Goal: Task Accomplishment & Management: Use online tool/utility

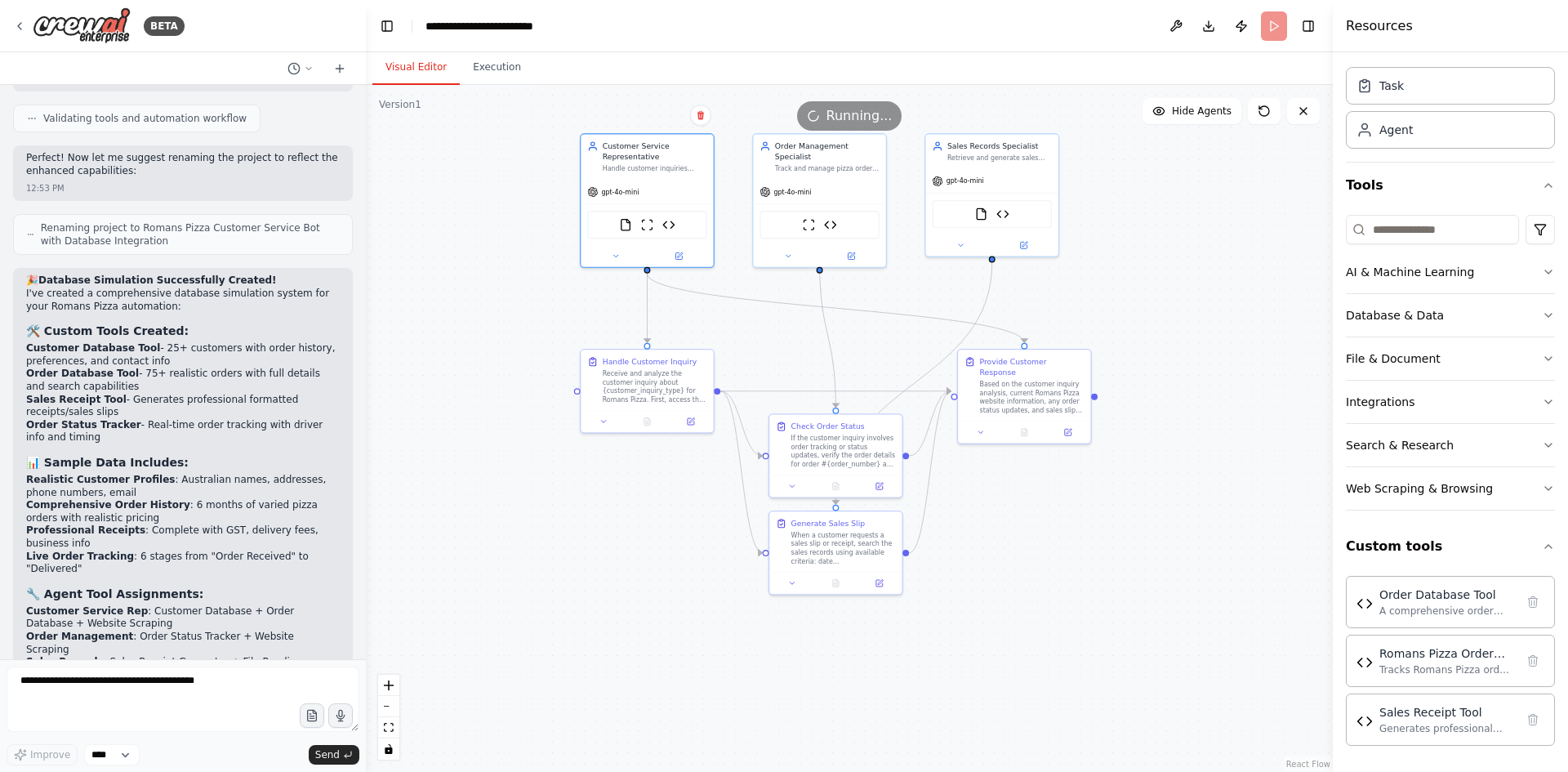
click at [534, 525] on div ".deletable-edge-delete-btn { width: 20px; height: 20px; border: 0px solid #ffff…" at bounding box center [850, 429] width 967 height 687
click at [490, 74] on button "Execution" at bounding box center [497, 67] width 74 height 34
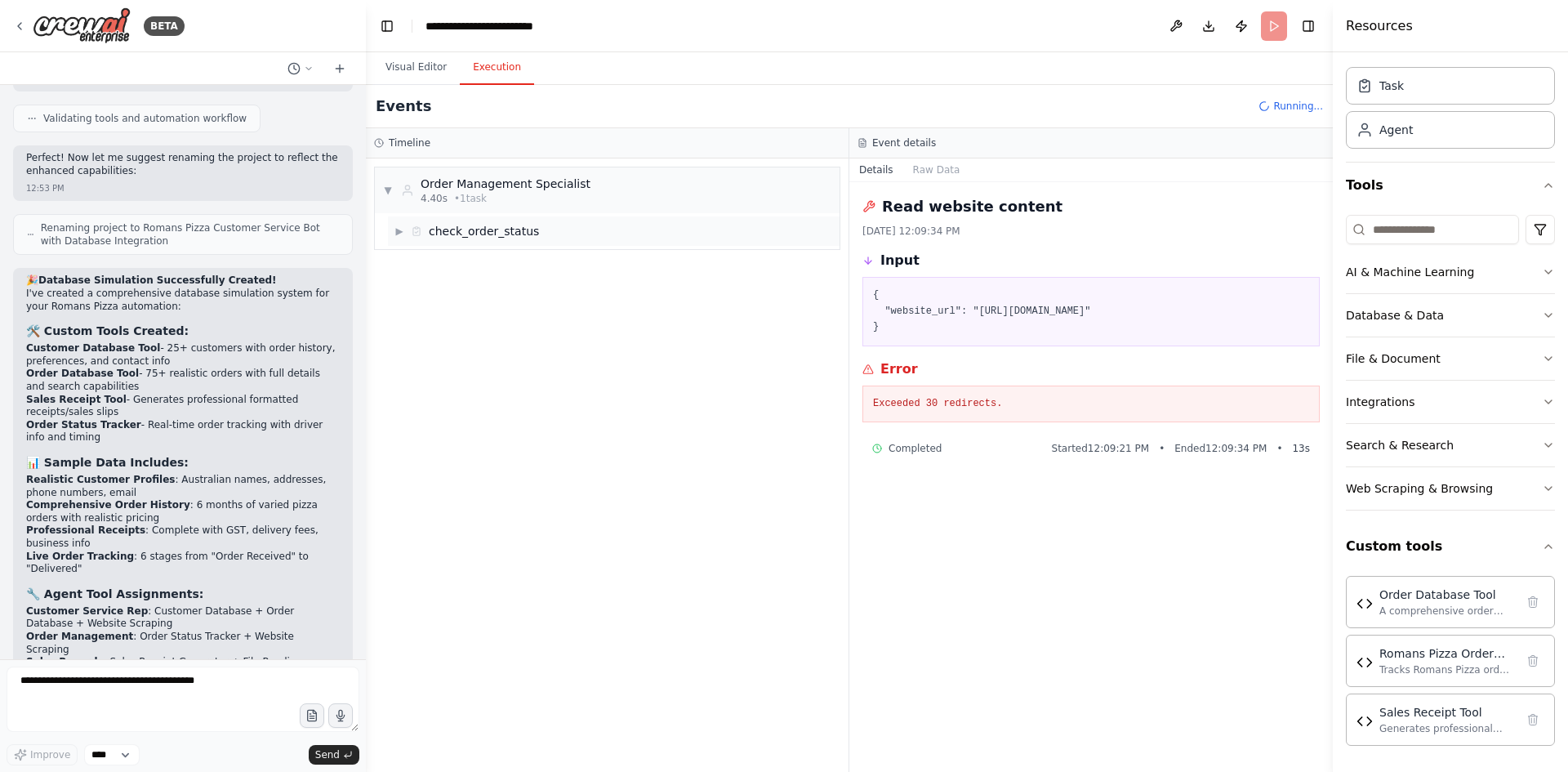
click at [404, 226] on span "▶" at bounding box center [399, 230] width 10 height 13
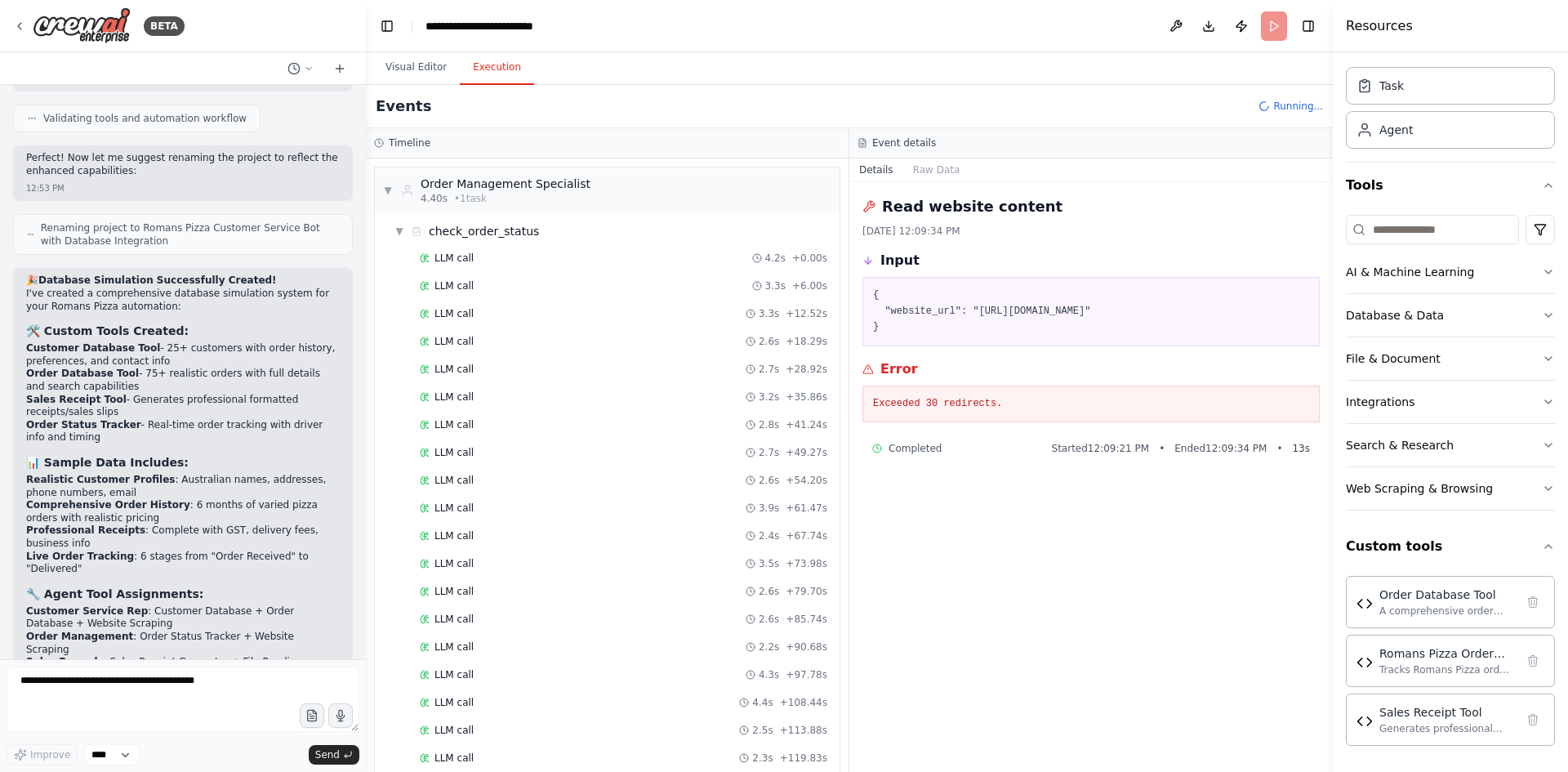
click at [1270, 30] on header "**********" at bounding box center [850, 26] width 967 height 52
click at [1273, 27] on header "**********" at bounding box center [850, 26] width 967 height 52
drag, startPoint x: 1273, startPoint y: 26, endPoint x: 1203, endPoint y: 63, distance: 79.2
click at [1165, 89] on div "Events Running..." at bounding box center [850, 107] width 967 height 43
click at [1277, 113] on div "Events Running..." at bounding box center [850, 107] width 967 height 43
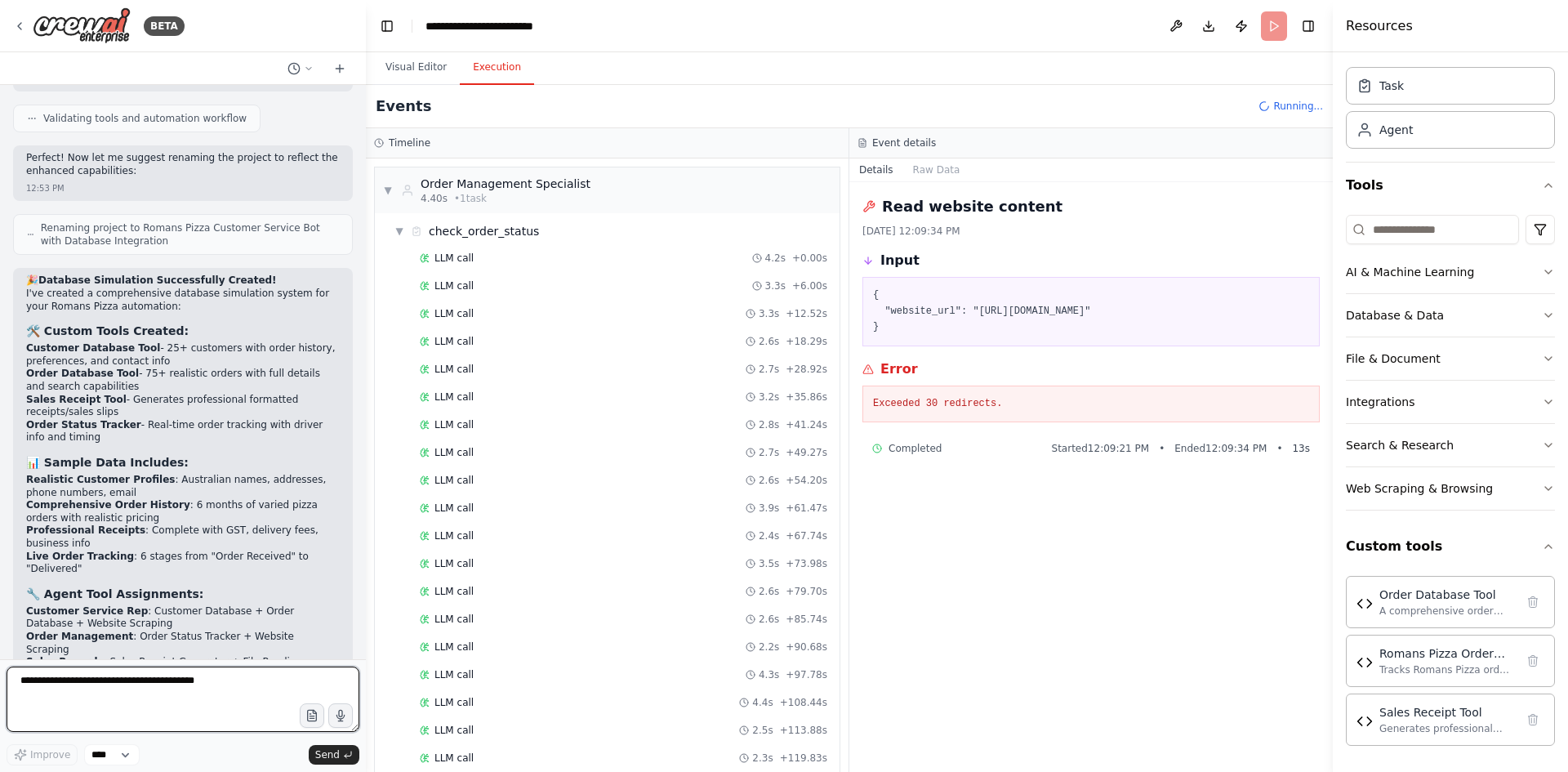
click at [141, 696] on textarea at bounding box center [183, 698] width 353 height 65
type textarea "*"
type textarea "**********"
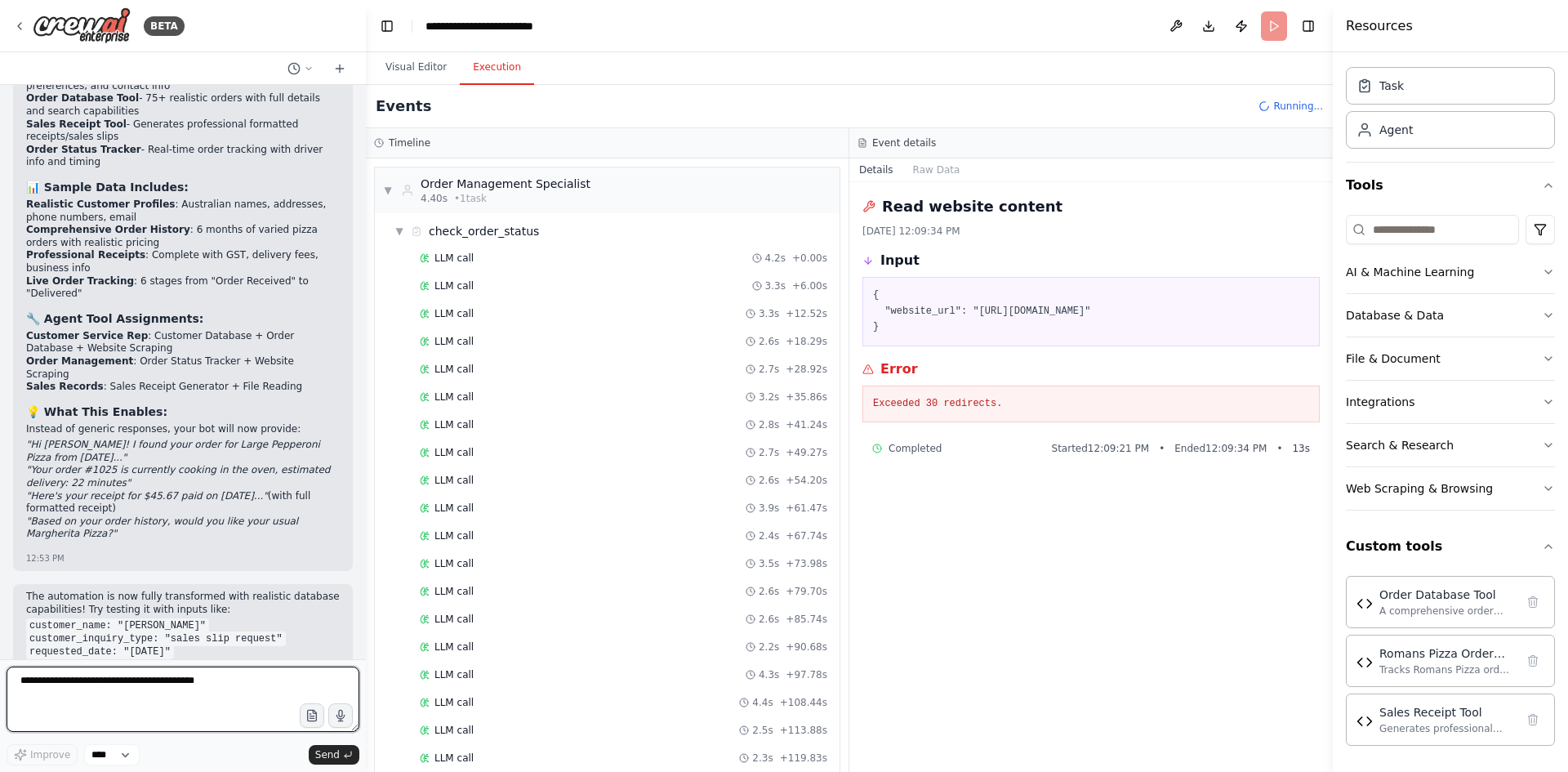
scroll to position [12372, 0]
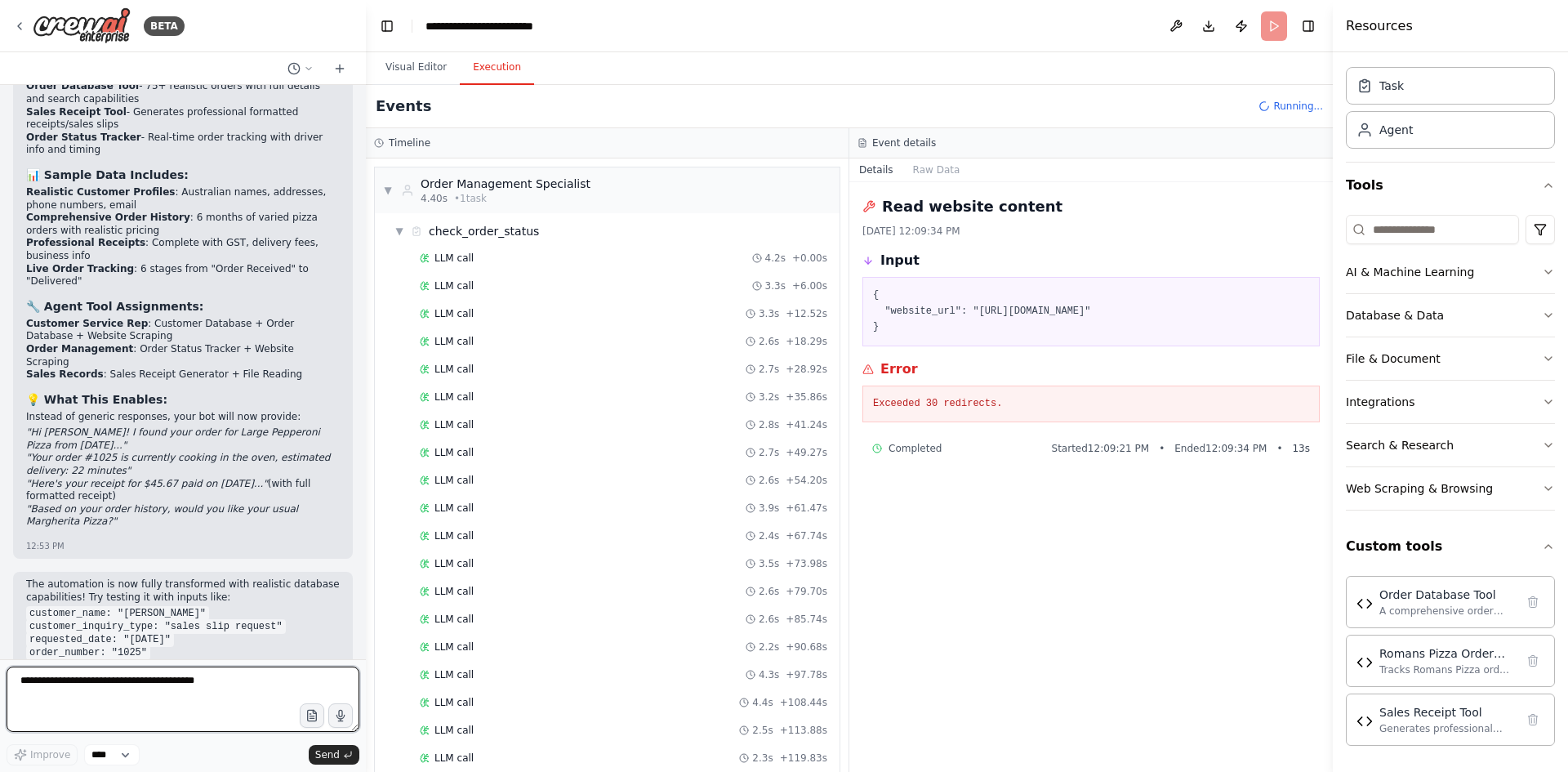
click at [132, 690] on textarea at bounding box center [183, 698] width 353 height 65
type textarea "**********"
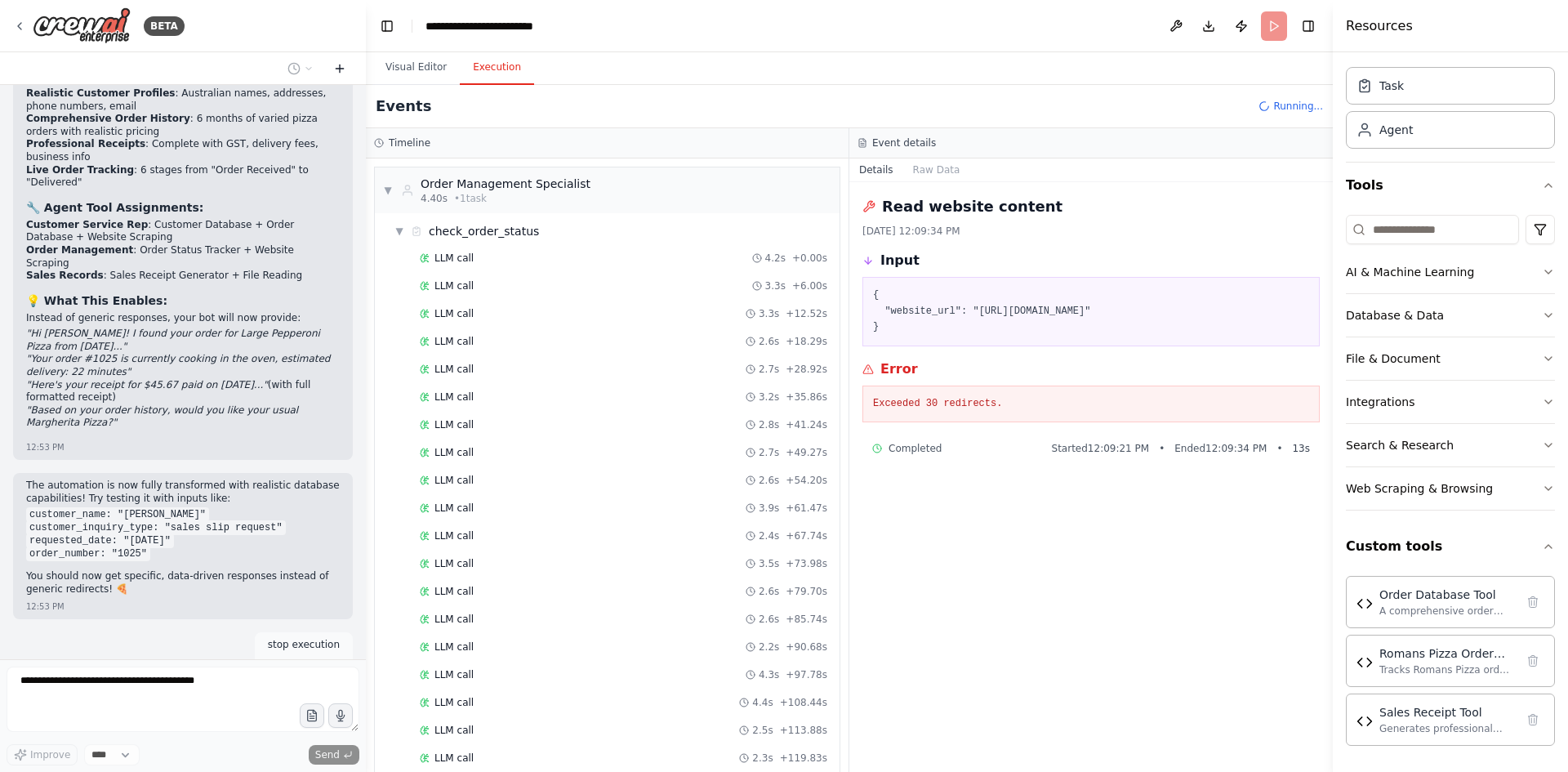
click at [340, 71] on icon at bounding box center [340, 68] width 0 height 7
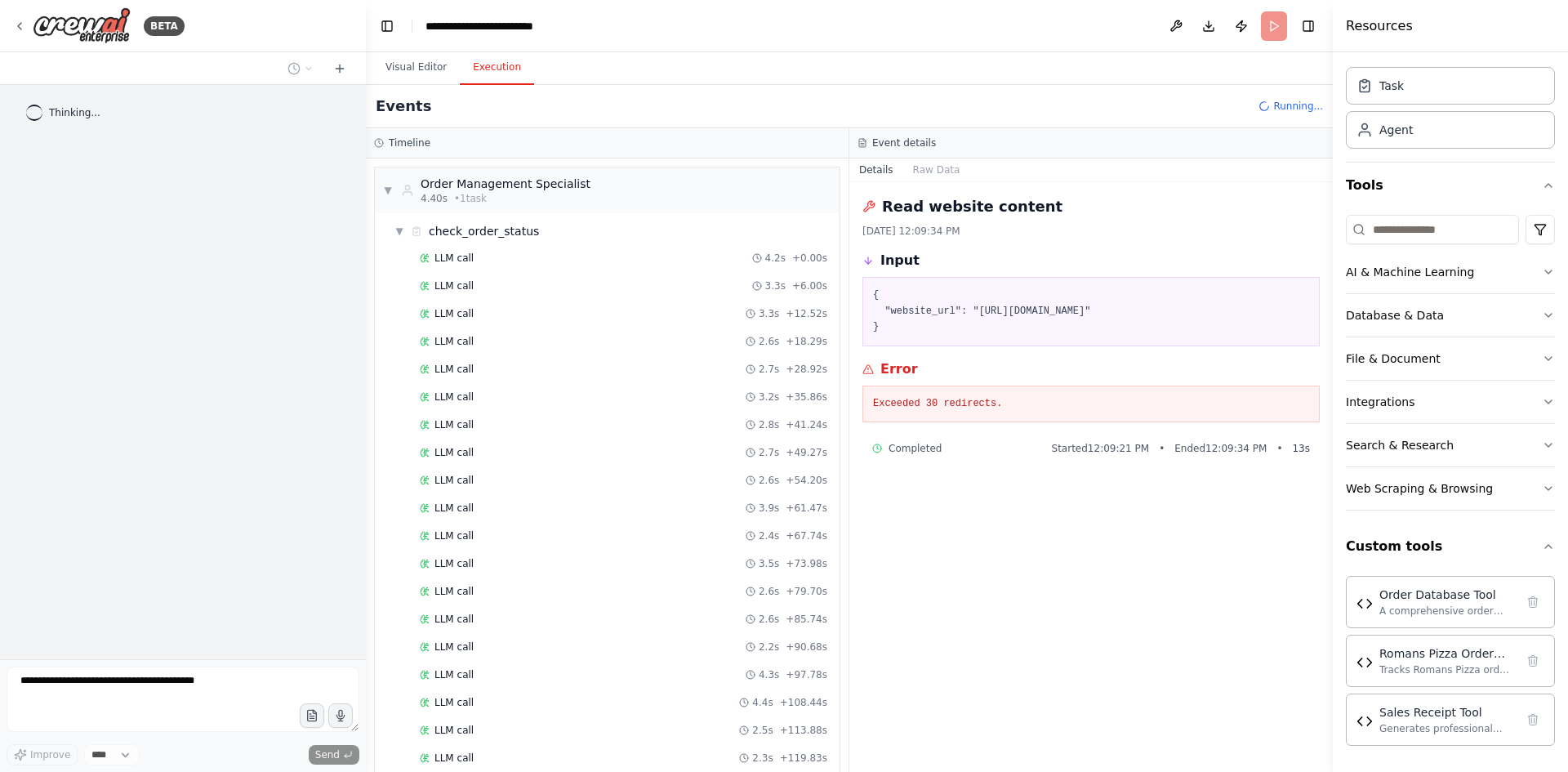
scroll to position [0, 0]
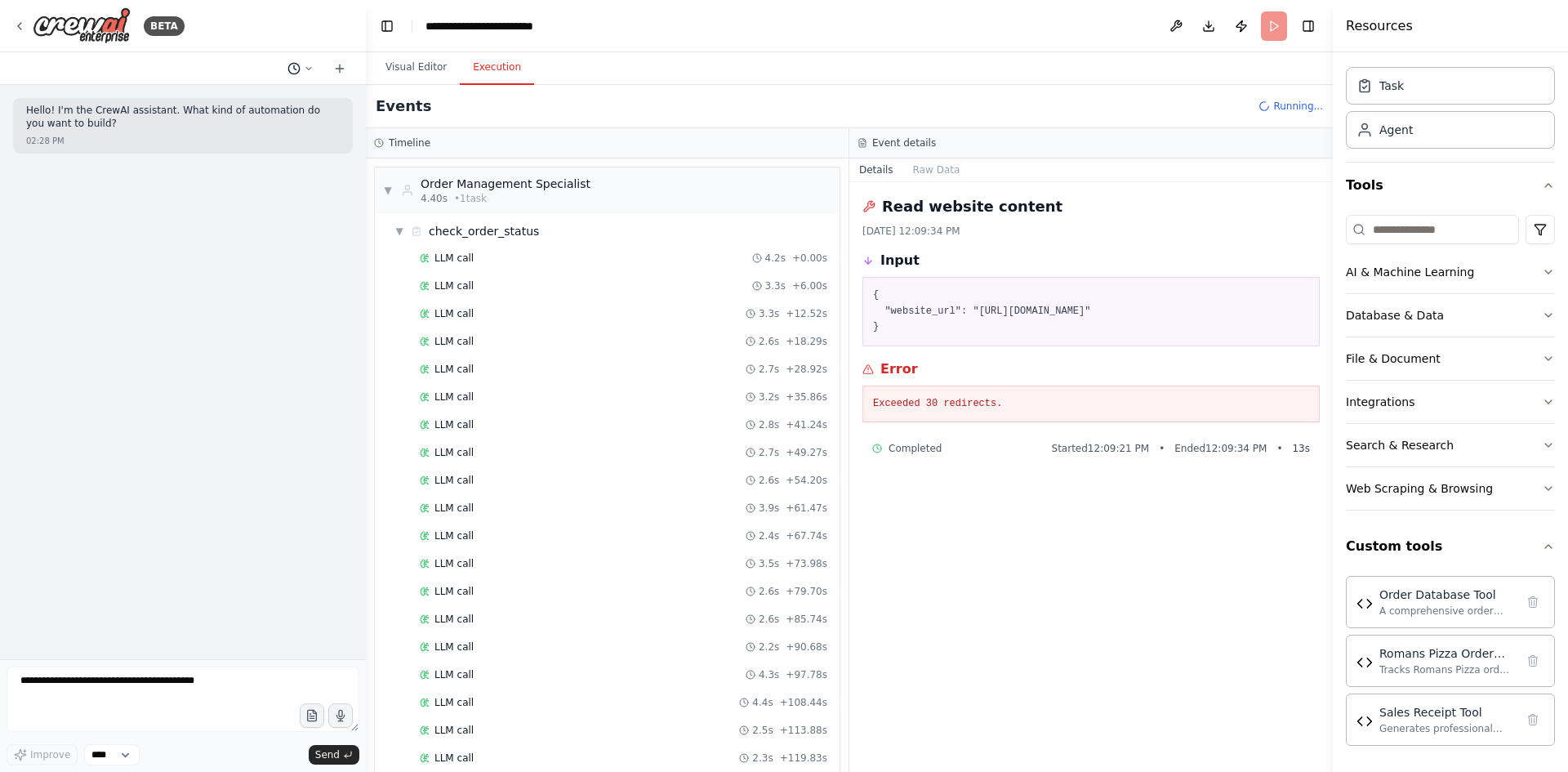
click at [313, 65] on icon at bounding box center [308, 68] width 10 height 10
click at [206, 129] on span "Yes lets troubleshoot" at bounding box center [230, 128] width 106 height 13
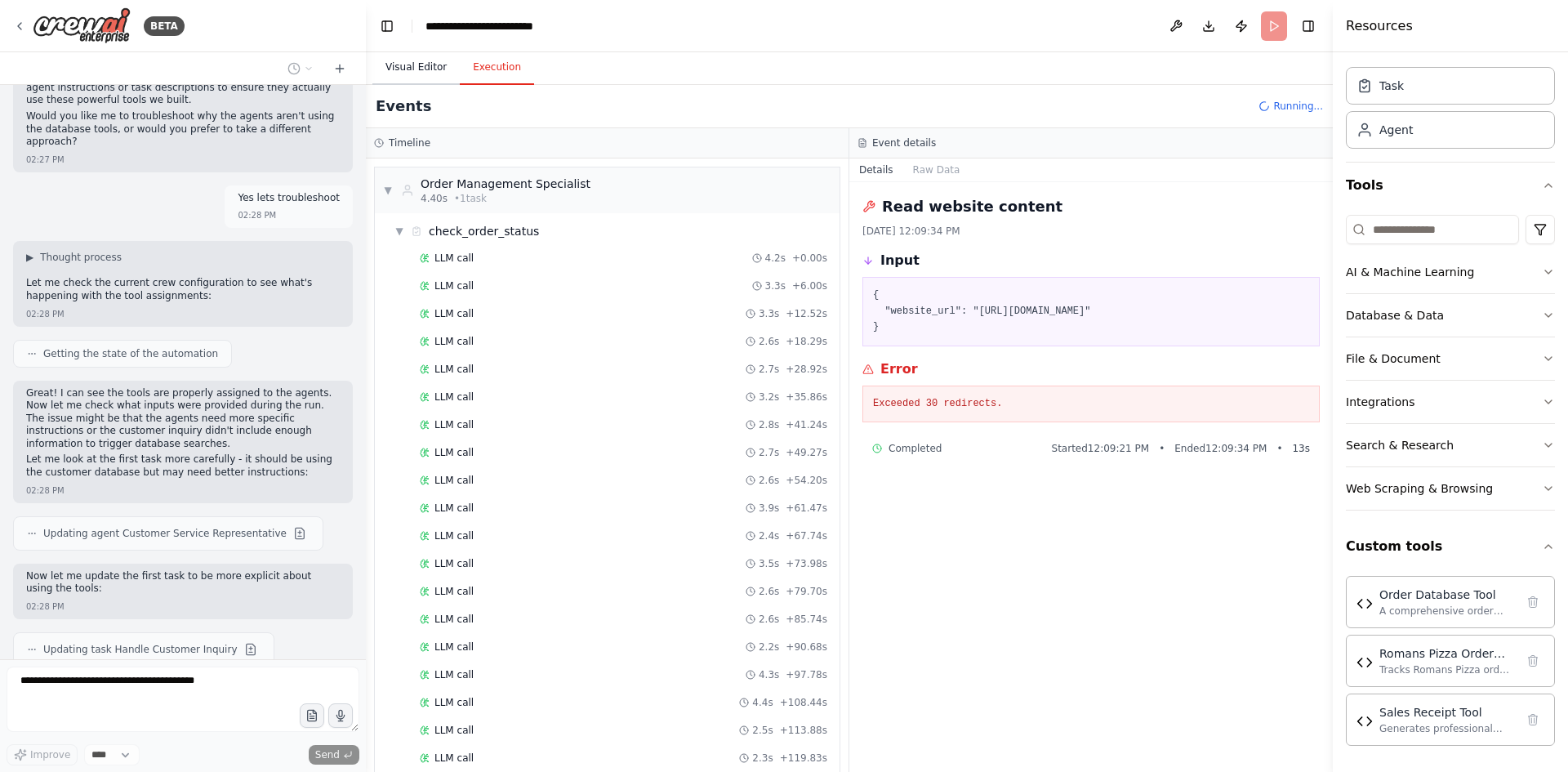
scroll to position [13231, 0]
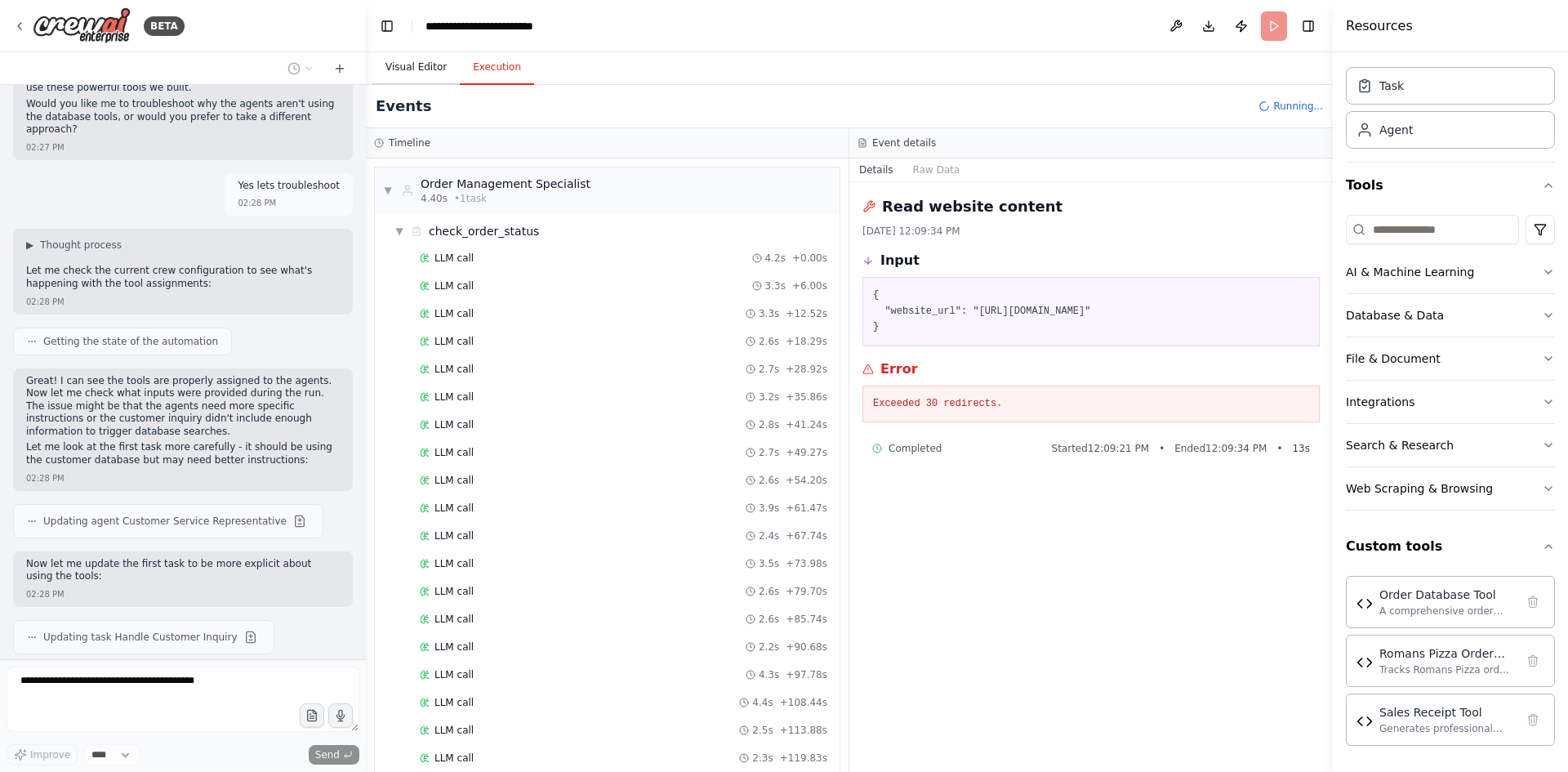
click at [394, 72] on button "Visual Editor" at bounding box center [416, 67] width 87 height 34
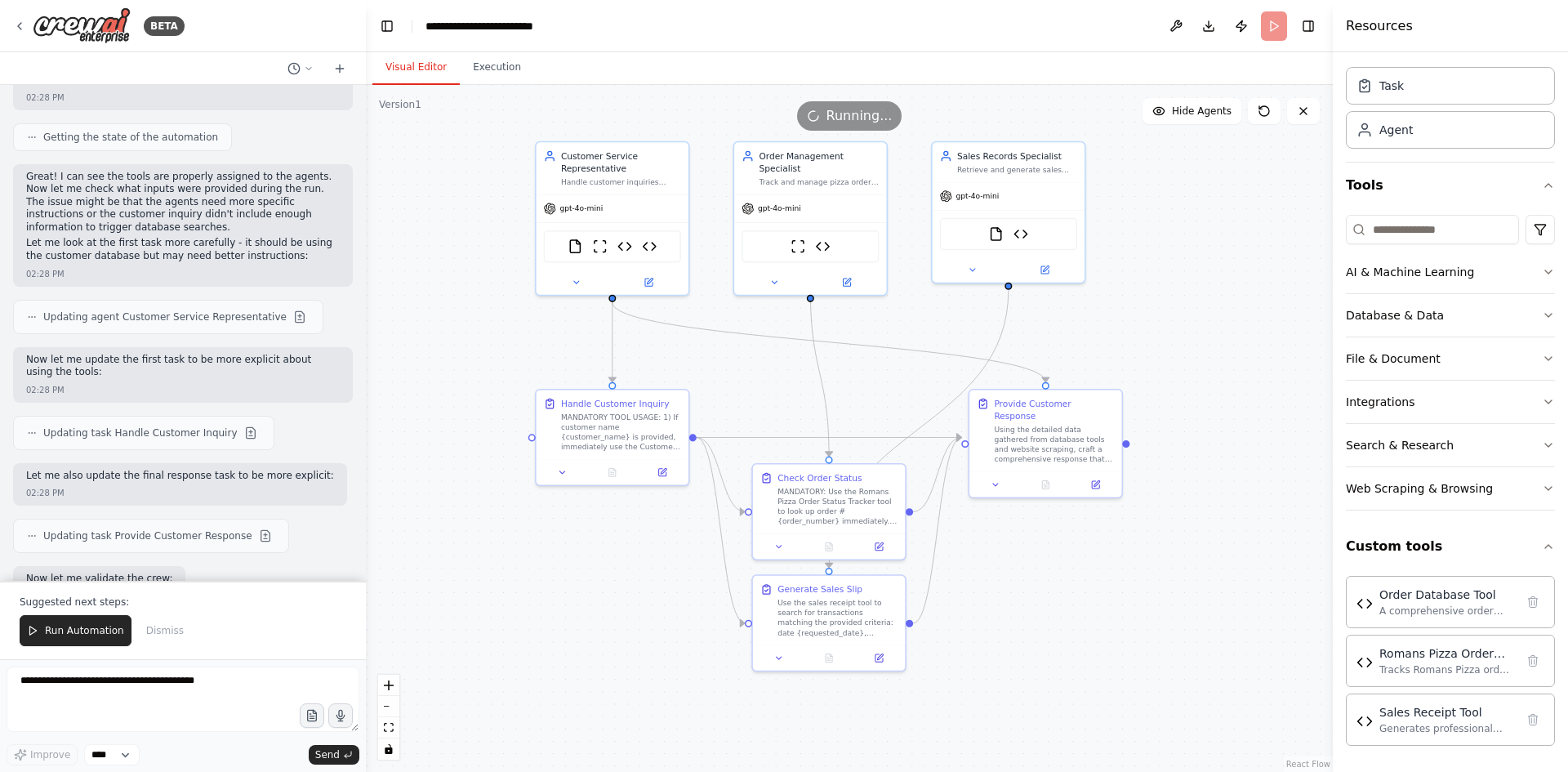
drag, startPoint x: 1197, startPoint y: 509, endPoint x: 1224, endPoint y: 576, distance: 72.2
click at [1224, 576] on div ".deletable-edge-delete-btn { width: 20px; height: 20px; border: 0px solid #ffff…" at bounding box center [850, 429] width 967 height 687
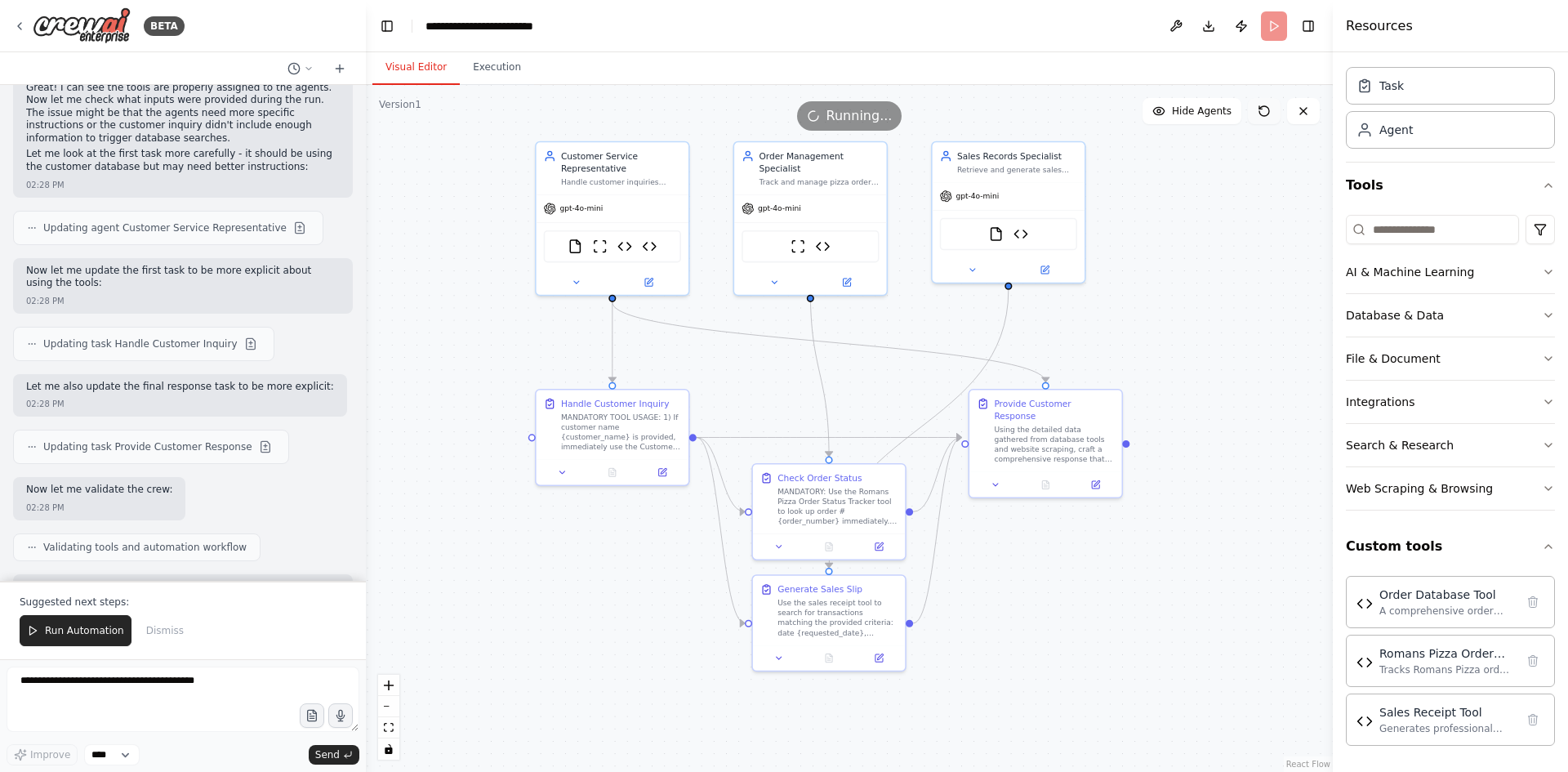
scroll to position [13536, 0]
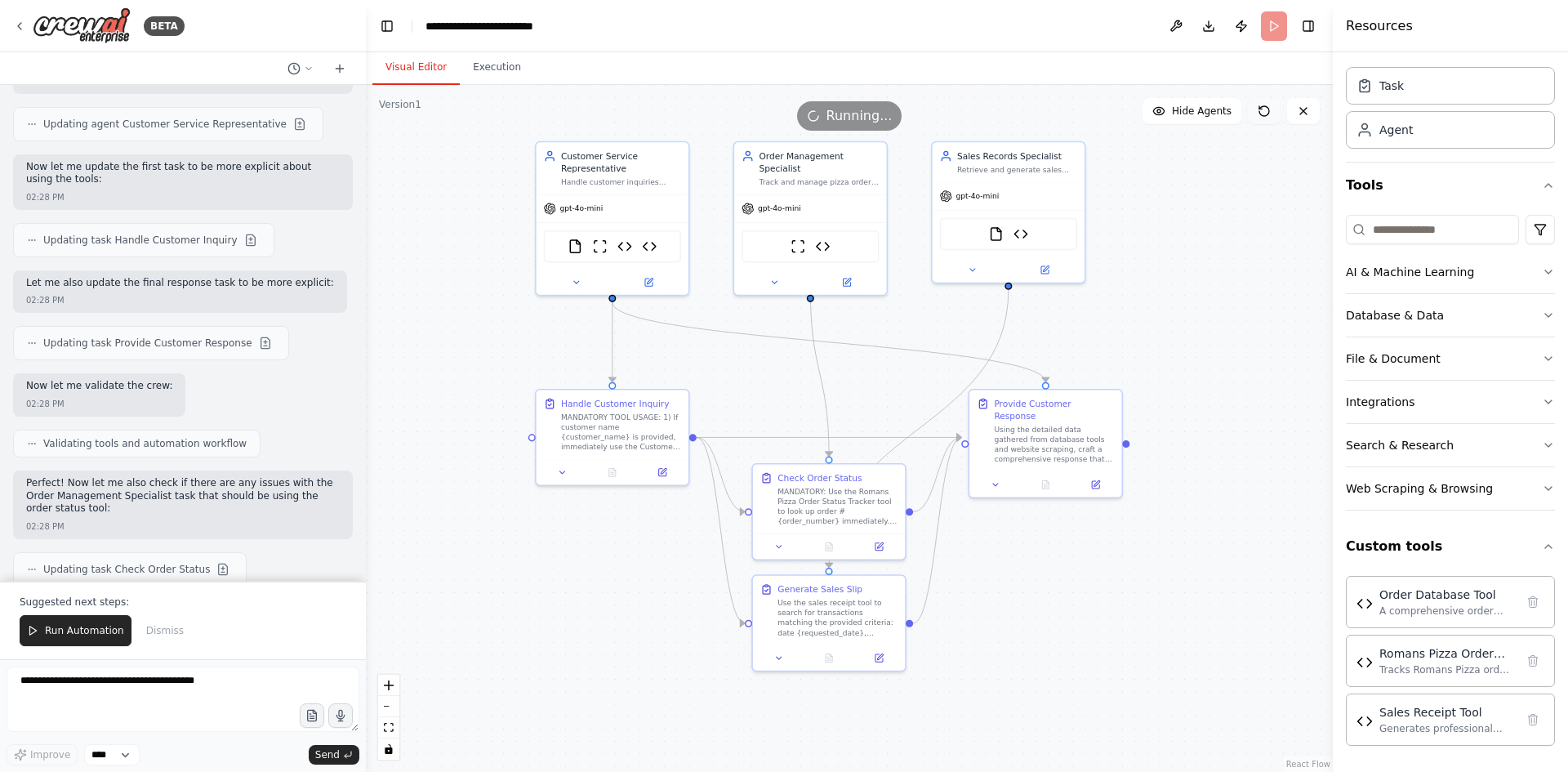
click at [1266, 108] on icon at bounding box center [1264, 110] width 13 height 13
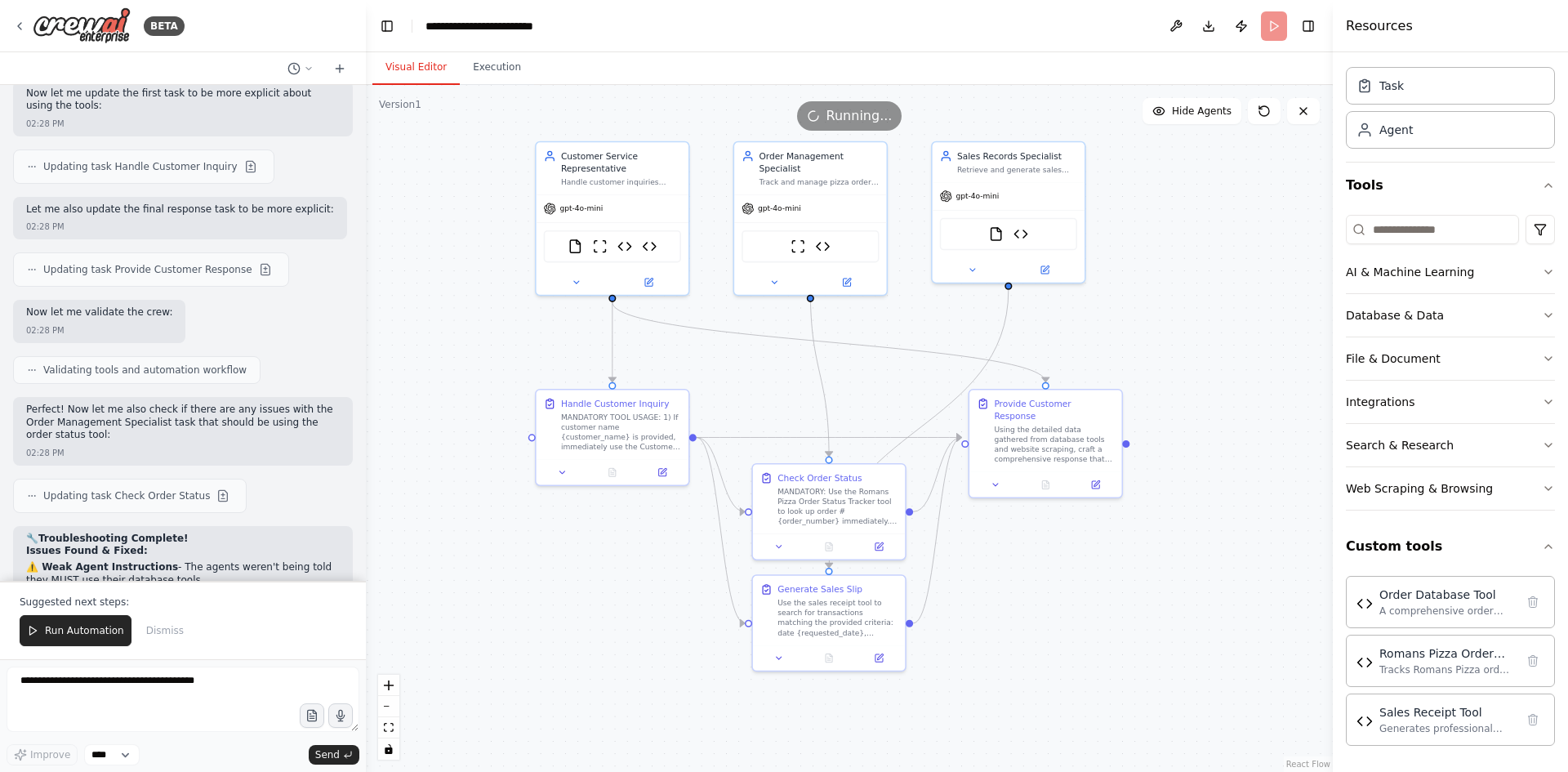
scroll to position [13720, 0]
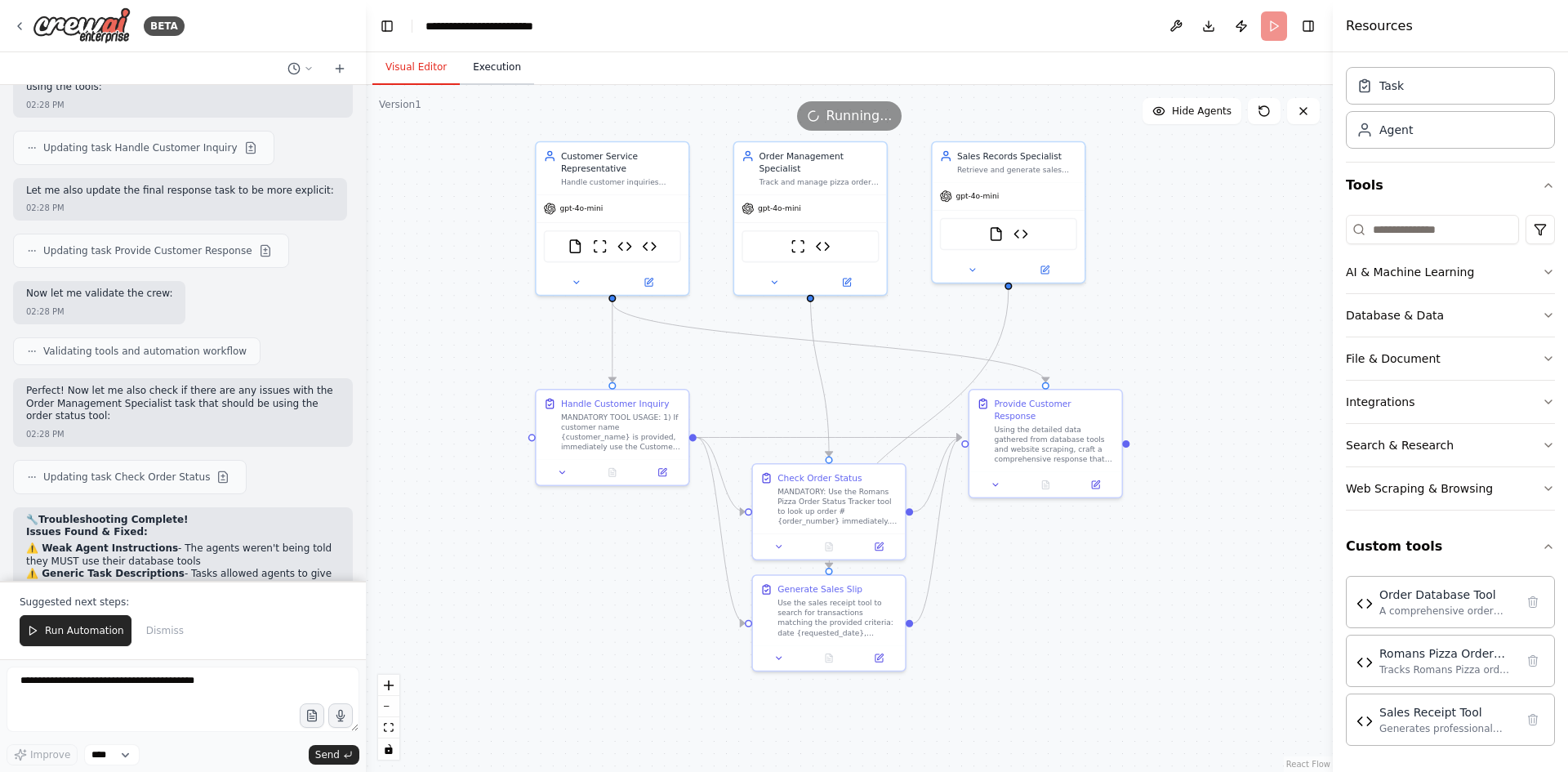
click at [483, 67] on button "Execution" at bounding box center [497, 67] width 74 height 34
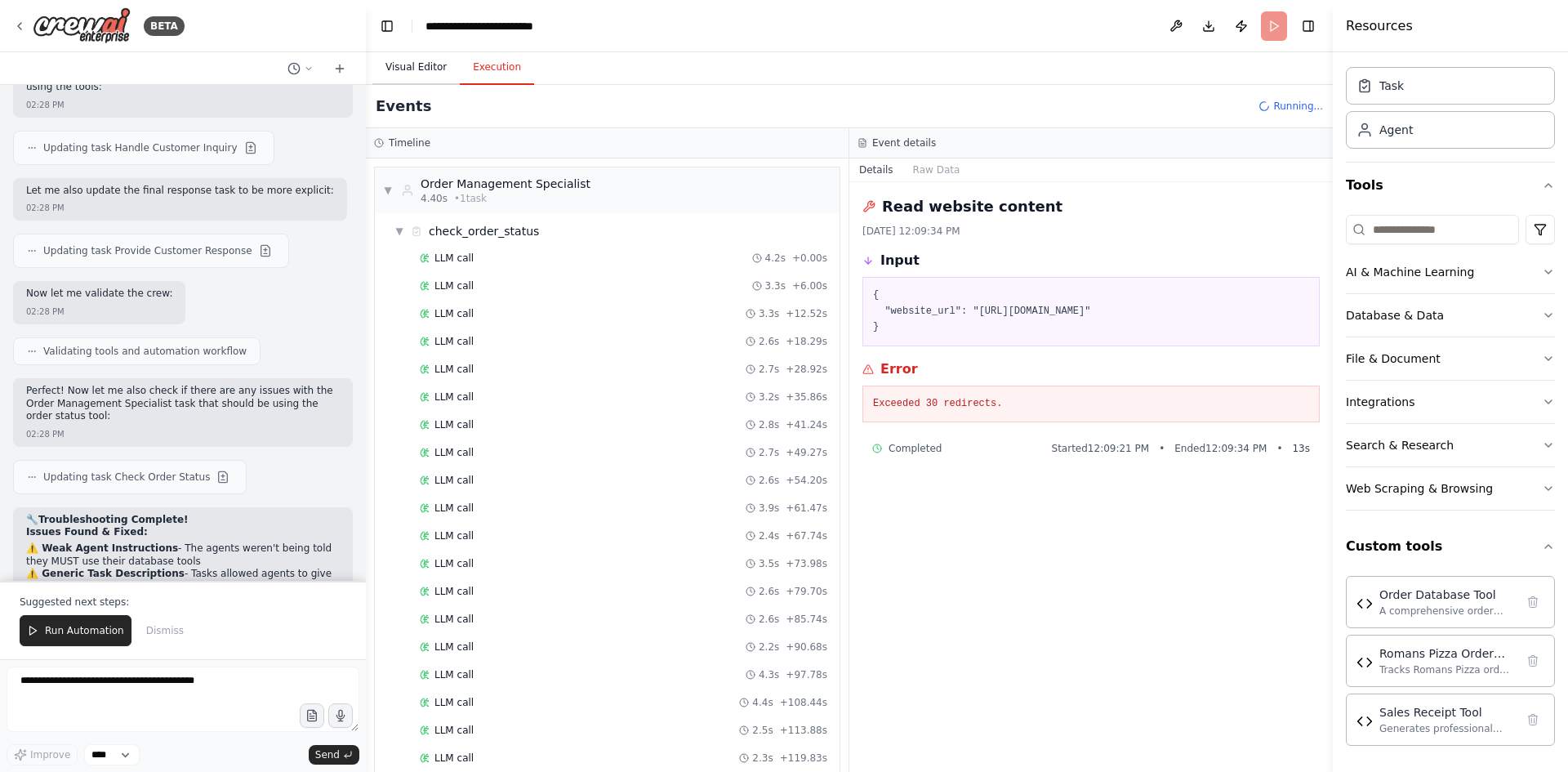
click at [410, 63] on button "Visual Editor" at bounding box center [416, 67] width 87 height 34
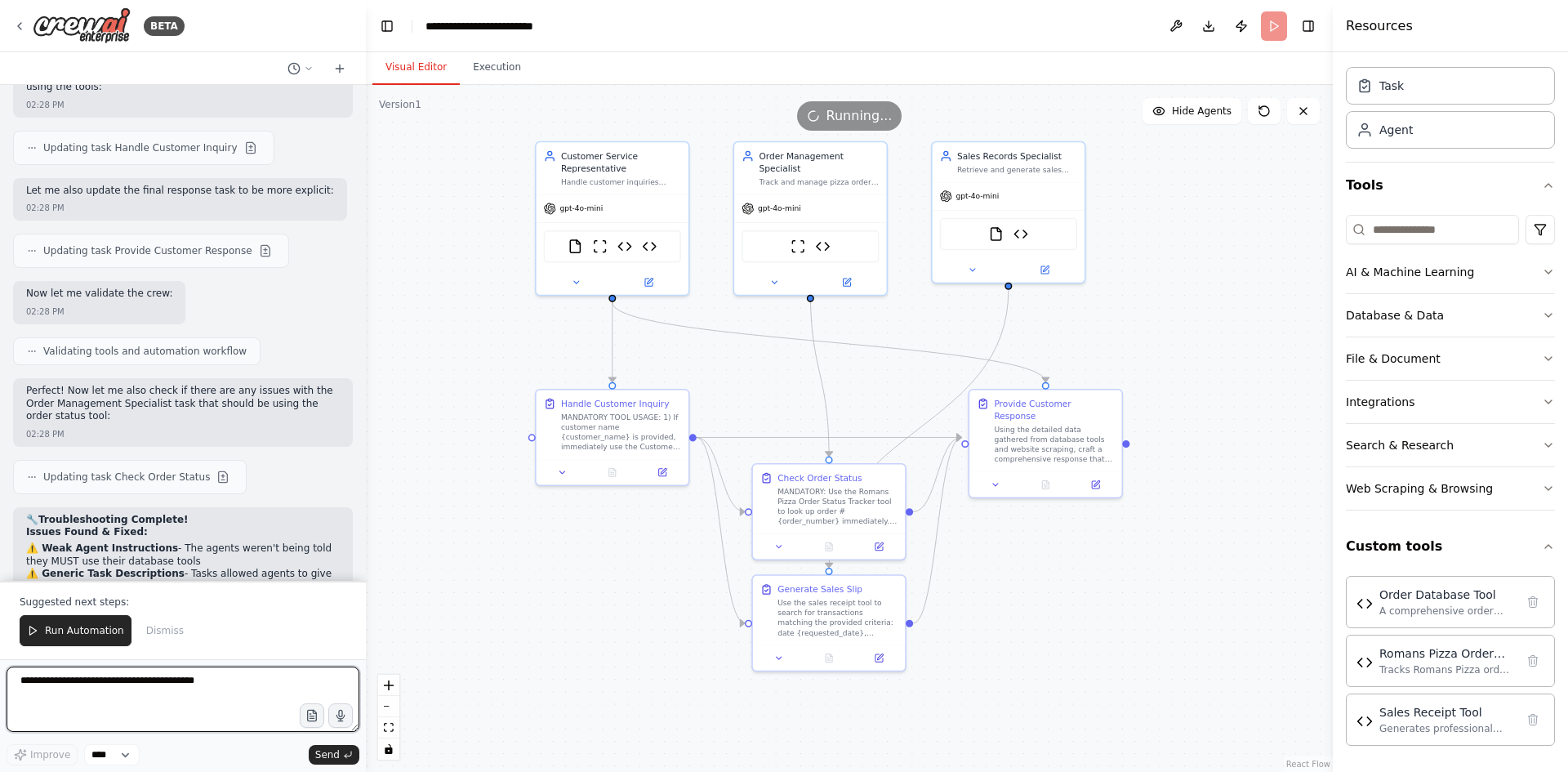
click at [91, 705] on textarea at bounding box center [183, 698] width 353 height 65
click at [479, 75] on button "Execution" at bounding box center [497, 67] width 74 height 34
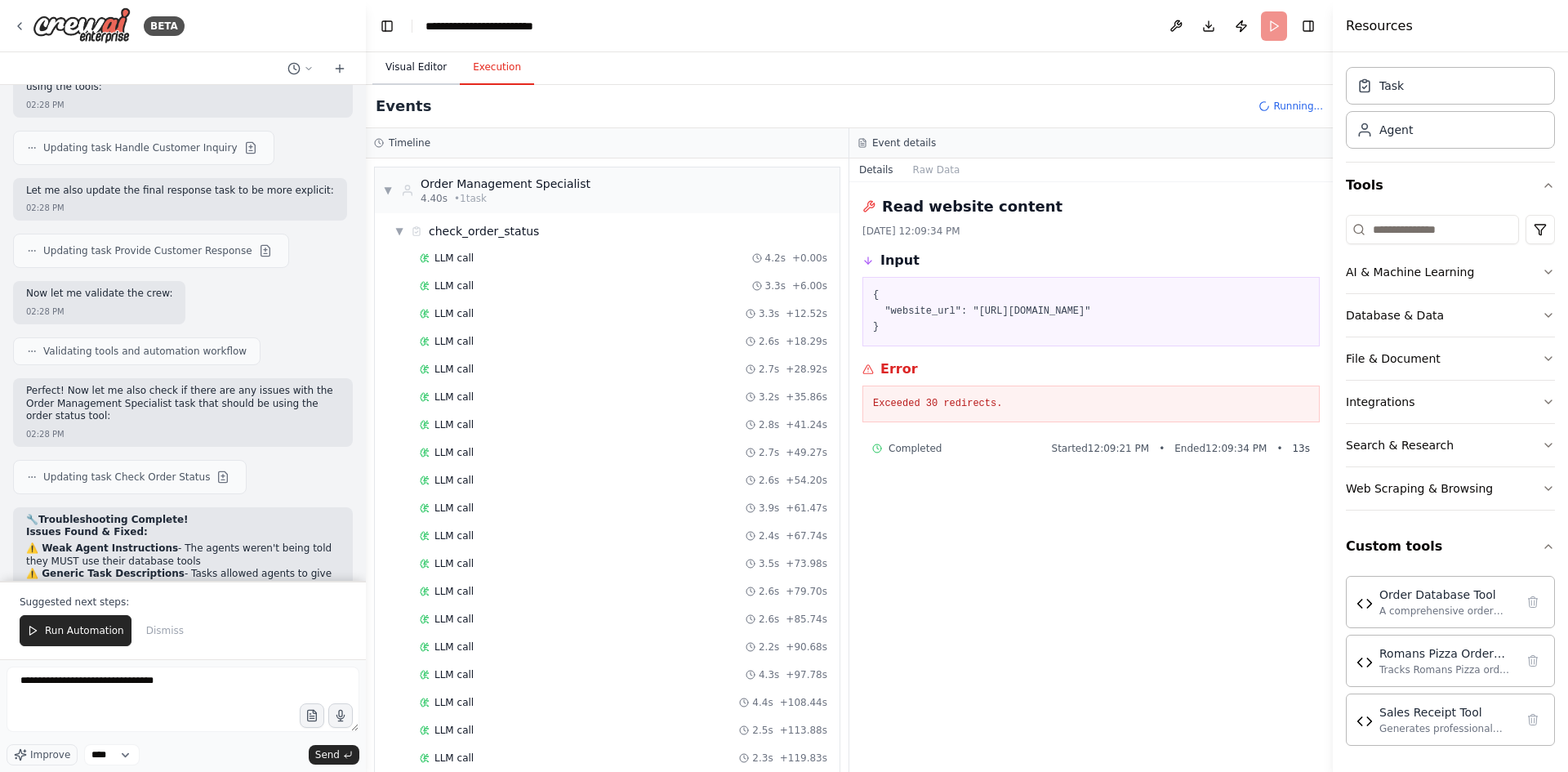
click at [406, 65] on button "Visual Editor" at bounding box center [416, 67] width 87 height 34
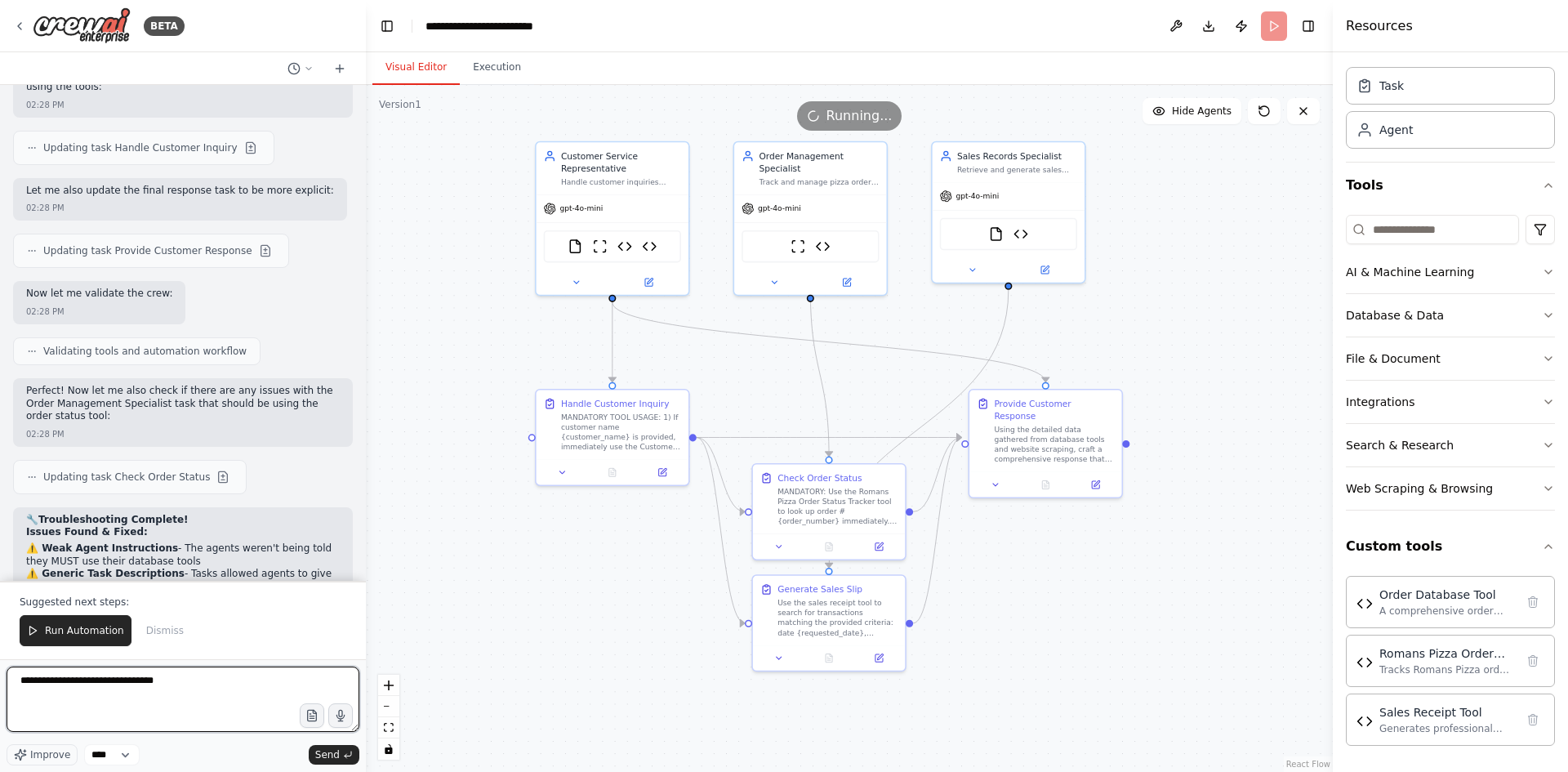
click at [132, 680] on textarea "**********" at bounding box center [183, 698] width 353 height 65
type textarea "**********"
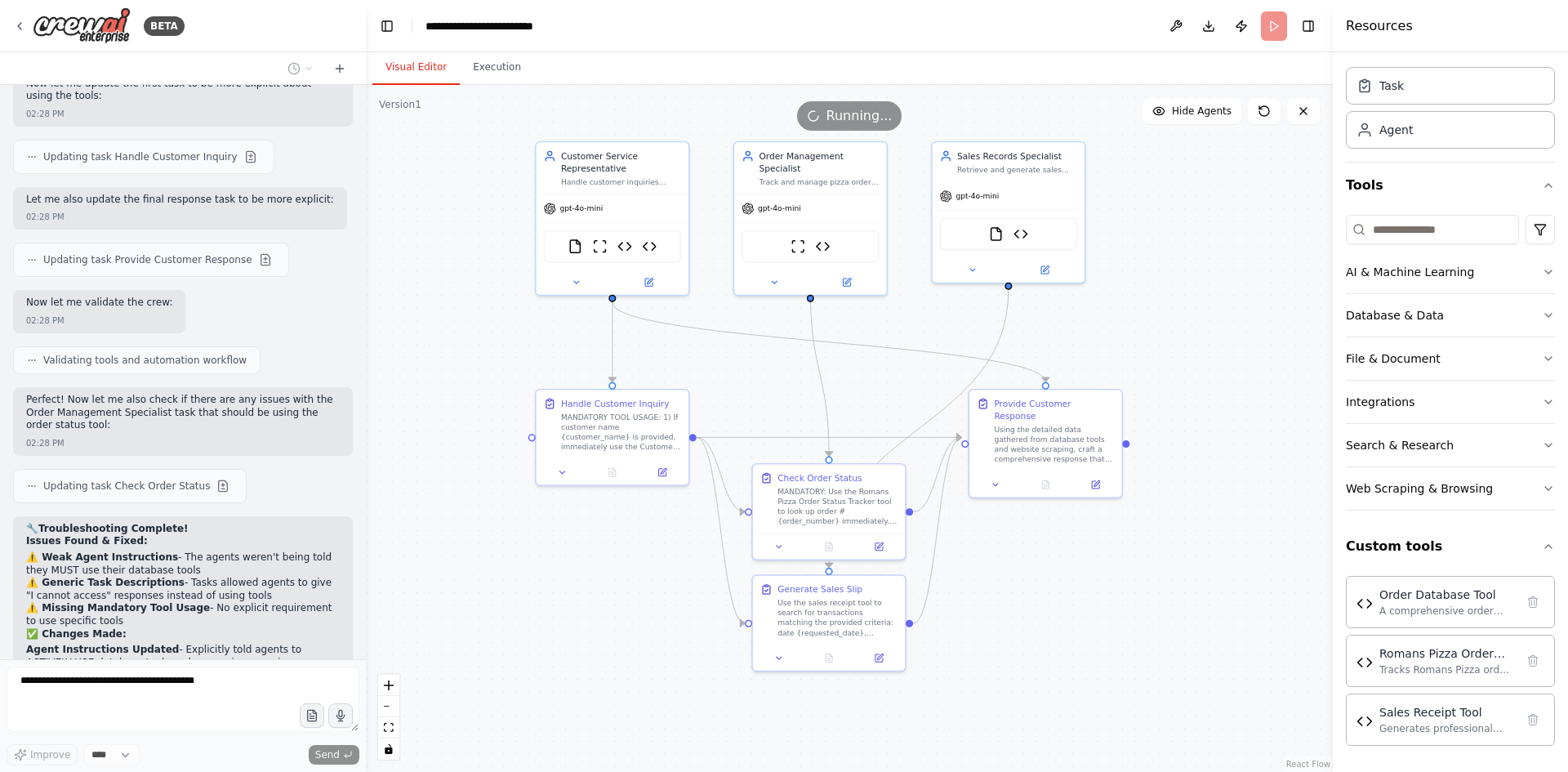
scroll to position [13753, 0]
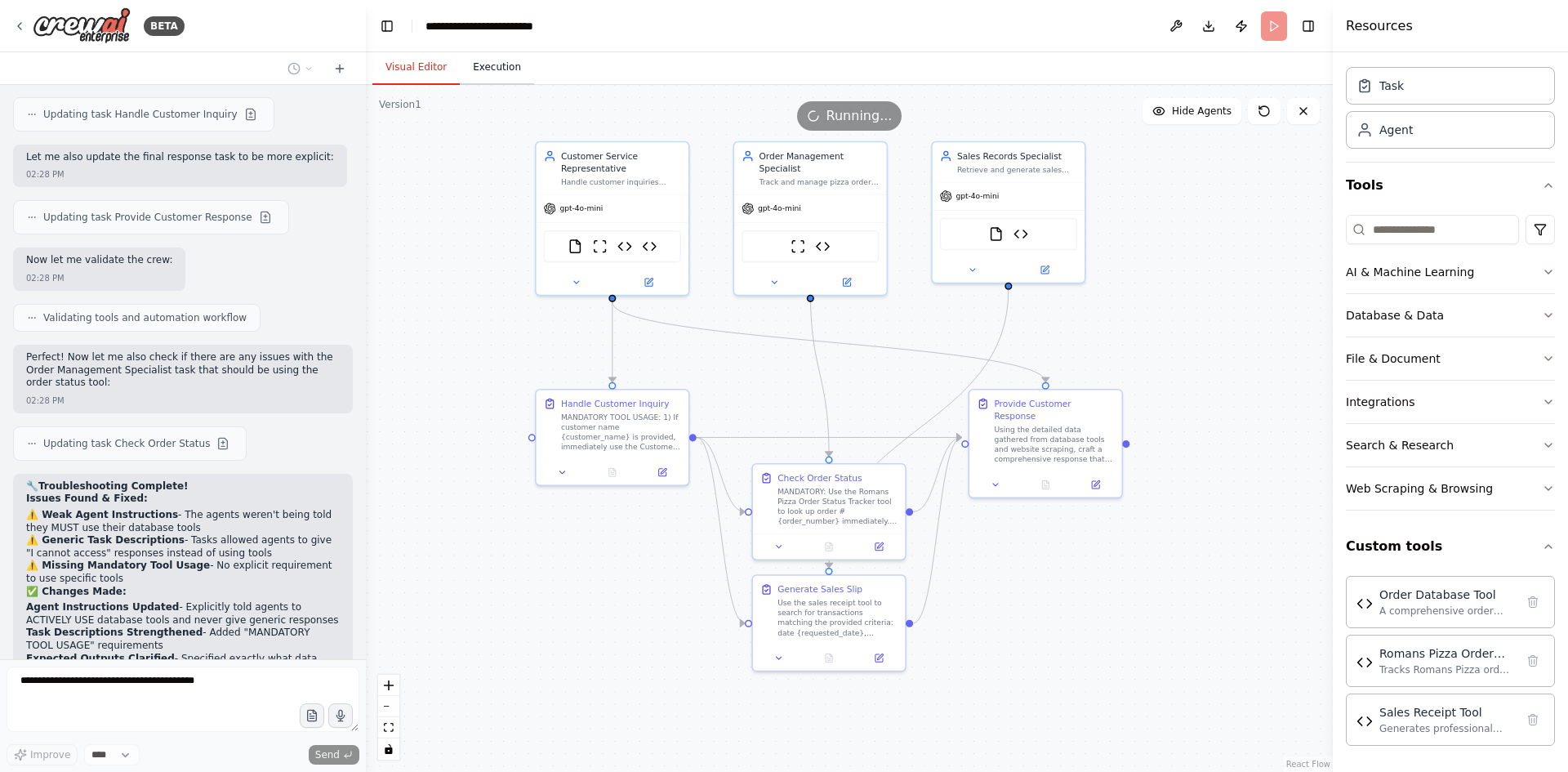
click at [503, 68] on button "Execution" at bounding box center [497, 67] width 74 height 34
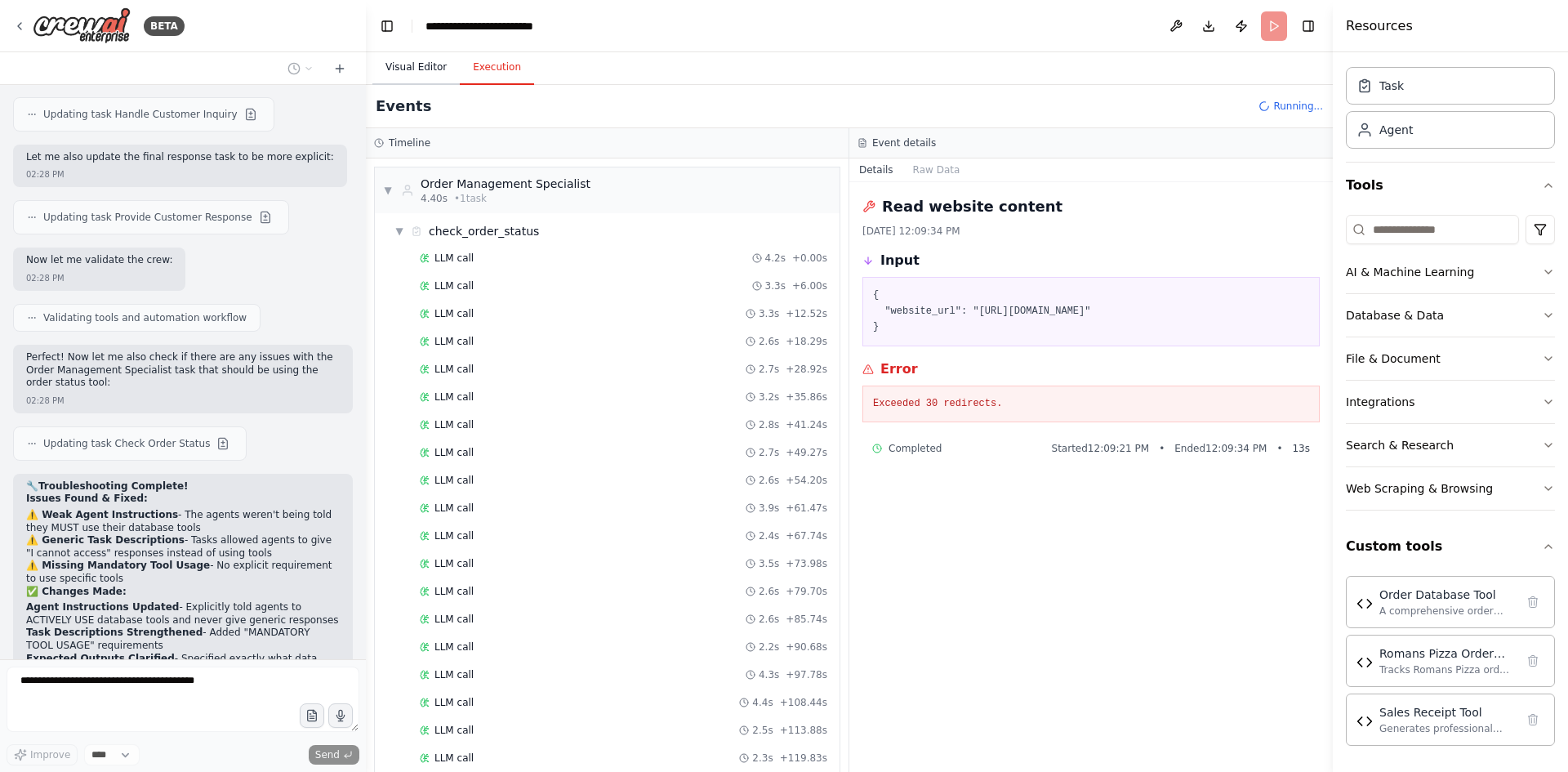
click at [413, 70] on button "Visual Editor" at bounding box center [416, 67] width 87 height 34
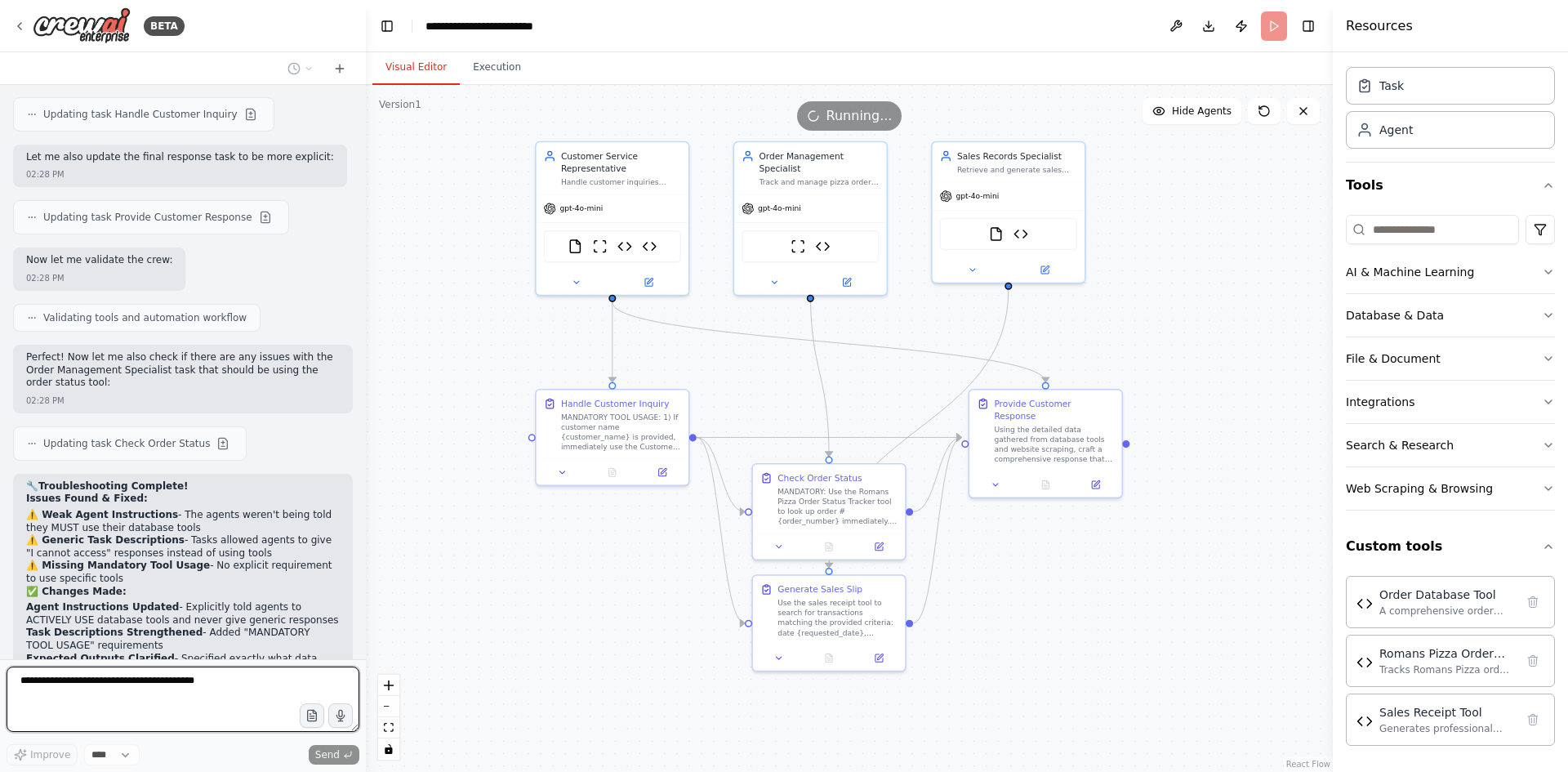
scroll to position [14186, 0]
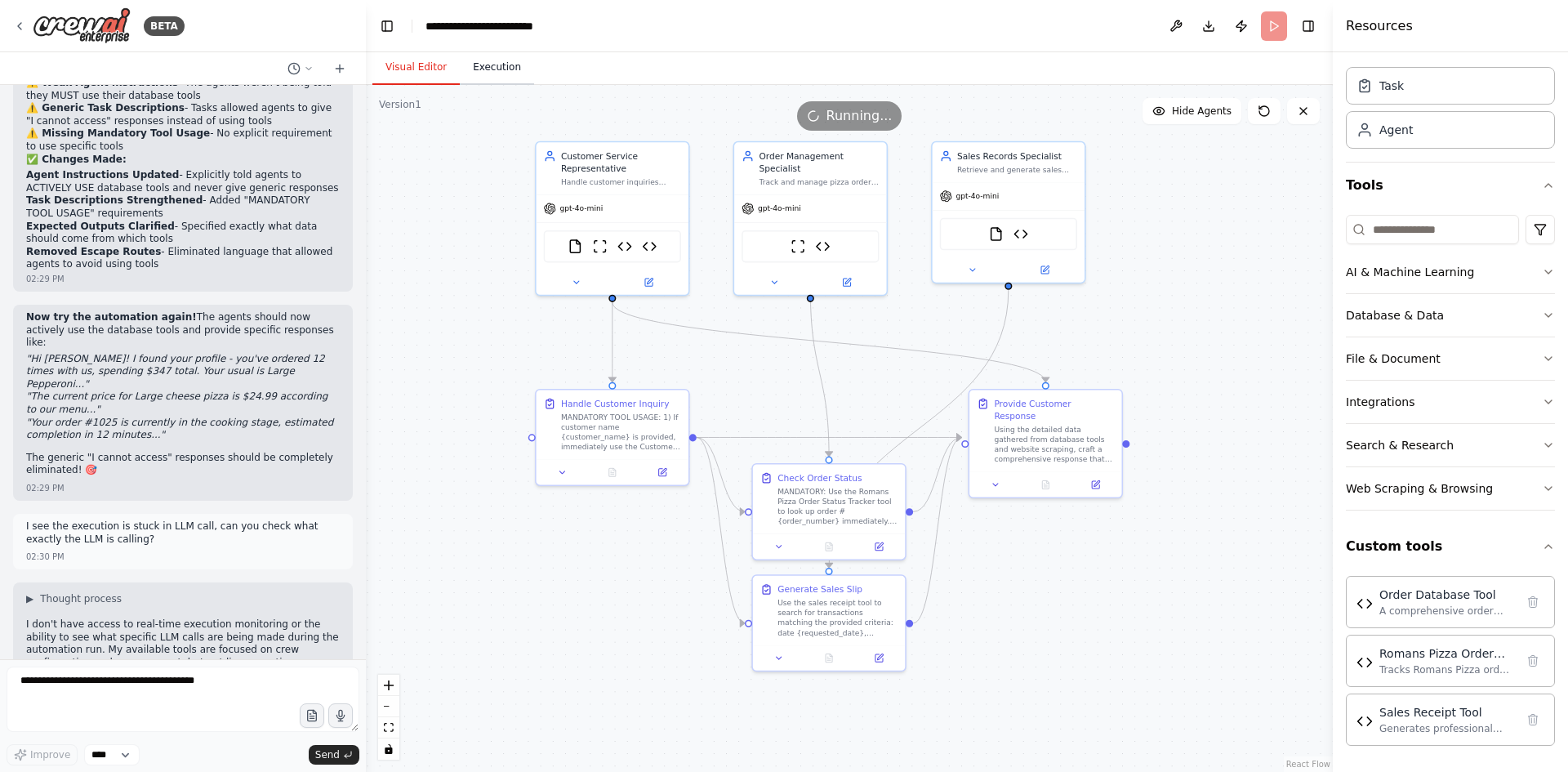
click at [479, 75] on button "Execution" at bounding box center [497, 67] width 74 height 34
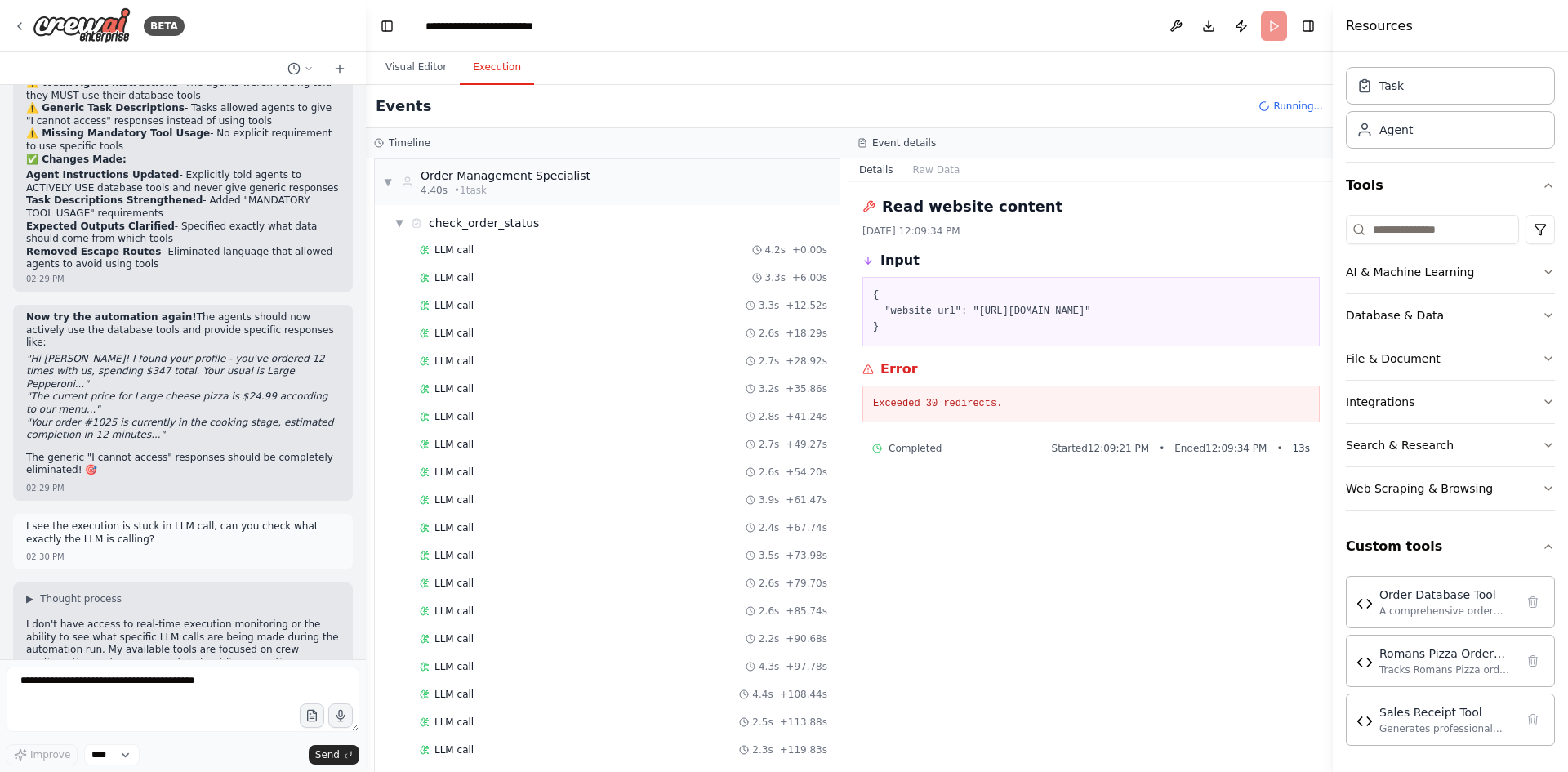
scroll to position [0, 0]
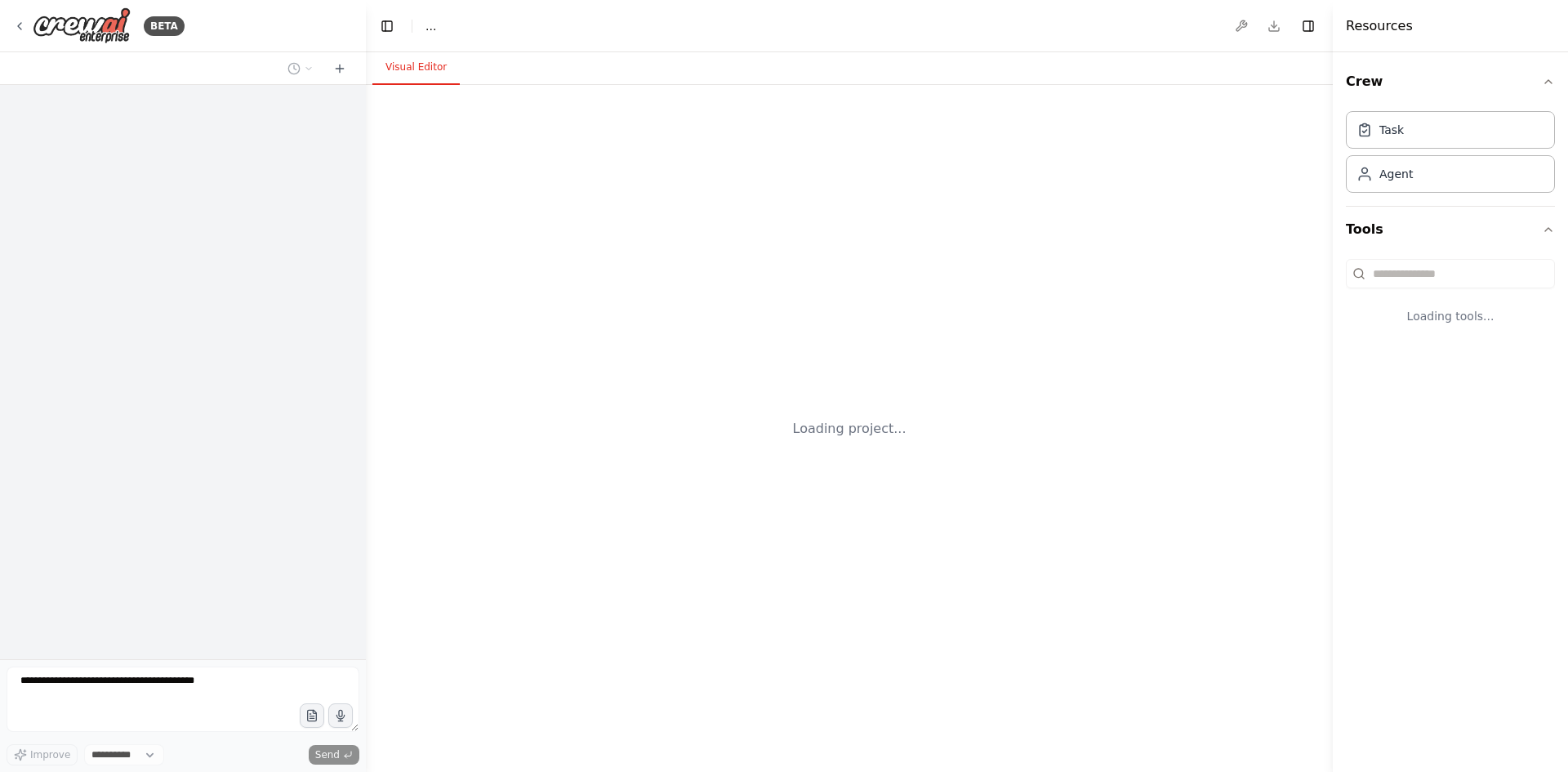
select select "****"
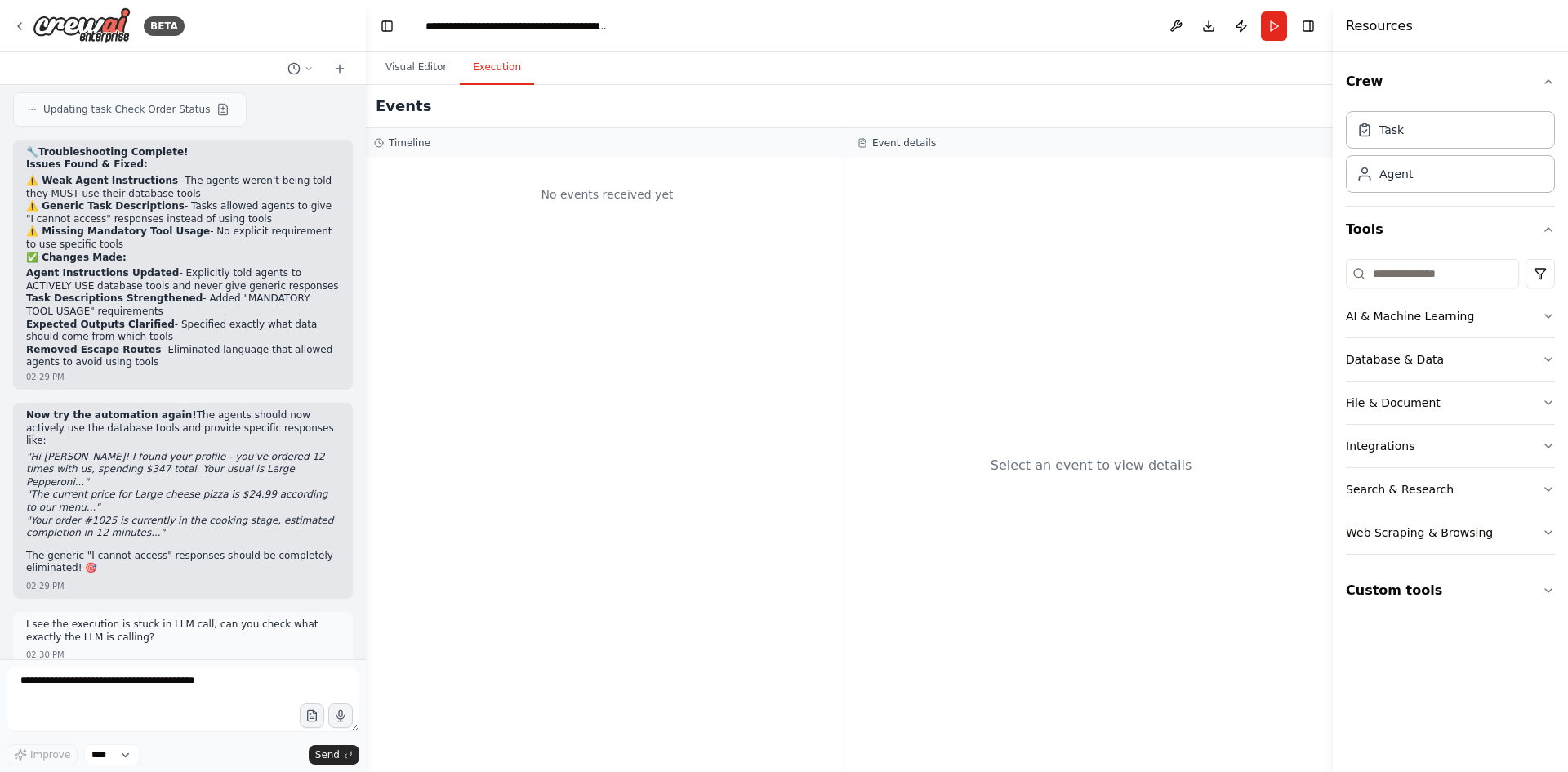
click at [484, 77] on button "Execution" at bounding box center [497, 67] width 74 height 34
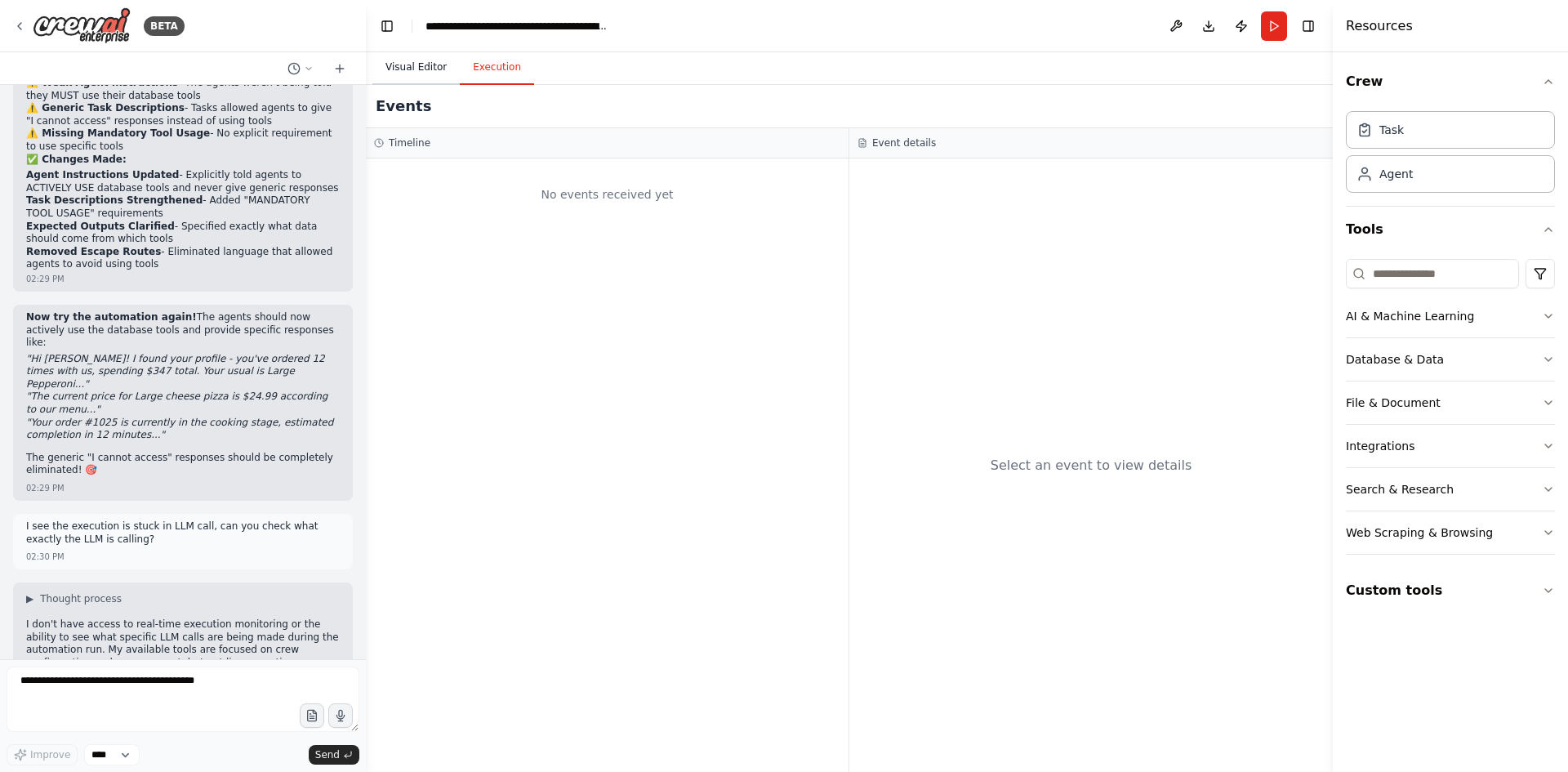
click at [411, 69] on button "Visual Editor" at bounding box center [416, 67] width 87 height 34
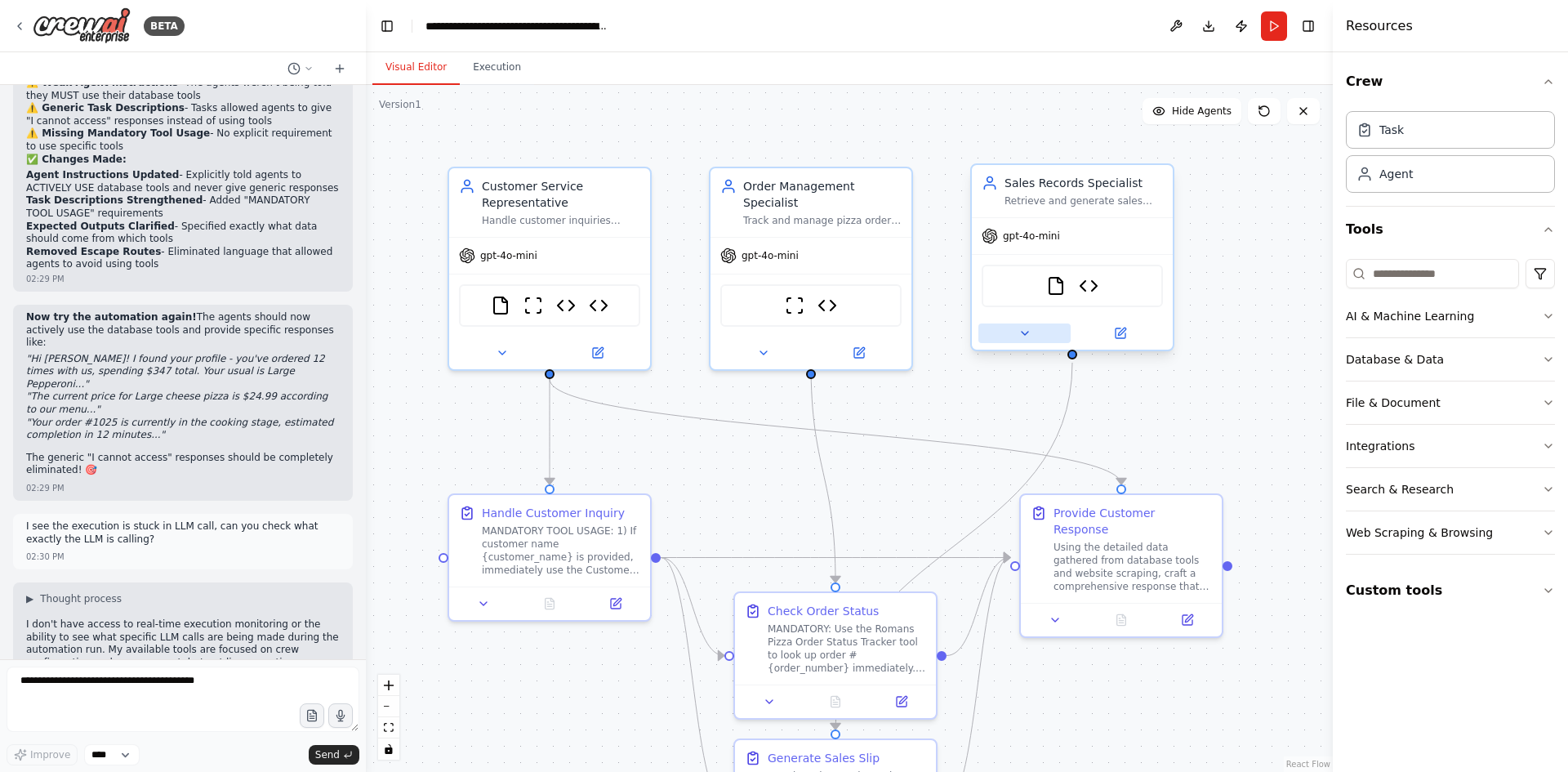
click at [1029, 338] on icon at bounding box center [1024, 333] width 13 height 13
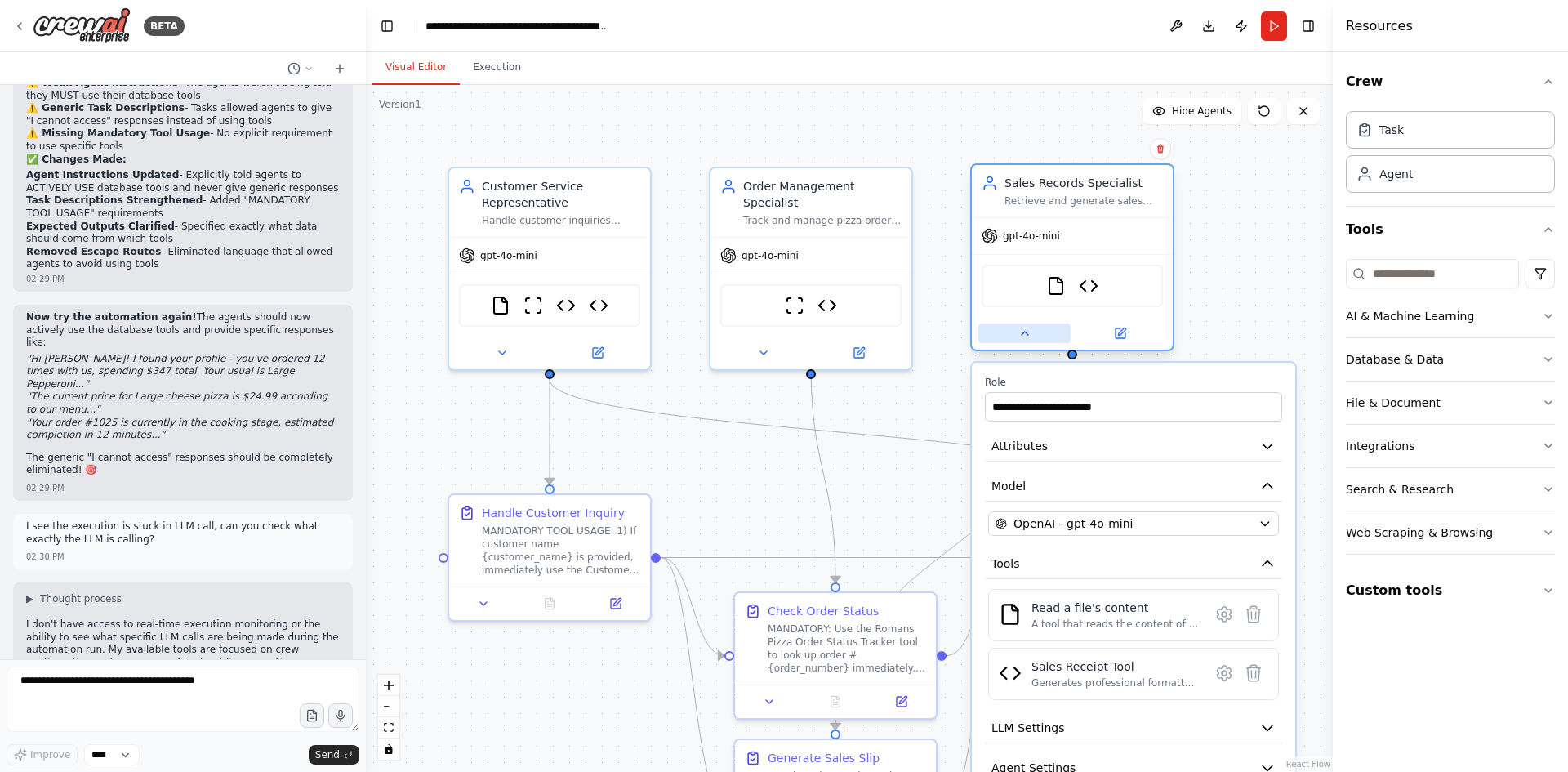
click at [1029, 338] on icon at bounding box center [1024, 333] width 13 height 13
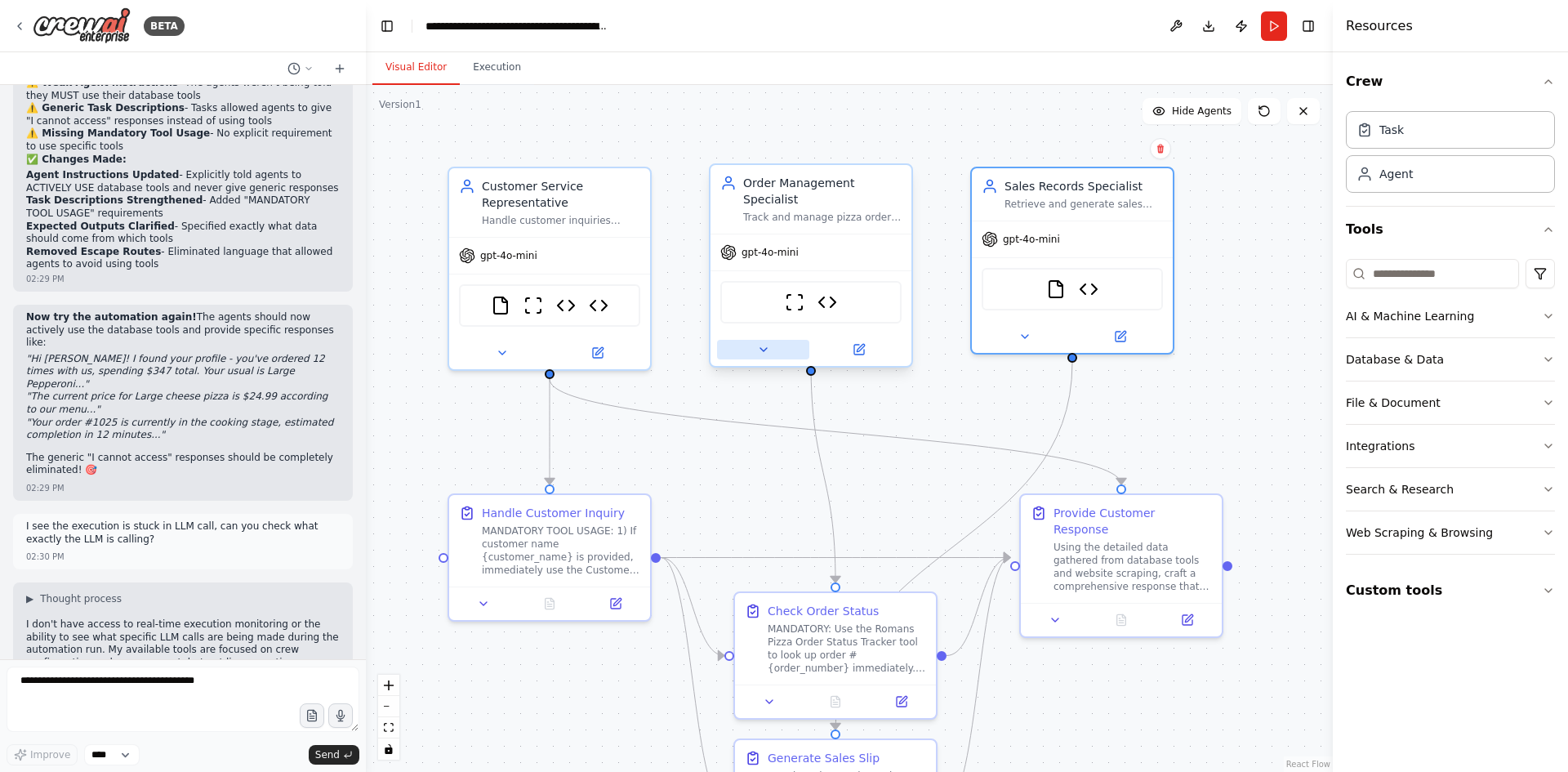
click at [767, 343] on icon at bounding box center [764, 349] width 13 height 13
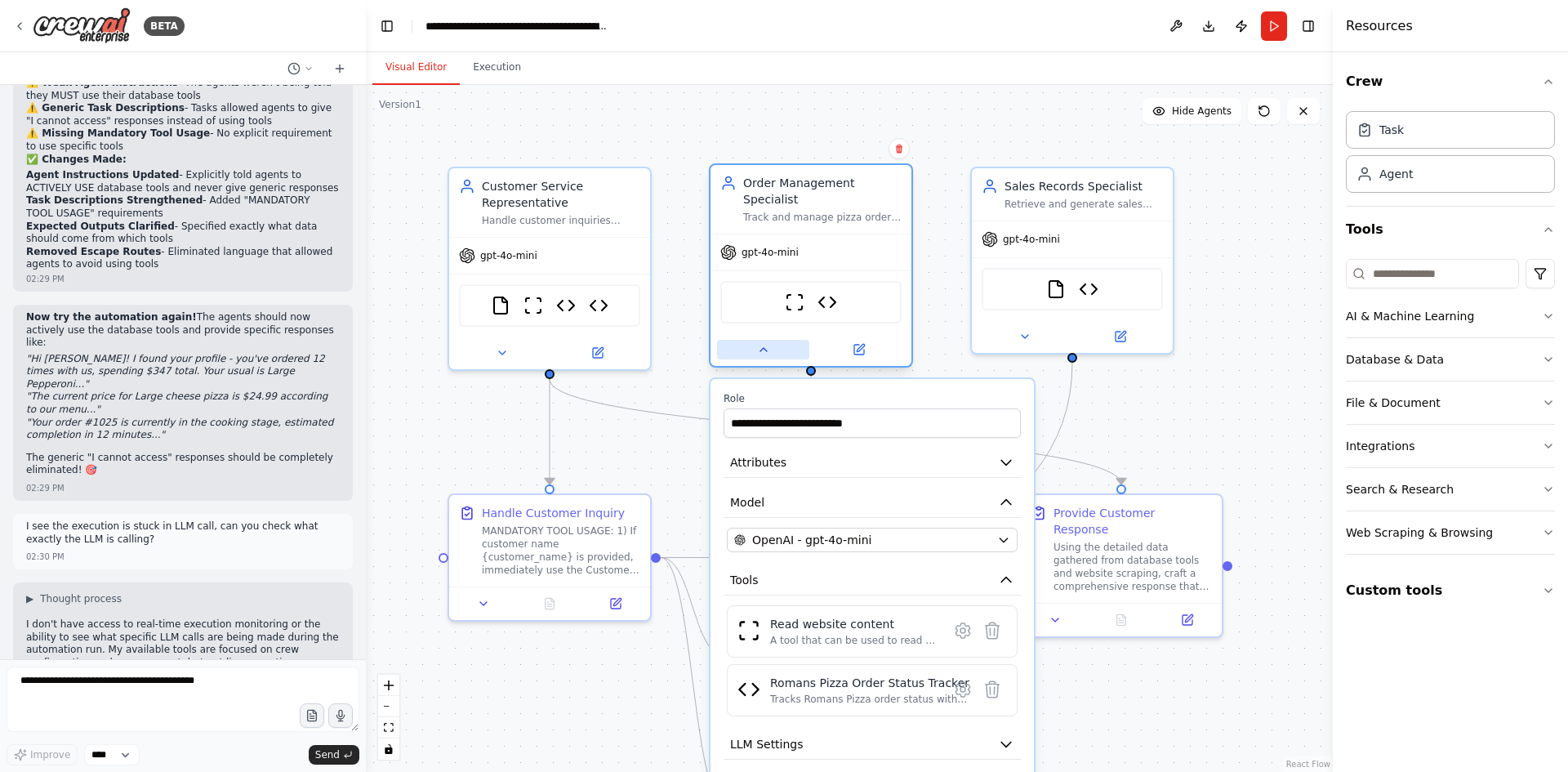
click at [767, 343] on icon at bounding box center [764, 349] width 13 height 13
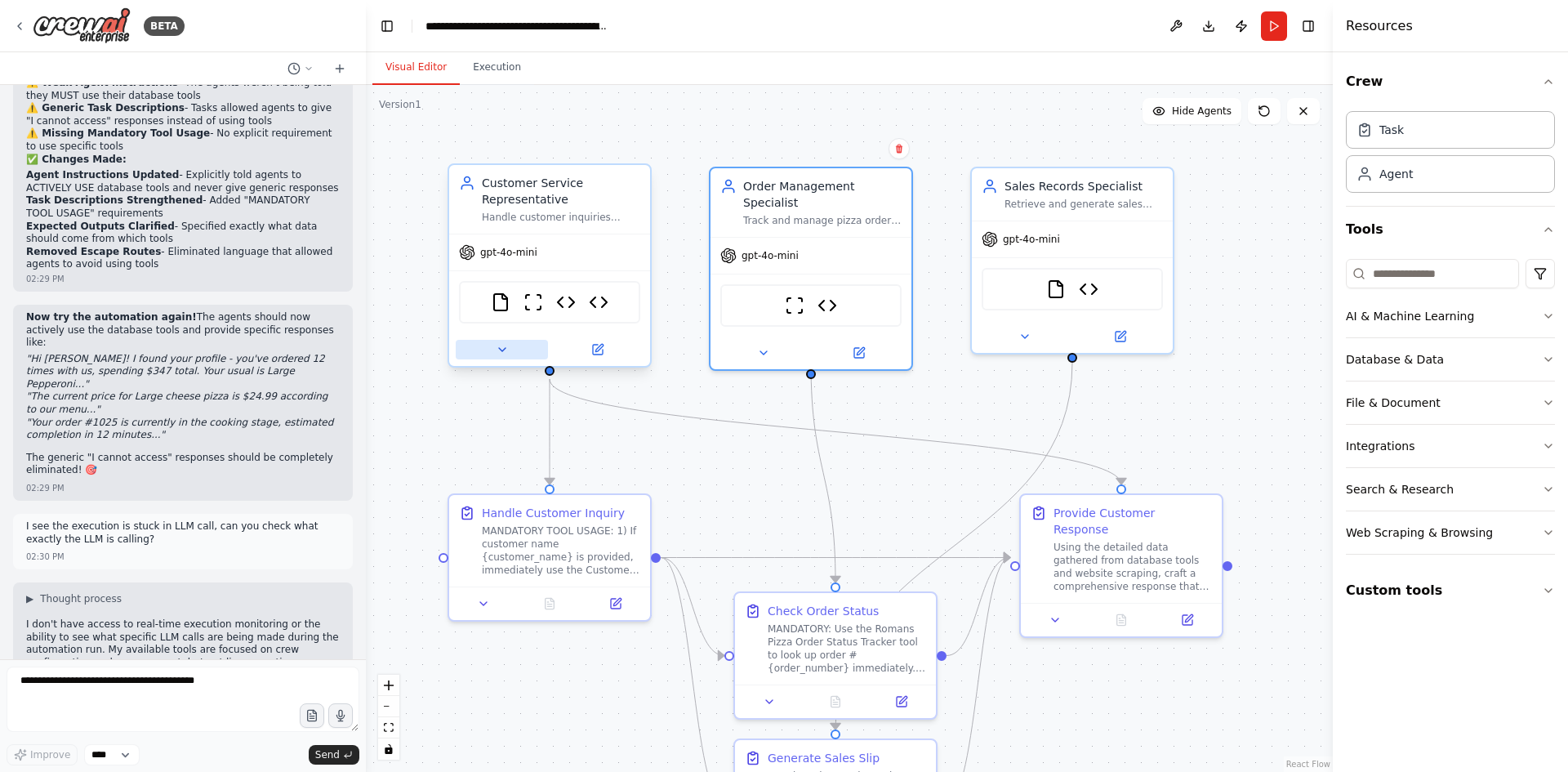
click at [505, 351] on icon at bounding box center [502, 349] width 13 height 13
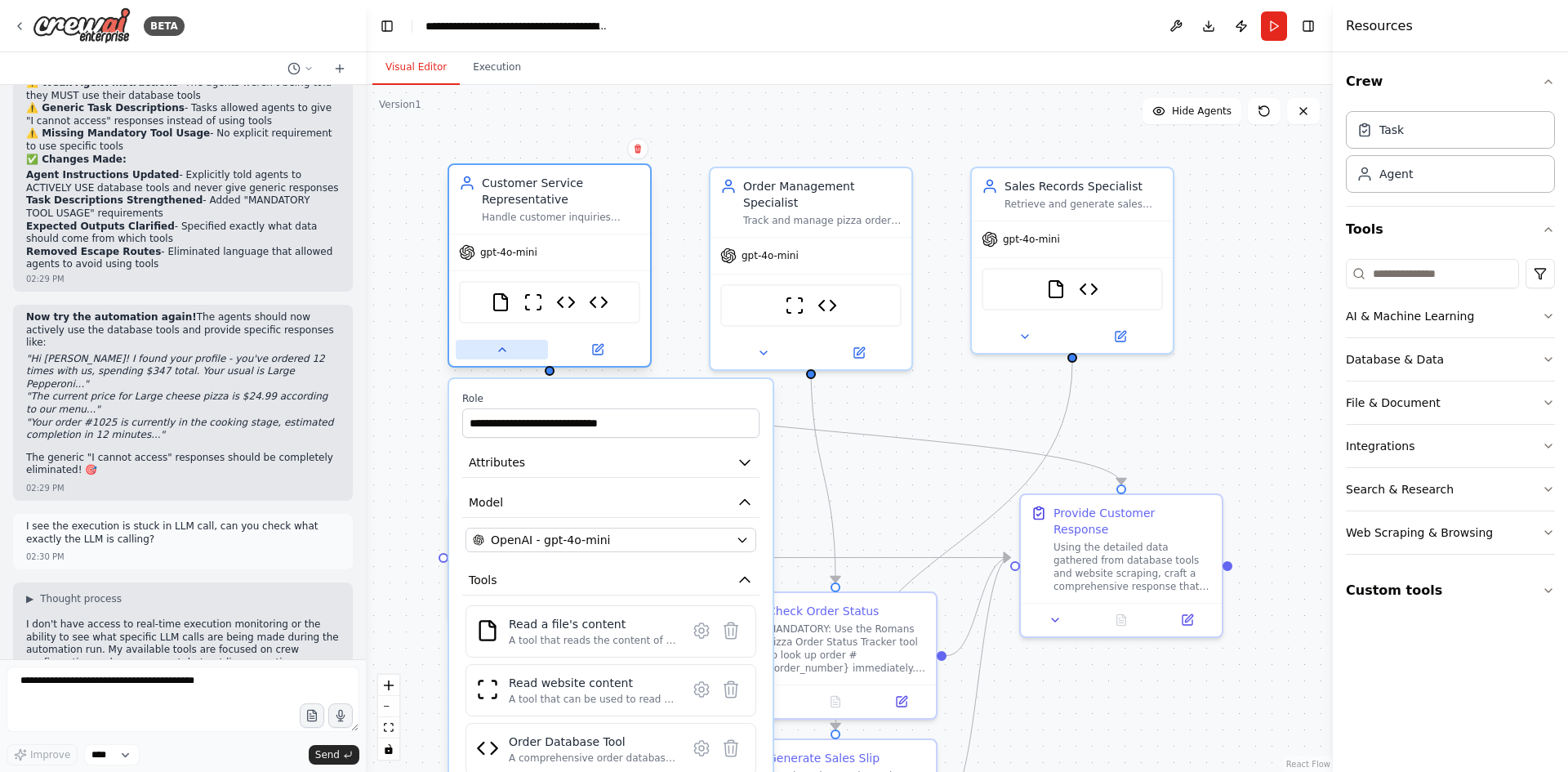
click at [505, 351] on icon at bounding box center [503, 349] width 7 height 3
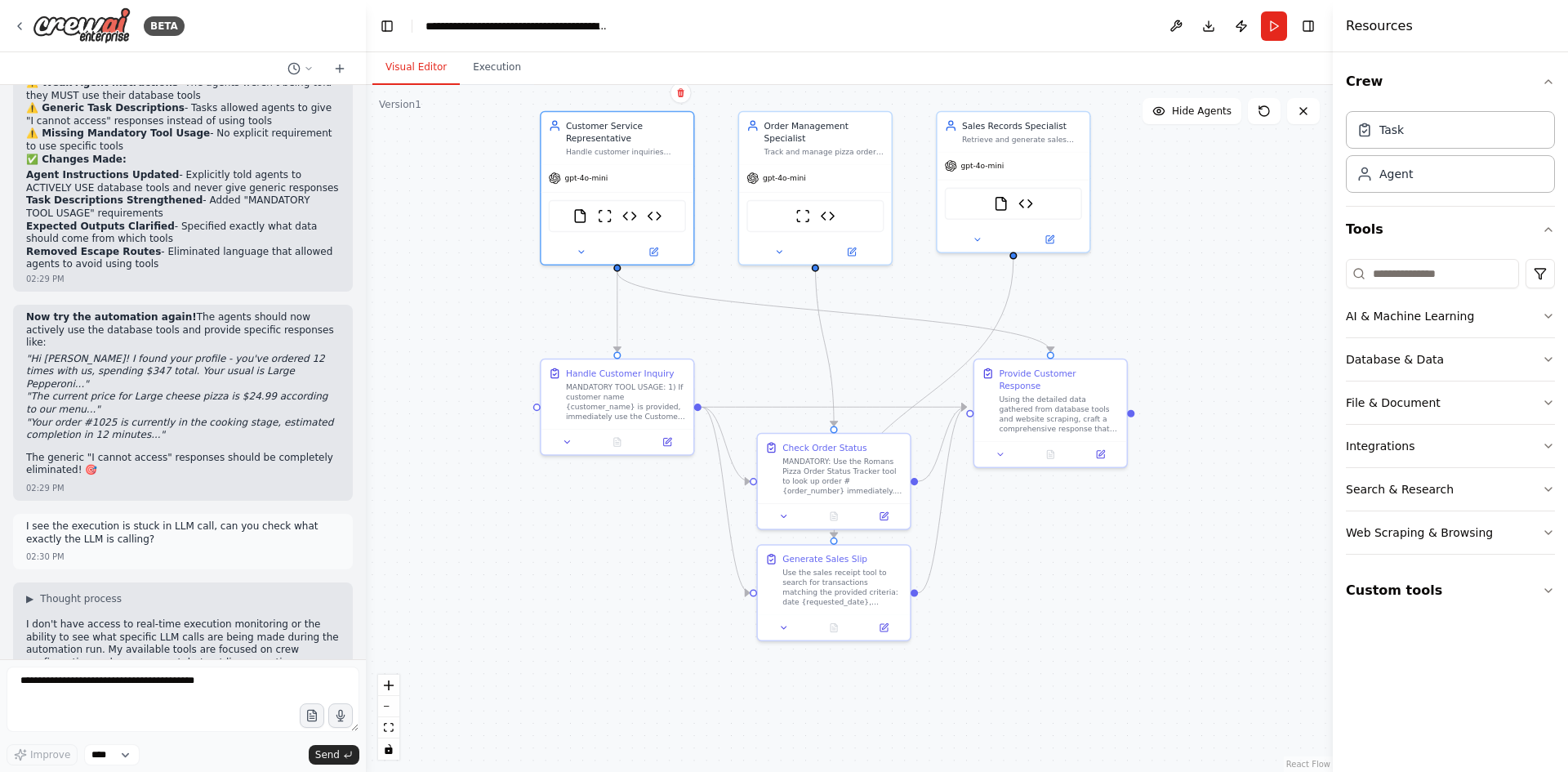
drag, startPoint x: 529, startPoint y: 377, endPoint x: 412, endPoint y: 252, distance: 171.2
click at [412, 252] on div ".deletable-edge-delete-btn { width: 20px; height: 20px; border: 0px solid #ffff…" at bounding box center [850, 429] width 967 height 687
click at [1282, 37] on button "Run" at bounding box center [1274, 26] width 26 height 30
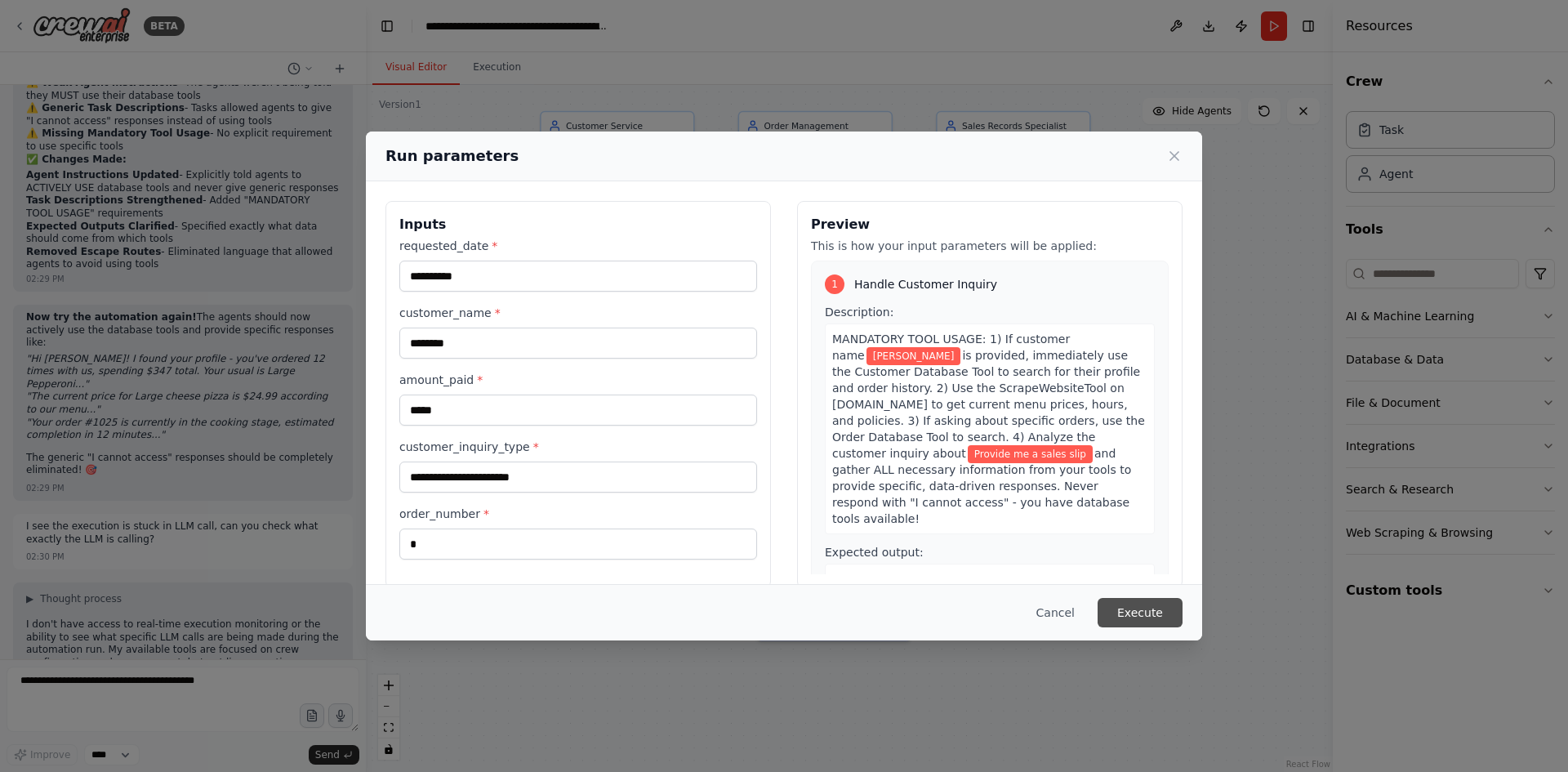
click at [1145, 612] on button "Execute" at bounding box center [1140, 612] width 85 height 30
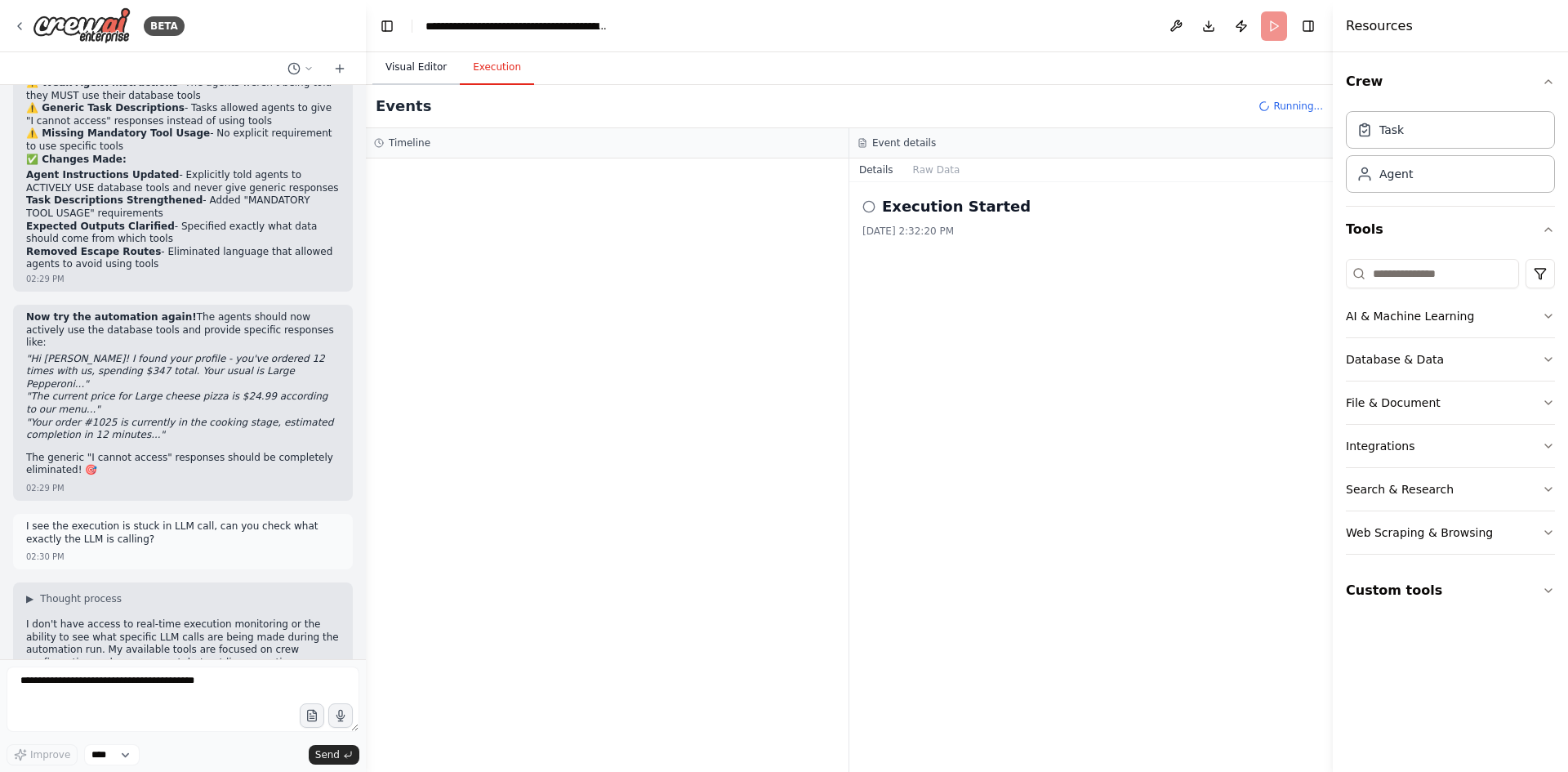
click at [410, 68] on button "Visual Editor" at bounding box center [416, 67] width 87 height 34
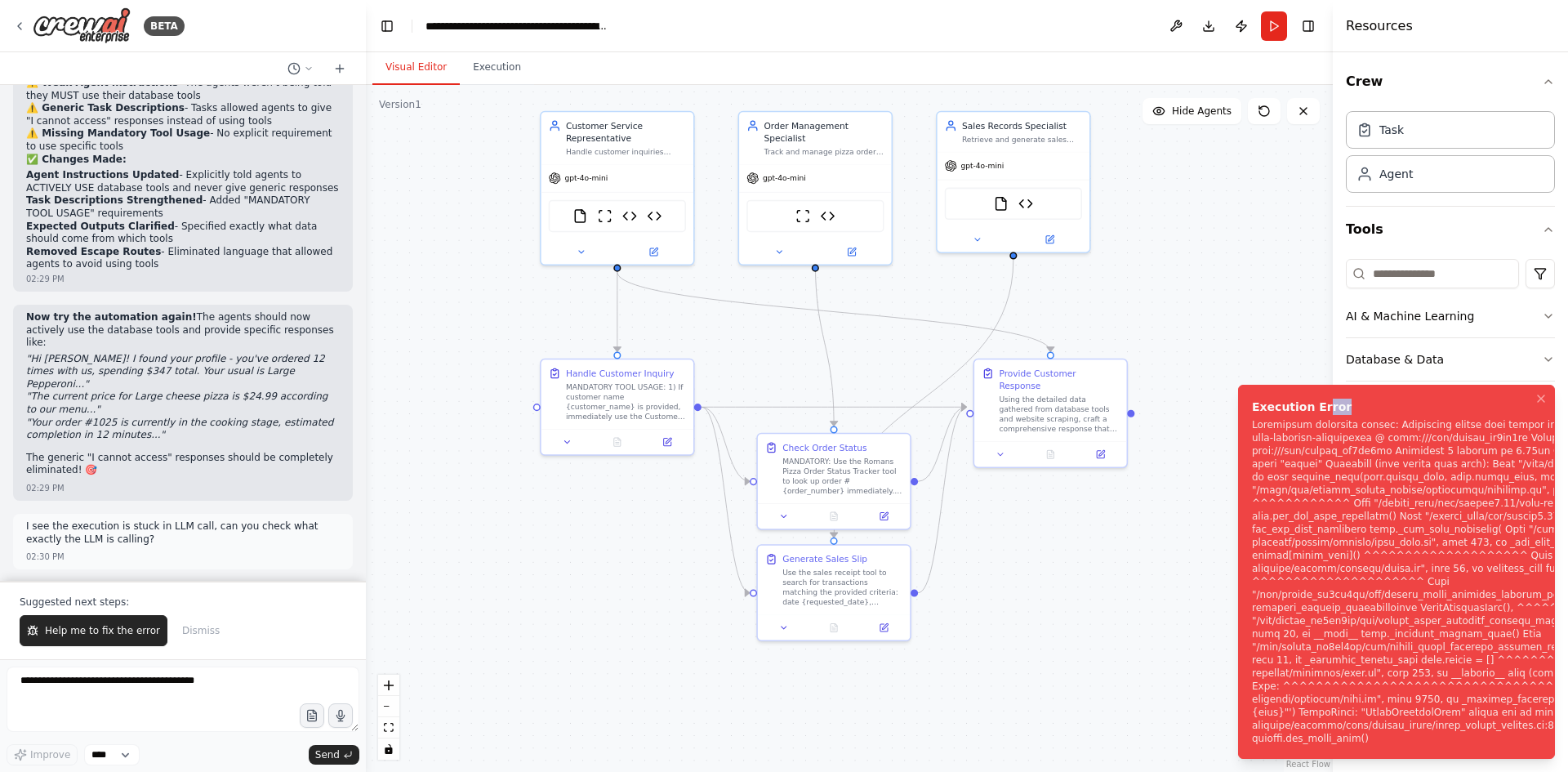
drag, startPoint x: 1405, startPoint y: 408, endPoint x: 1316, endPoint y: 385, distance: 91.9
click at [1316, 385] on li "Execution Error" at bounding box center [1397, 571] width 317 height 374
click at [87, 630] on span "Help me to fix the error" at bounding box center [103, 630] width 115 height 13
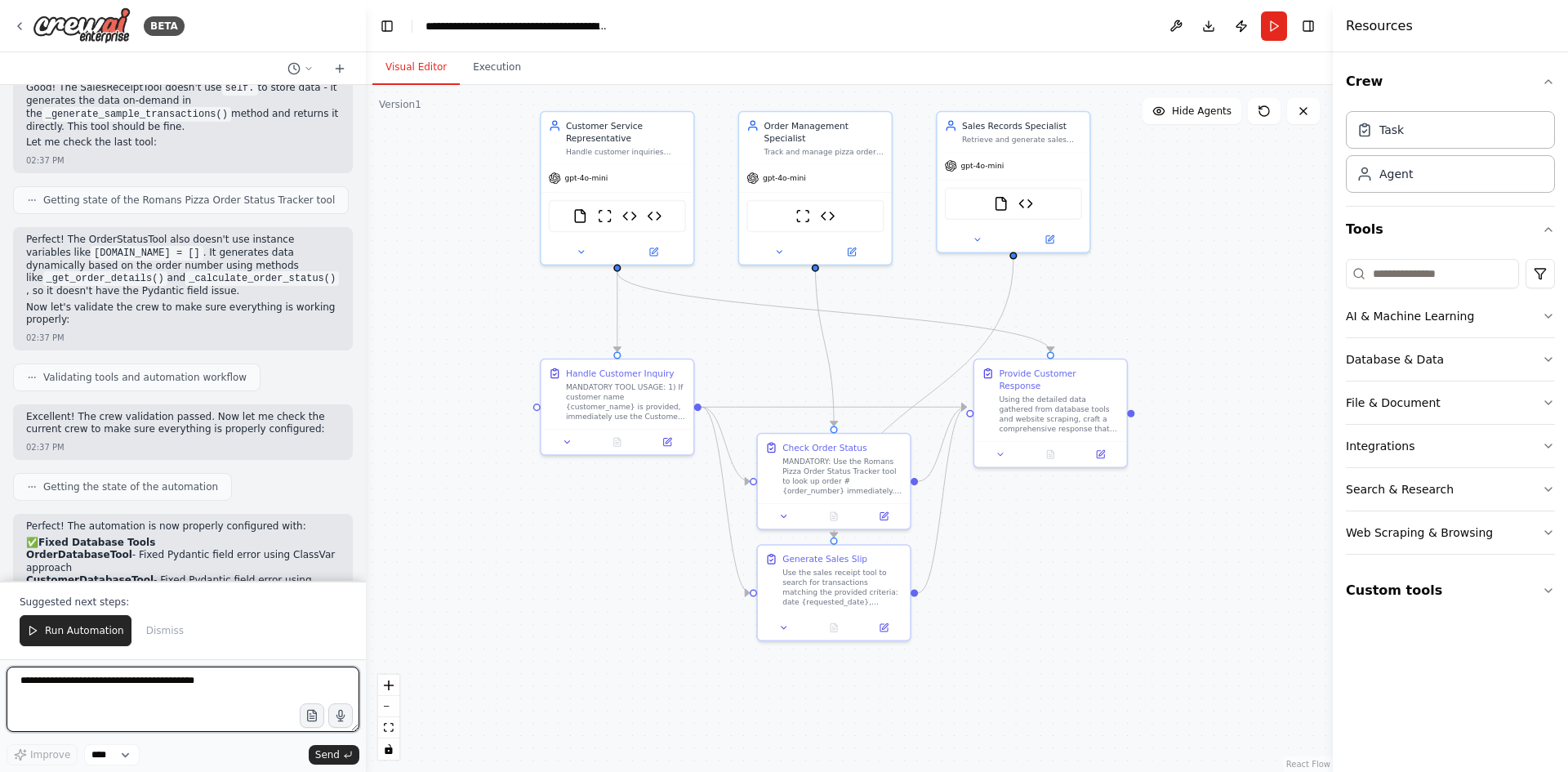
scroll to position [16867, 0]
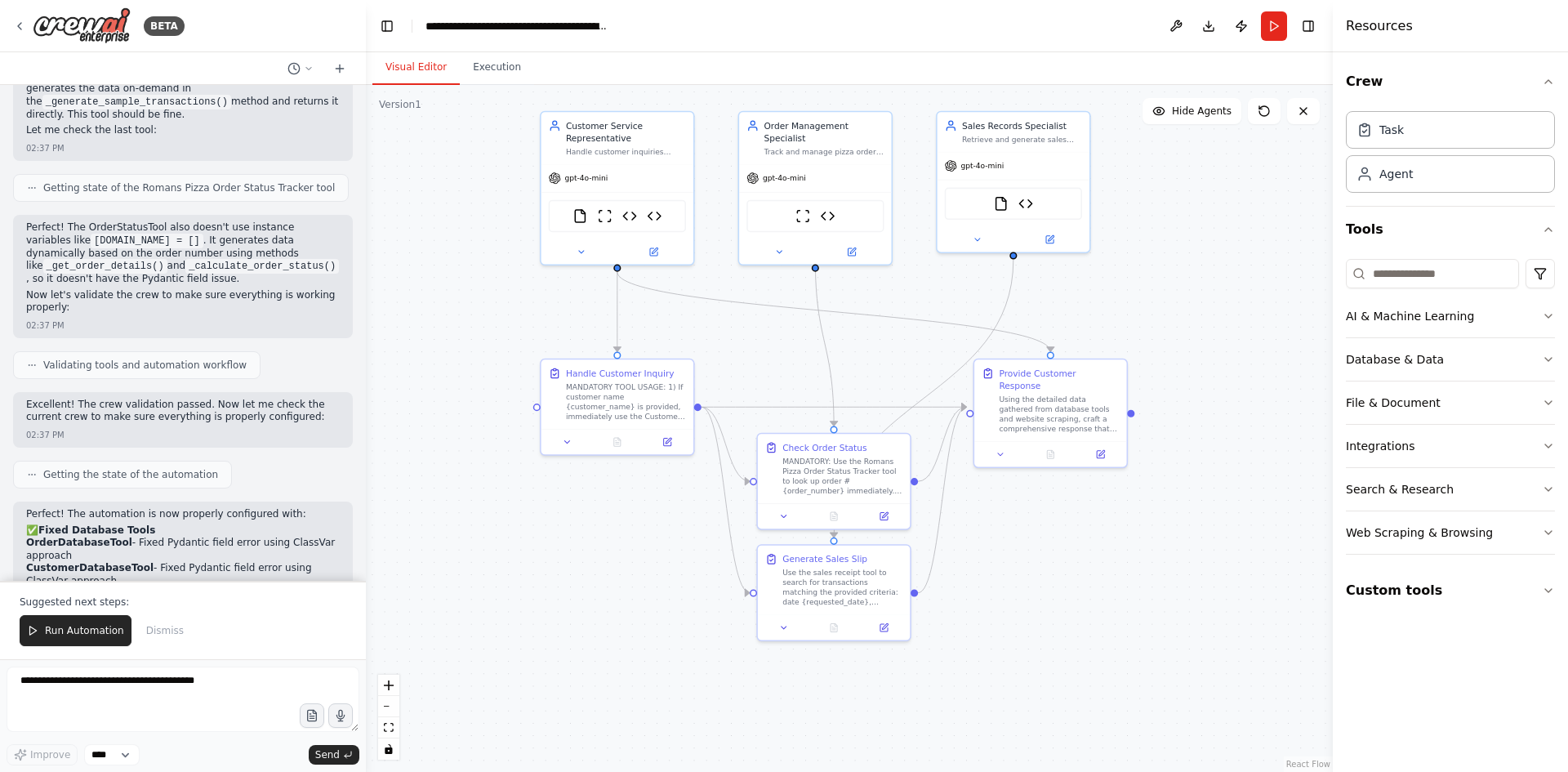
drag, startPoint x: 90, startPoint y: 629, endPoint x: 158, endPoint y: 621, distance: 68.5
click at [90, 629] on span "Run Automation" at bounding box center [84, 630] width 79 height 13
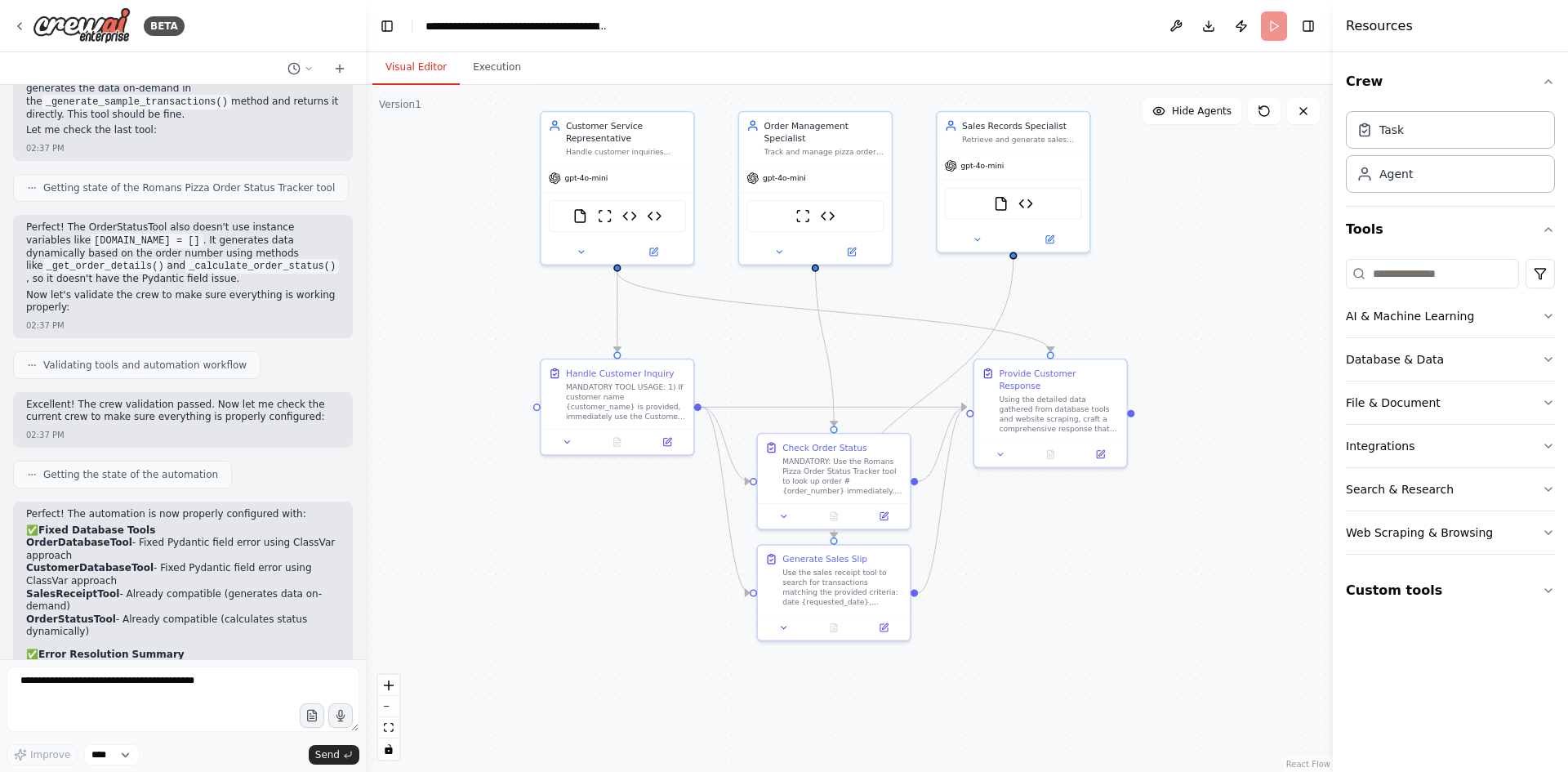
scroll to position [16788, 0]
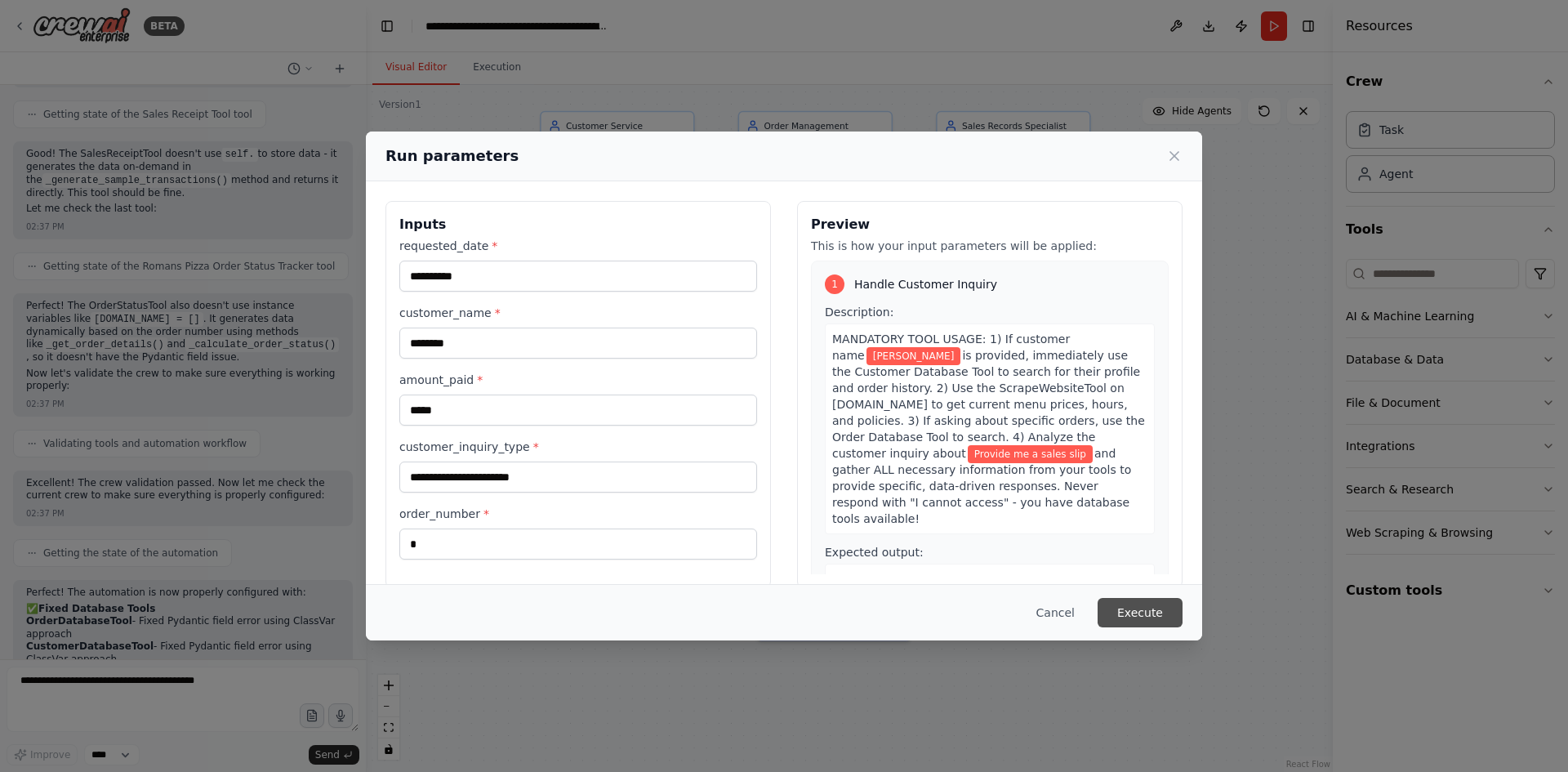
click at [1151, 612] on button "Execute" at bounding box center [1140, 612] width 85 height 30
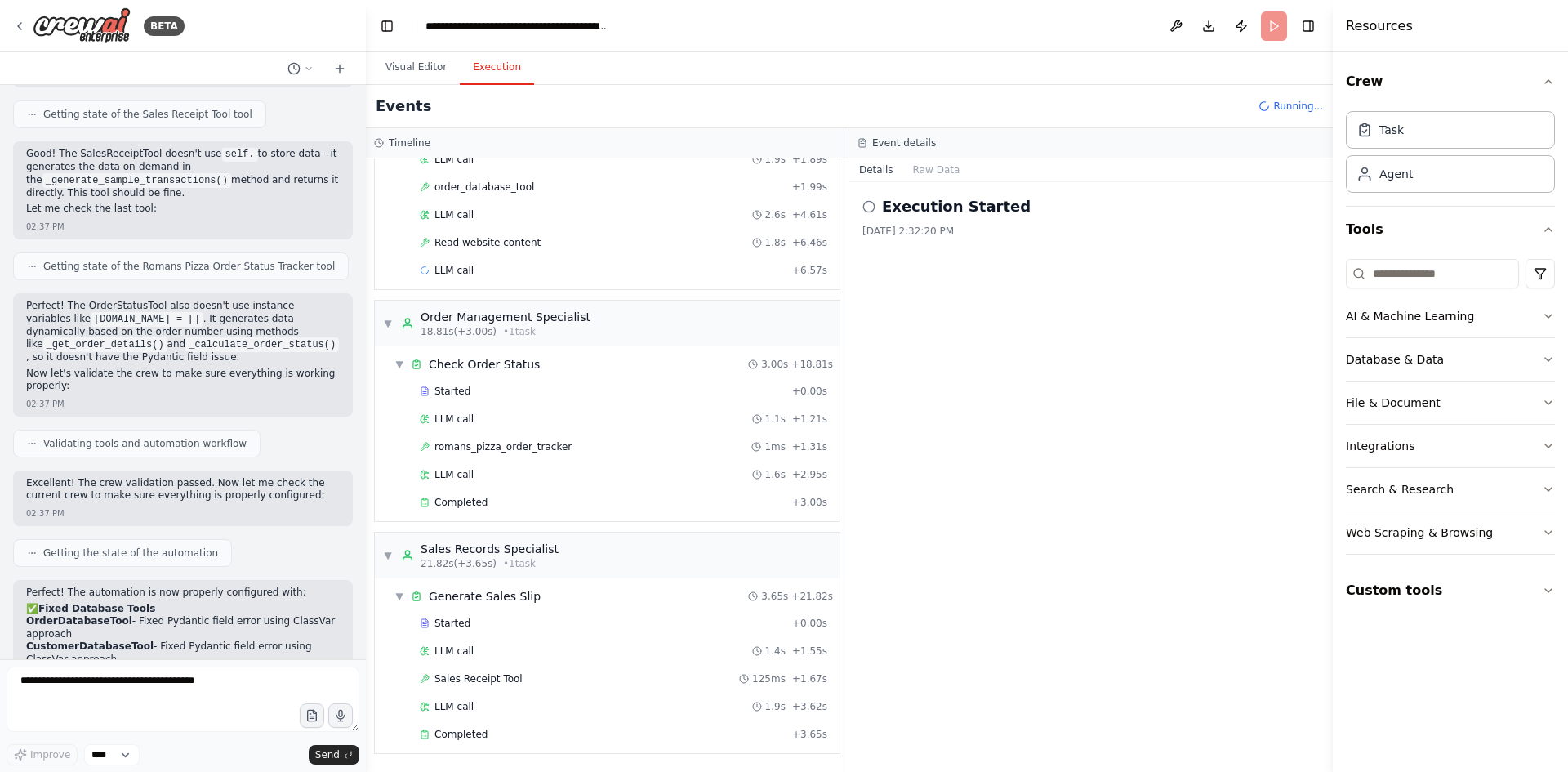
scroll to position [16867, 0]
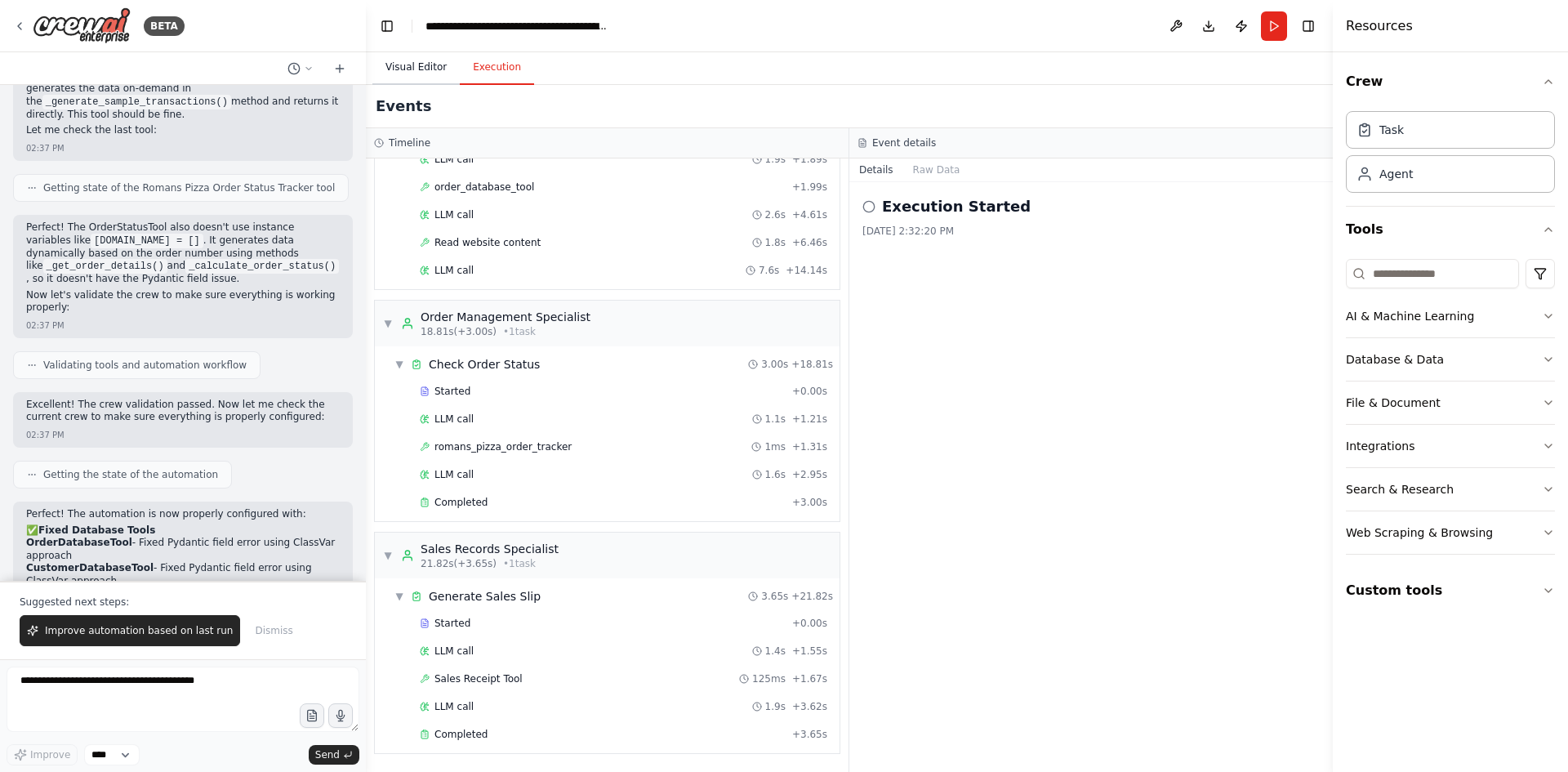
click at [423, 70] on button "Visual Editor" at bounding box center [416, 67] width 87 height 34
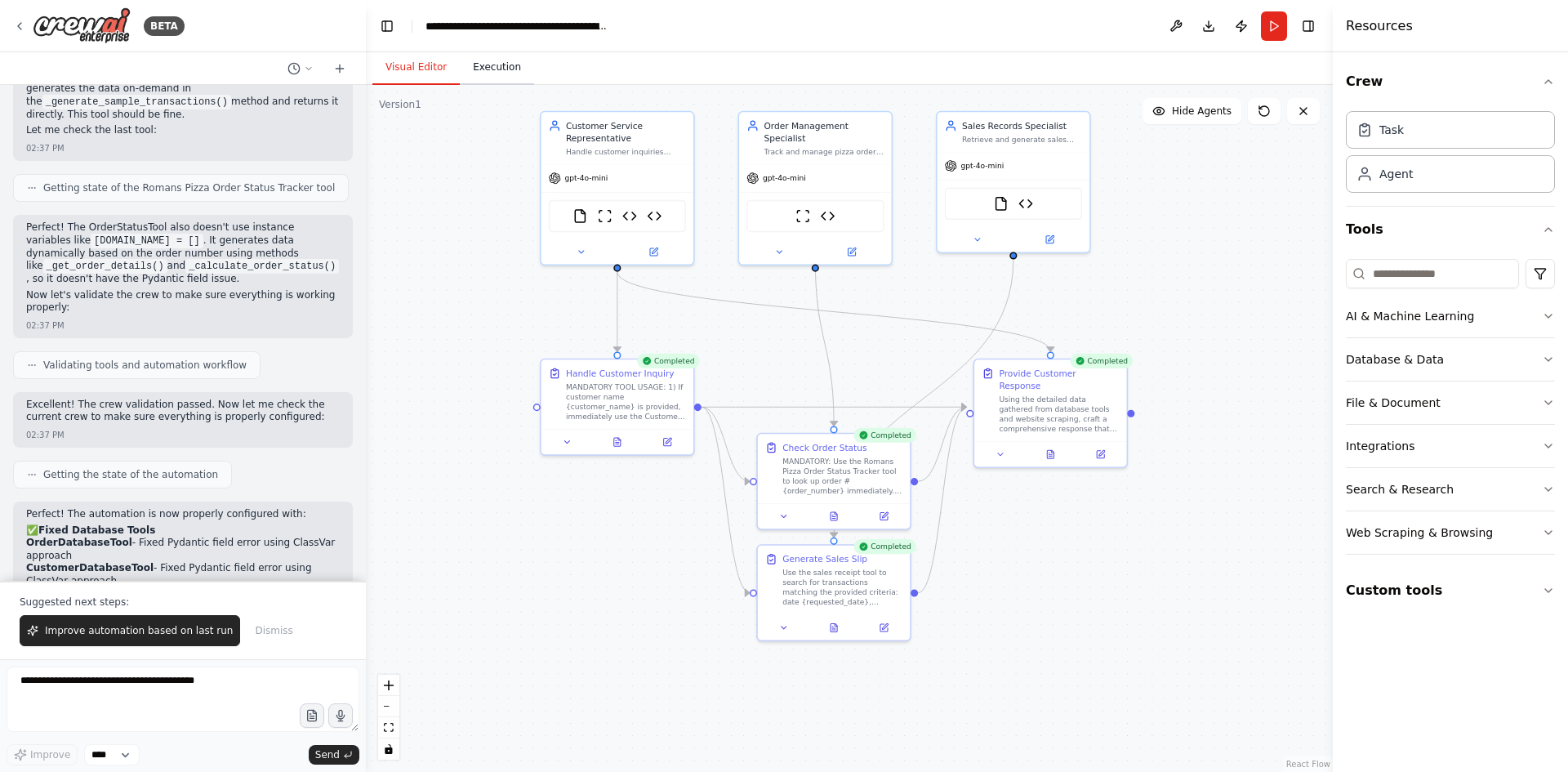
click at [490, 71] on button "Execution" at bounding box center [497, 67] width 74 height 34
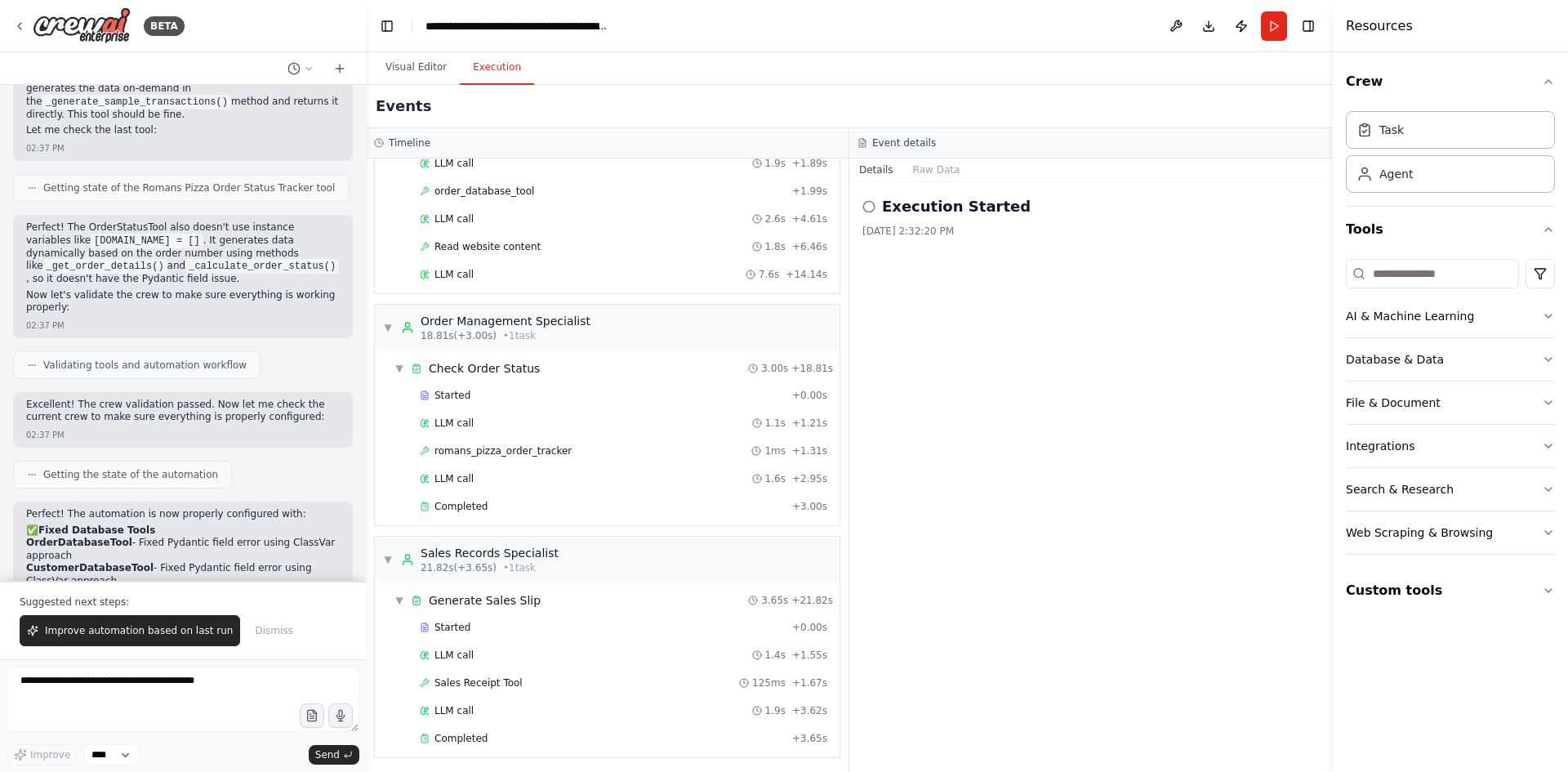
scroll to position [434, 0]
click at [866, 205] on icon at bounding box center [869, 206] width 13 height 13
click at [933, 163] on button "Raw Data" at bounding box center [937, 170] width 67 height 23
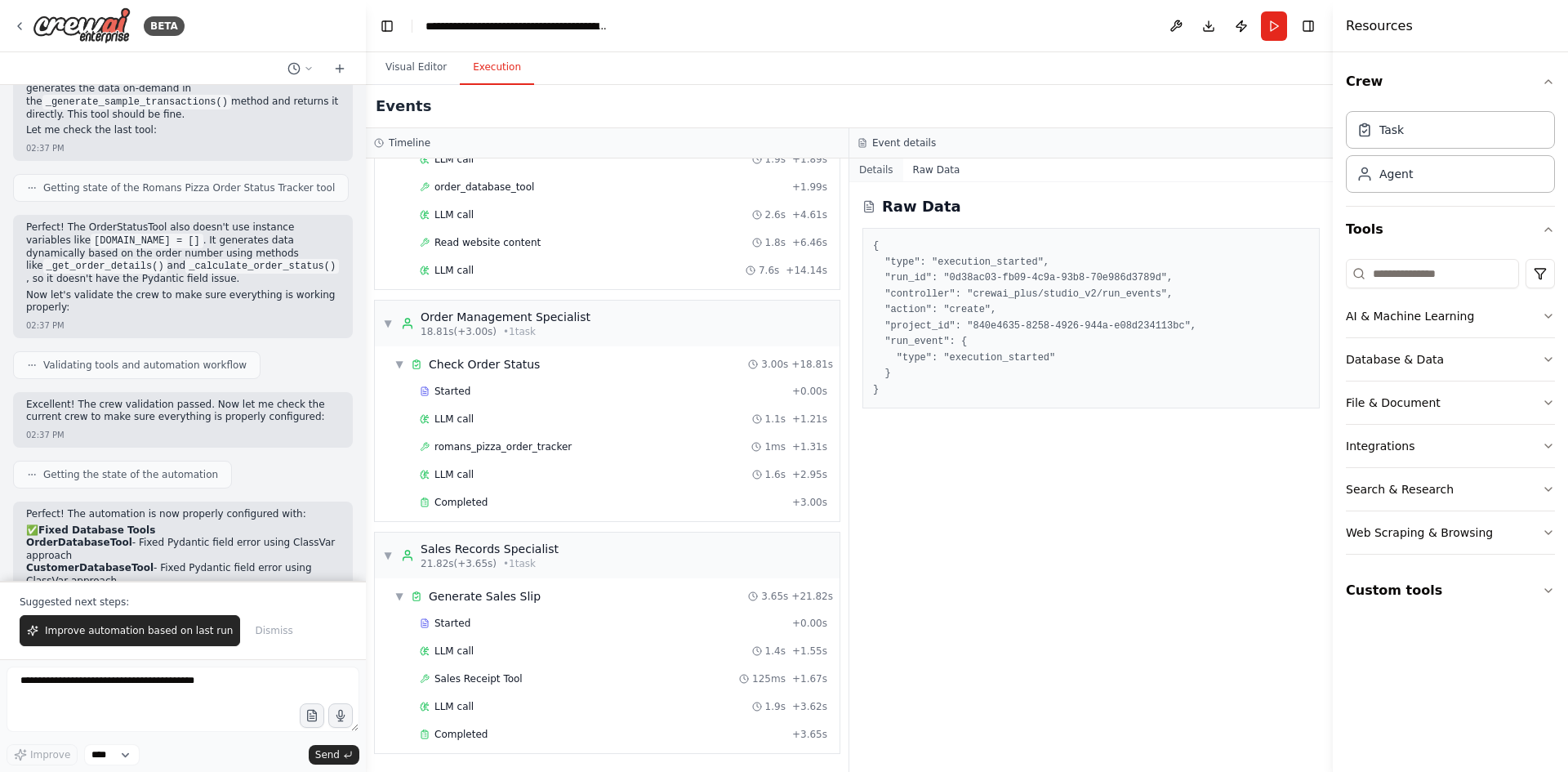
click at [874, 169] on button "Details" at bounding box center [877, 170] width 54 height 23
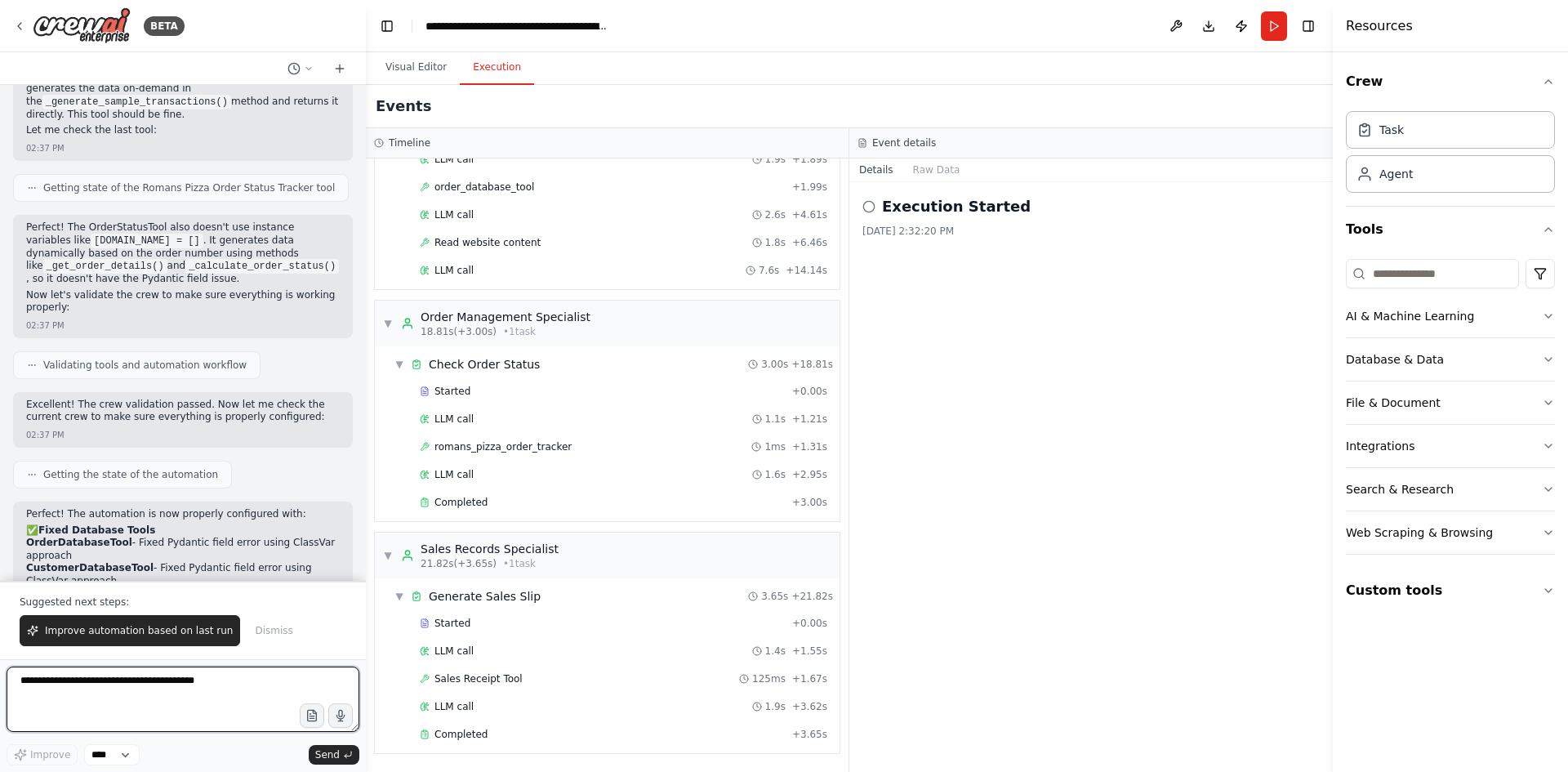
click at [107, 692] on textarea at bounding box center [183, 698] width 353 height 65
type textarea "**********"
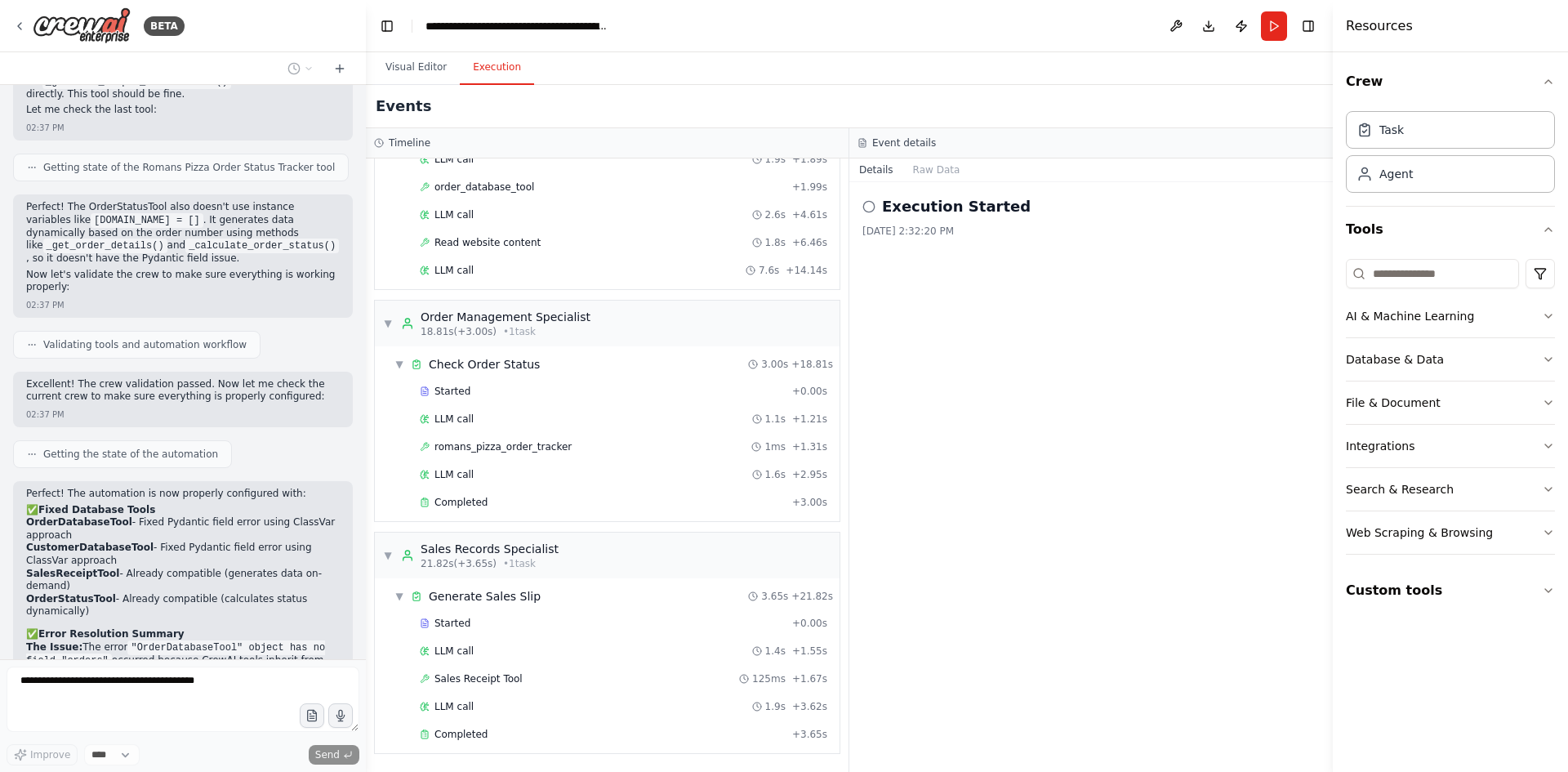
scroll to position [16888, 0]
click at [453, 735] on span "Completed" at bounding box center [461, 734] width 53 height 13
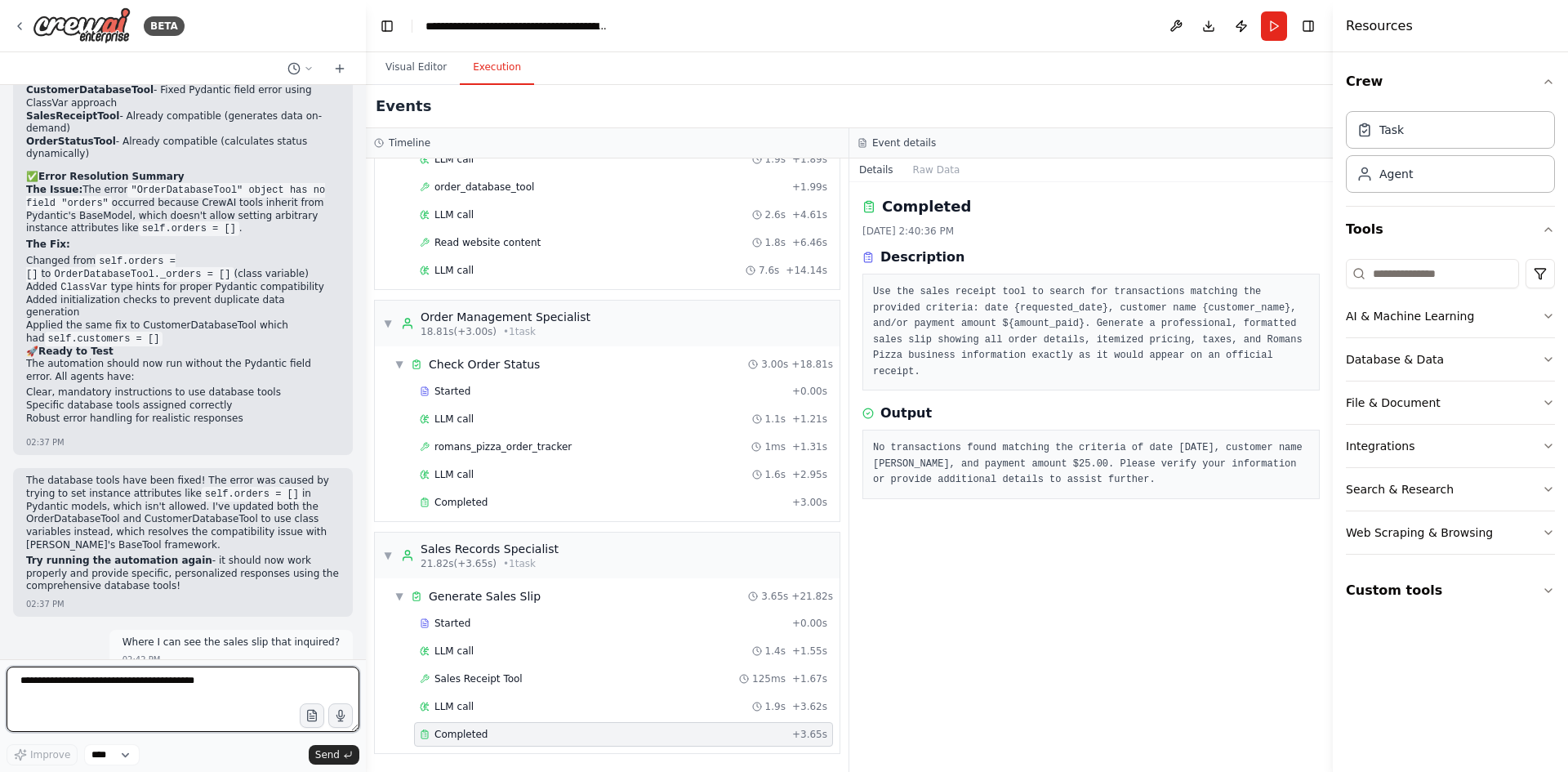
scroll to position [17358, 0]
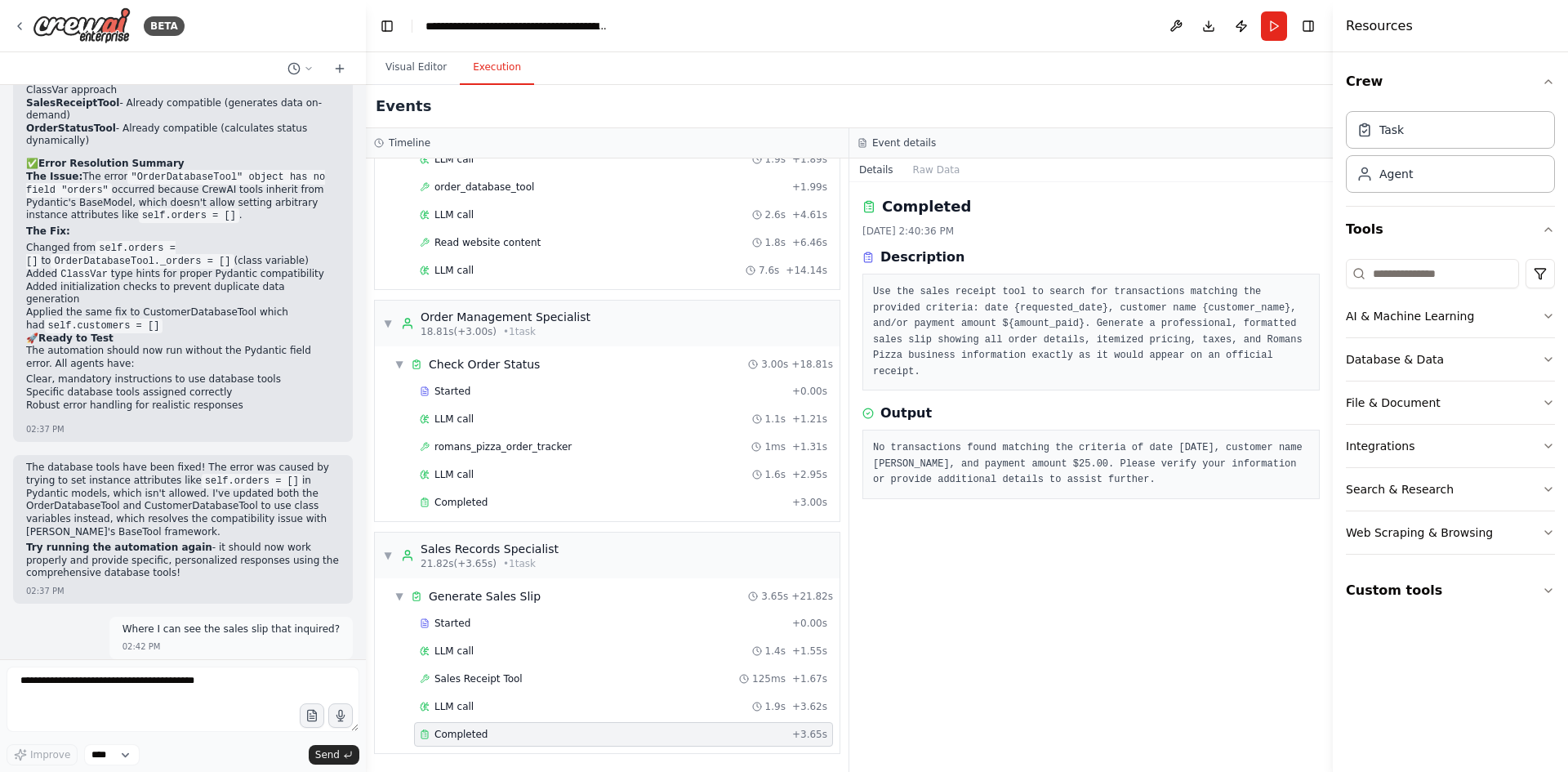
click at [149, 683] on textarea at bounding box center [183, 698] width 353 height 65
type textarea "*"
type textarea "**********"
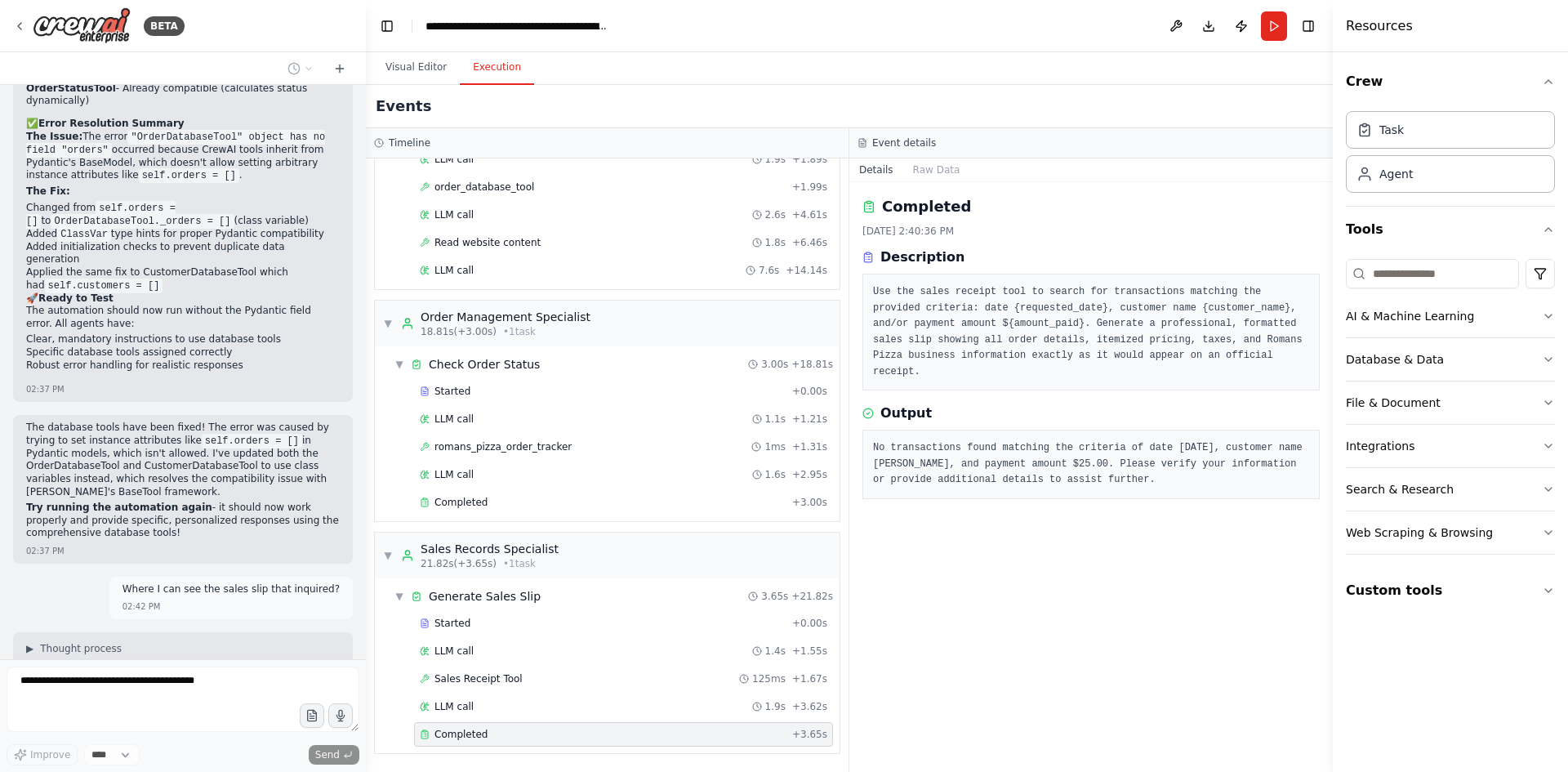
scroll to position [17456, 0]
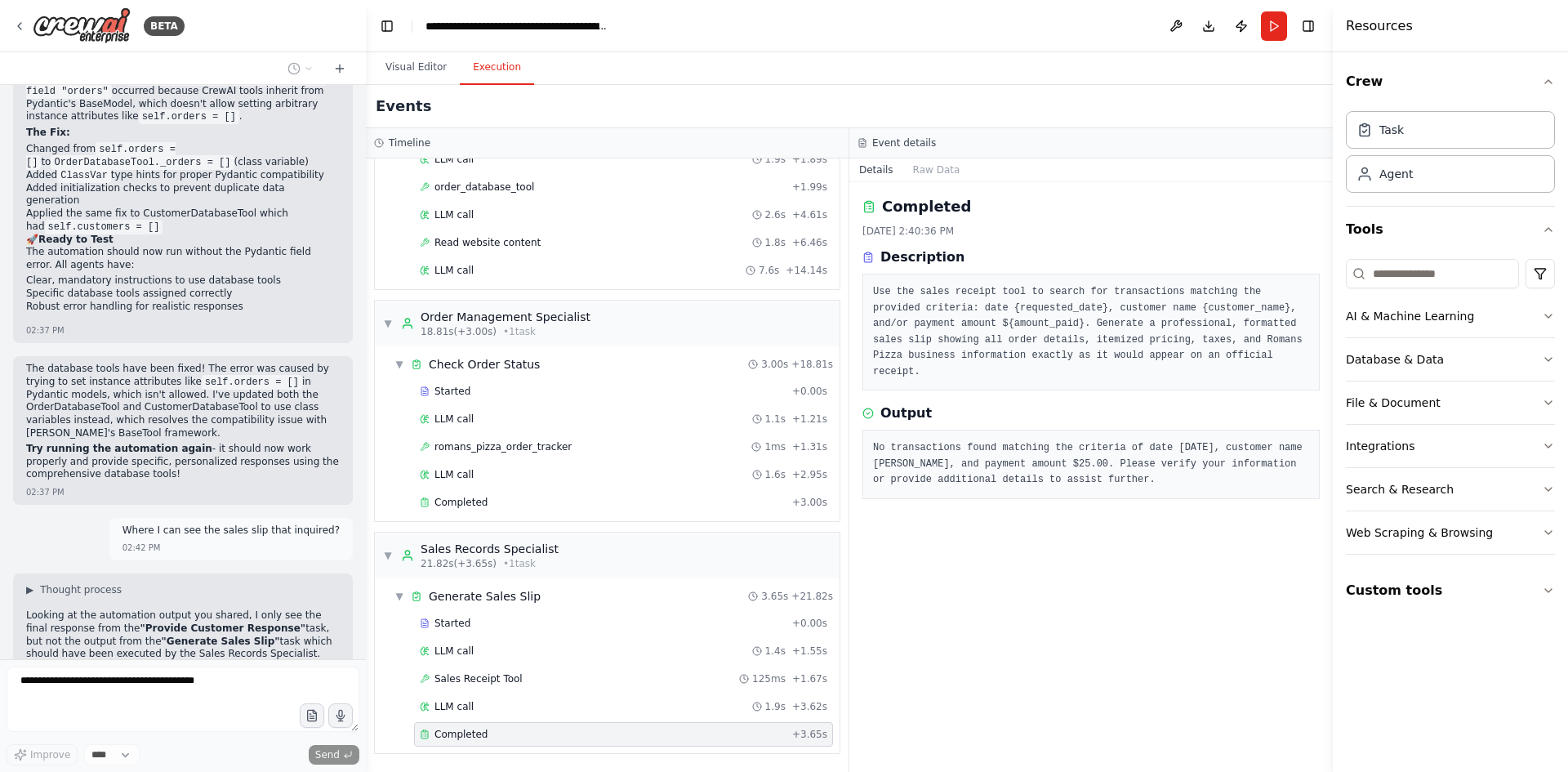
click at [953, 446] on pre "No transactions found matching the criteria of date [DATE], customer name [PERS…" at bounding box center [1091, 463] width 437 height 48
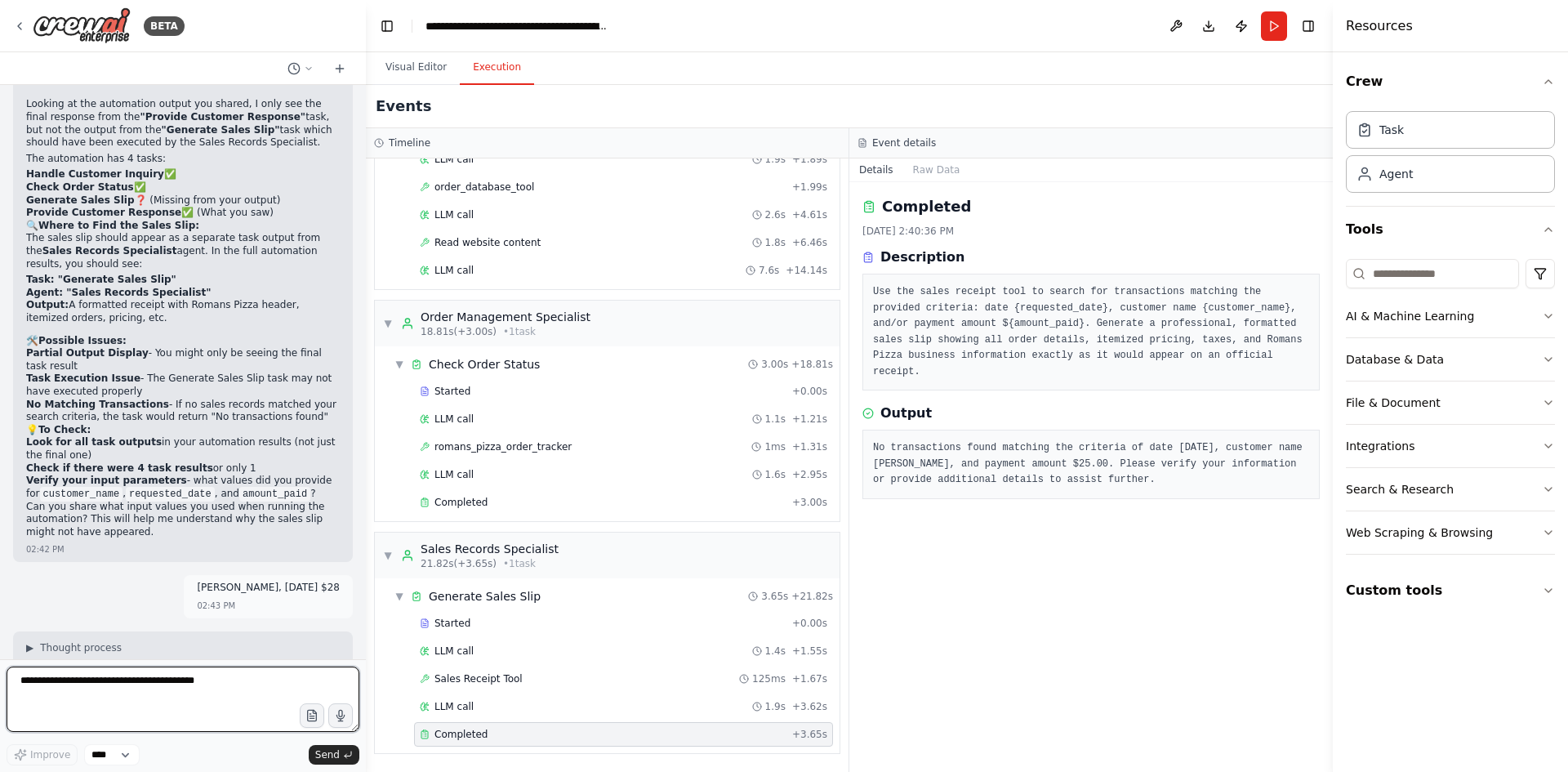
scroll to position [17977, 0]
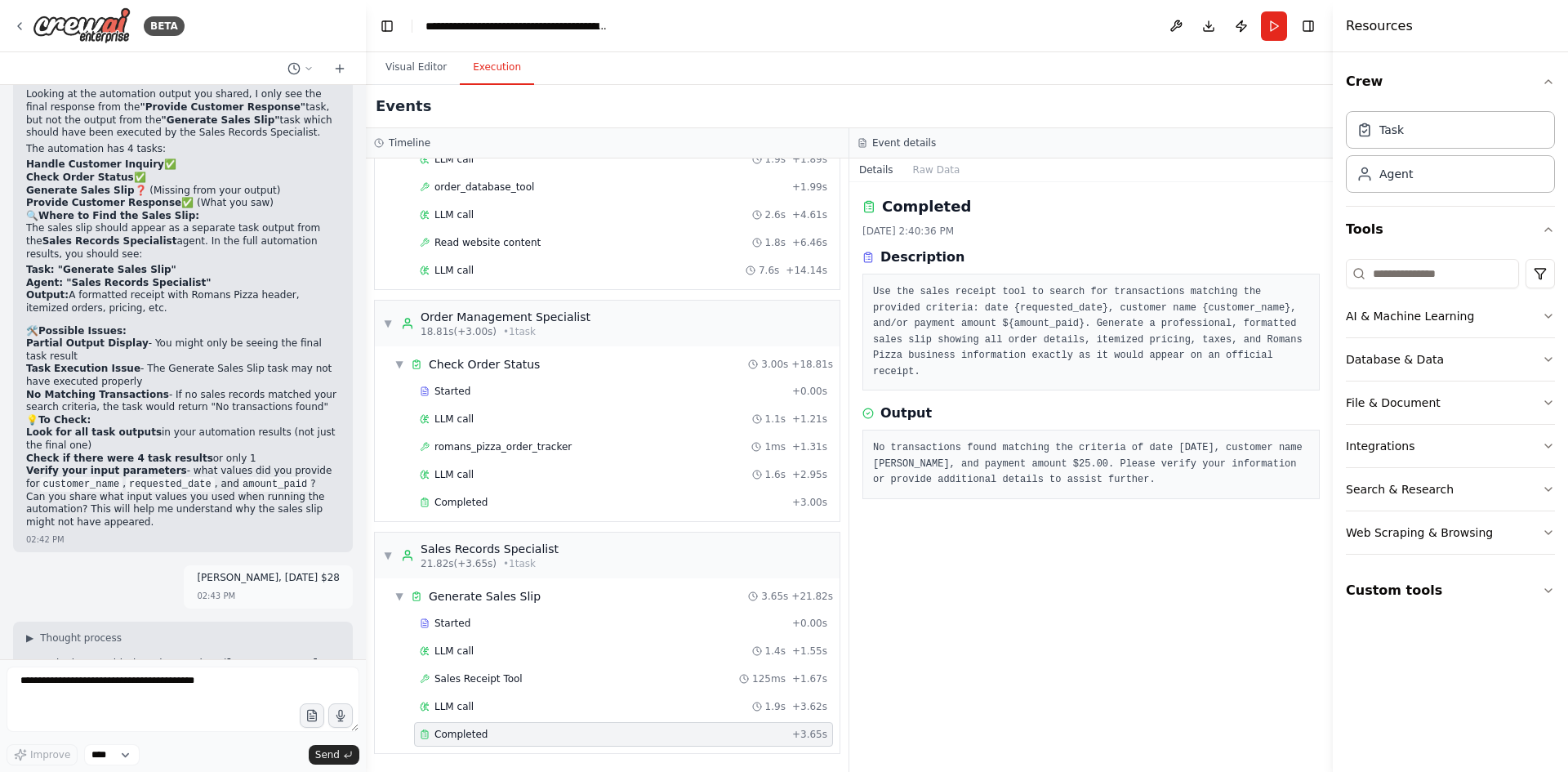
click at [1280, 30] on button "Run" at bounding box center [1274, 26] width 26 height 30
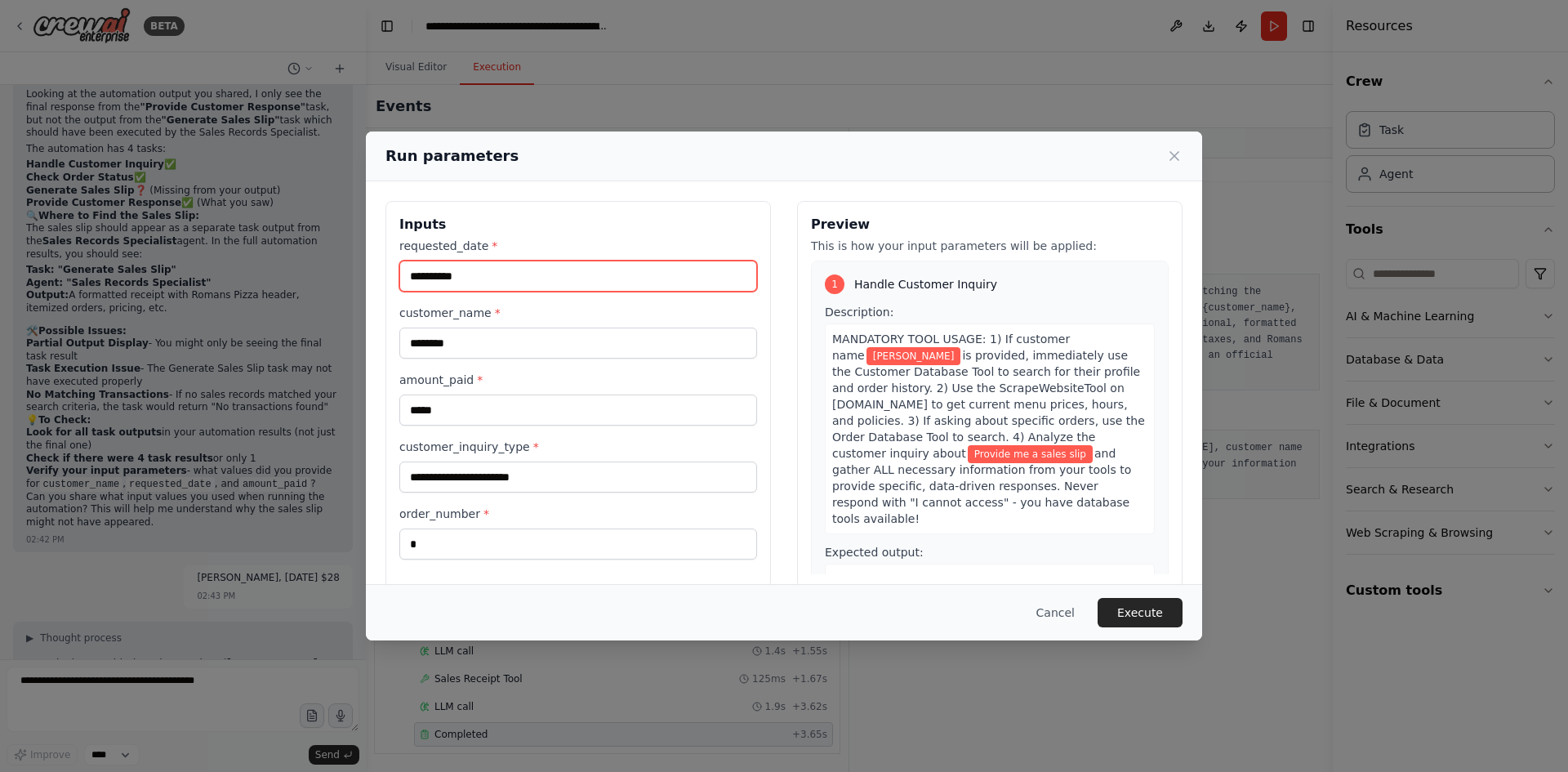
click at [511, 274] on input "**********" at bounding box center [577, 276] width 357 height 31
type input "*"
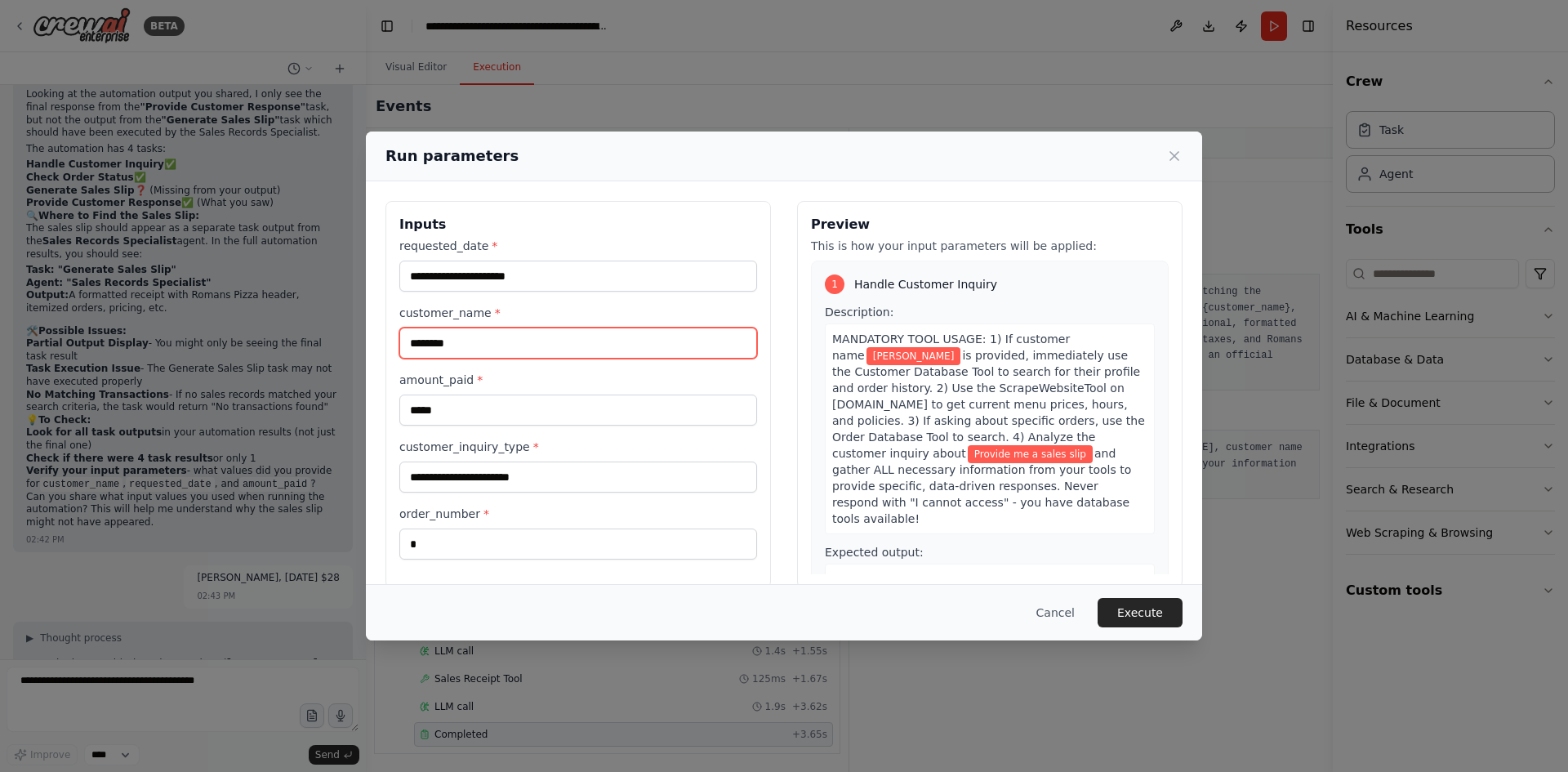
click at [504, 341] on input "********" at bounding box center [577, 343] width 357 height 31
type input "**********"
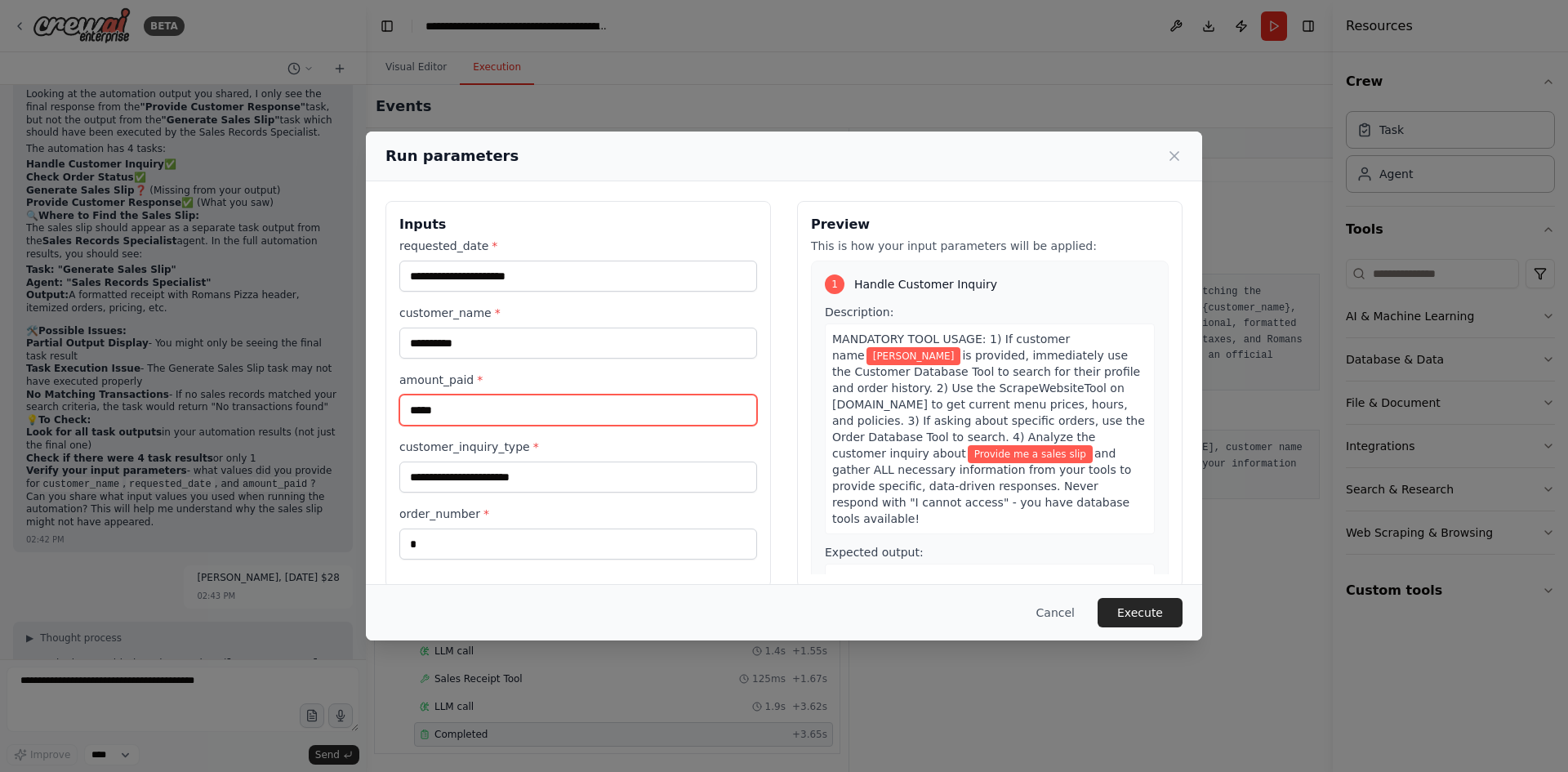
click at [474, 415] on input "*****" at bounding box center [577, 410] width 357 height 31
type input "*"
click at [1145, 605] on button "Execute" at bounding box center [1140, 612] width 85 height 30
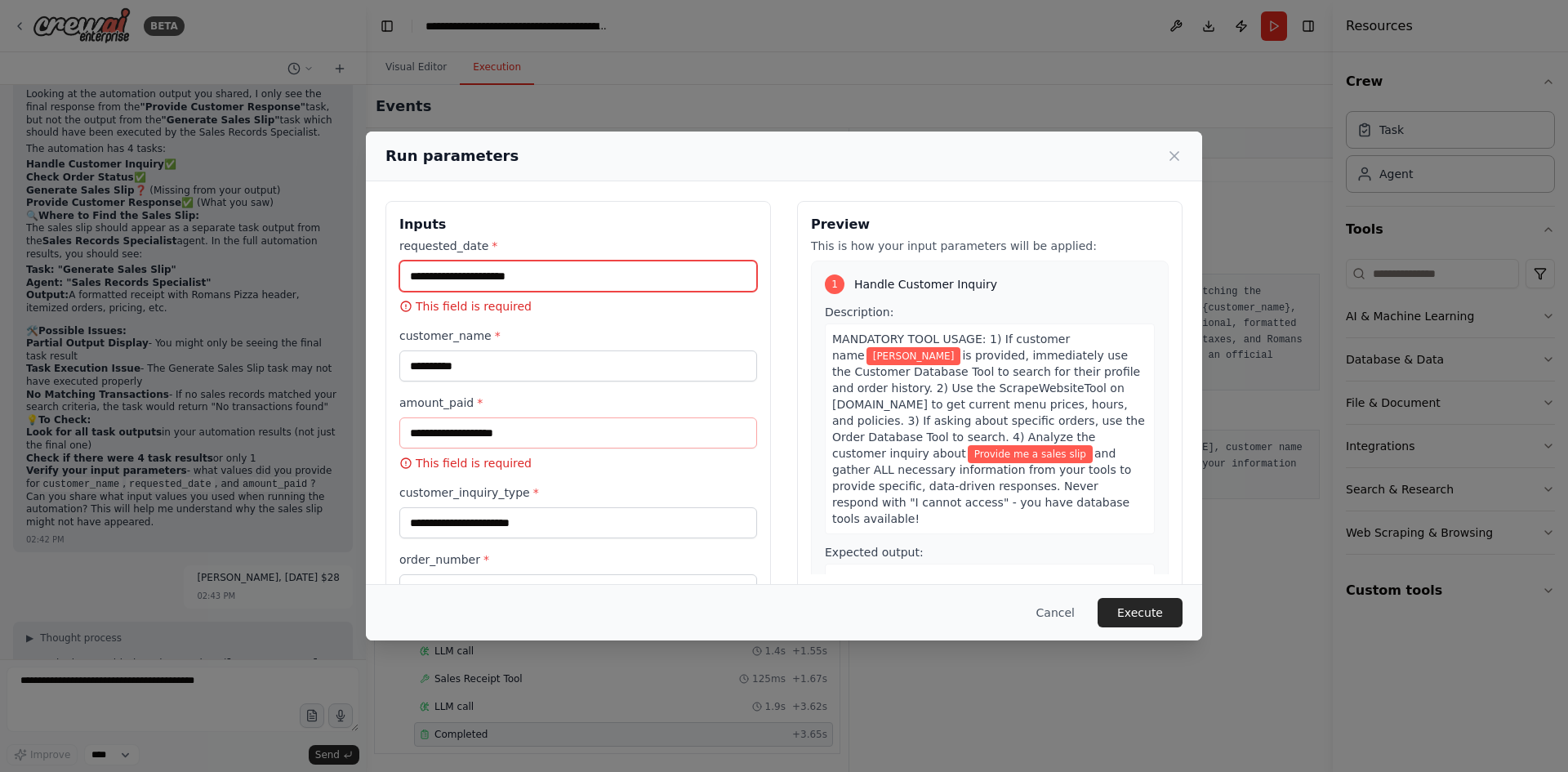
click at [541, 280] on input "requested_date *" at bounding box center [577, 276] width 357 height 31
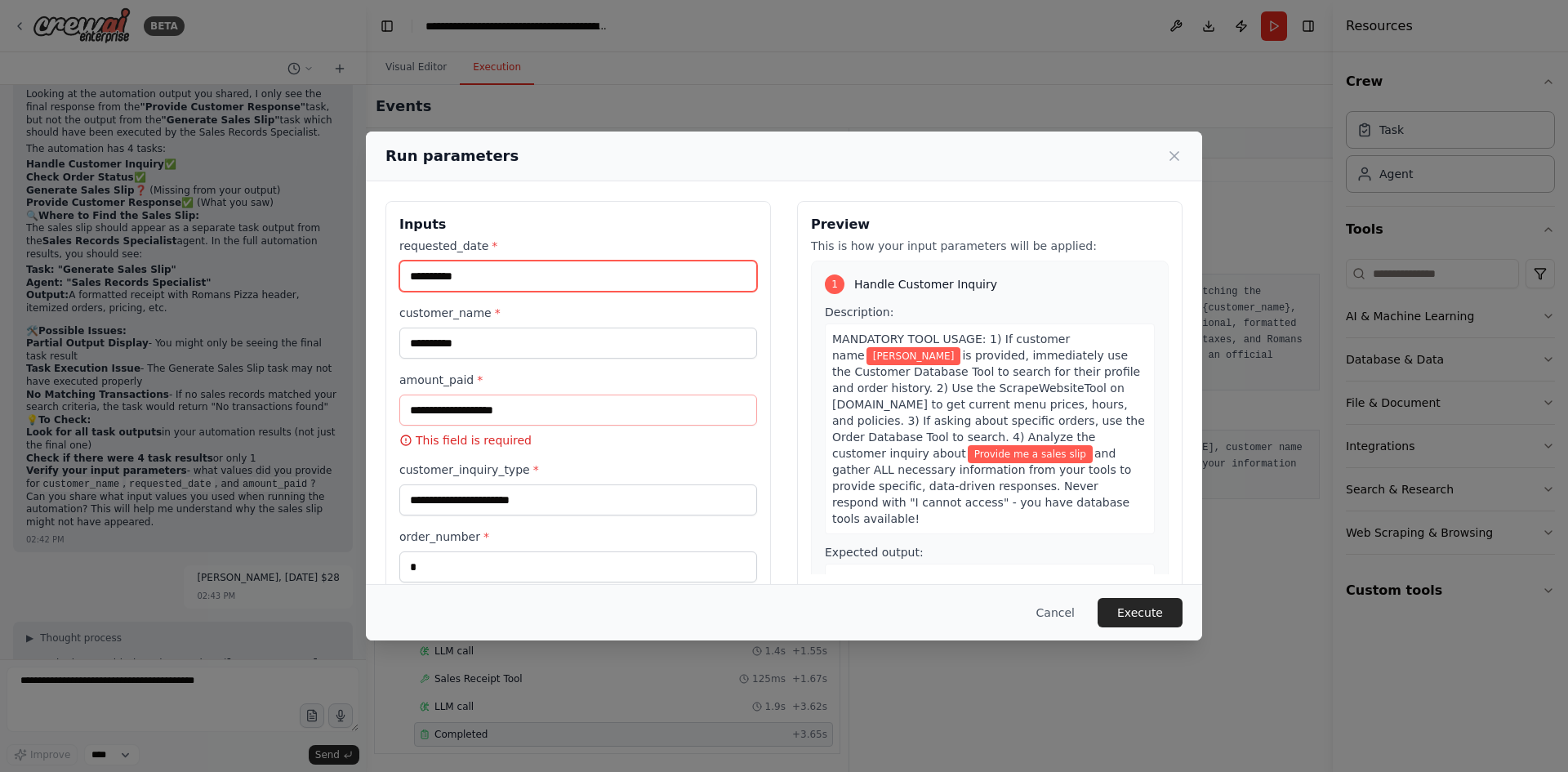
type input "**********"
click at [561, 303] on div "**********" at bounding box center [577, 409] width 357 height 344
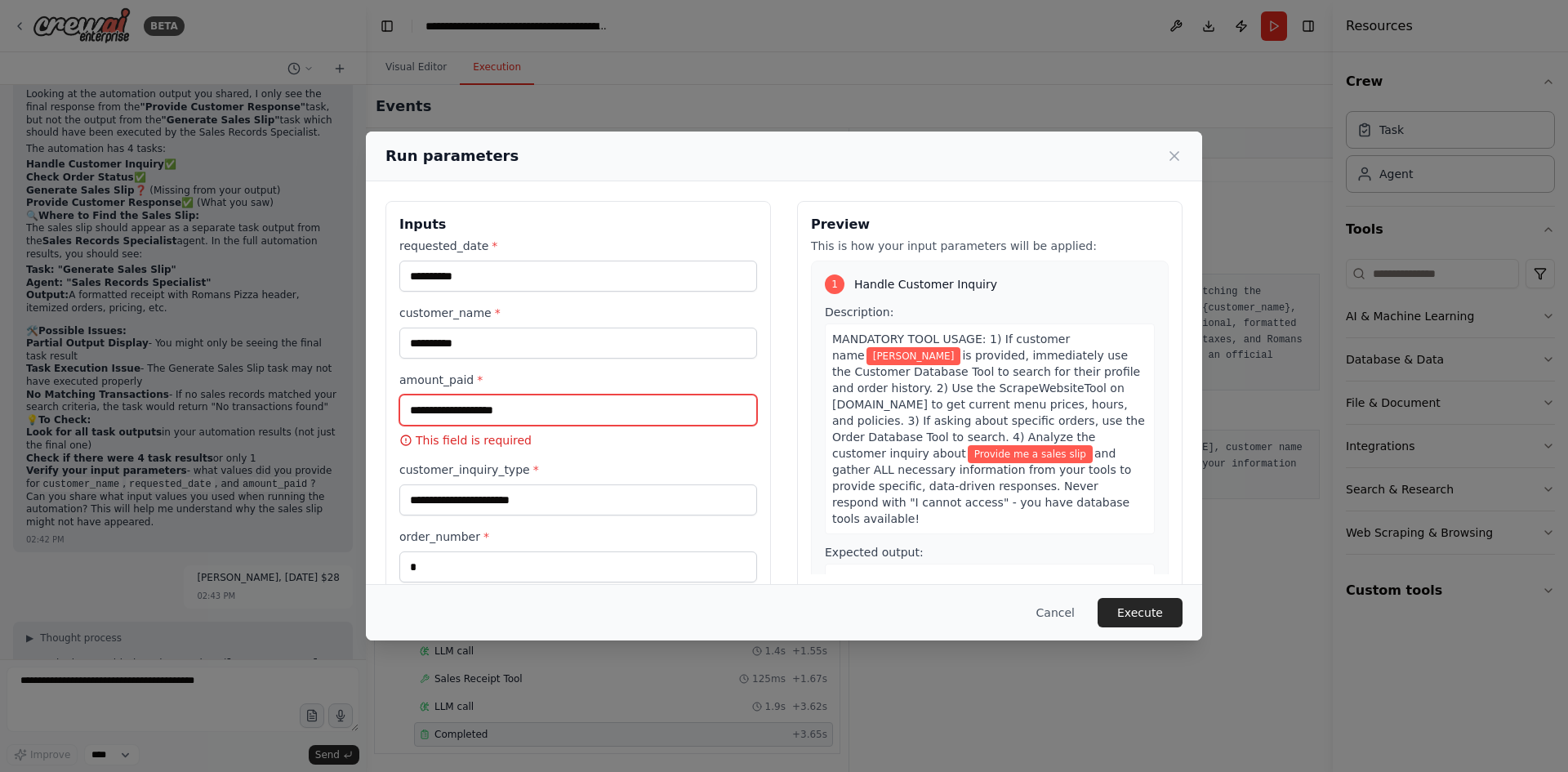
click at [566, 416] on input "amount_paid *" at bounding box center [577, 410] width 357 height 31
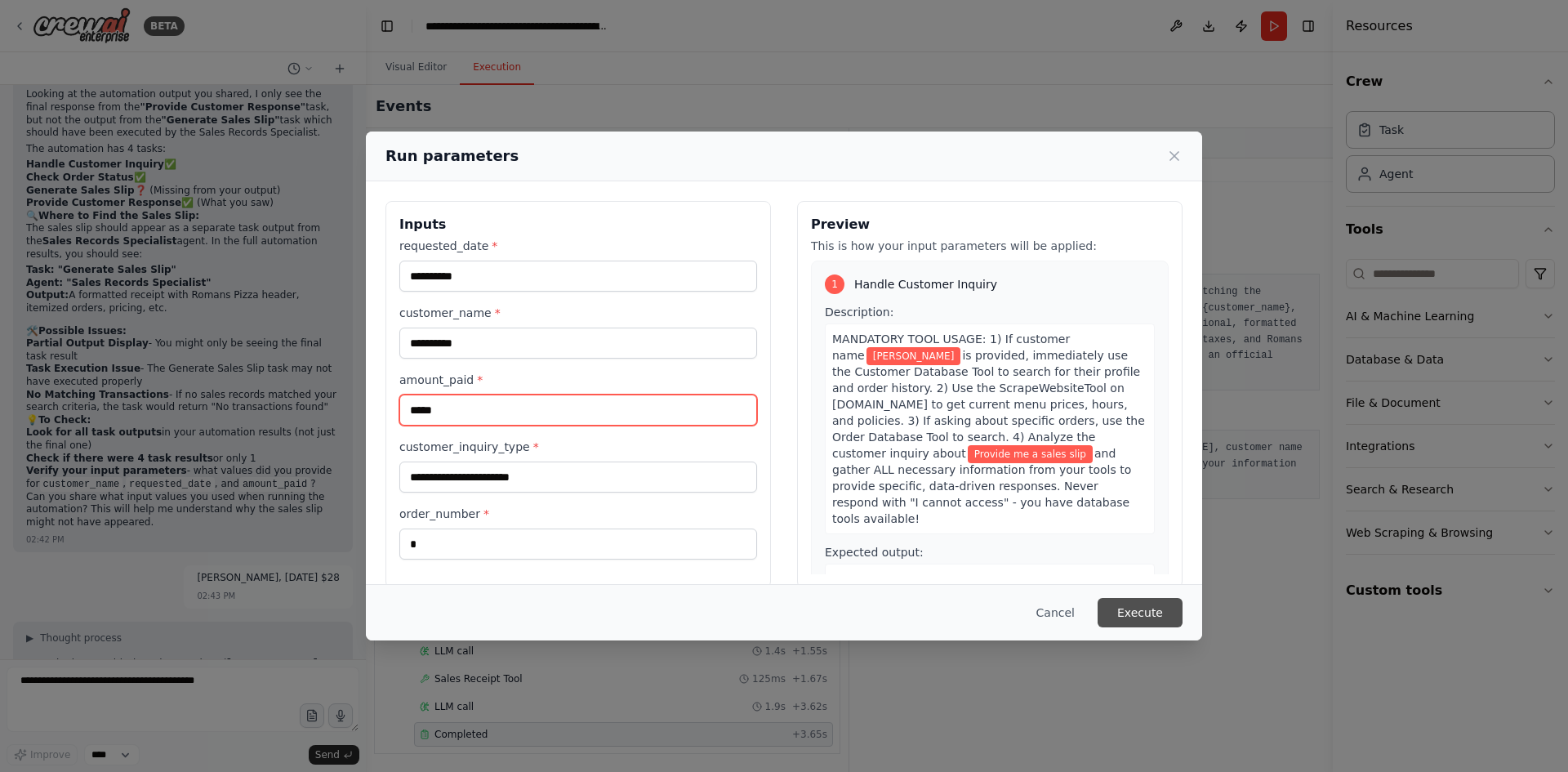
type input "*****"
click at [1163, 602] on button "Execute" at bounding box center [1140, 612] width 85 height 30
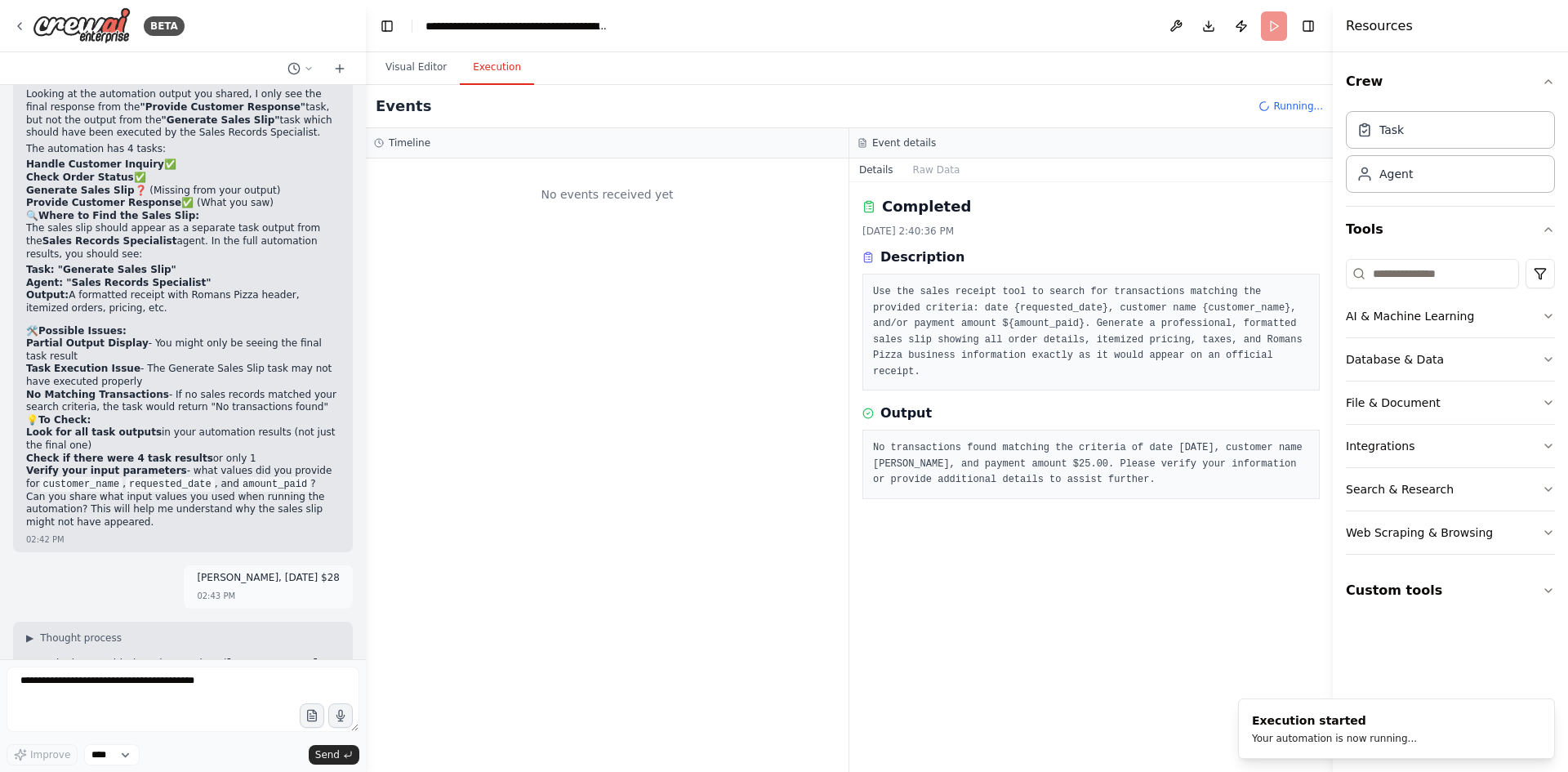
scroll to position [0, 0]
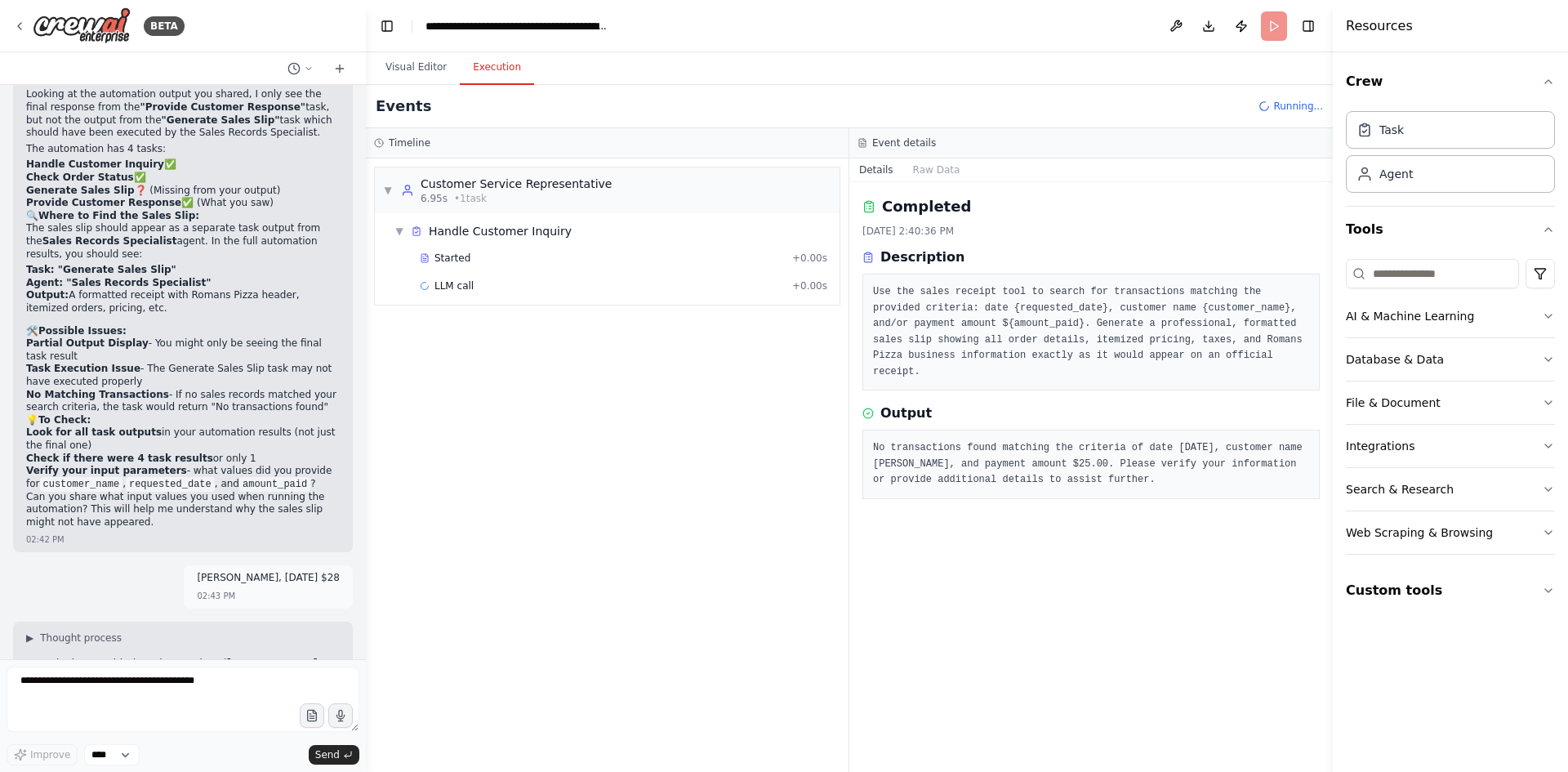
click at [954, 43] on header "**********" at bounding box center [850, 26] width 967 height 52
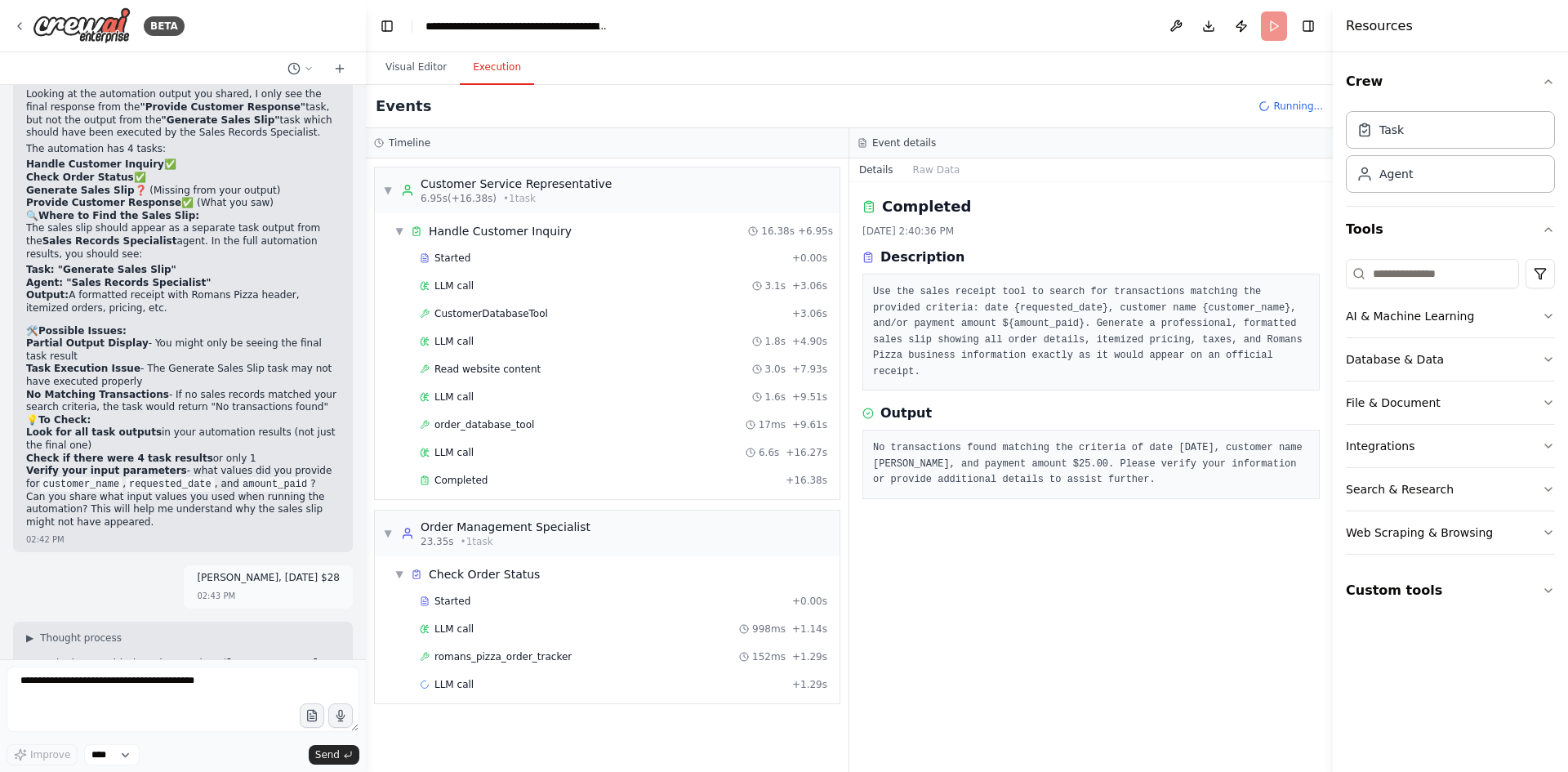
click at [866, 174] on button "Details" at bounding box center [877, 170] width 54 height 23
click at [878, 170] on button "Details" at bounding box center [877, 170] width 54 height 23
click at [935, 172] on button "Raw Data" at bounding box center [937, 170] width 67 height 23
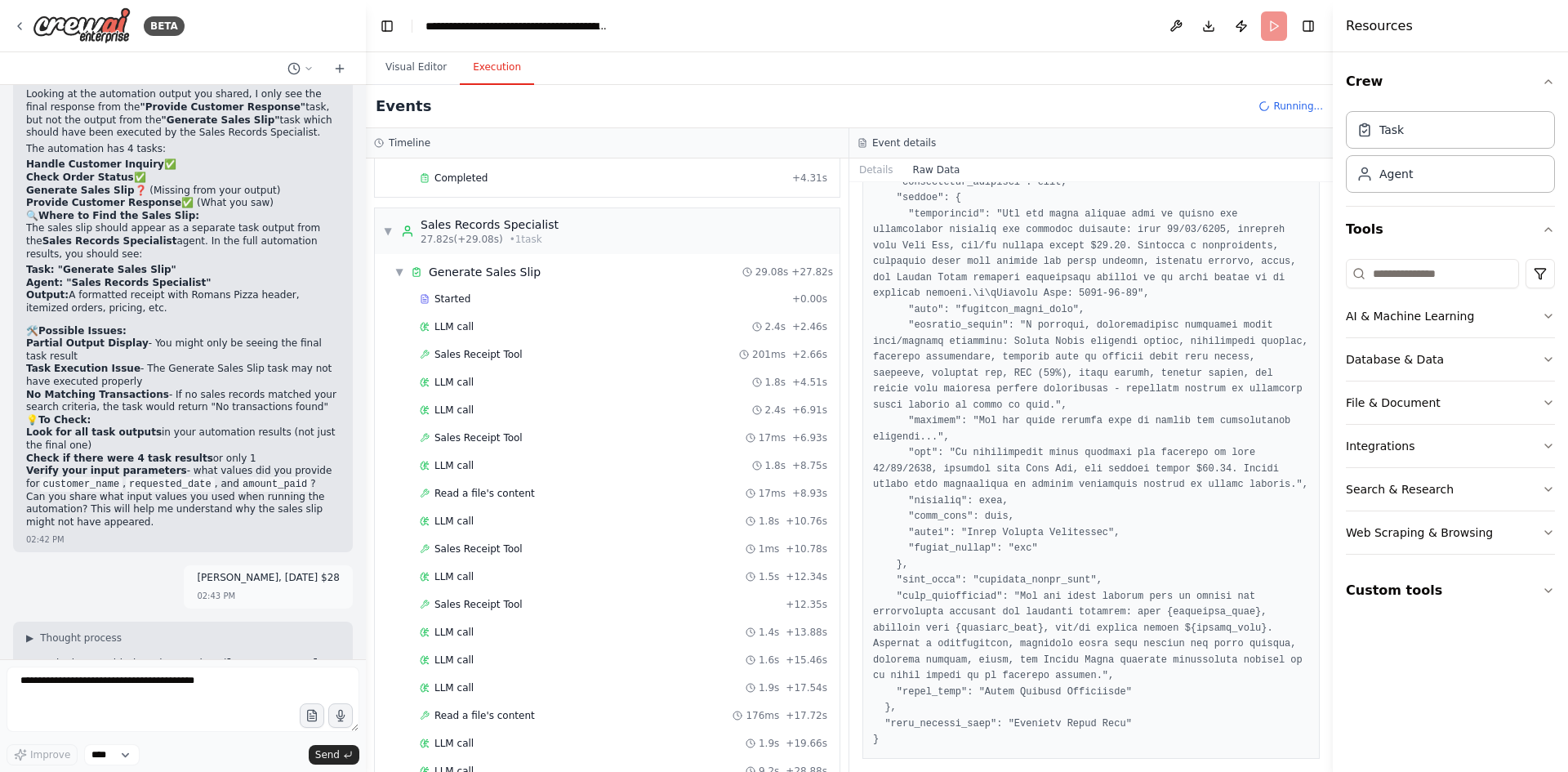
scroll to position [850, 0]
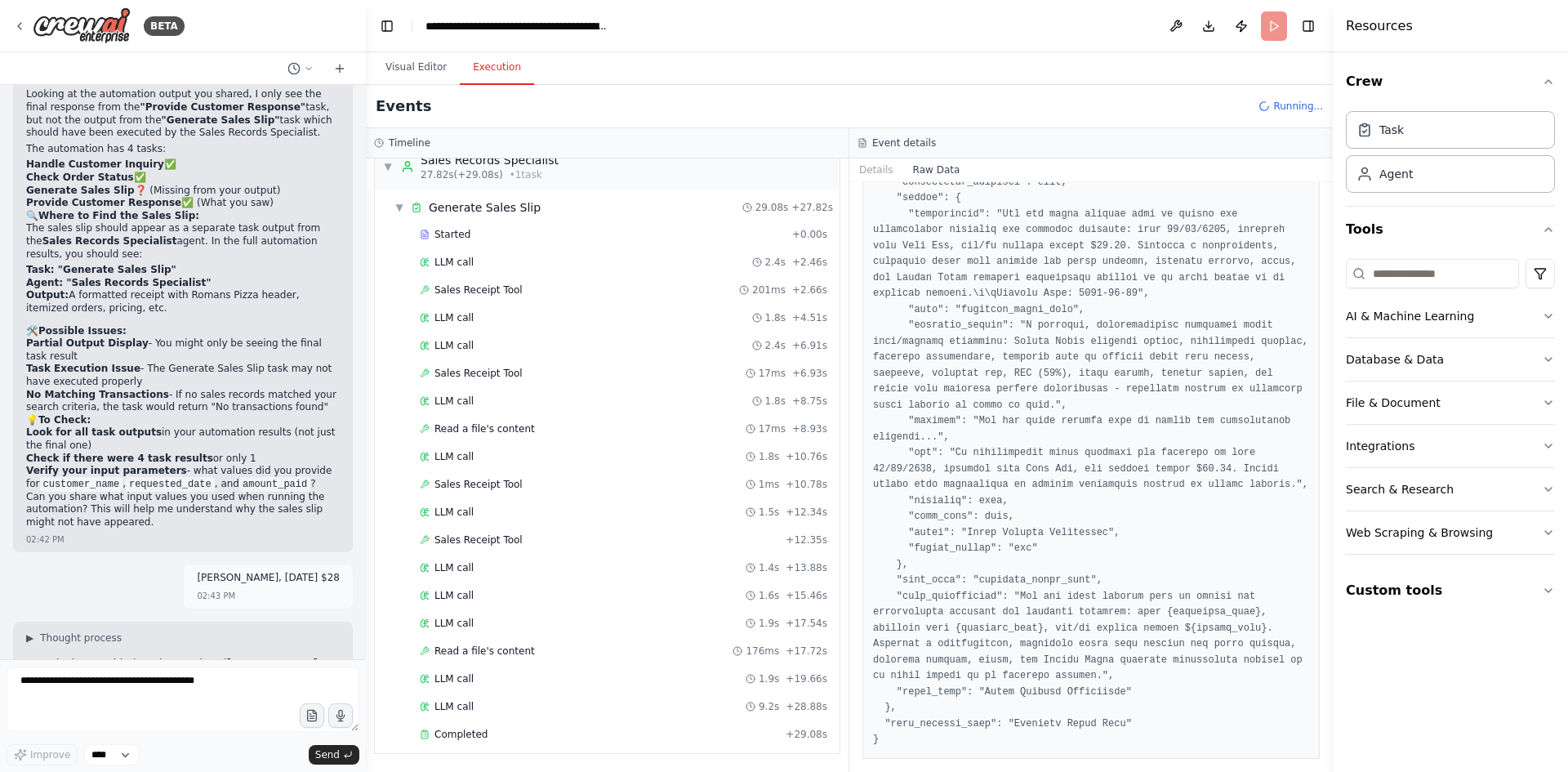
click at [1027, 658] on pre at bounding box center [1091, 87] width 437 height 1322
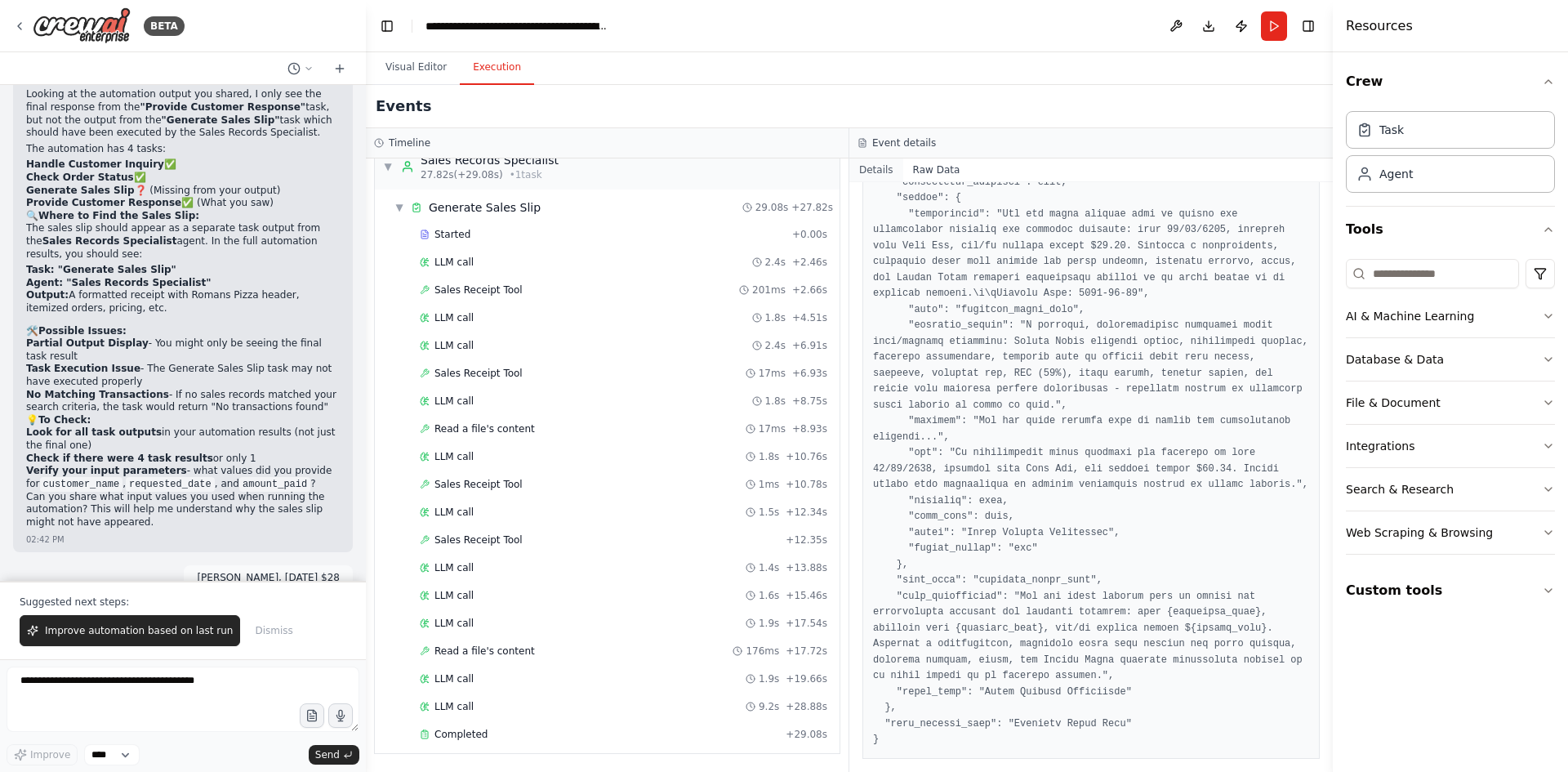
click at [870, 168] on button "Details" at bounding box center [877, 170] width 54 height 23
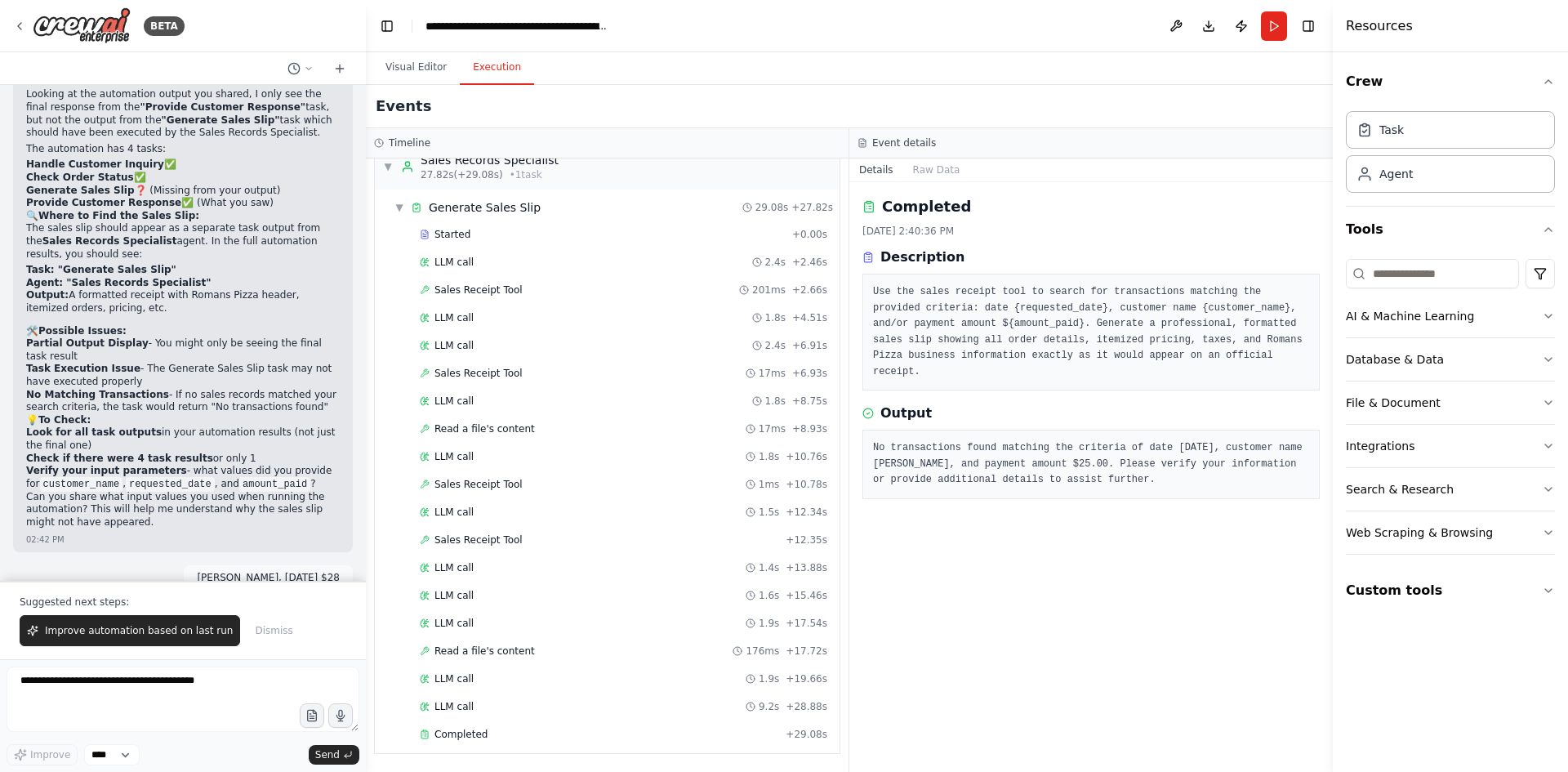
click at [1089, 382] on div "Completed [DATE] 2:40:36 PM Description Use the sales receipt tool to search fo…" at bounding box center [1091, 476] width 484 height 589
click at [1208, 208] on div "Completed" at bounding box center [1091, 206] width 457 height 23
click at [931, 170] on button "Raw Data" at bounding box center [937, 170] width 67 height 23
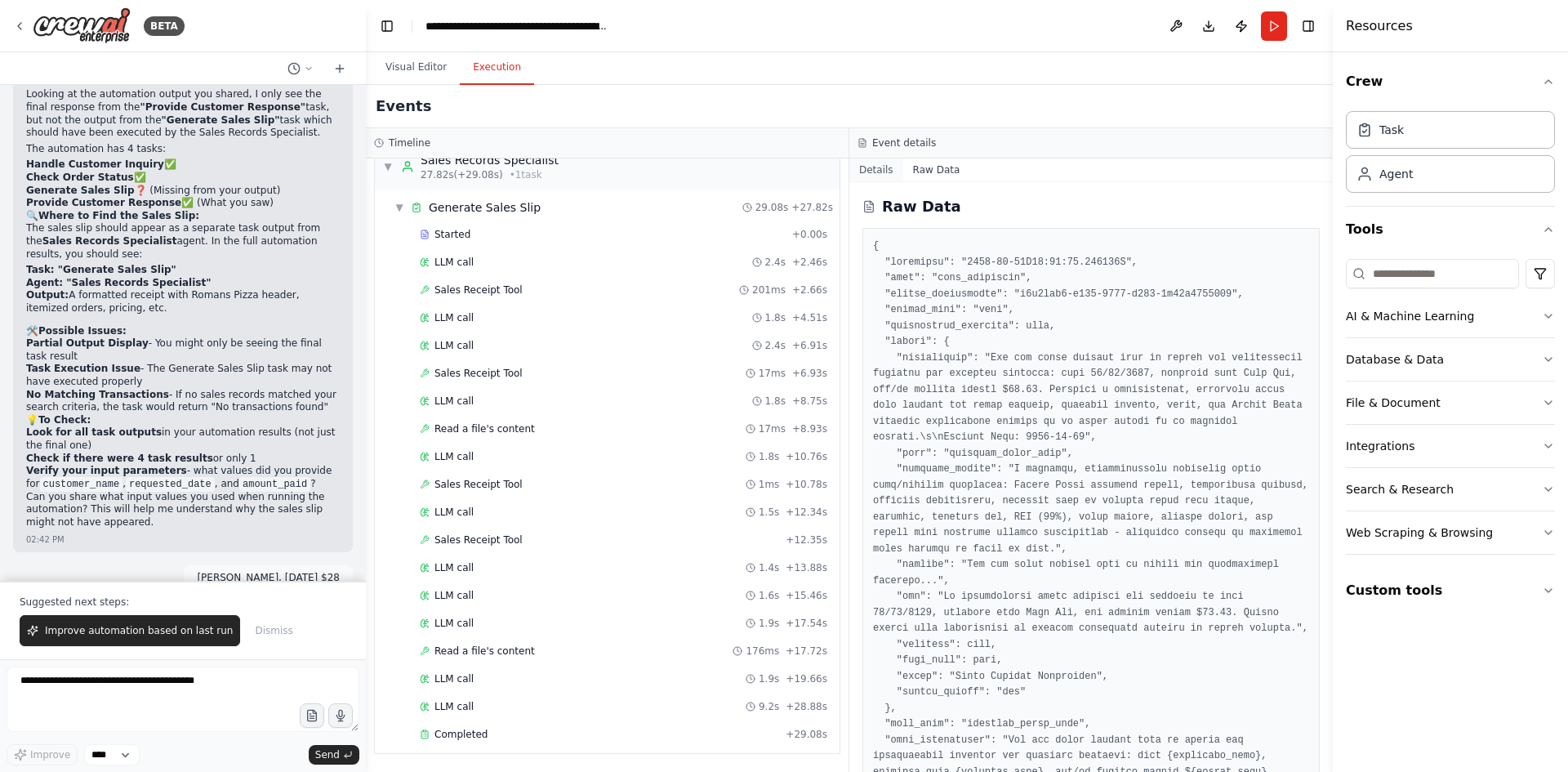
click at [873, 170] on button "Details" at bounding box center [877, 170] width 54 height 23
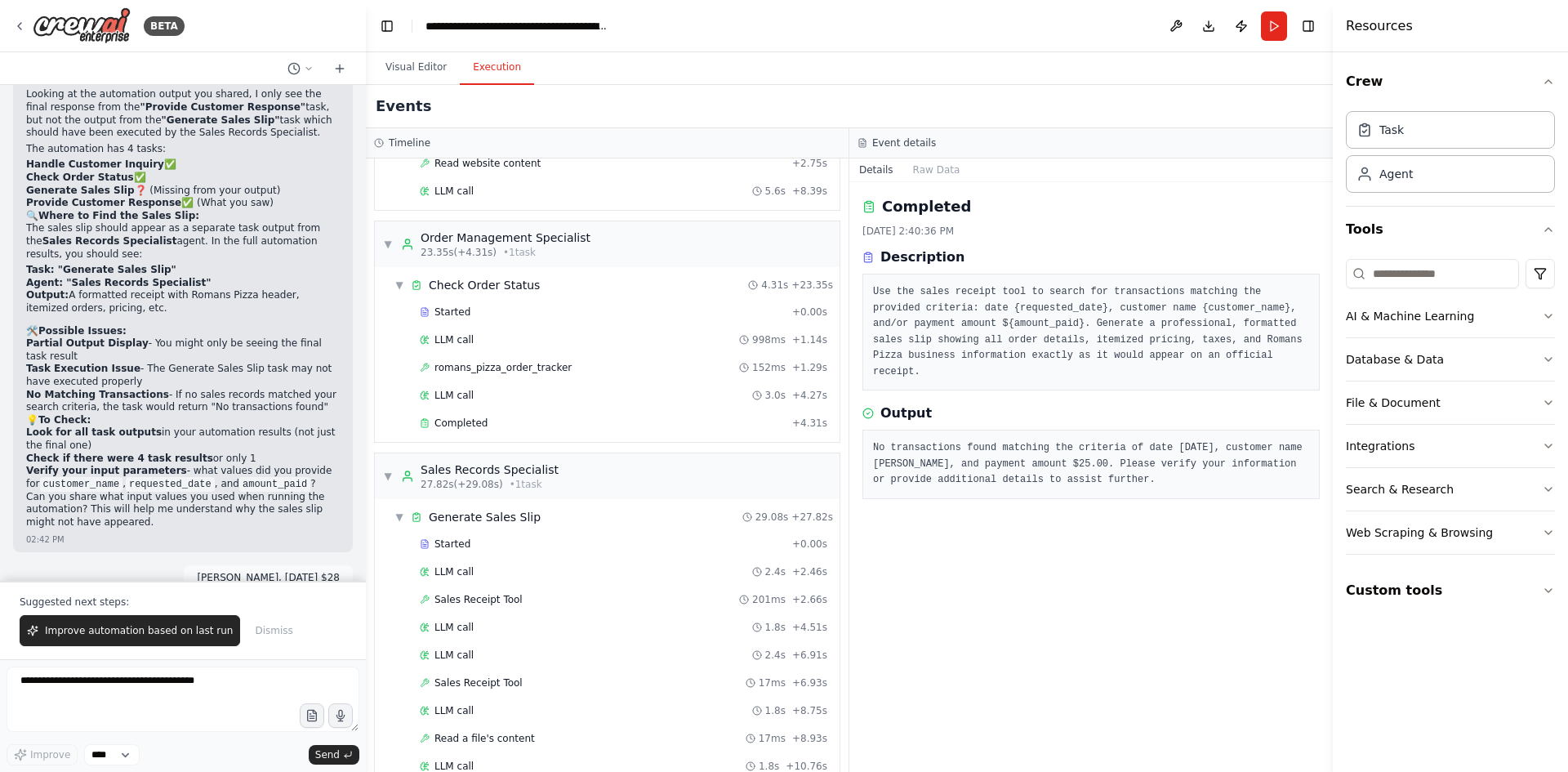
scroll to position [551, 0]
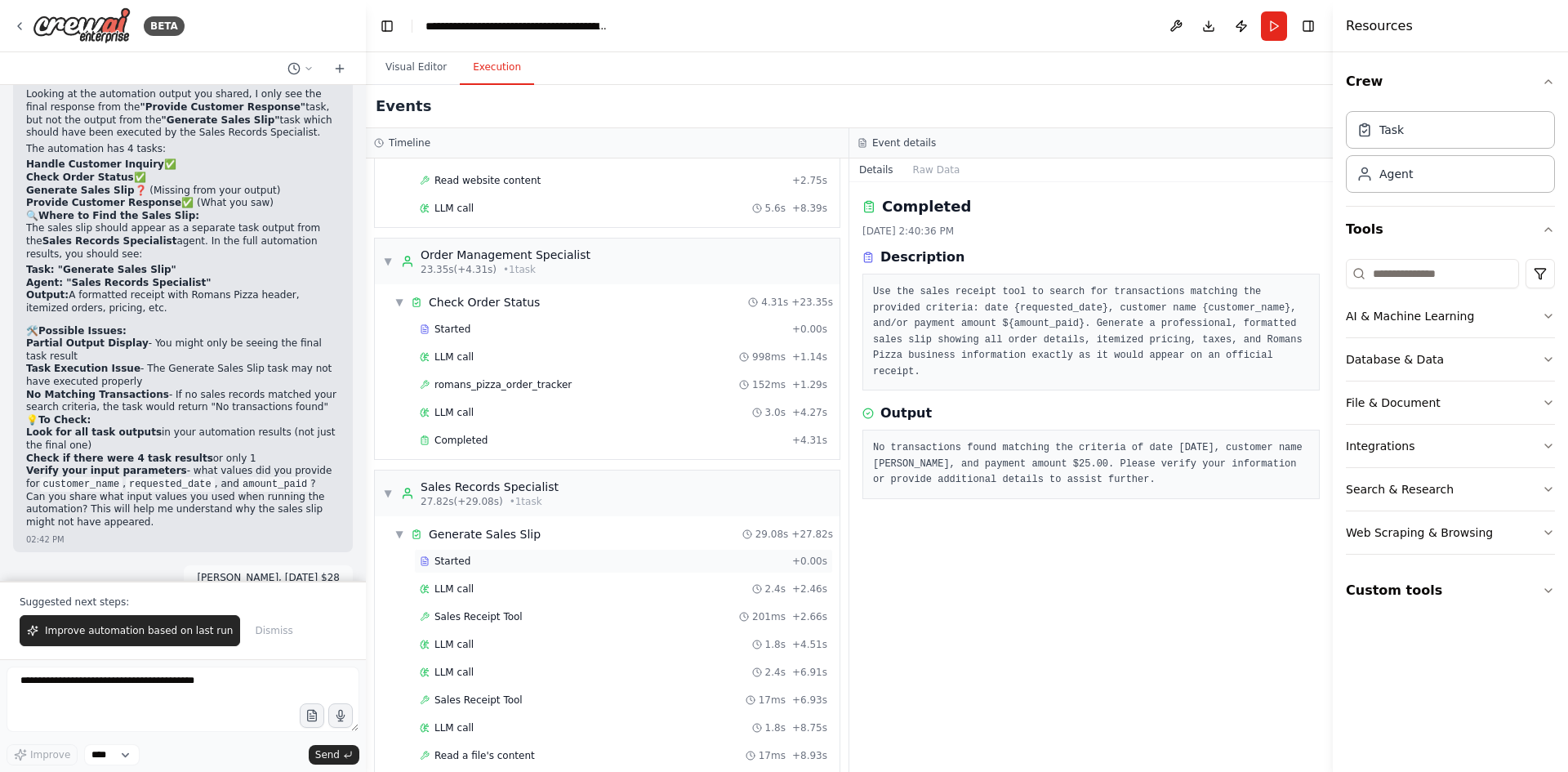
click at [460, 559] on span "Started" at bounding box center [452, 561] width 36 height 13
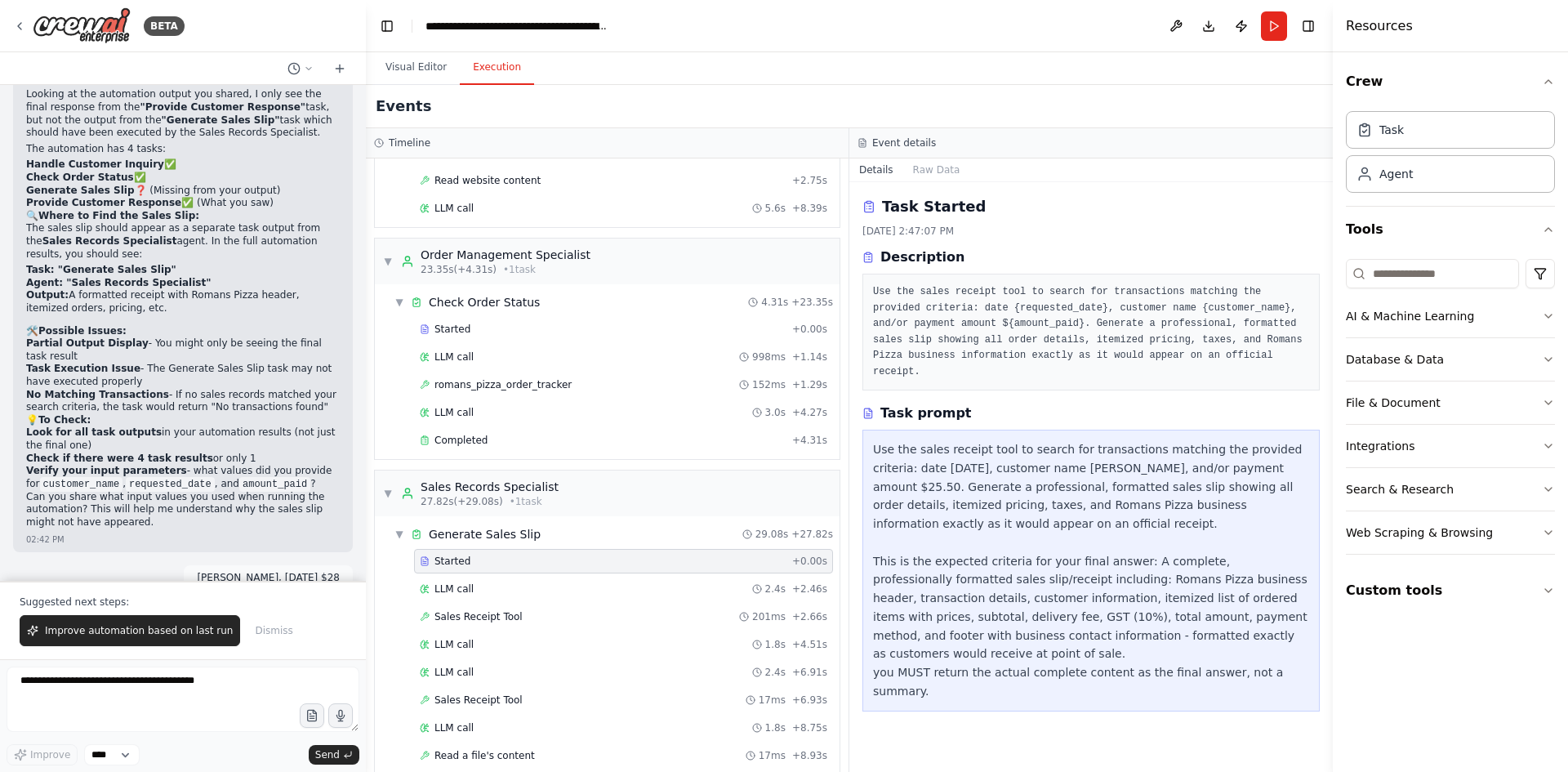
click at [991, 648] on div "Use the sales receipt tool to search for transactions matching the provided cri…" at bounding box center [1091, 570] width 457 height 282
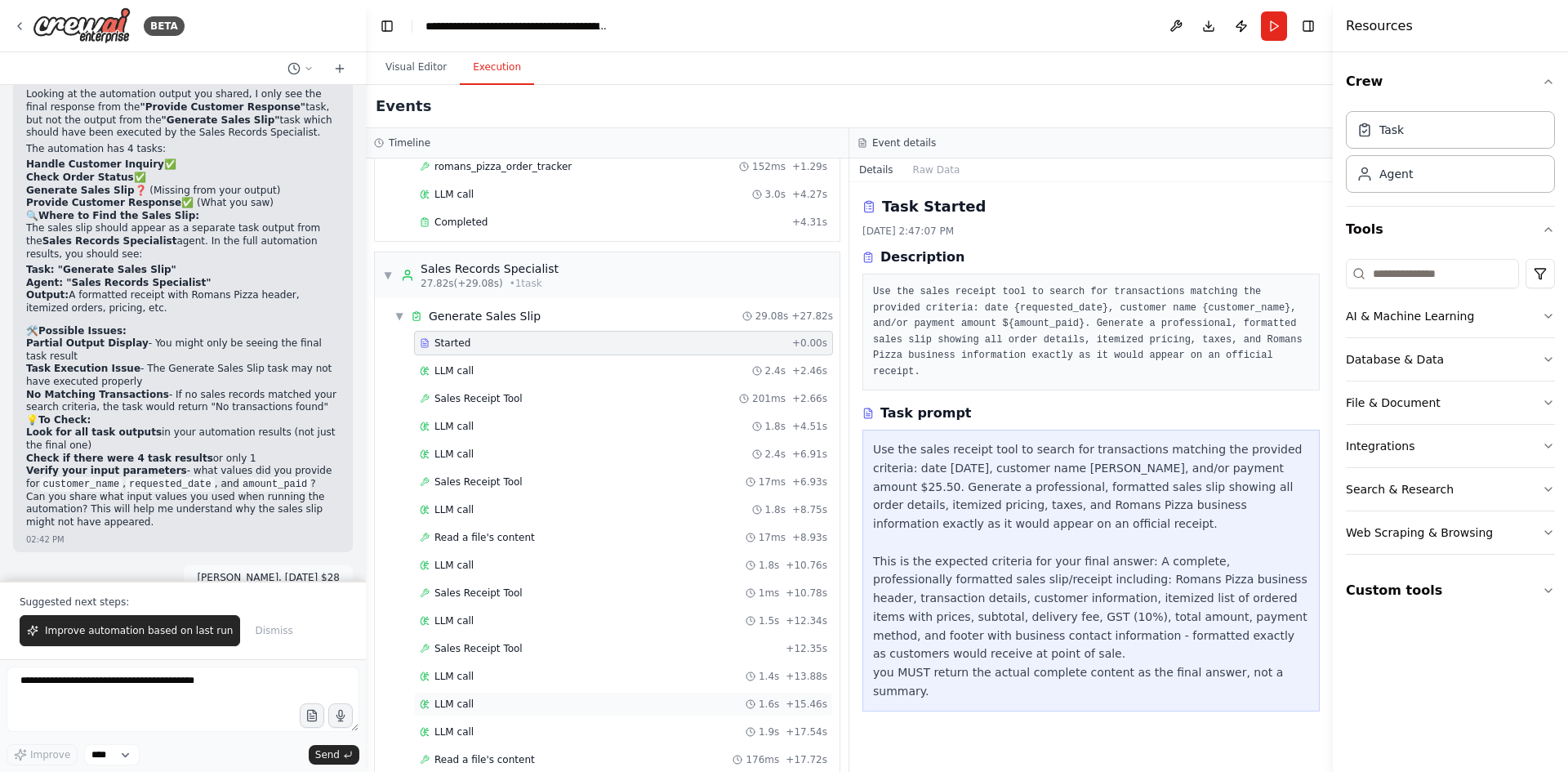
scroll to position [878, 0]
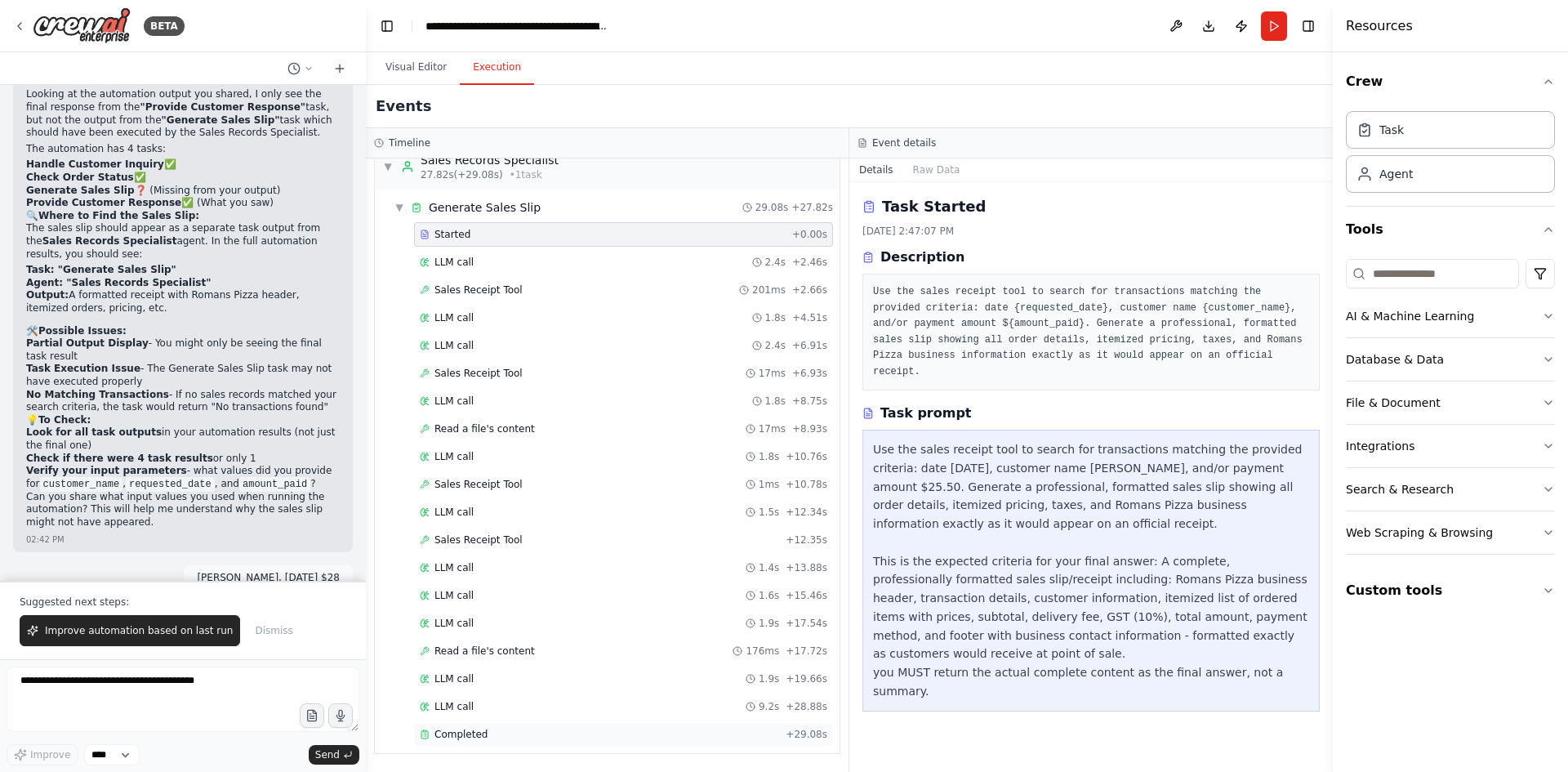
click at [479, 733] on span "Completed" at bounding box center [461, 734] width 53 height 13
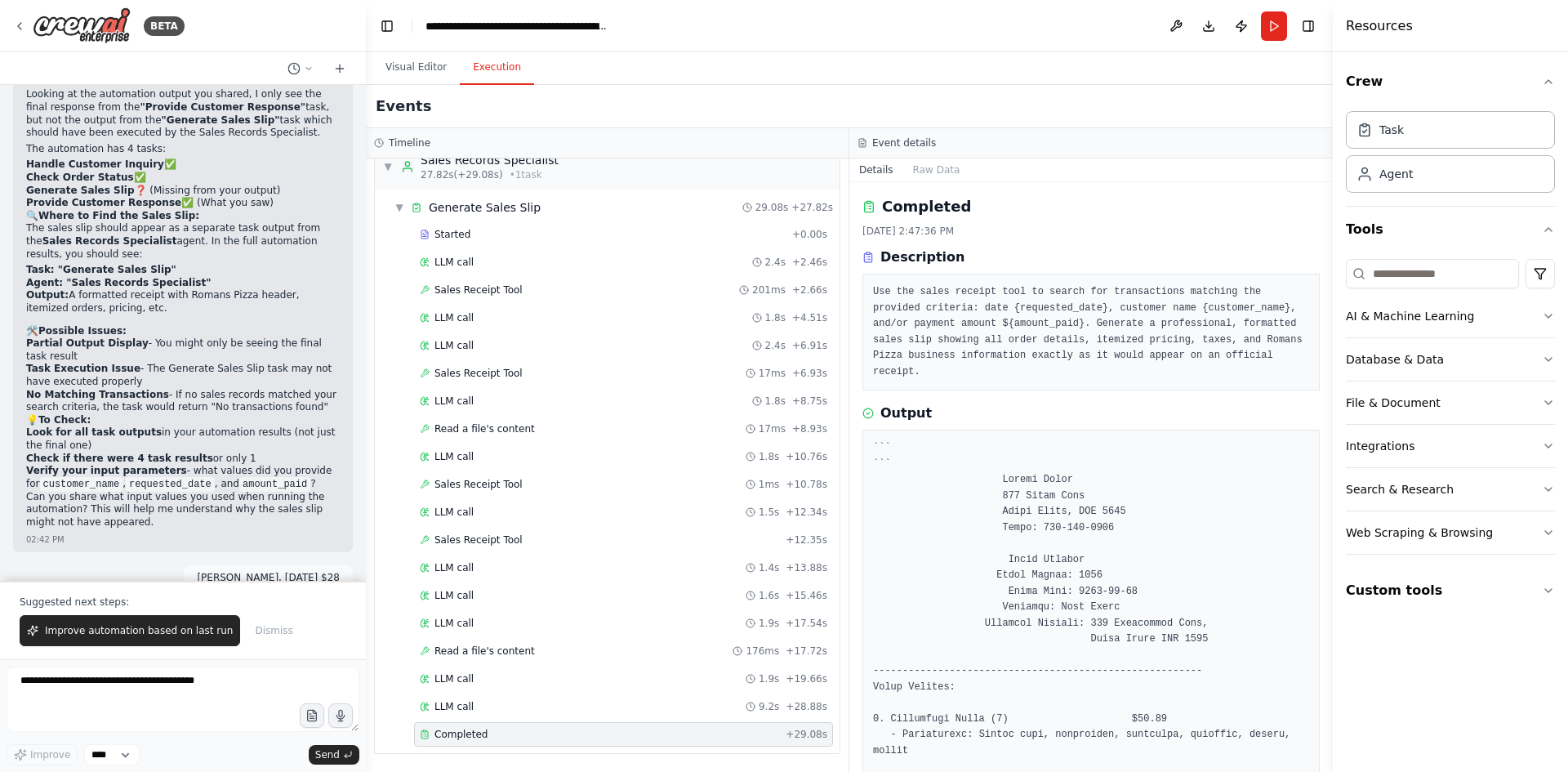
click at [1195, 403] on div "Output" at bounding box center [1091, 413] width 457 height 20
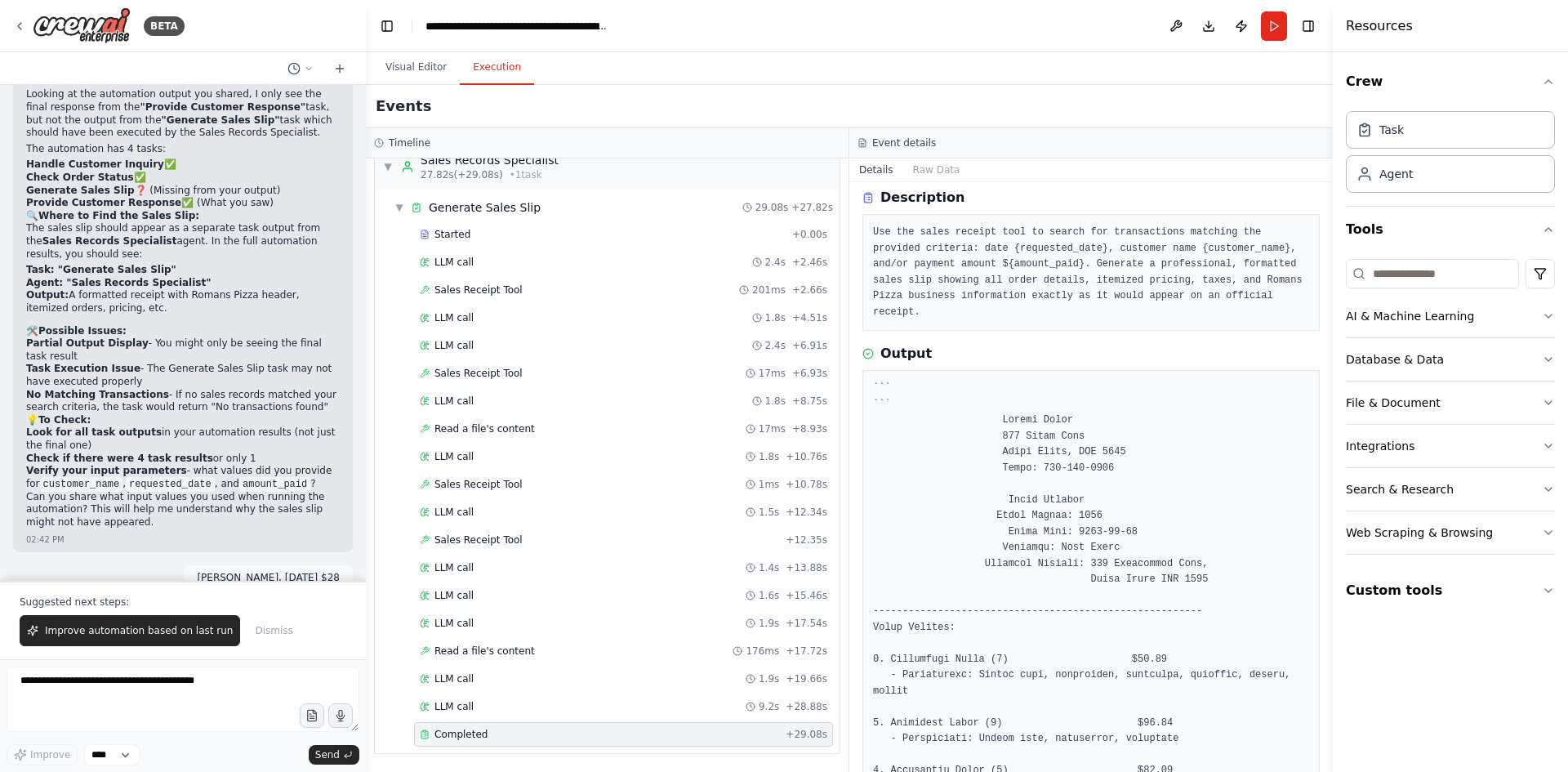
scroll to position [0, 0]
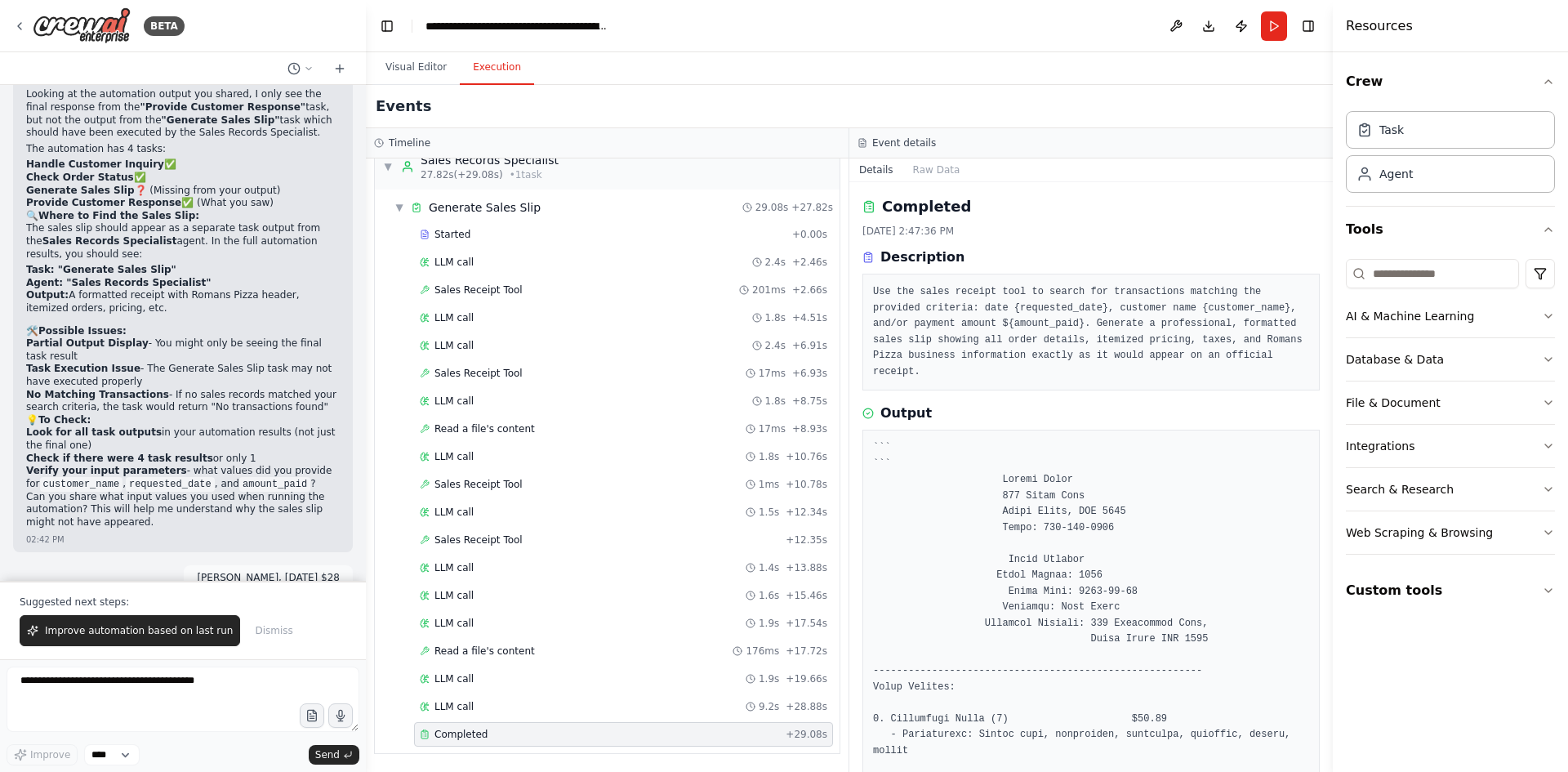
click at [161, 622] on button "Improve automation based on last run" at bounding box center [130, 630] width 221 height 31
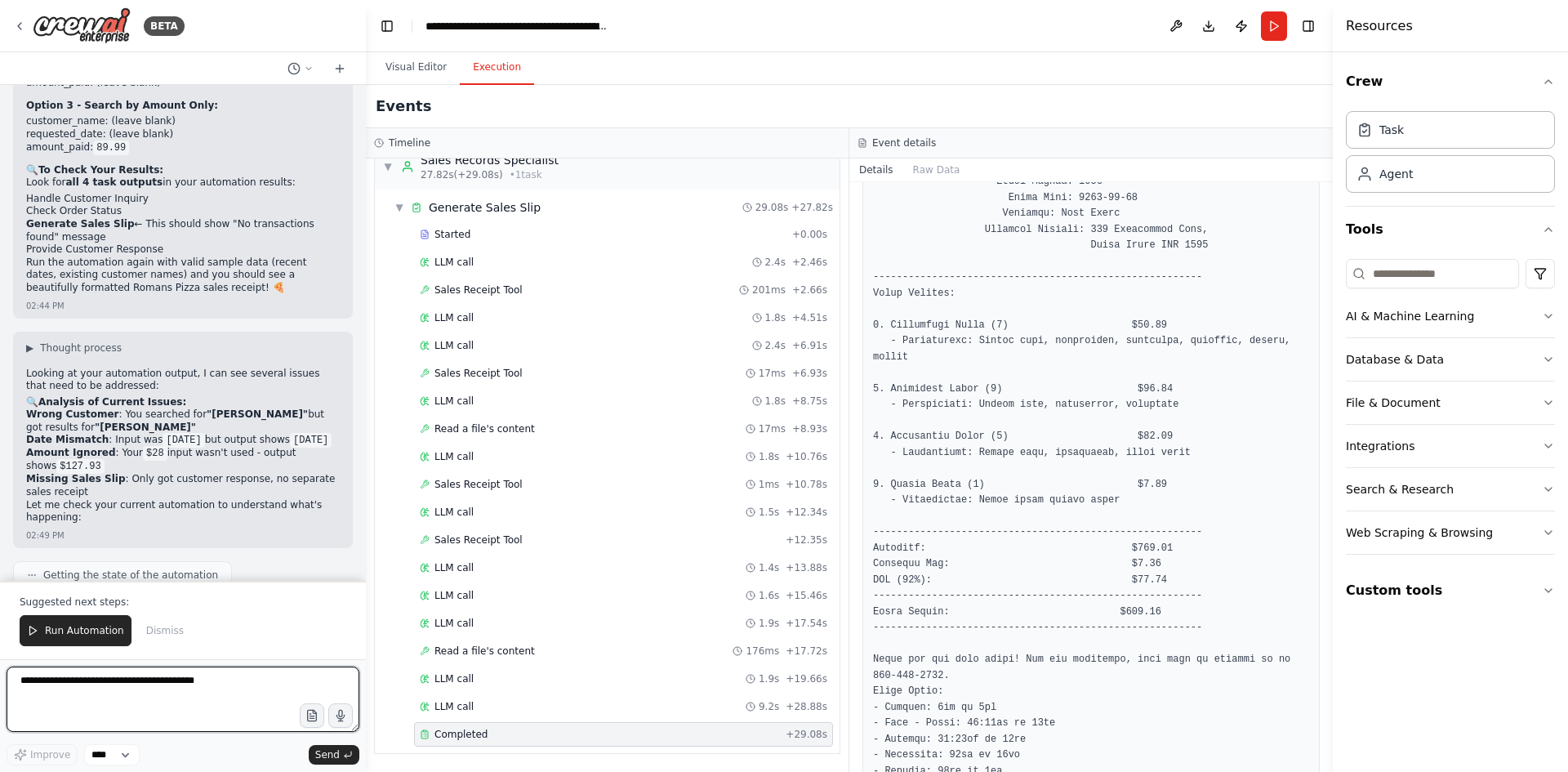
scroll to position [406, 0]
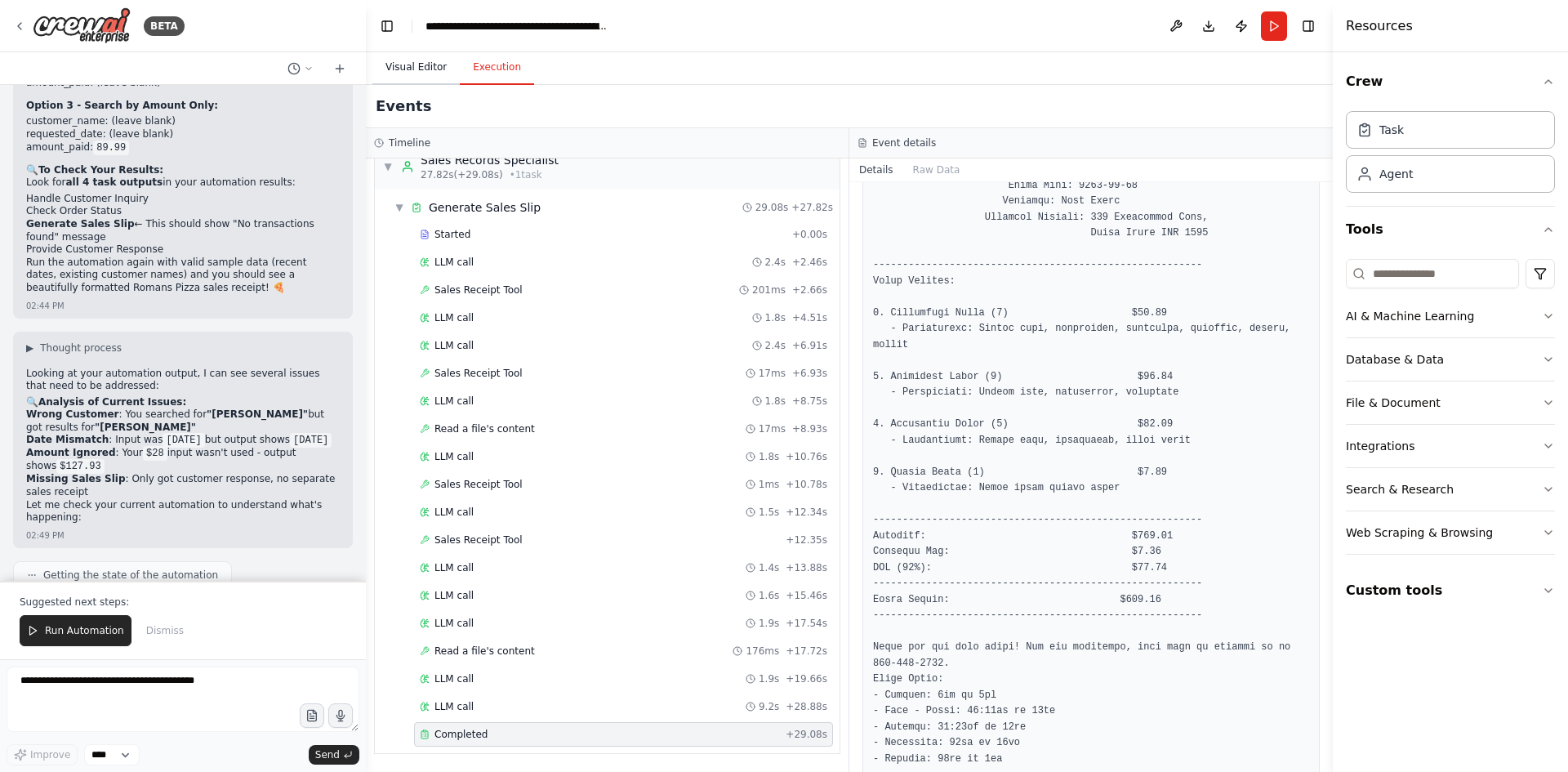
click at [420, 58] on button "Visual Editor" at bounding box center [416, 67] width 87 height 34
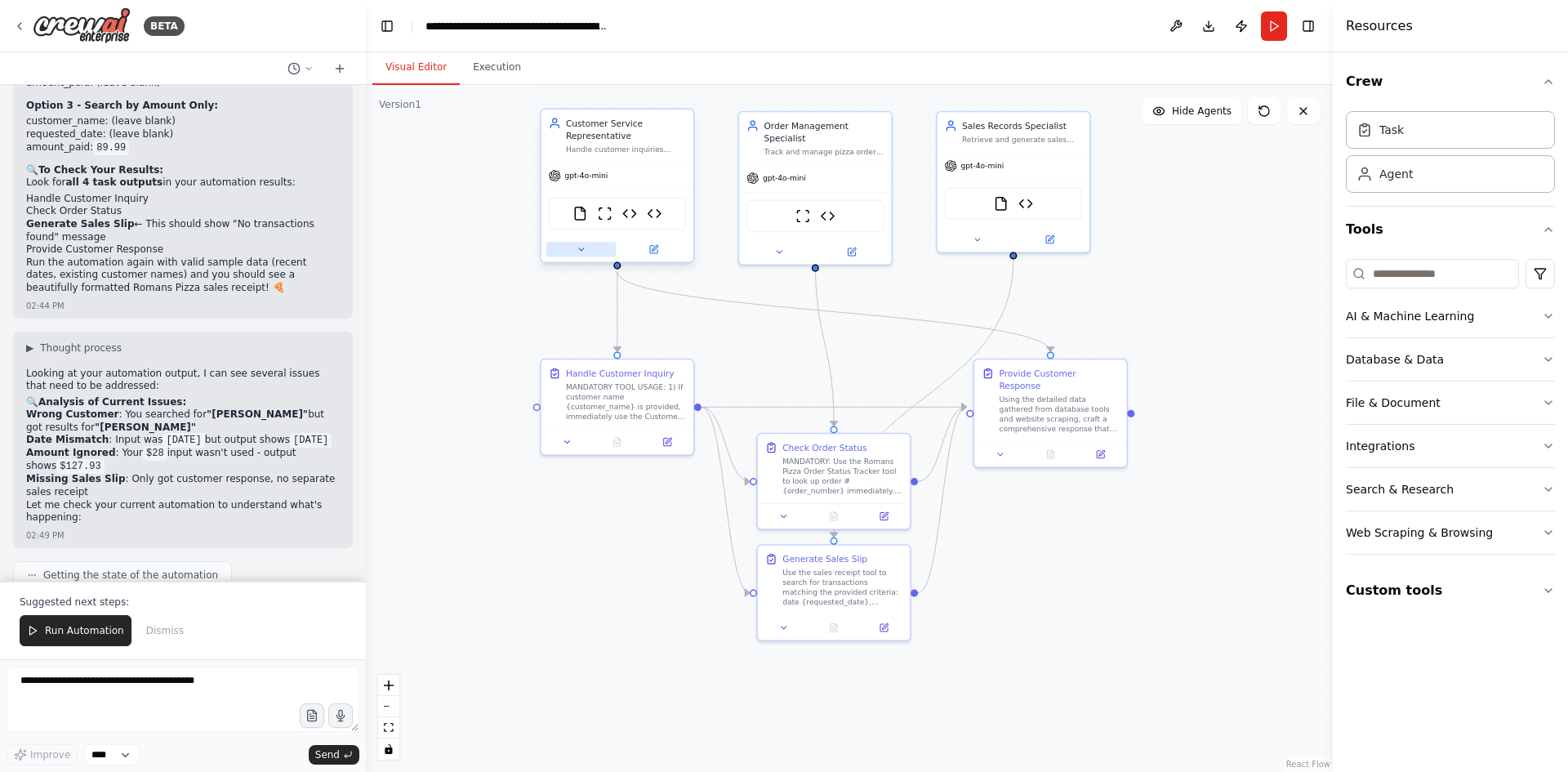
click at [580, 247] on icon at bounding box center [580, 249] width 10 height 10
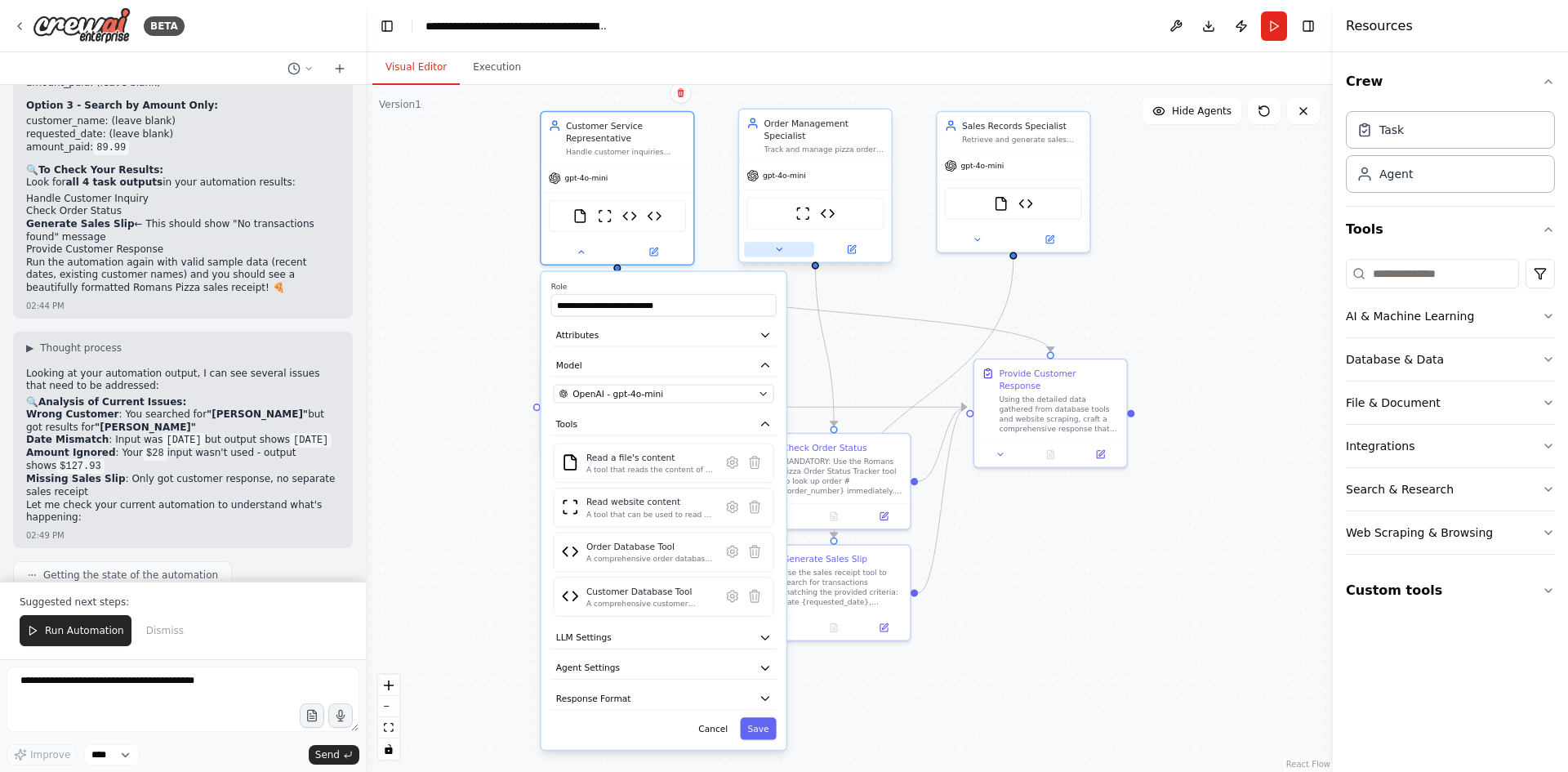
click at [770, 242] on button at bounding box center [779, 249] width 70 height 15
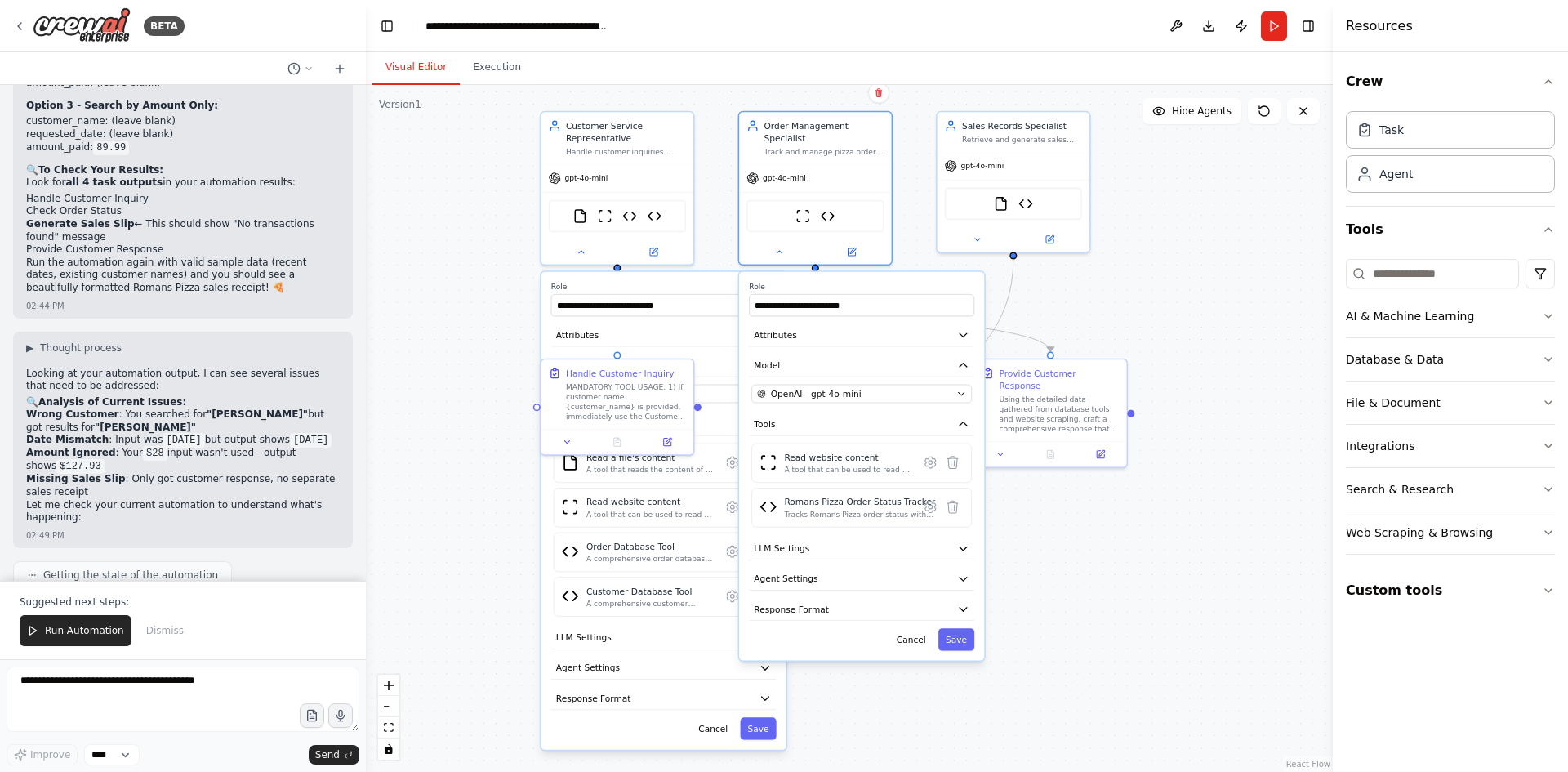
click at [1144, 314] on div ".deletable-edge-delete-btn { width: 20px; height: 20px; border: 0px solid #ffff…" at bounding box center [850, 429] width 967 height 687
click at [244, 610] on div "Suggested next steps: Run Automation Dismiss" at bounding box center [183, 620] width 366 height 78
click at [254, 630] on div "Run Automation Dismiss" at bounding box center [183, 630] width 327 height 31
click at [494, 66] on button "Execution" at bounding box center [497, 67] width 74 height 34
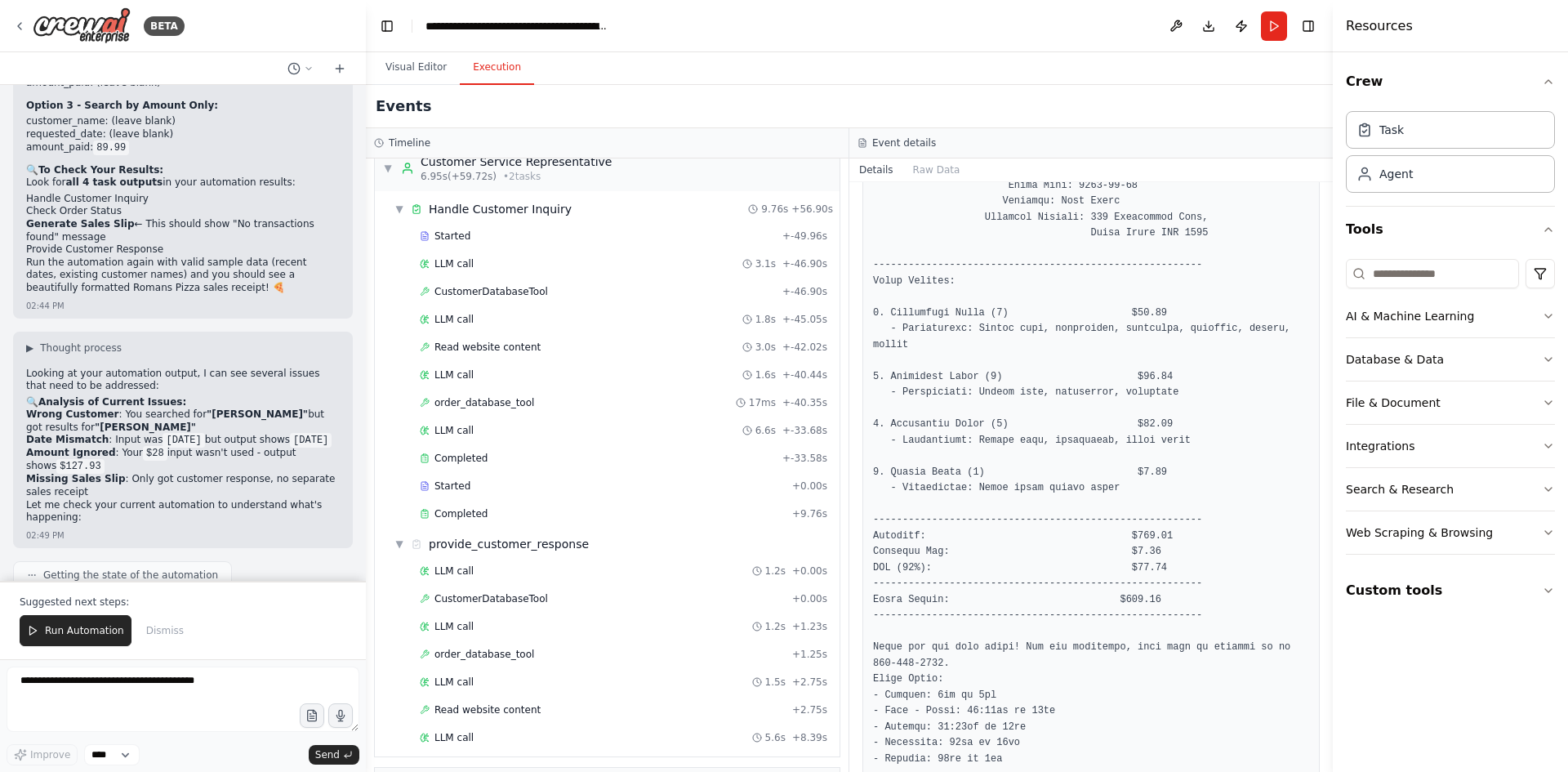
scroll to position [0, 0]
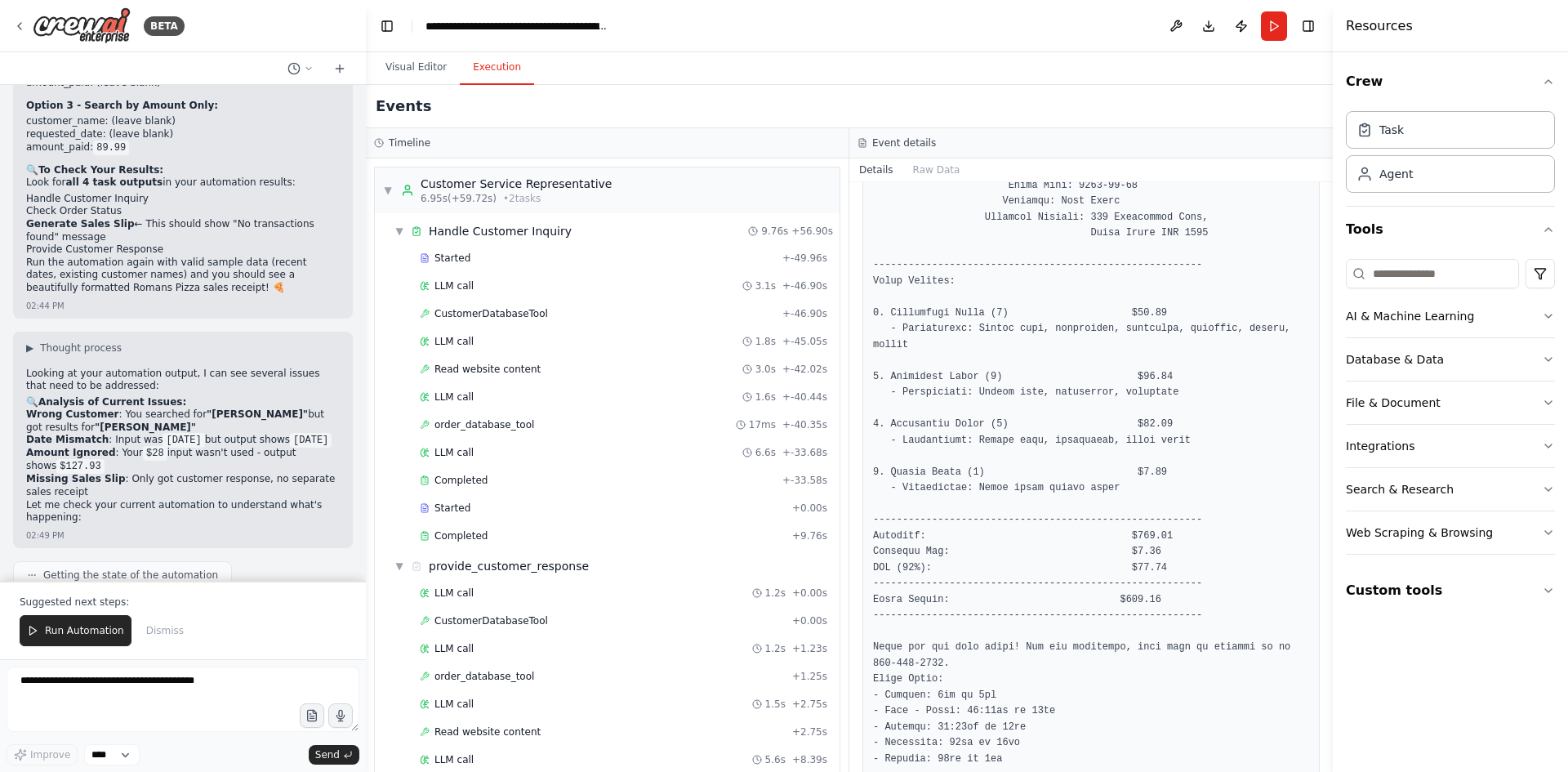
drag, startPoint x: 80, startPoint y: 636, endPoint x: 114, endPoint y: 621, distance: 37.2
click at [80, 636] on span "Run Automation" at bounding box center [84, 630] width 79 height 13
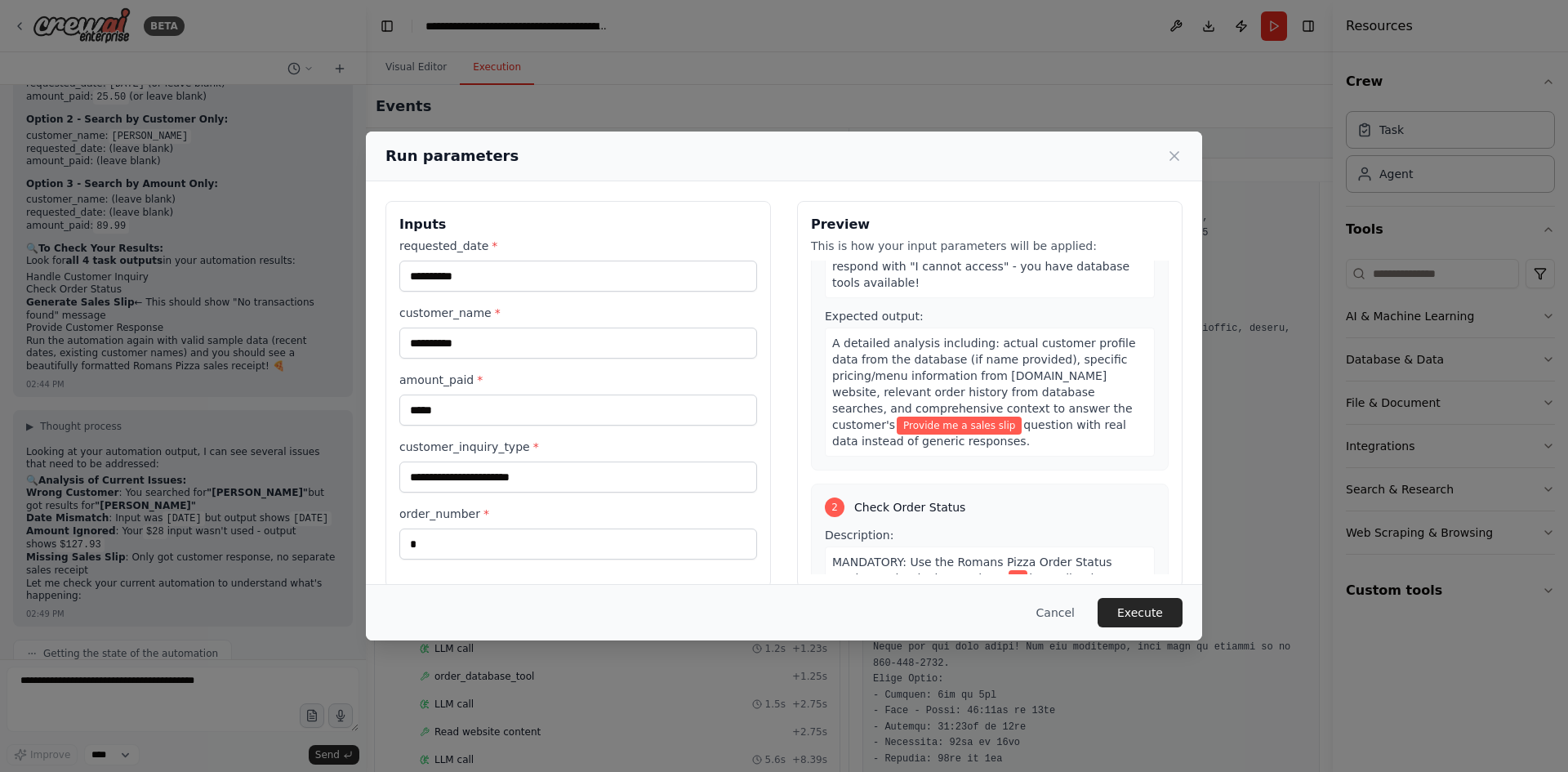
scroll to position [245, 0]
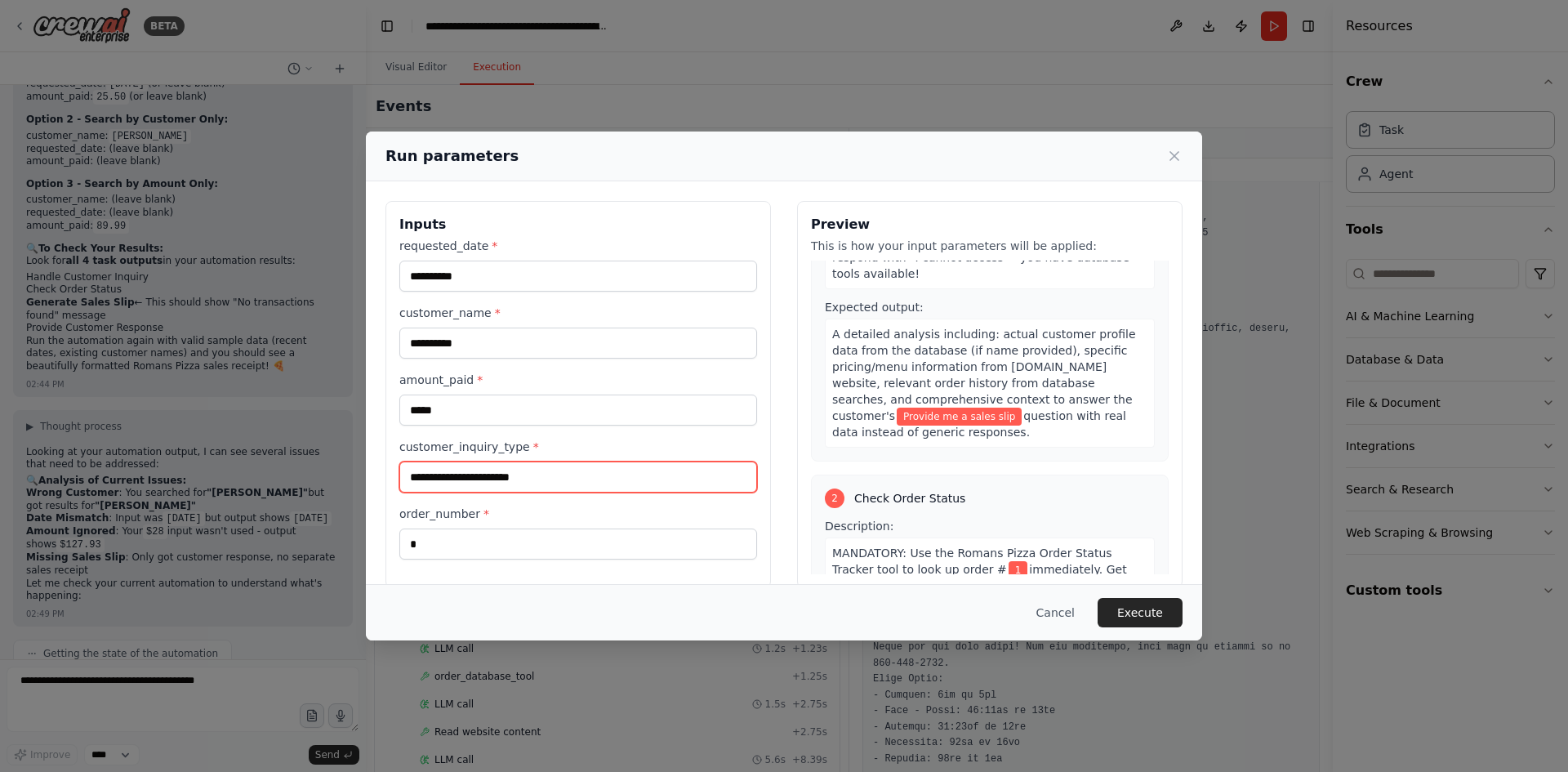
click at [564, 481] on input "**********" at bounding box center [577, 477] width 357 height 31
type input "*"
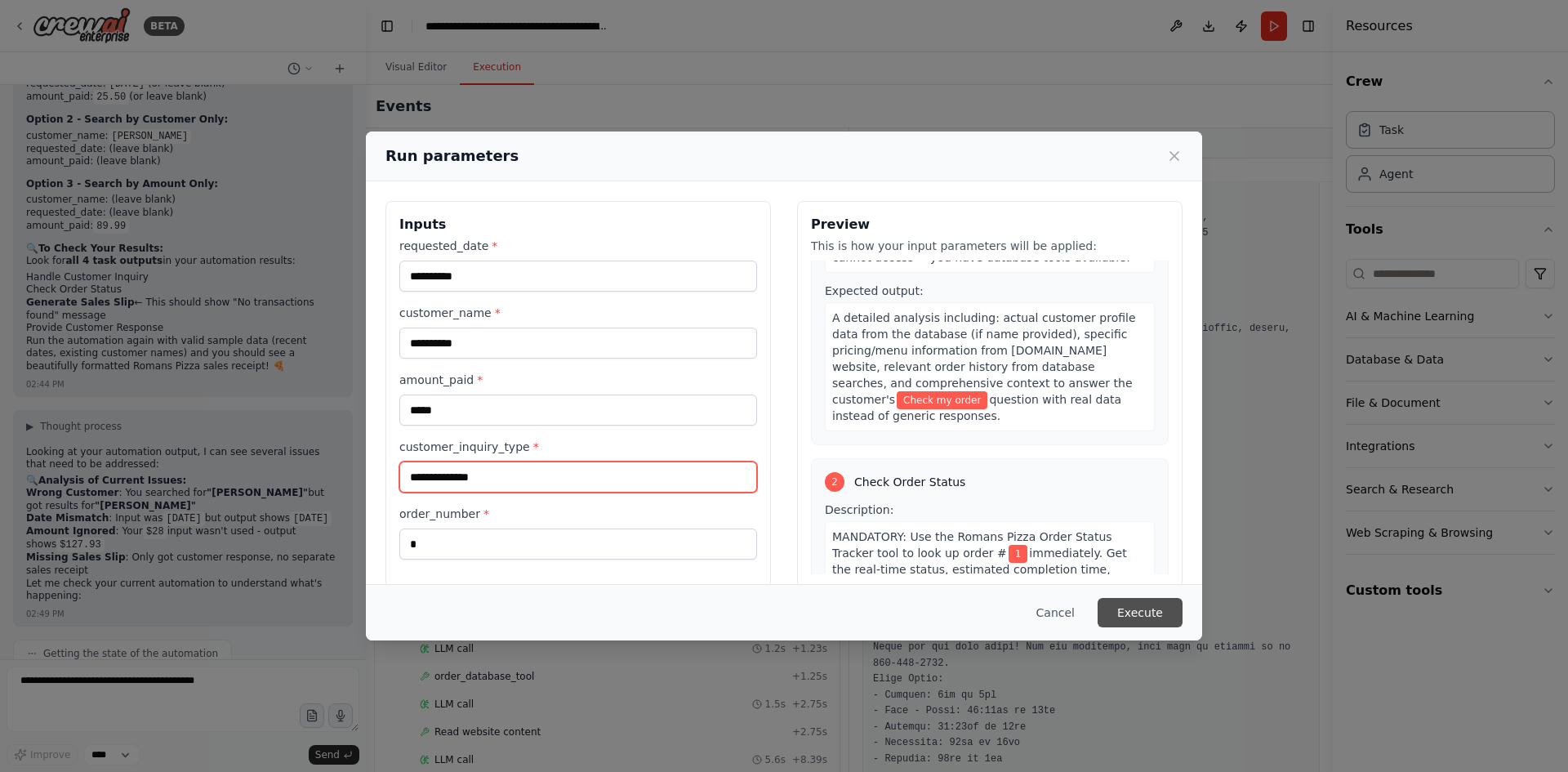
type input "**********"
click at [1121, 605] on button "Execute" at bounding box center [1140, 612] width 85 height 30
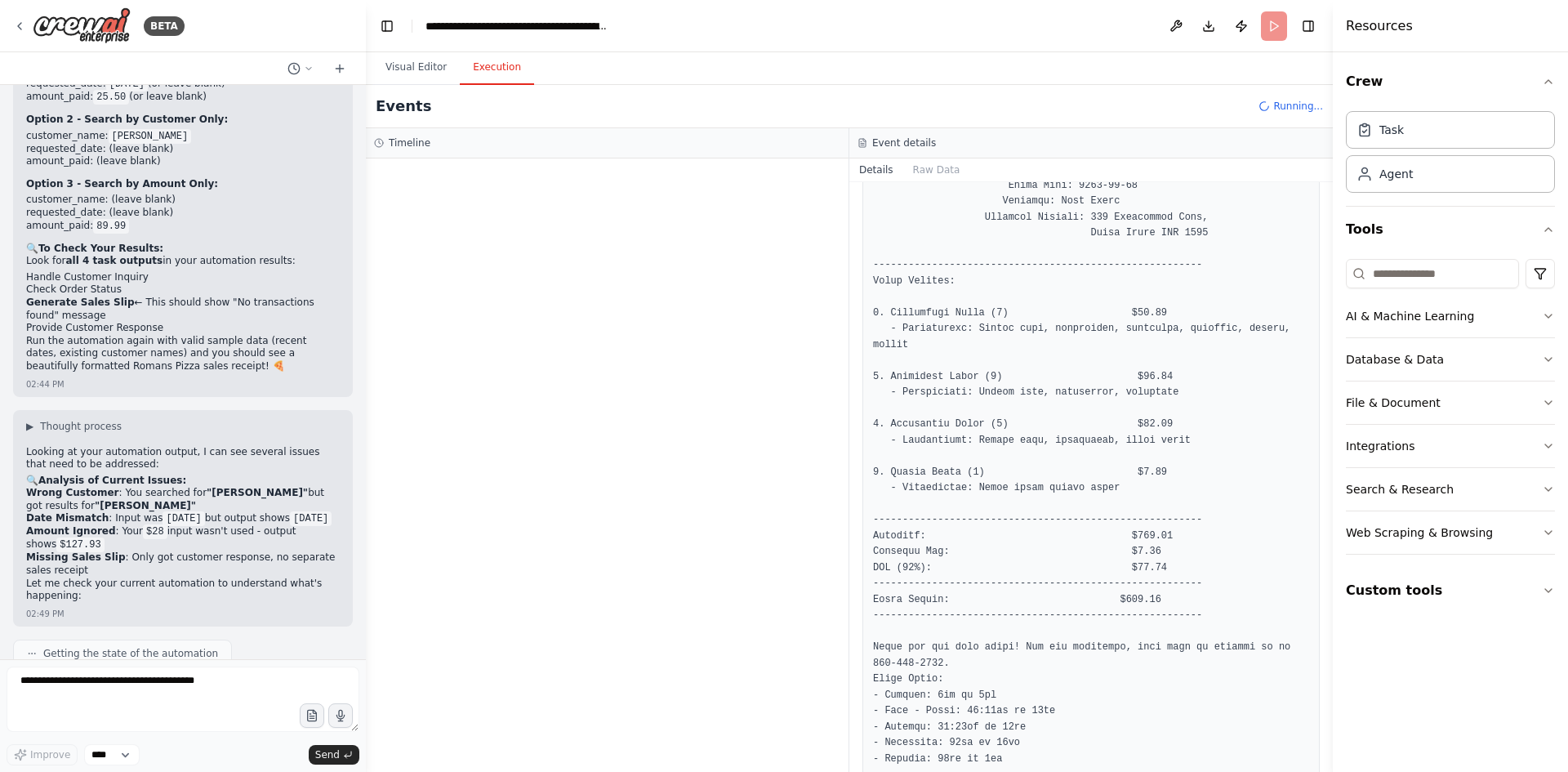
scroll to position [0, 0]
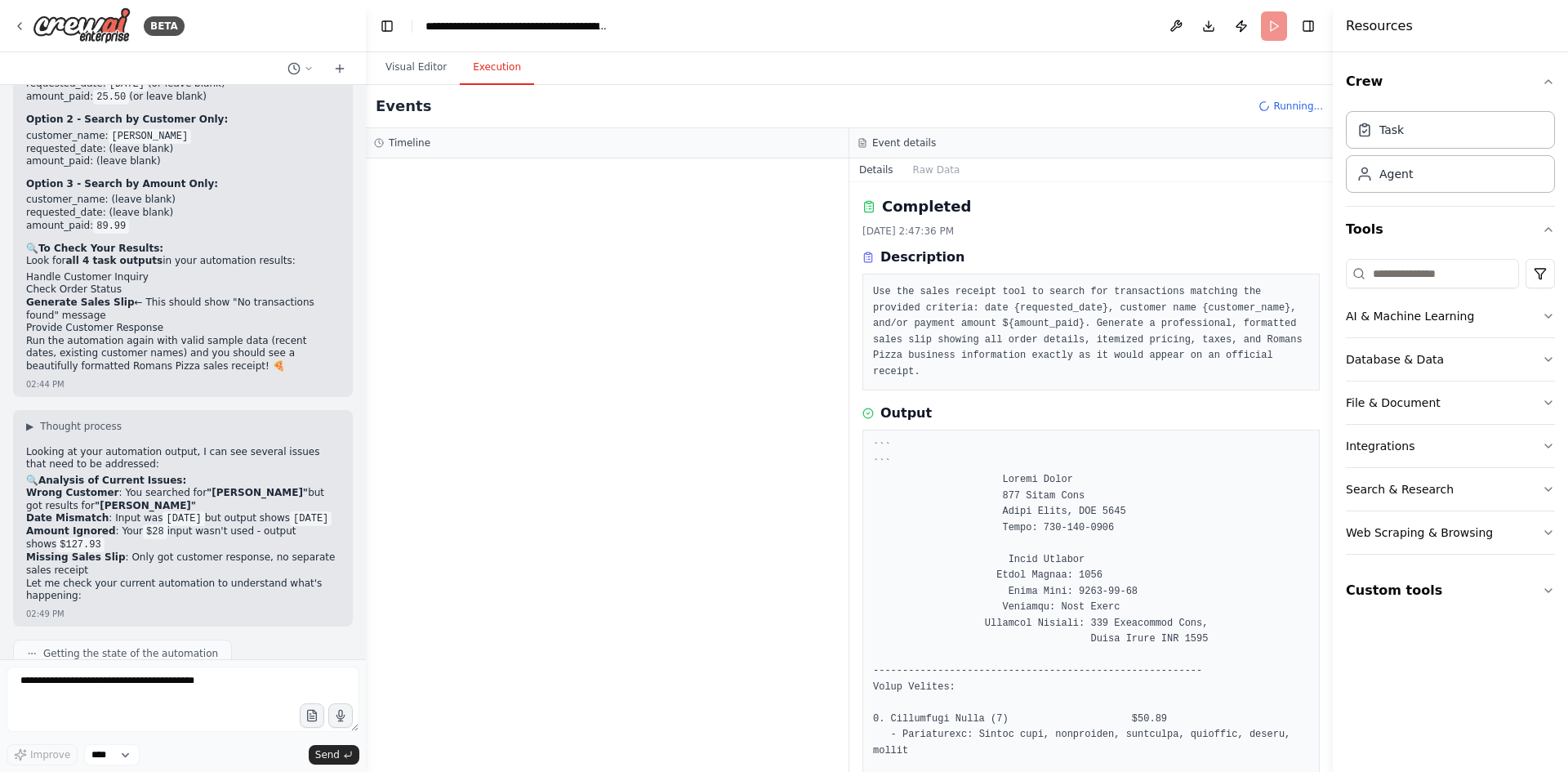
click at [878, 171] on button "Details" at bounding box center [877, 170] width 54 height 23
click at [872, 169] on button "Details" at bounding box center [877, 170] width 54 height 23
click at [935, 170] on button "Raw Data" at bounding box center [937, 170] width 67 height 23
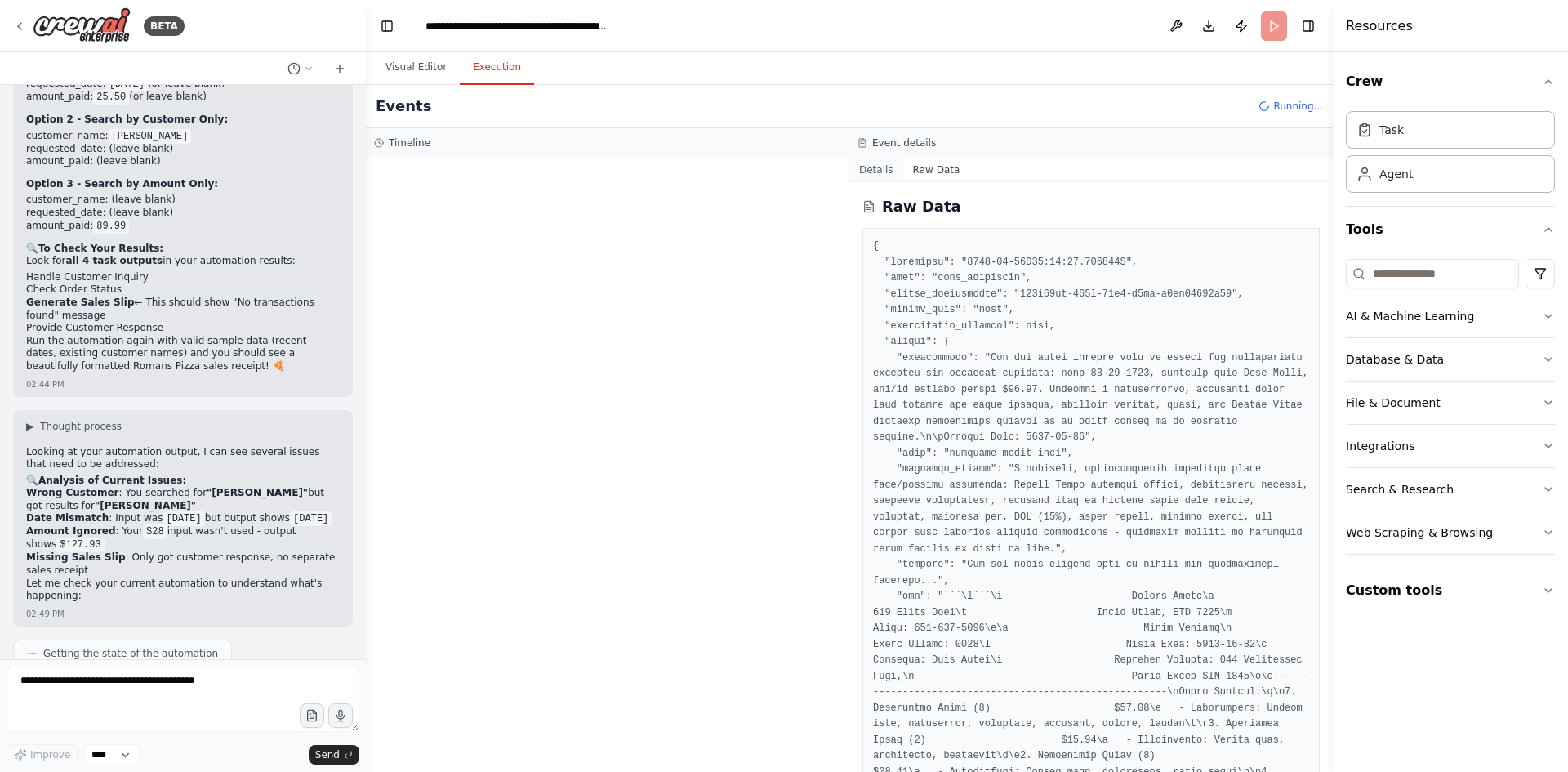
click at [866, 168] on button "Details" at bounding box center [877, 170] width 54 height 23
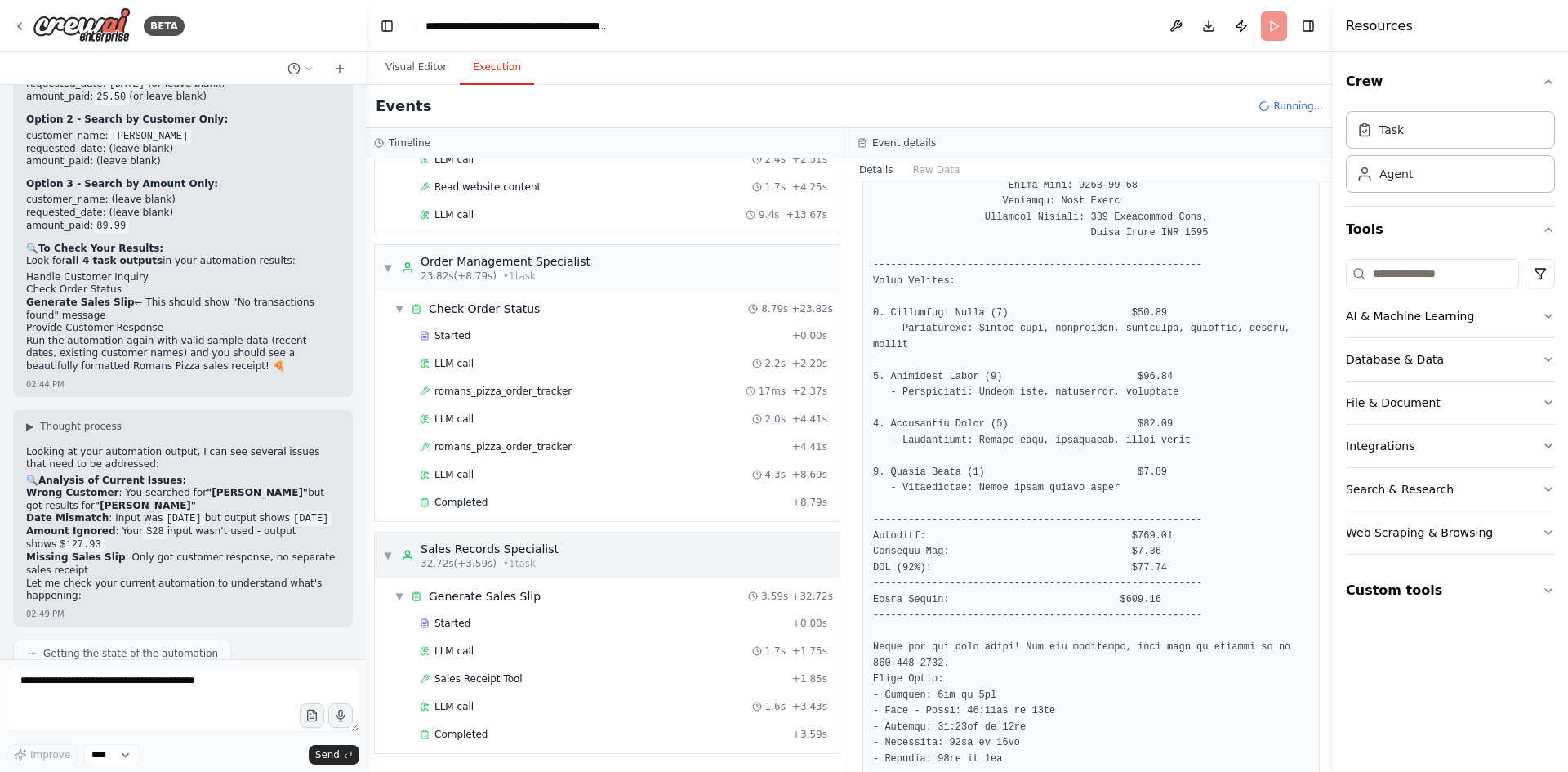
scroll to position [18831, 0]
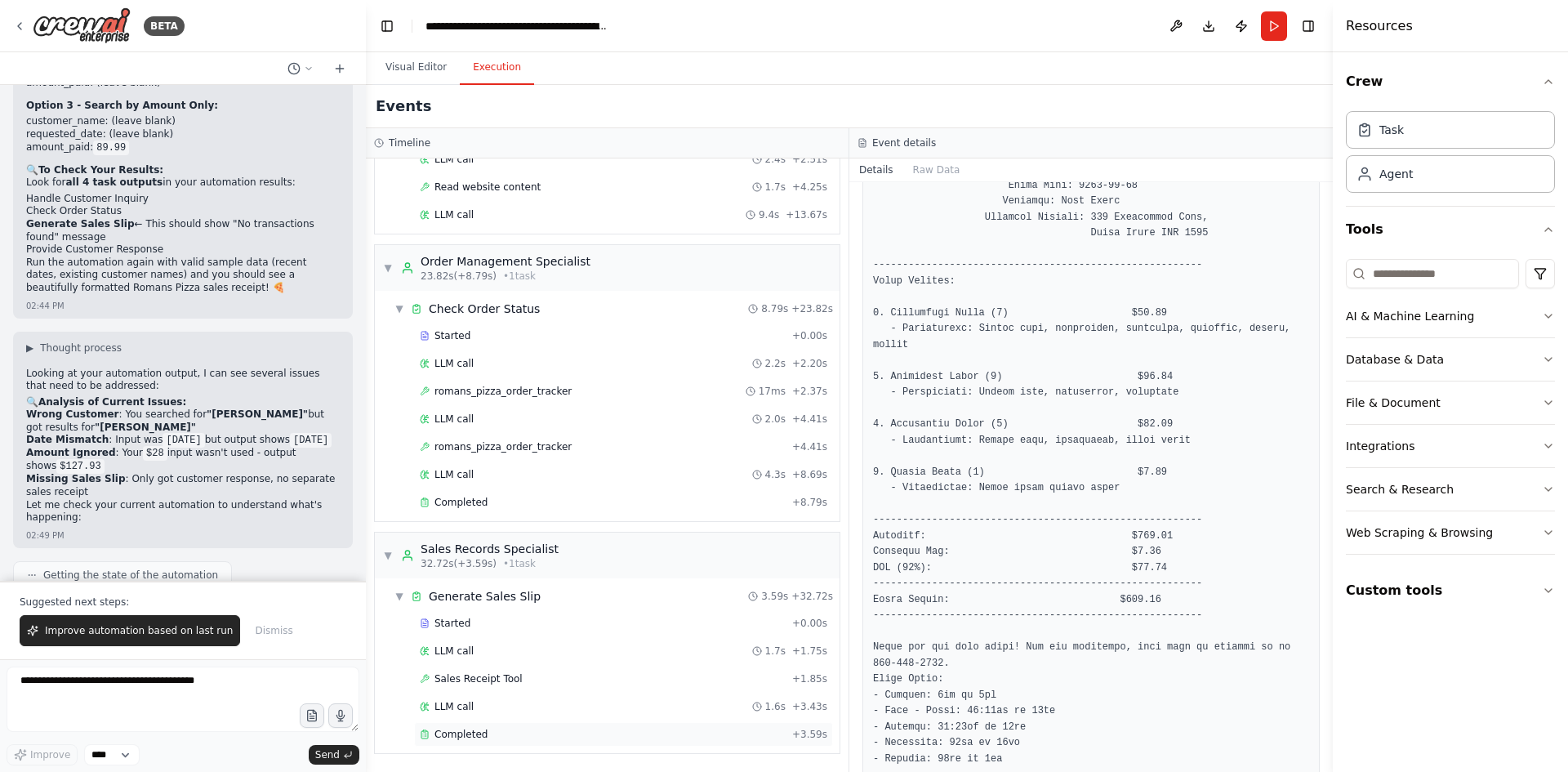
click at [441, 735] on span "Completed" at bounding box center [461, 734] width 53 height 13
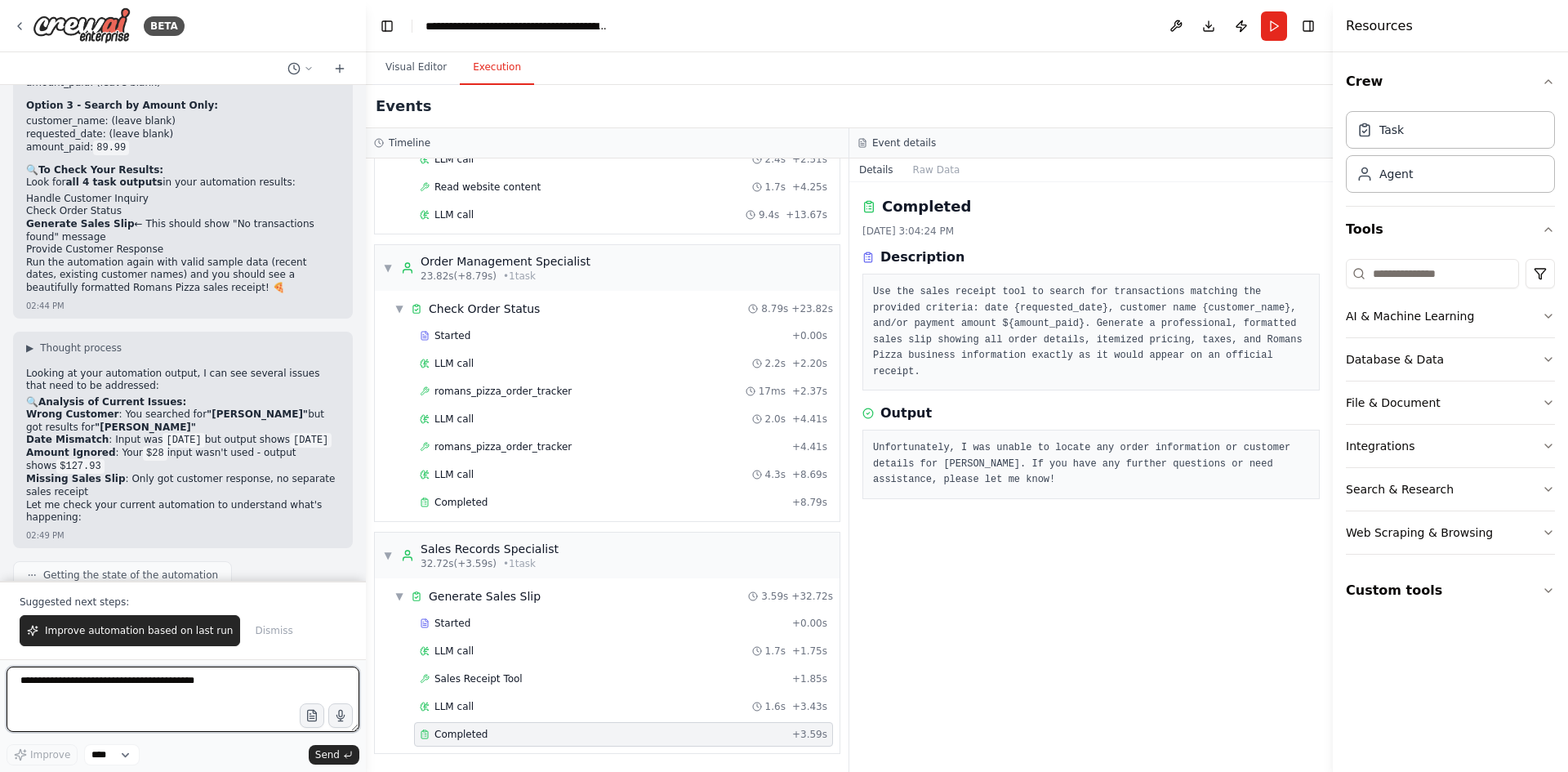
click at [143, 695] on textarea at bounding box center [183, 698] width 353 height 65
click at [90, 695] on textarea at bounding box center [183, 698] width 353 height 65
type textarea "**********"
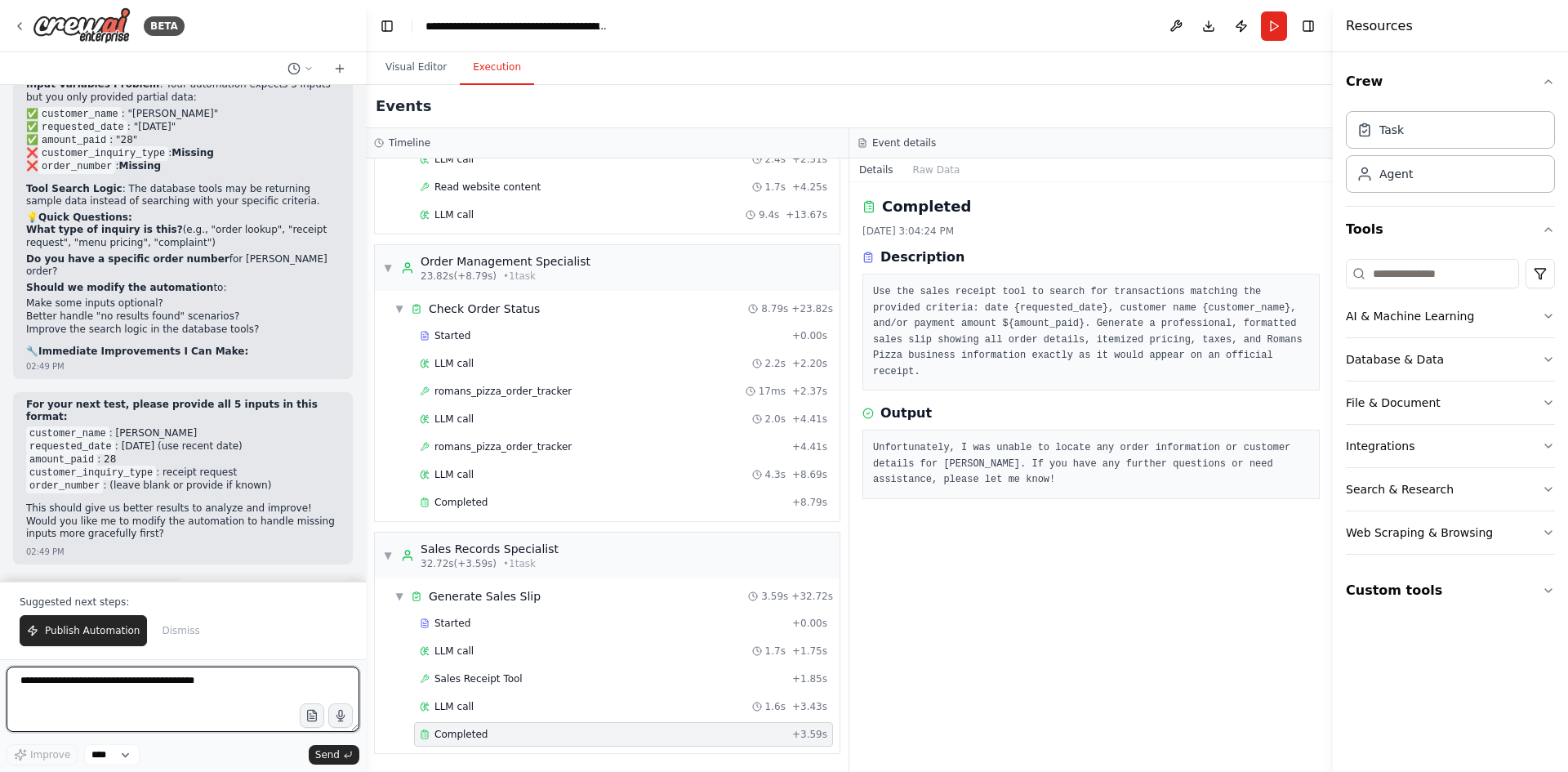
scroll to position [19385, 0]
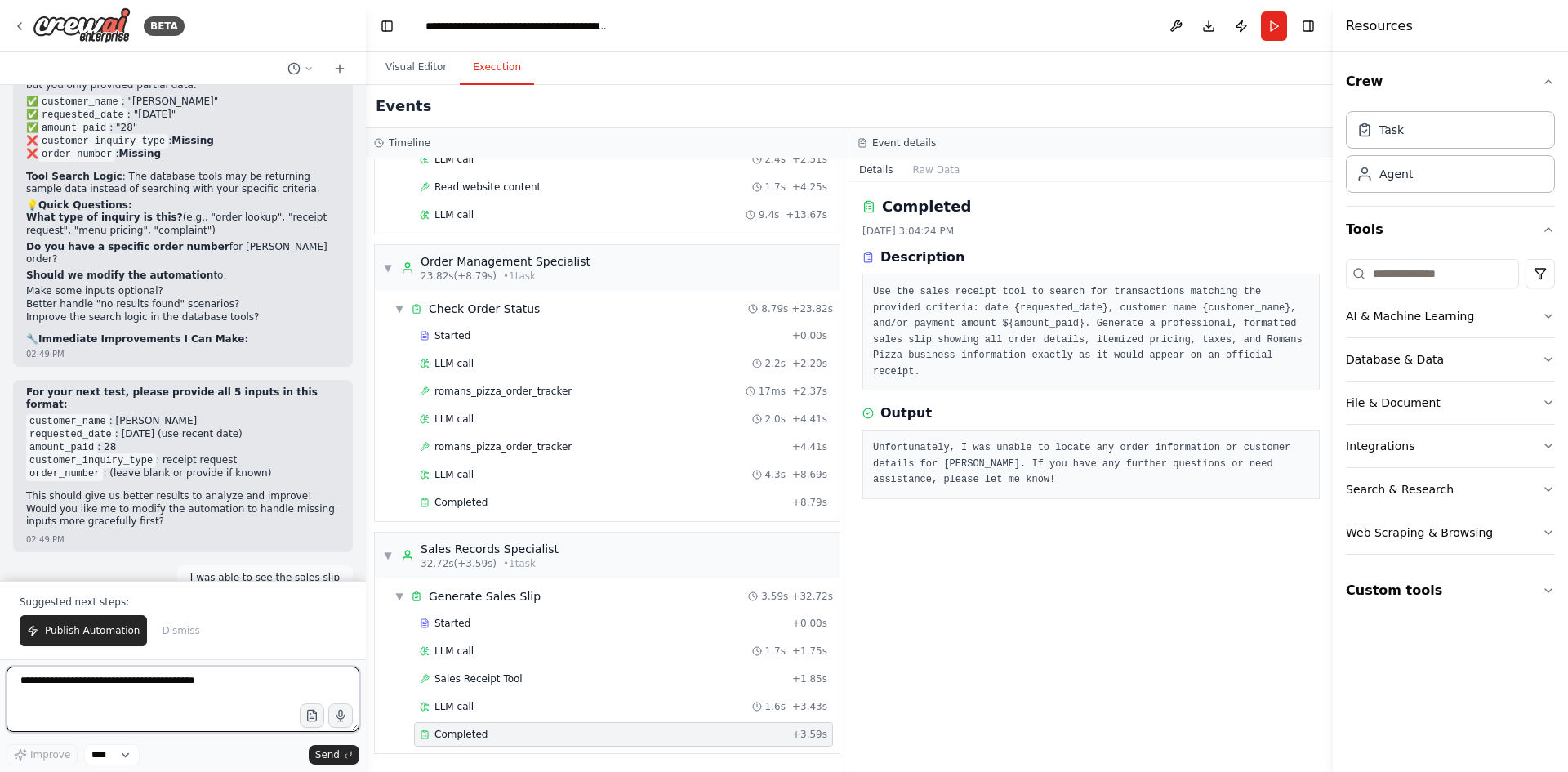
click at [81, 682] on textarea at bounding box center [183, 698] width 353 height 65
type textarea "**********"
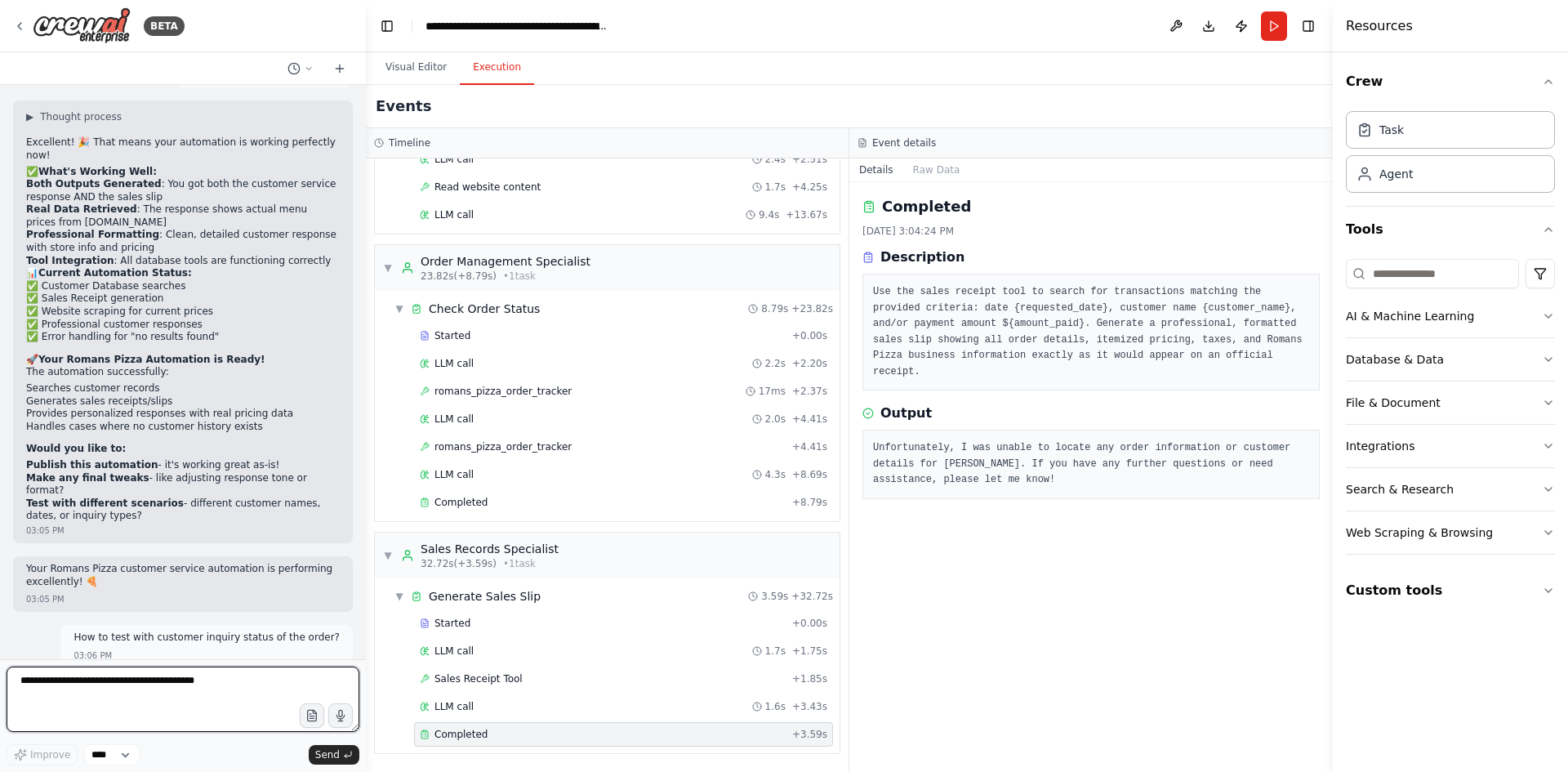
scroll to position [19930, 0]
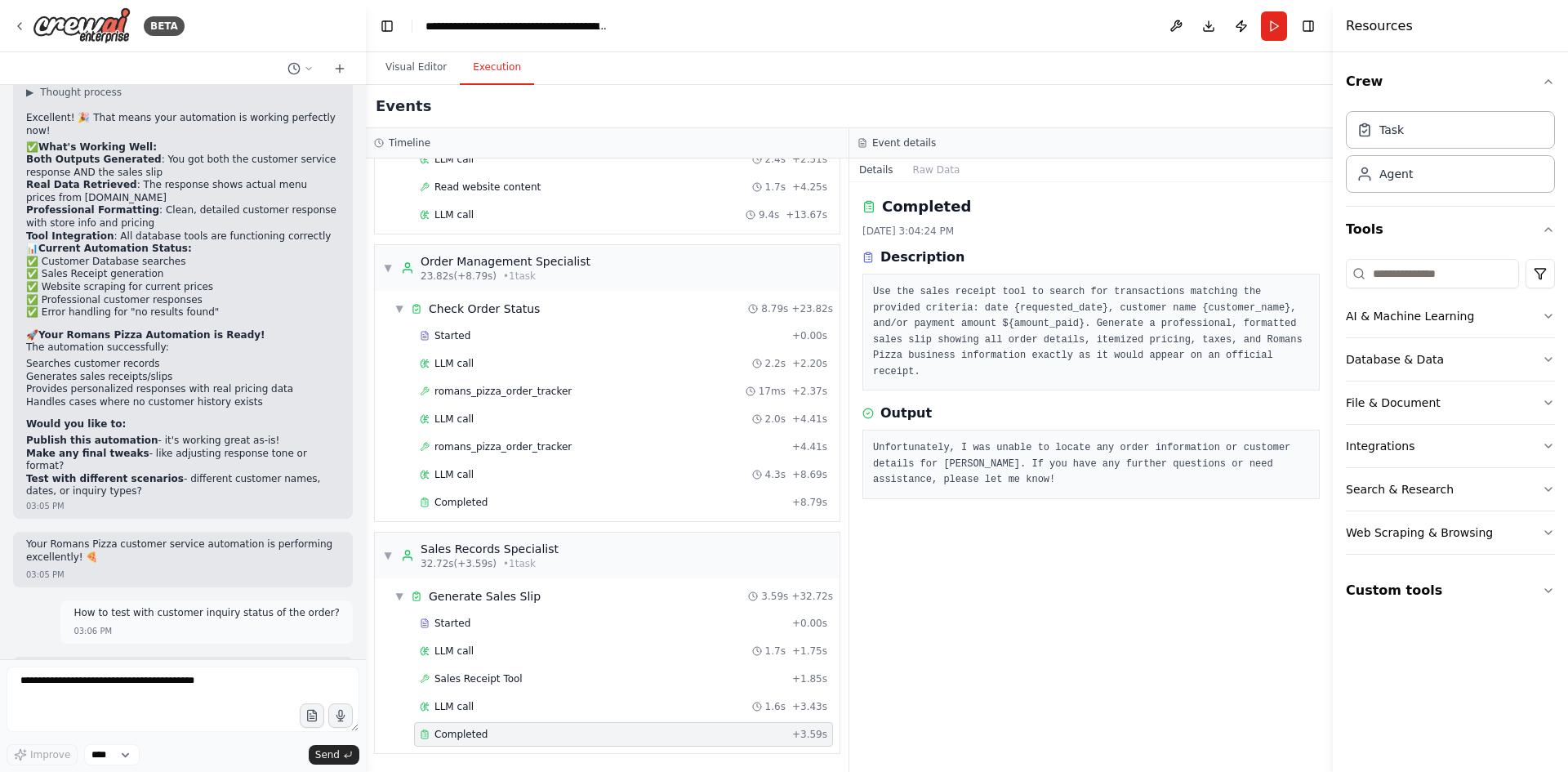
click at [1278, 29] on button "Run" at bounding box center [1274, 26] width 26 height 30
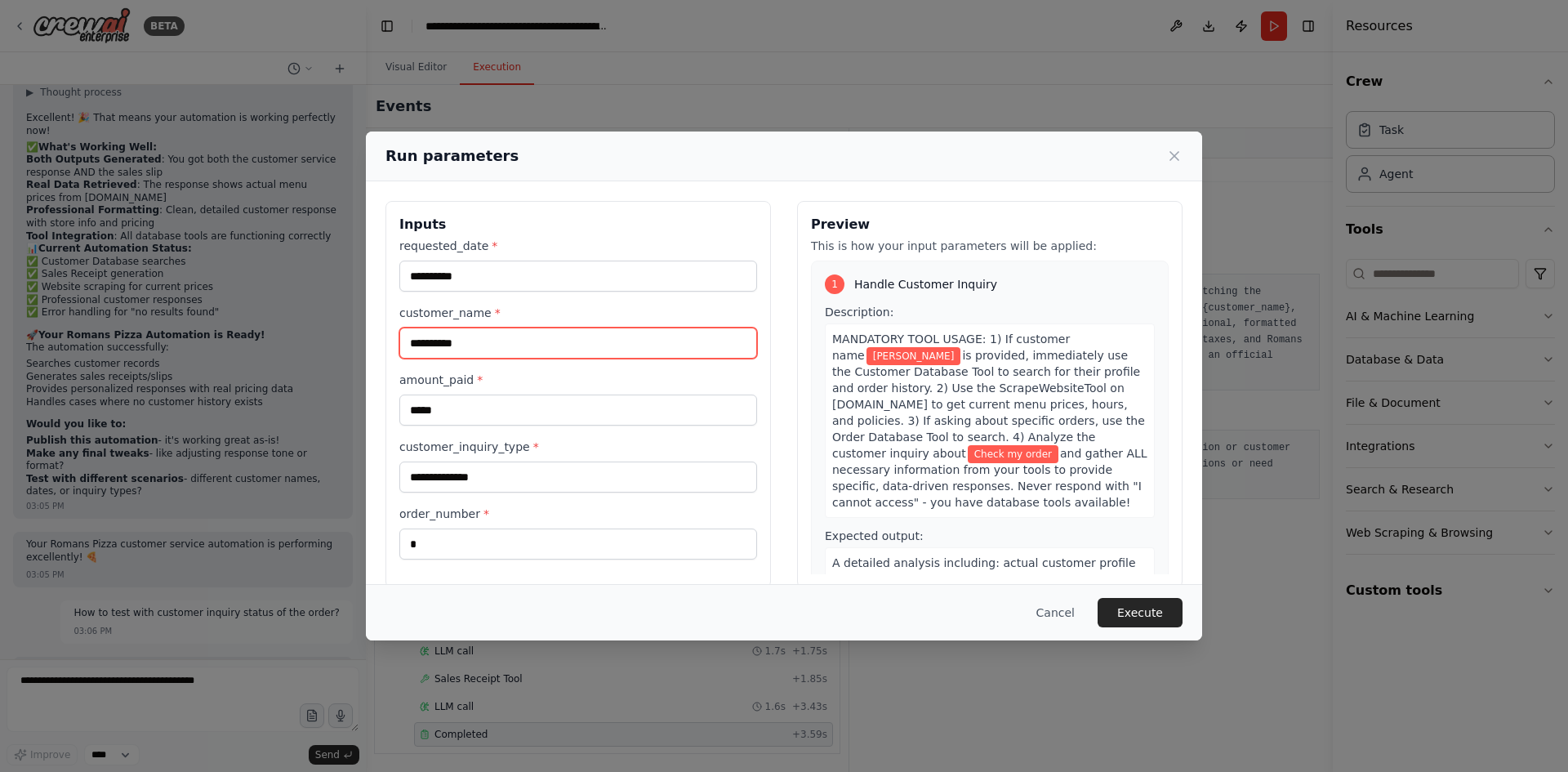
click at [504, 343] on input "**********" at bounding box center [577, 343] width 357 height 31
drag, startPoint x: 504, startPoint y: 343, endPoint x: 404, endPoint y: 343, distance: 100.0
click at [404, 343] on input "**********" at bounding box center [577, 343] width 357 height 31
type input "**********"
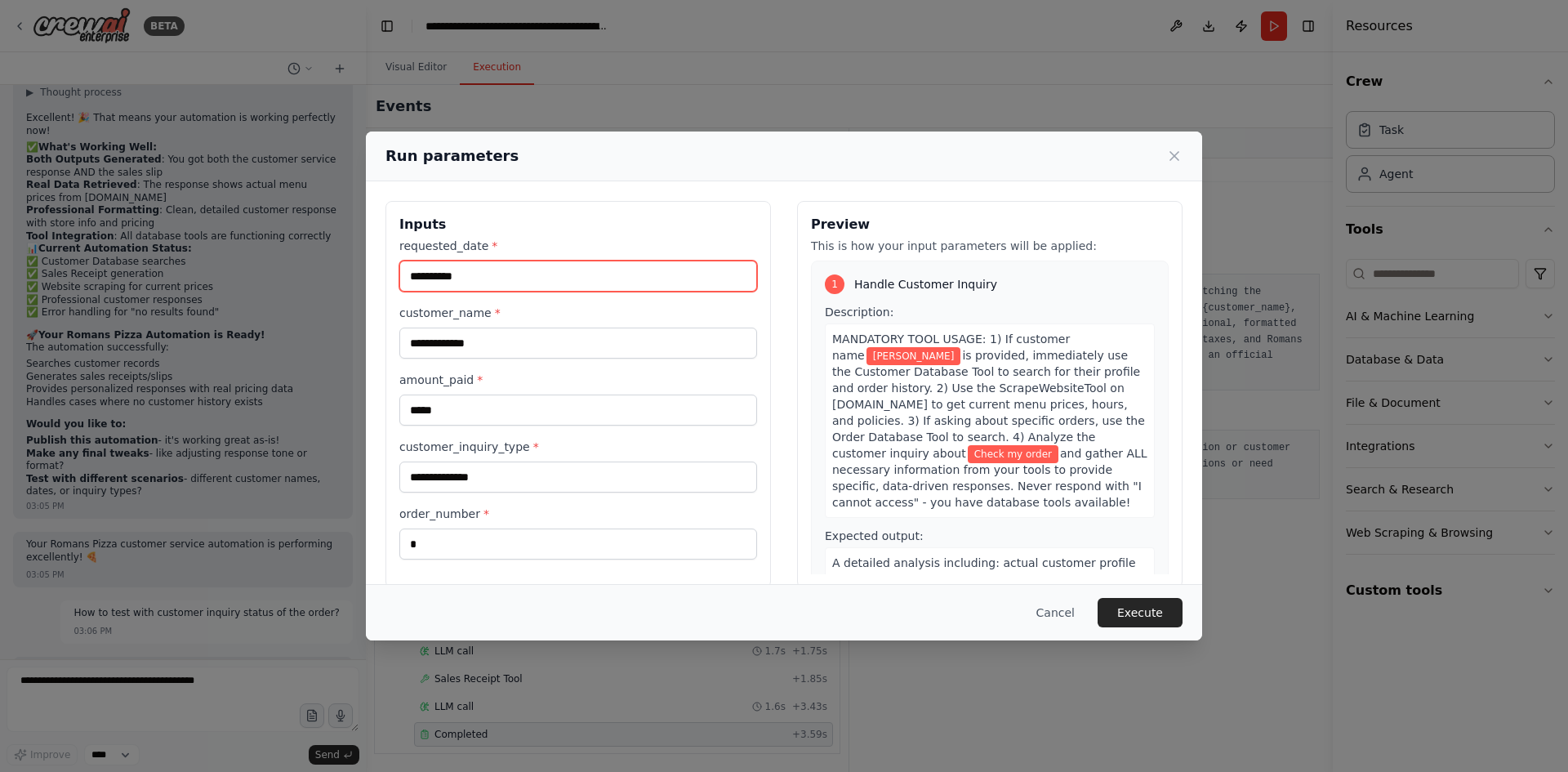
click at [480, 273] on input "**********" at bounding box center [577, 276] width 357 height 31
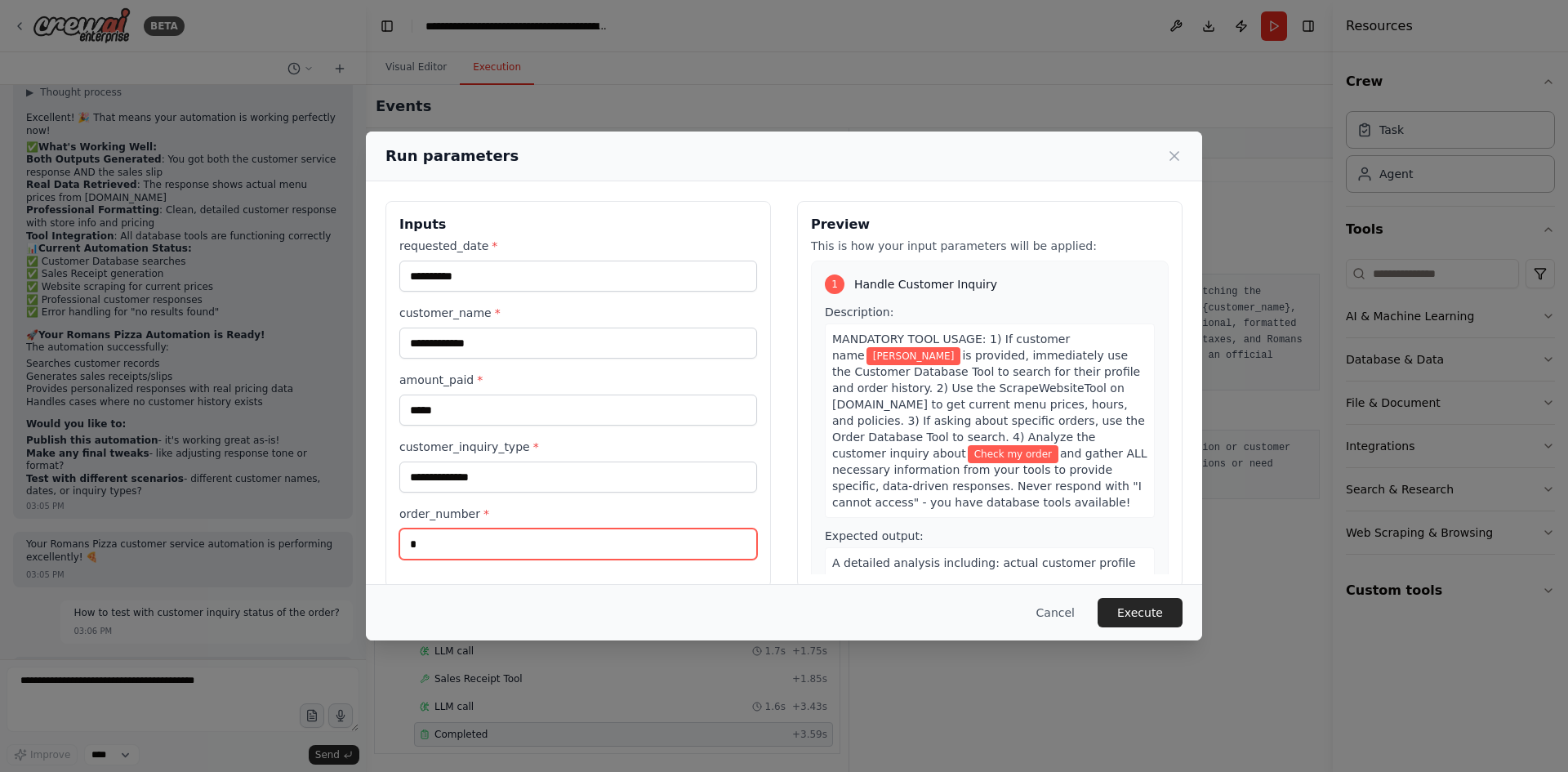
click at [470, 542] on input "*" at bounding box center [577, 544] width 357 height 31
type input "****"
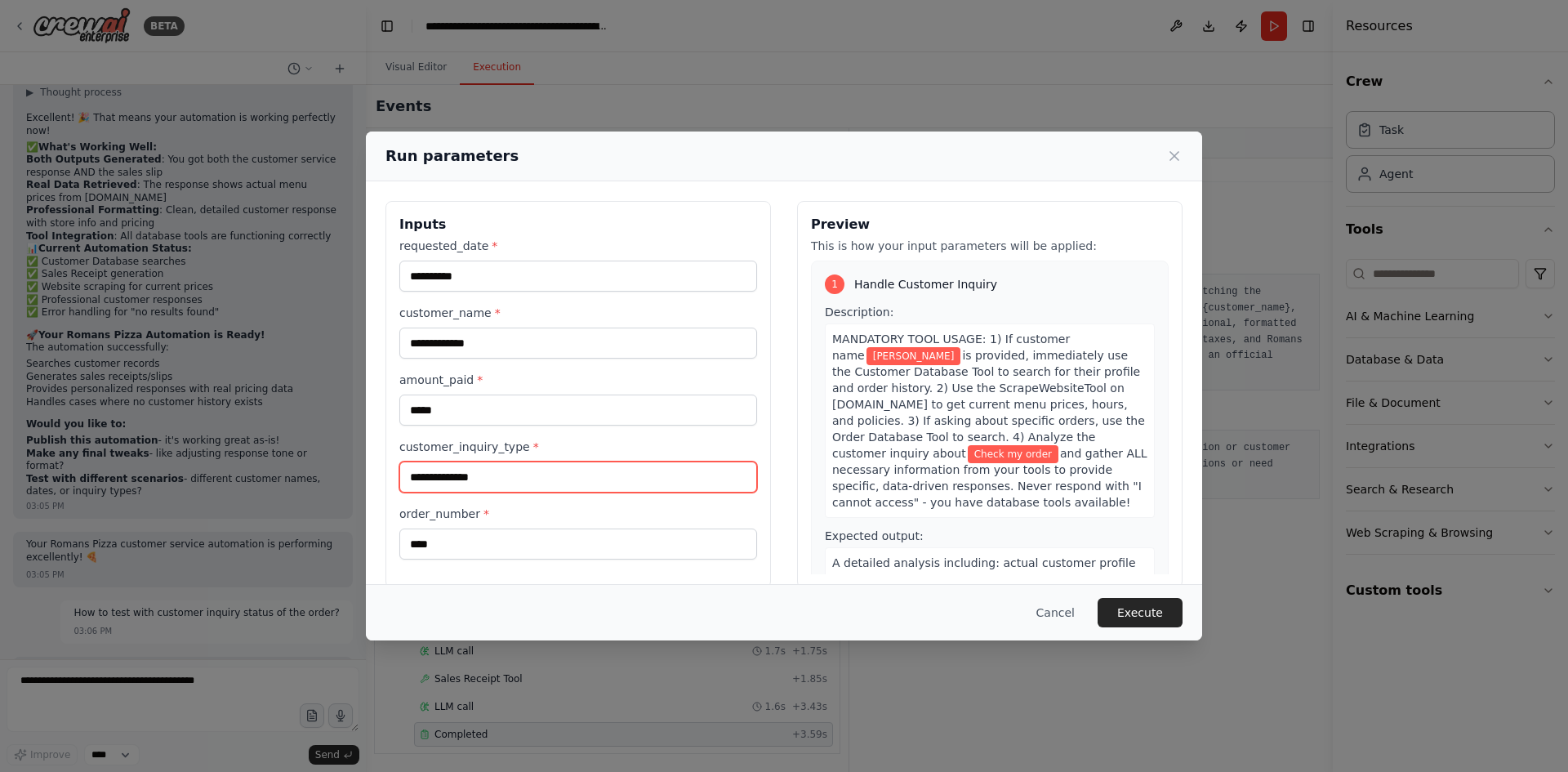
drag, startPoint x: 508, startPoint y: 476, endPoint x: 290, endPoint y: 478, distance: 218.0
click at [290, 478] on div "**********" at bounding box center [784, 386] width 1568 height 772
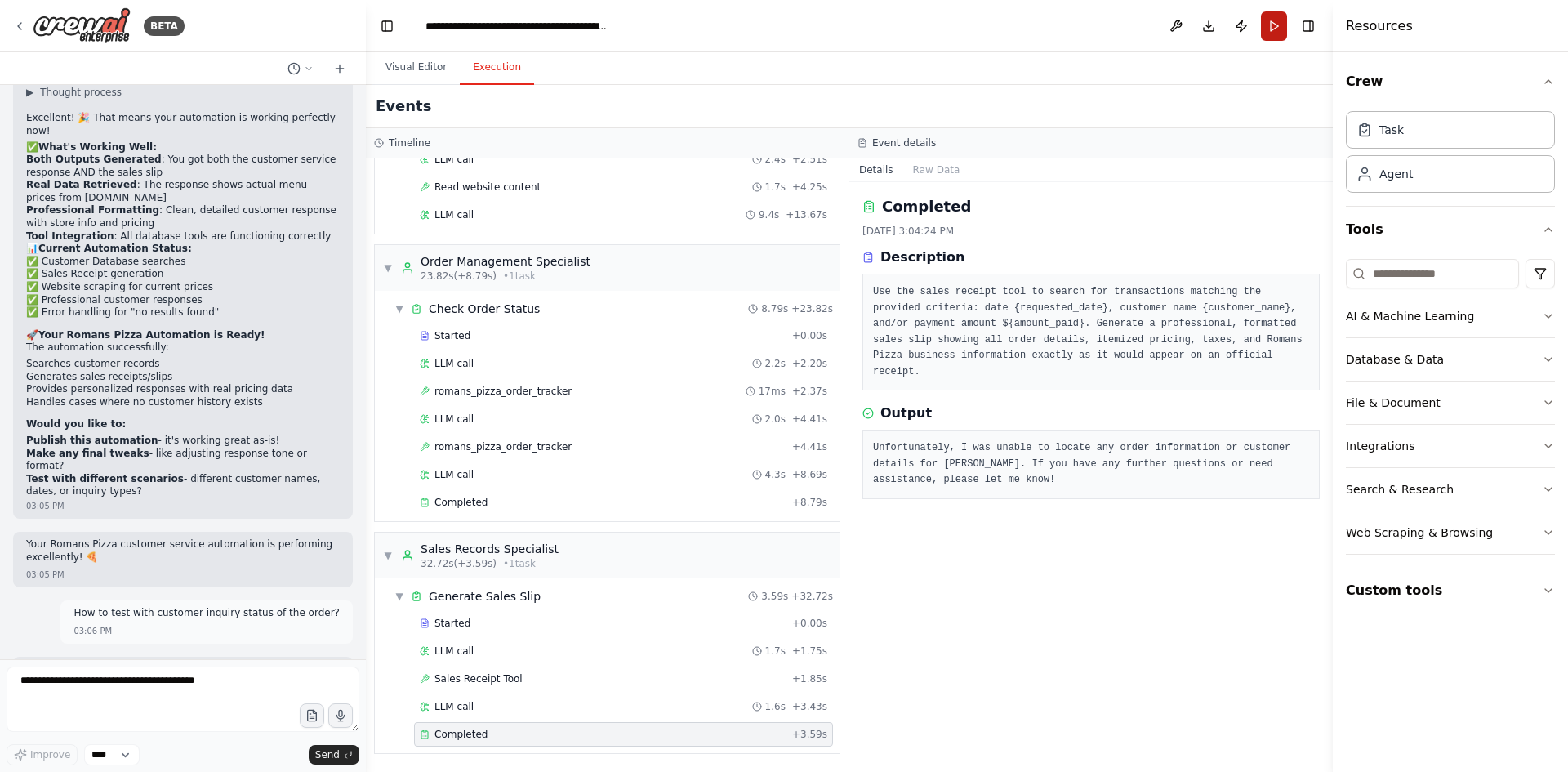
click at [1271, 29] on button "Run" at bounding box center [1274, 26] width 26 height 30
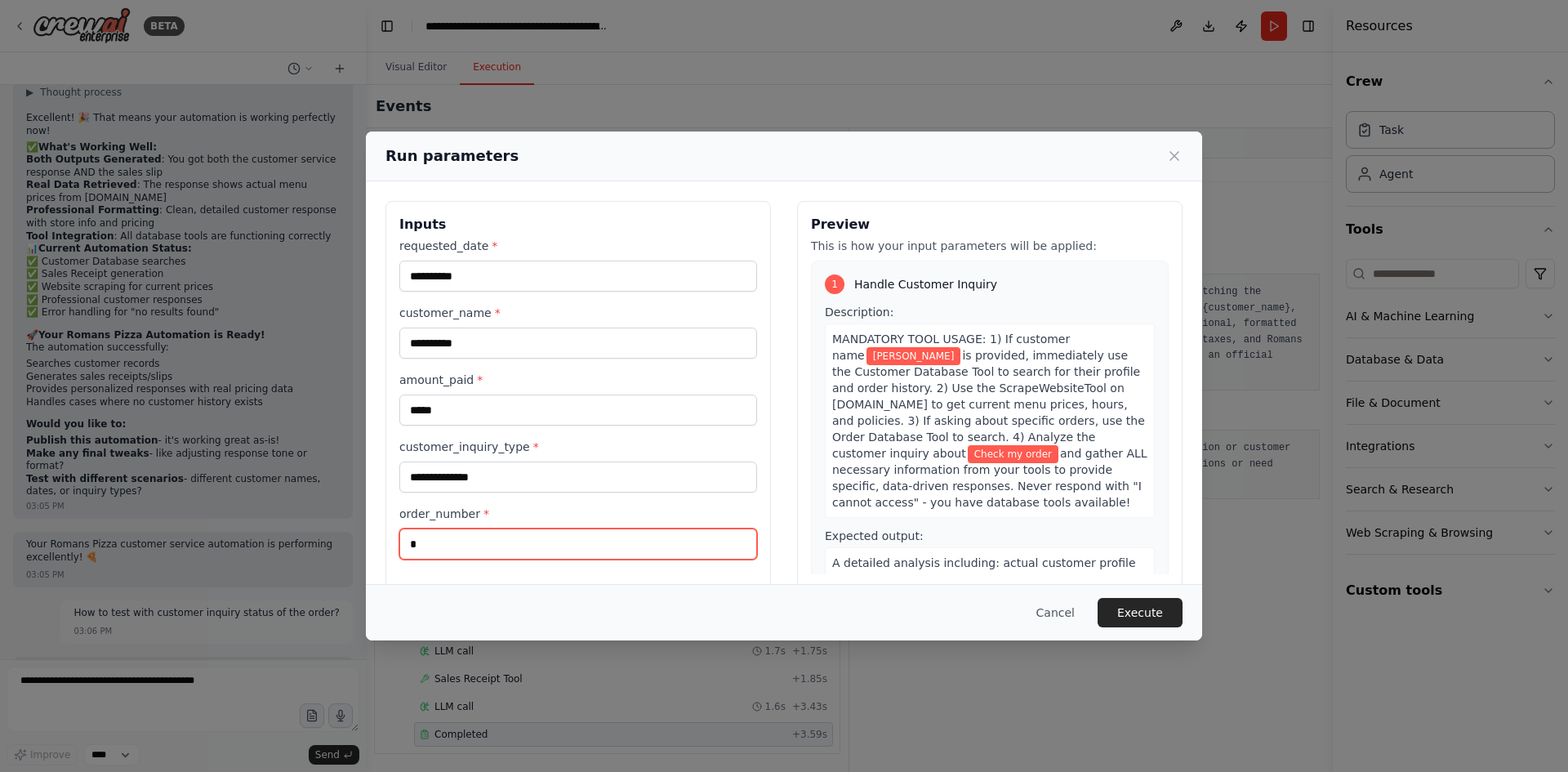
click at [448, 541] on input "*" at bounding box center [577, 544] width 357 height 31
type input "****"
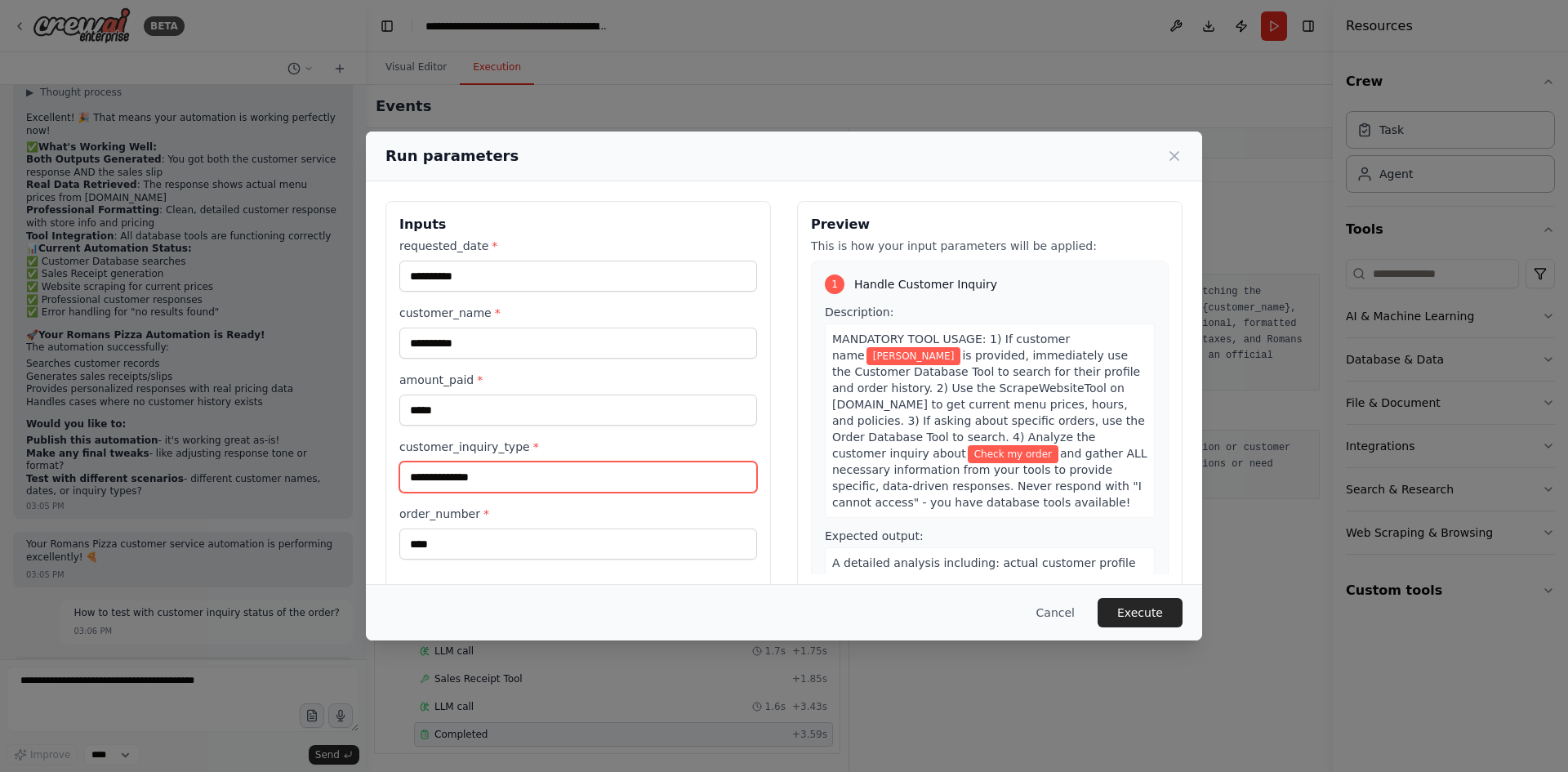
drag, startPoint x: 502, startPoint y: 482, endPoint x: 370, endPoint y: 455, distance: 134.7
click at [370, 455] on div "**********" at bounding box center [784, 394] width 837 height 426
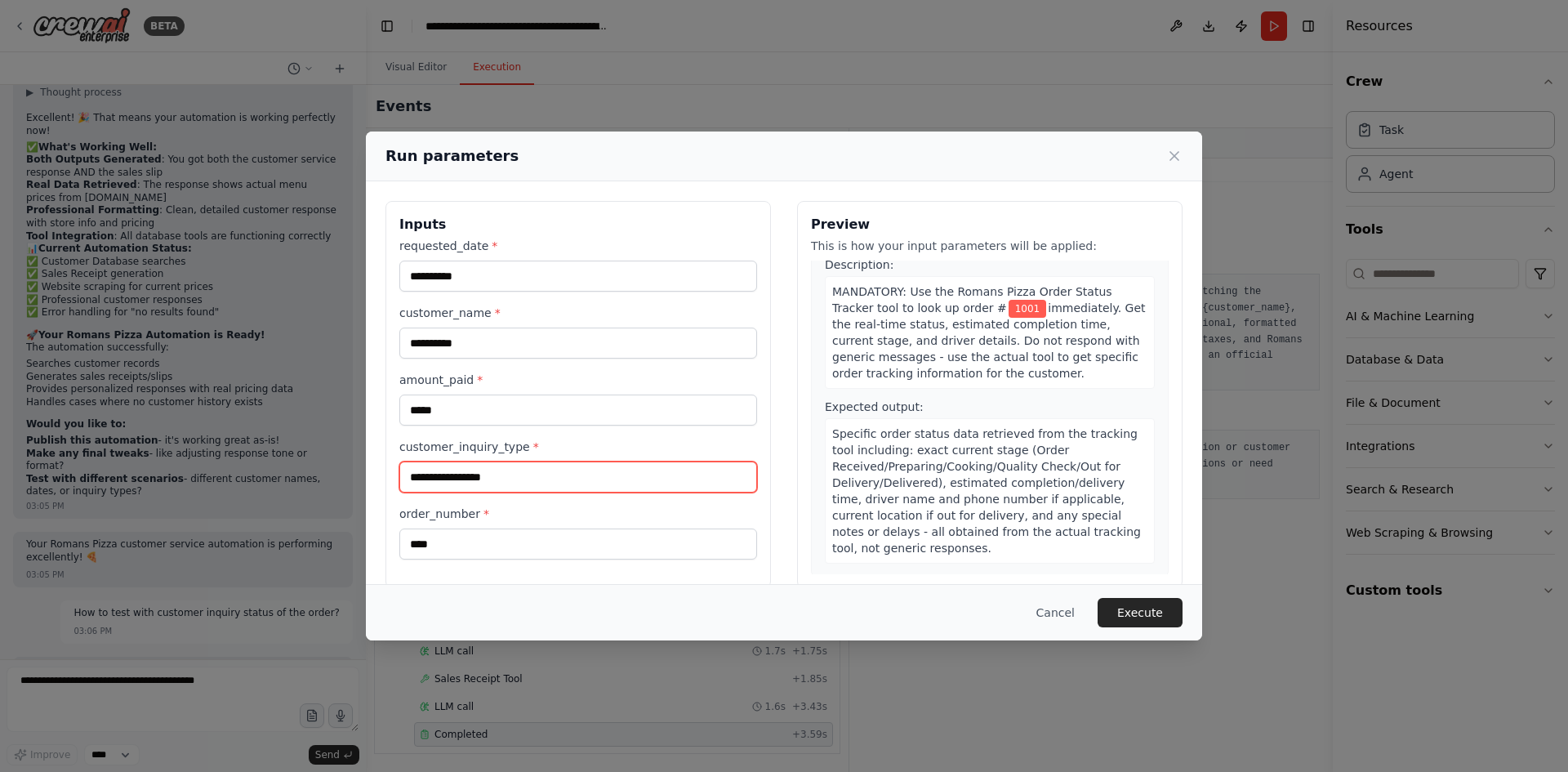
scroll to position [409, 0]
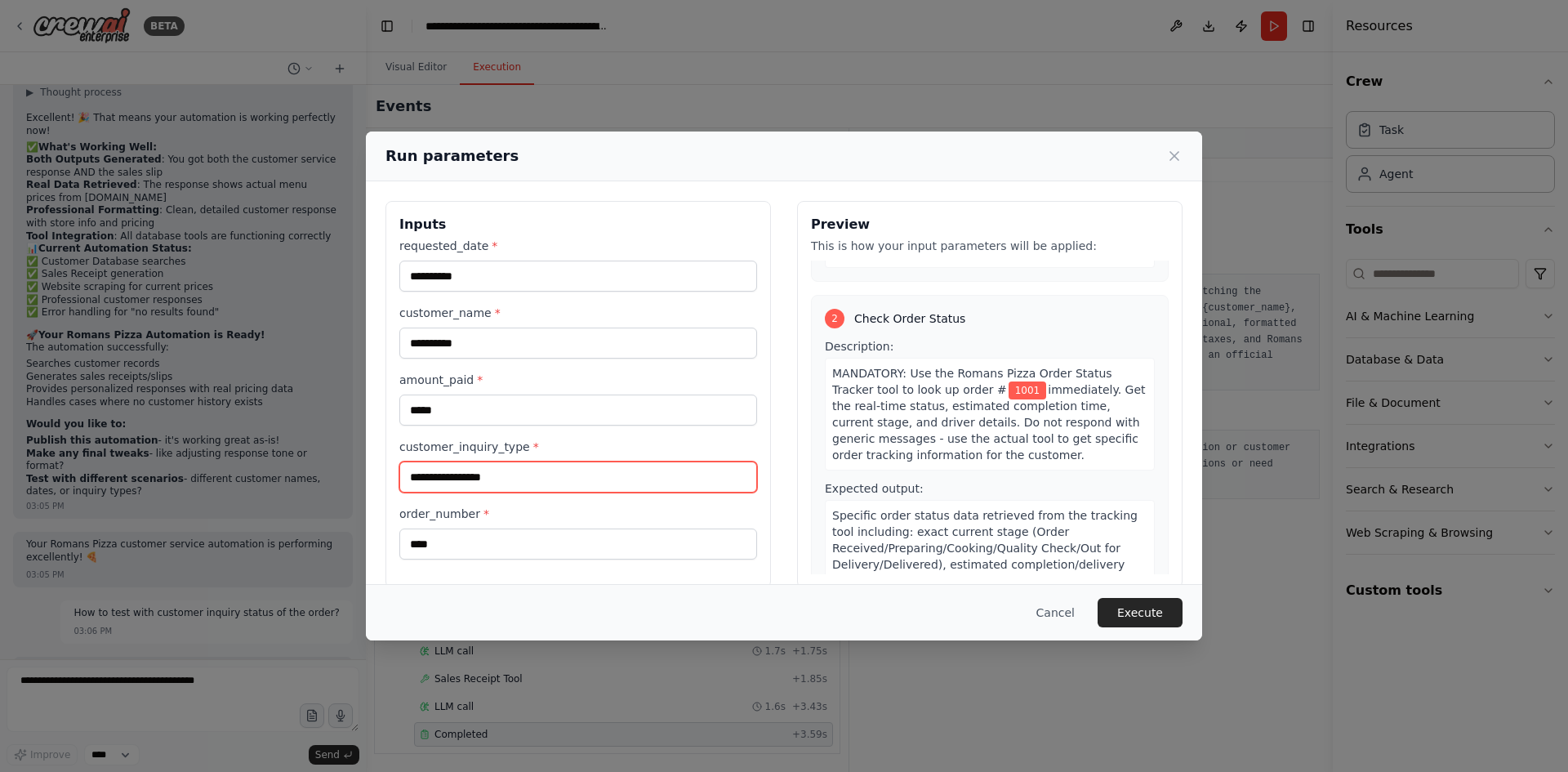
type input "**********"
click at [914, 420] on span "immediately. Get the real-time status, estimated completion time, current stage…" at bounding box center [989, 422] width 314 height 78
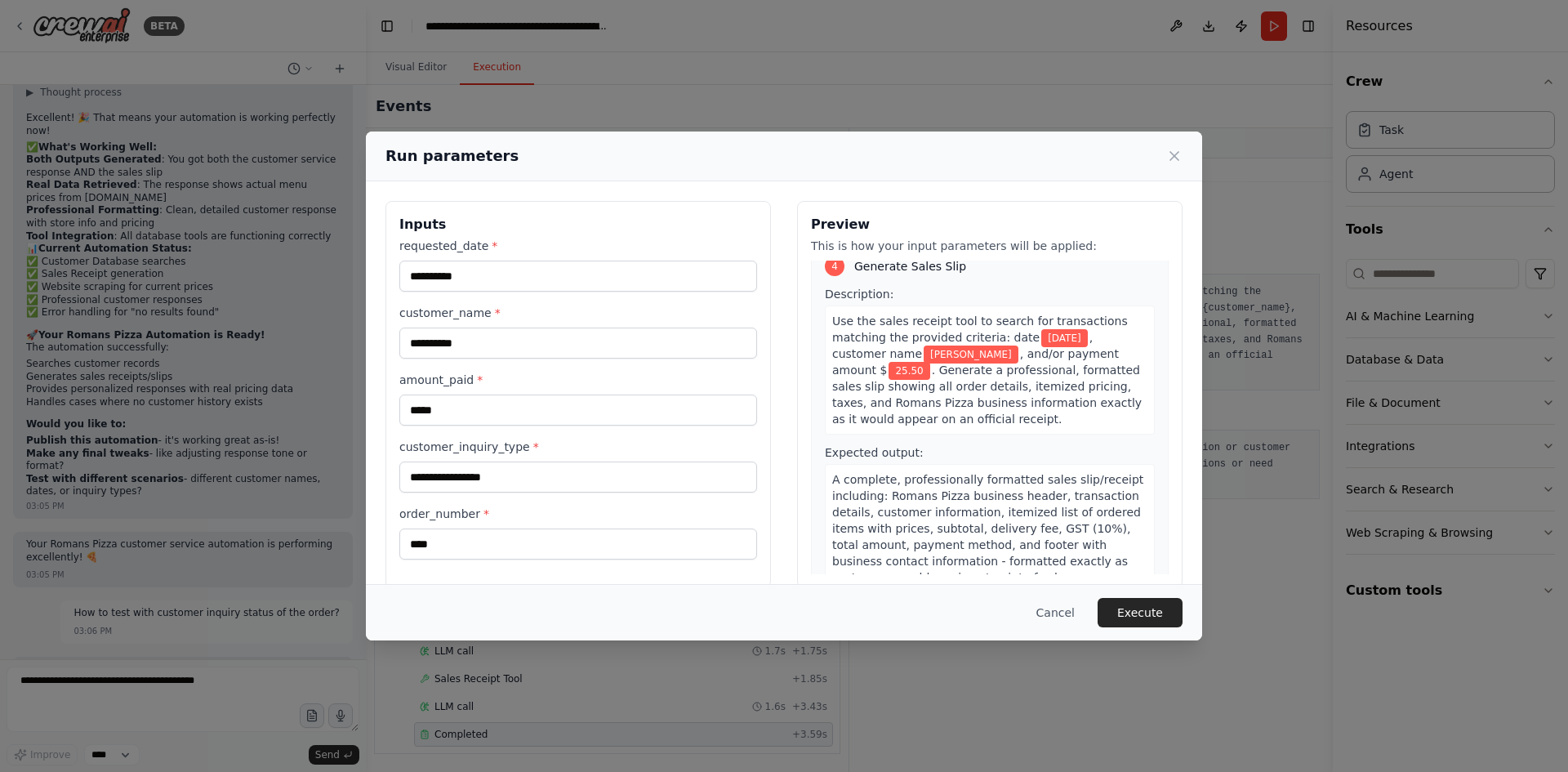
scroll to position [23, 0]
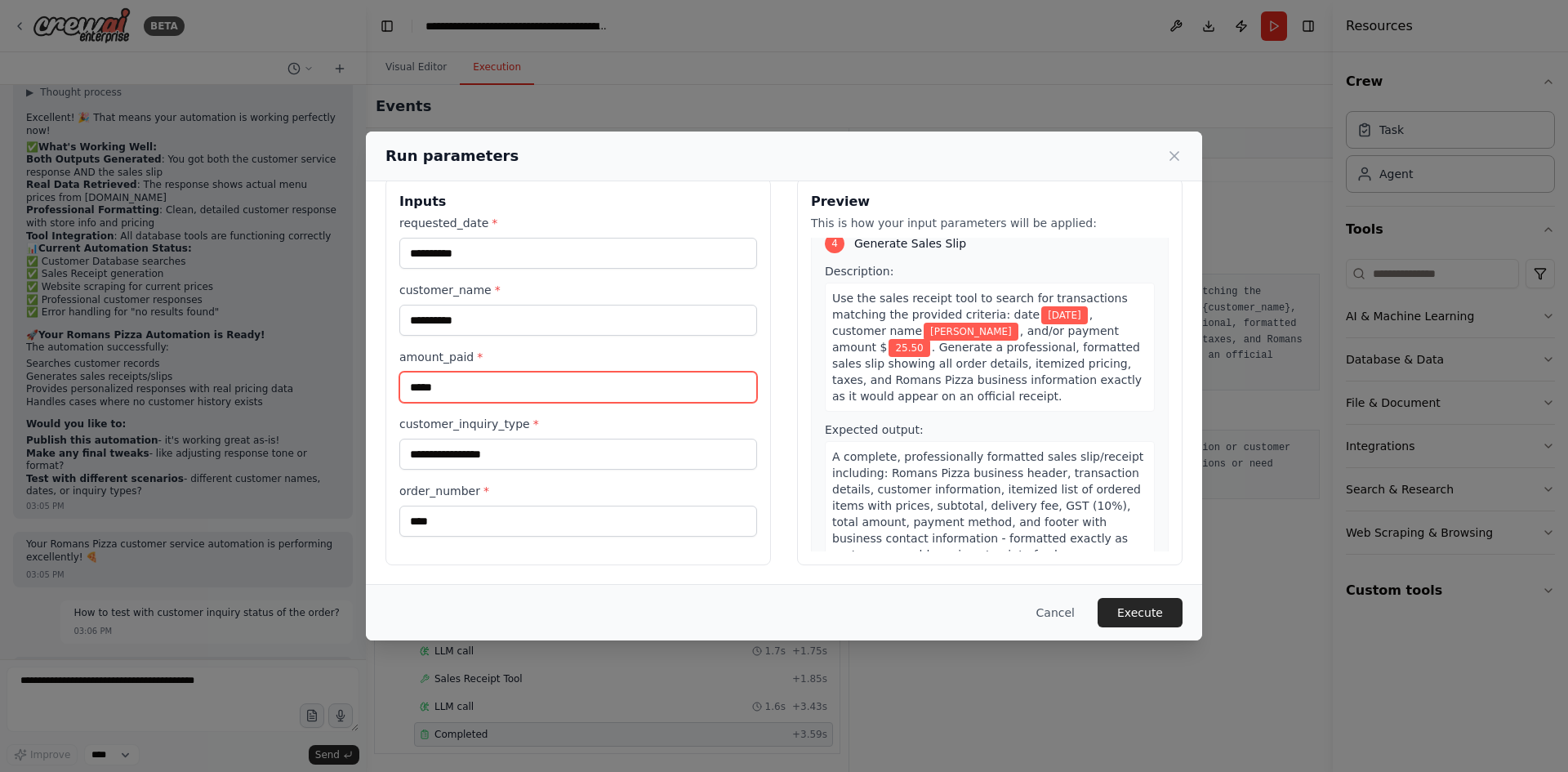
drag, startPoint x: 456, startPoint y: 385, endPoint x: 396, endPoint y: 387, distance: 60.0
click at [396, 387] on div "**********" at bounding box center [577, 371] width 385 height 387
click at [544, 389] on input "amount_paid *" at bounding box center [577, 387] width 357 height 31
click at [524, 389] on input "*****" at bounding box center [577, 387] width 357 height 31
type input "*"
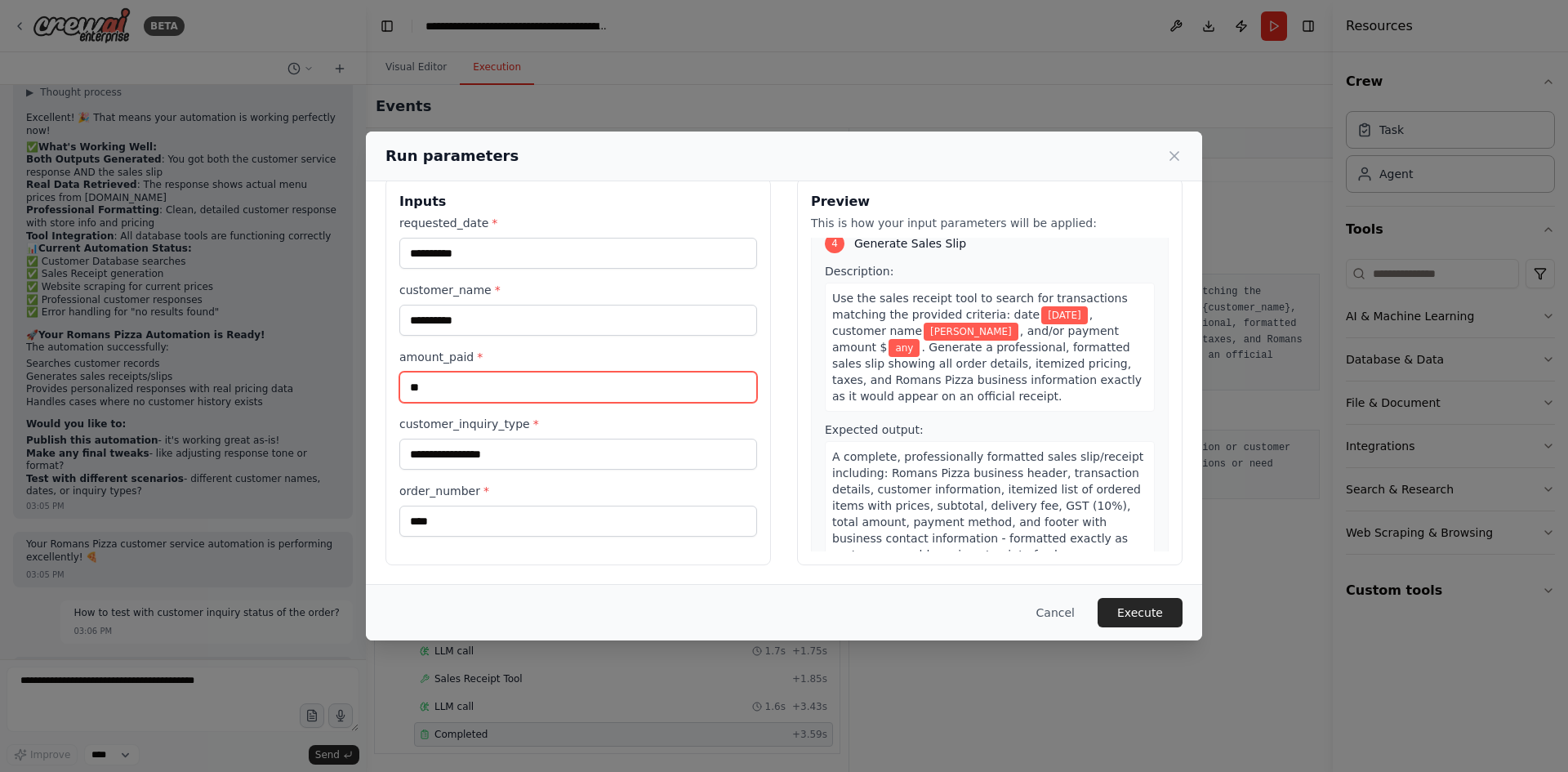
type input "*"
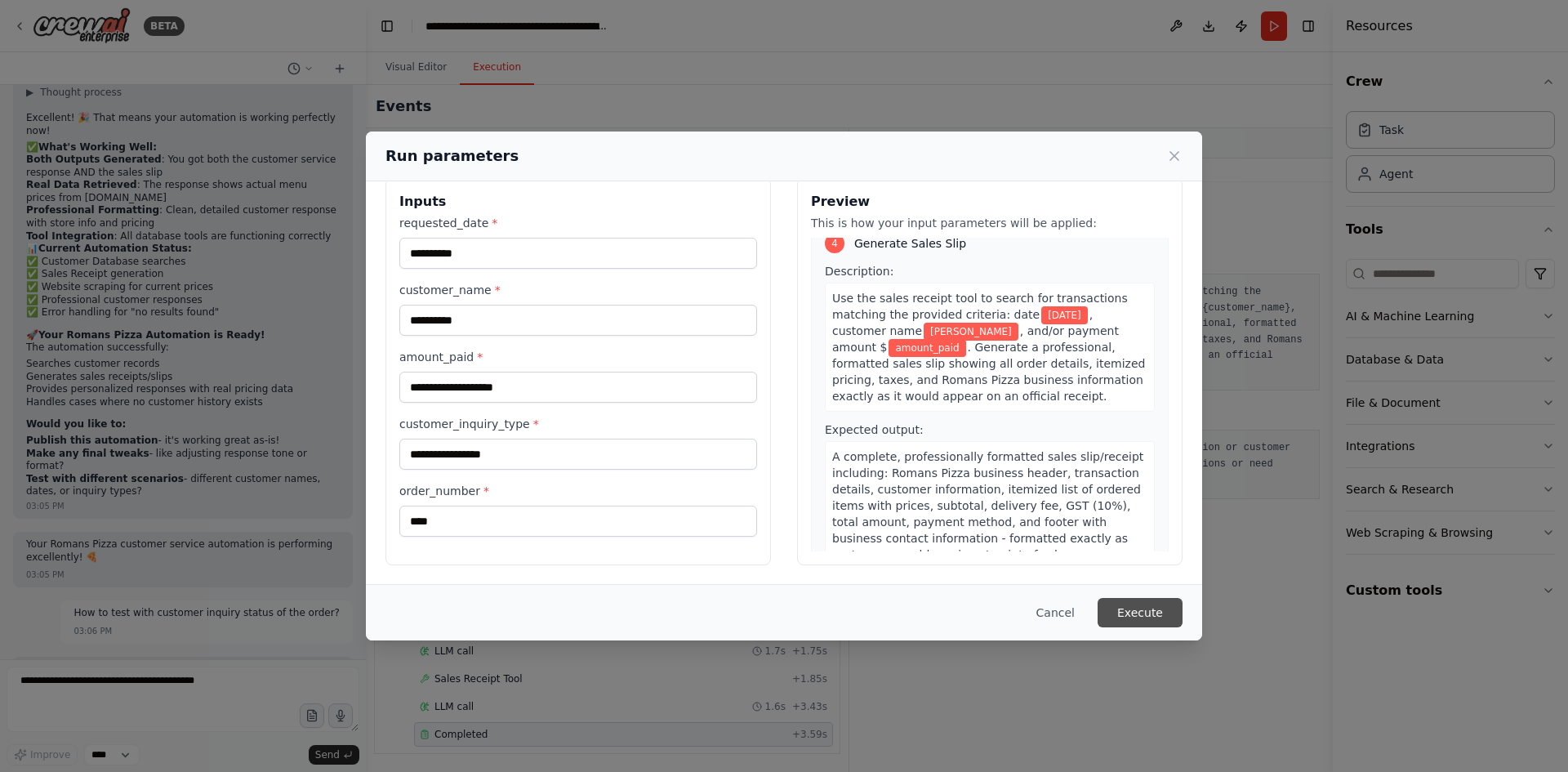
click at [1144, 618] on button "Execute" at bounding box center [1140, 612] width 85 height 30
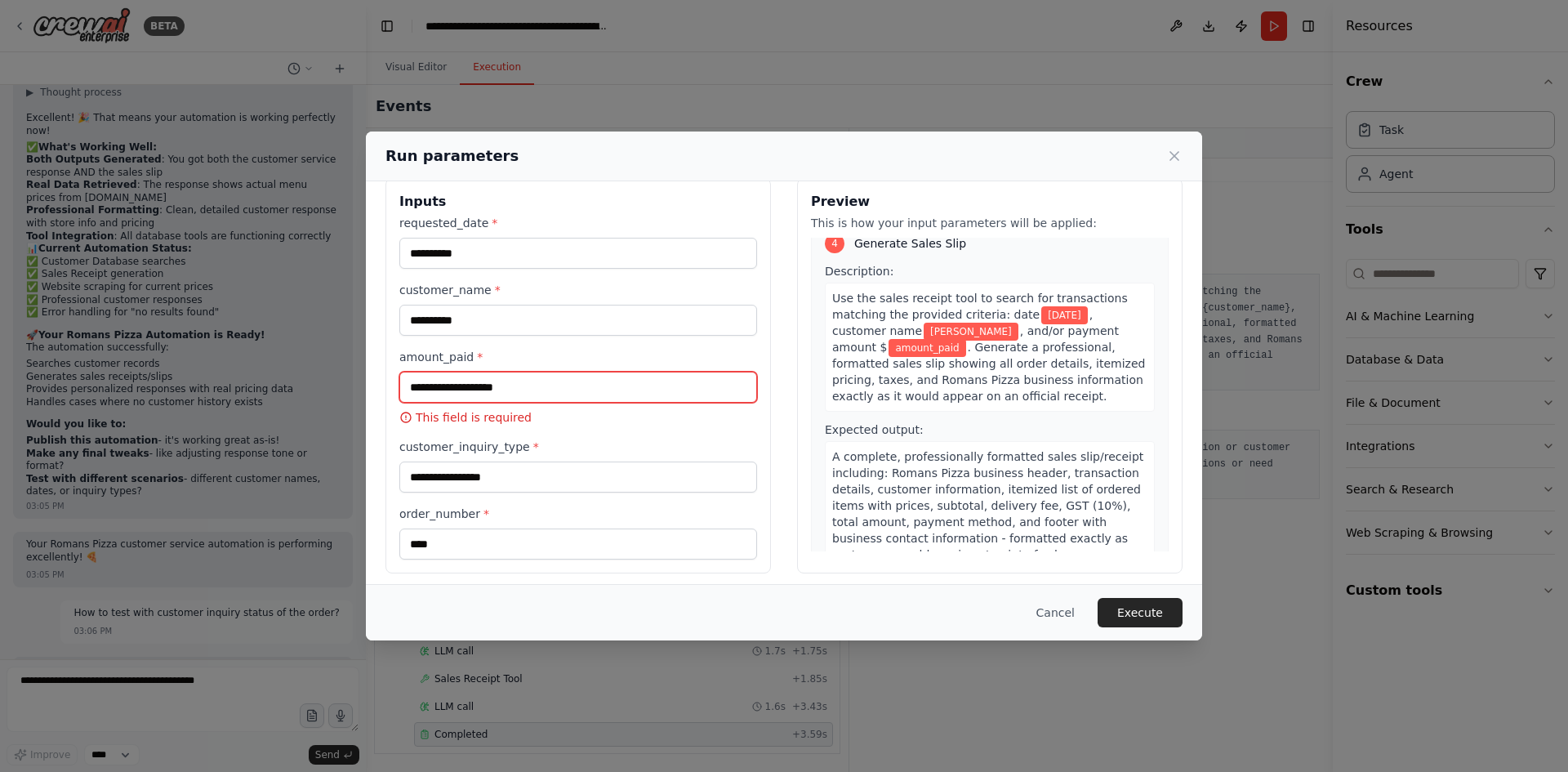
click at [531, 390] on input "amount_paid *" at bounding box center [577, 387] width 357 height 31
type input "*****"
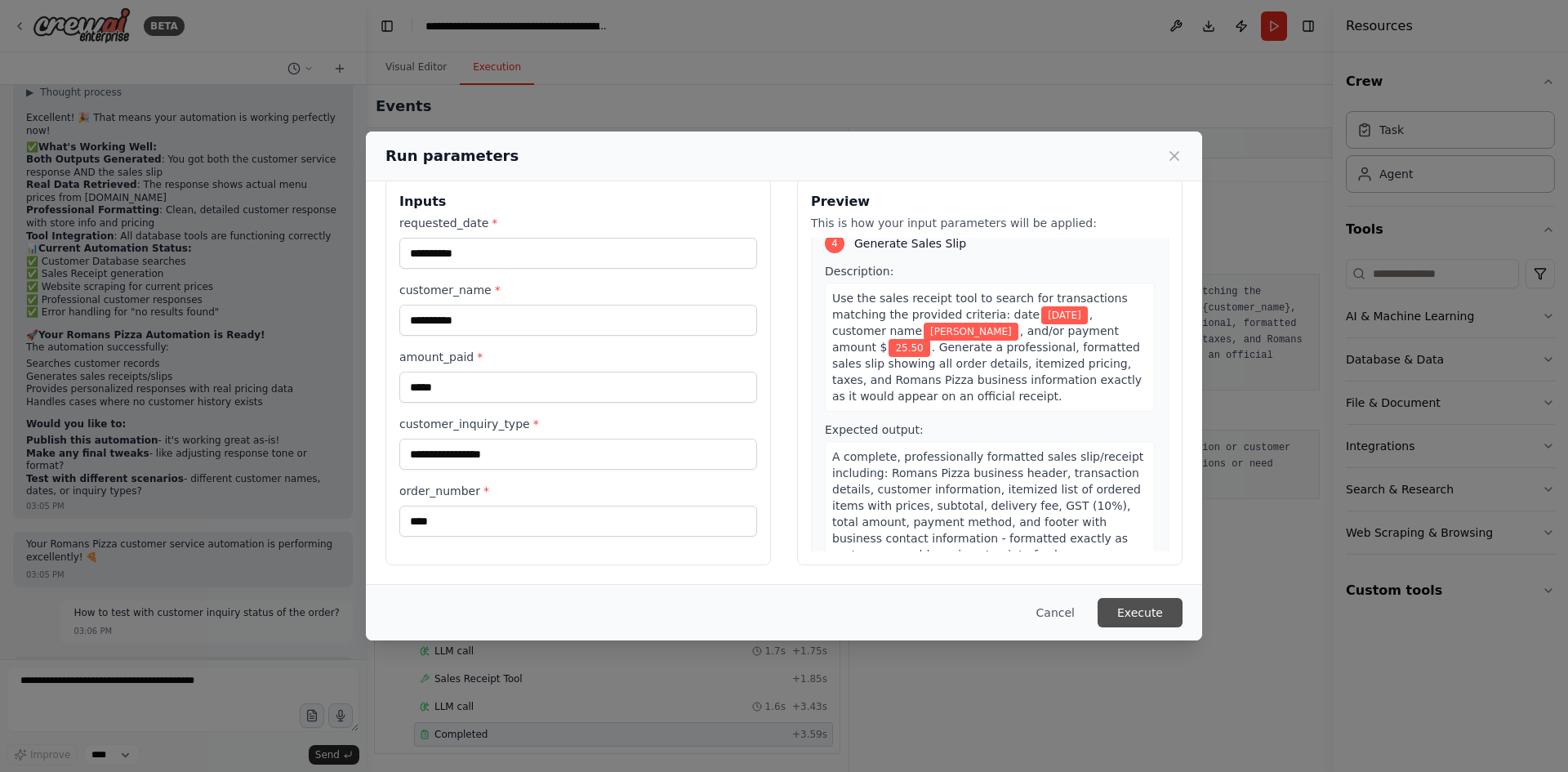
click at [1151, 616] on button "Execute" at bounding box center [1140, 612] width 85 height 30
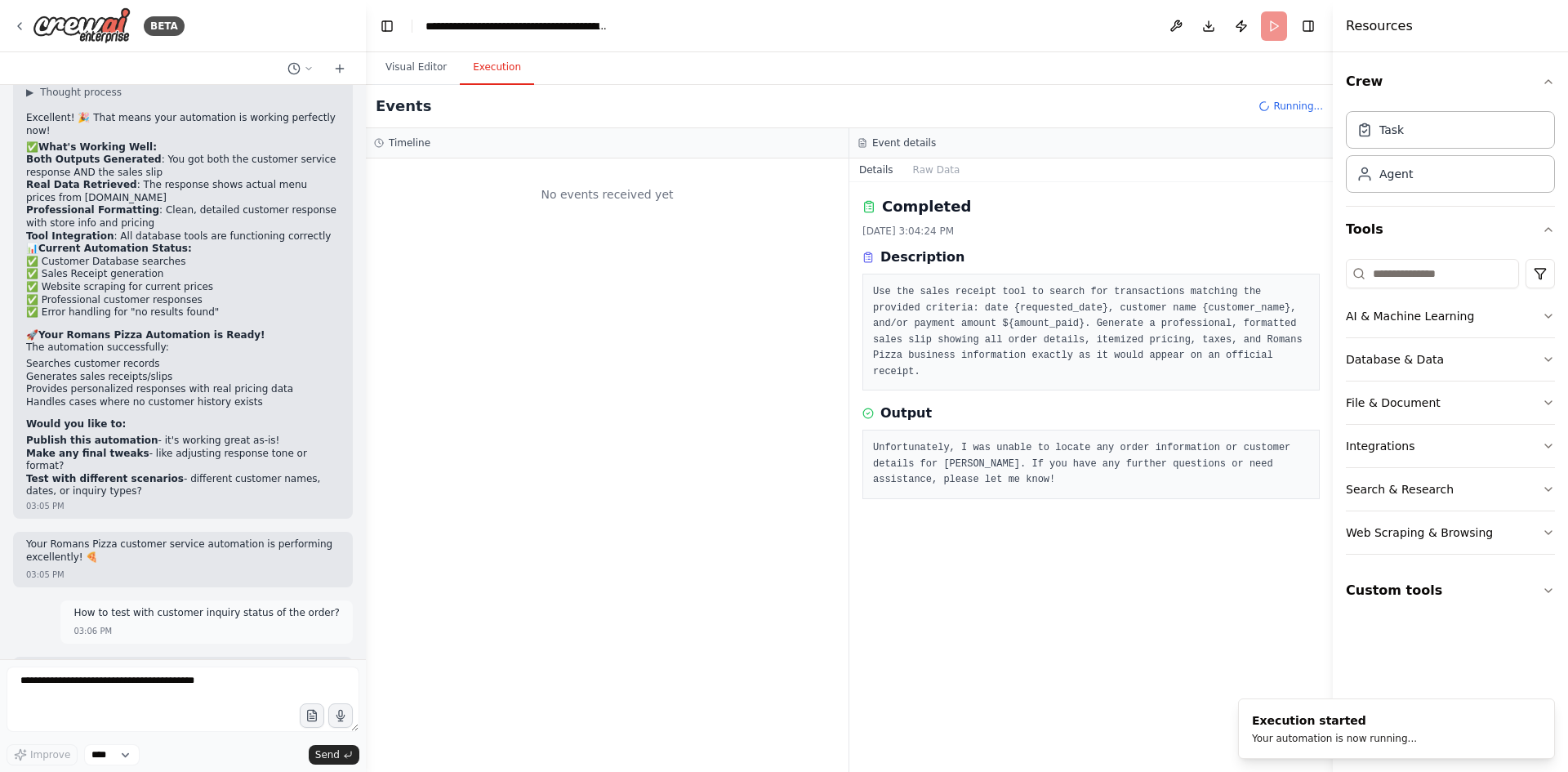
scroll to position [0, 0]
click at [163, 682] on textarea at bounding box center [183, 698] width 353 height 65
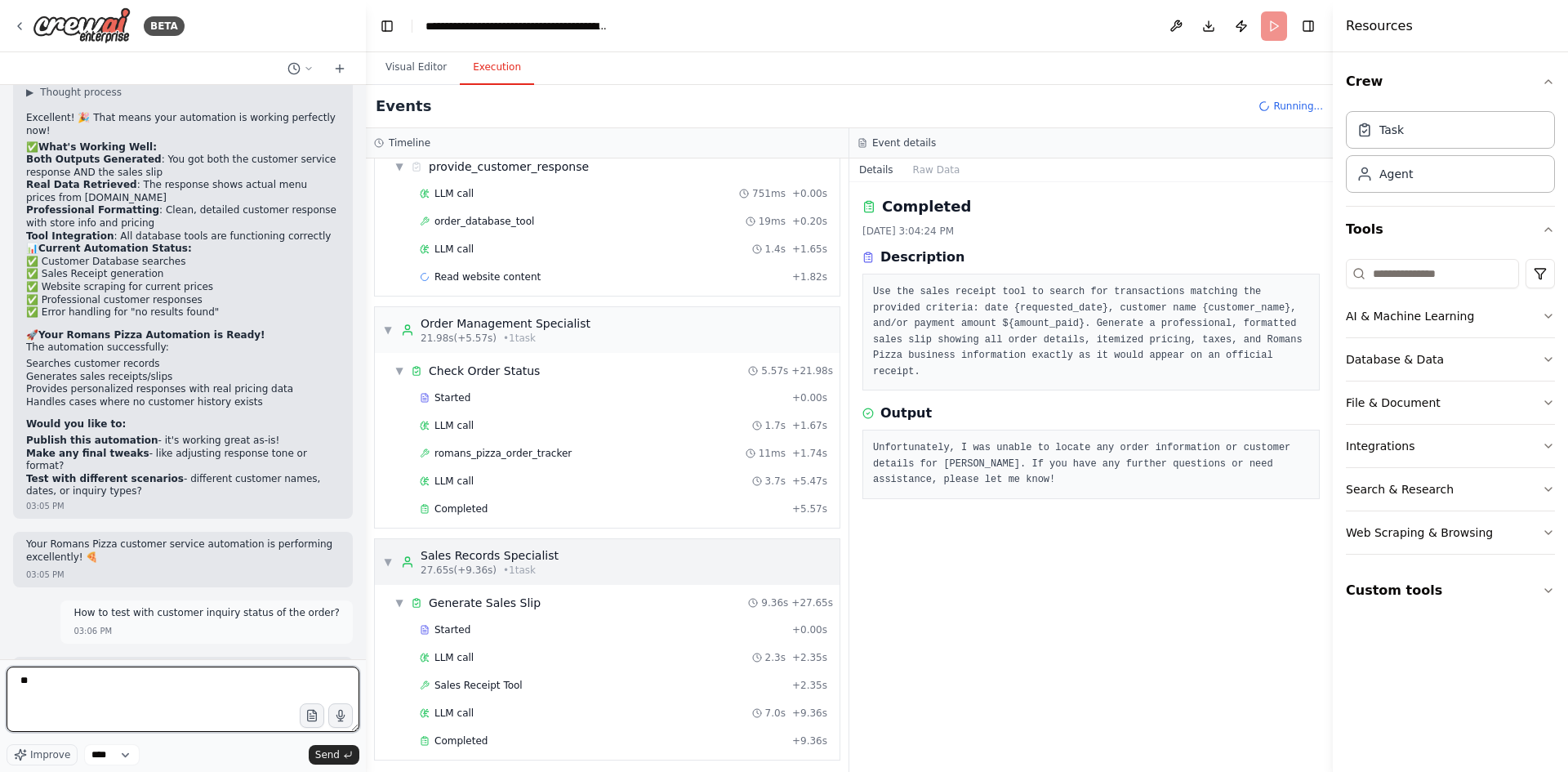
scroll to position [378, 0]
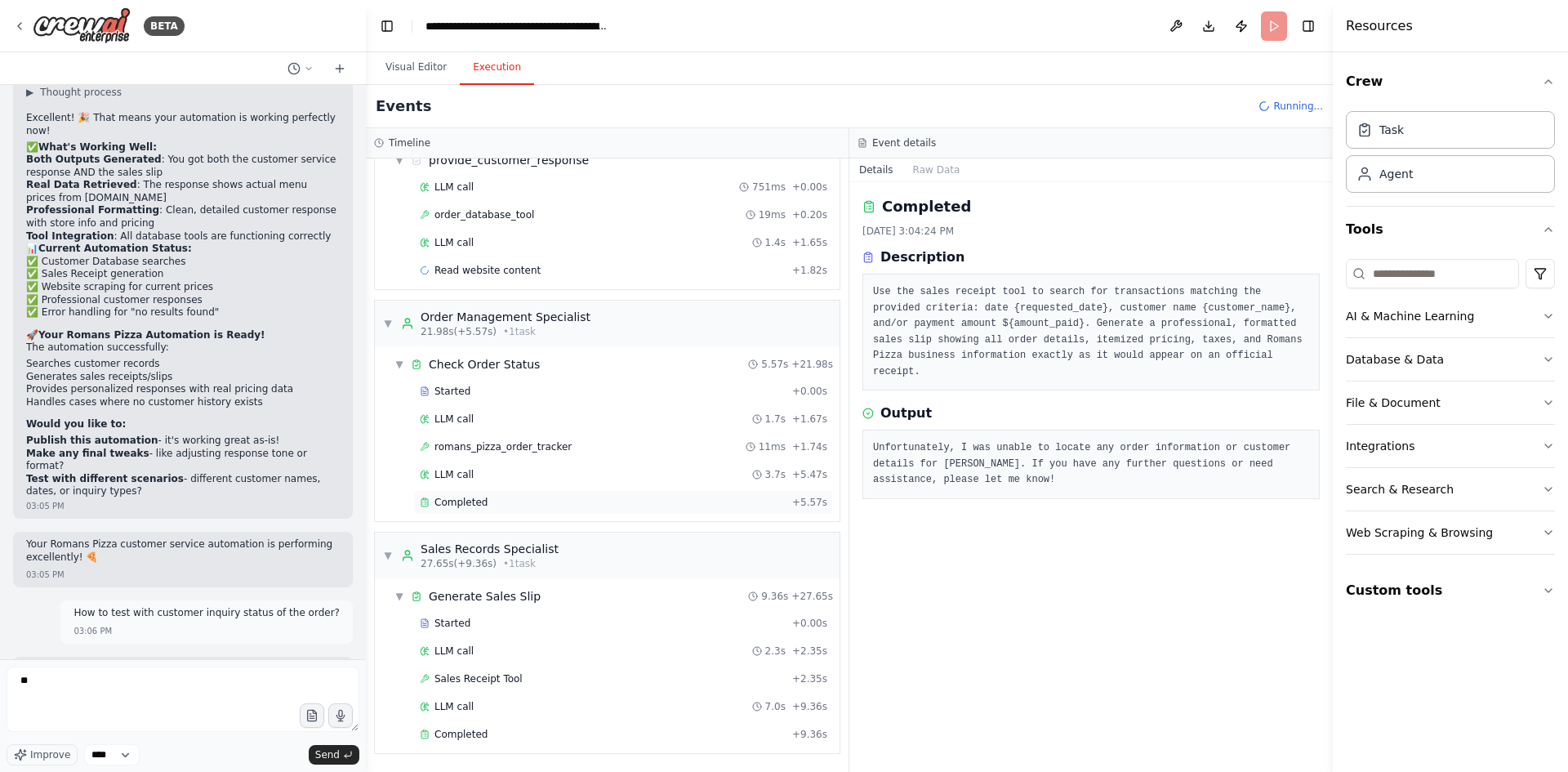
click at [464, 502] on span "Completed" at bounding box center [461, 502] width 53 height 13
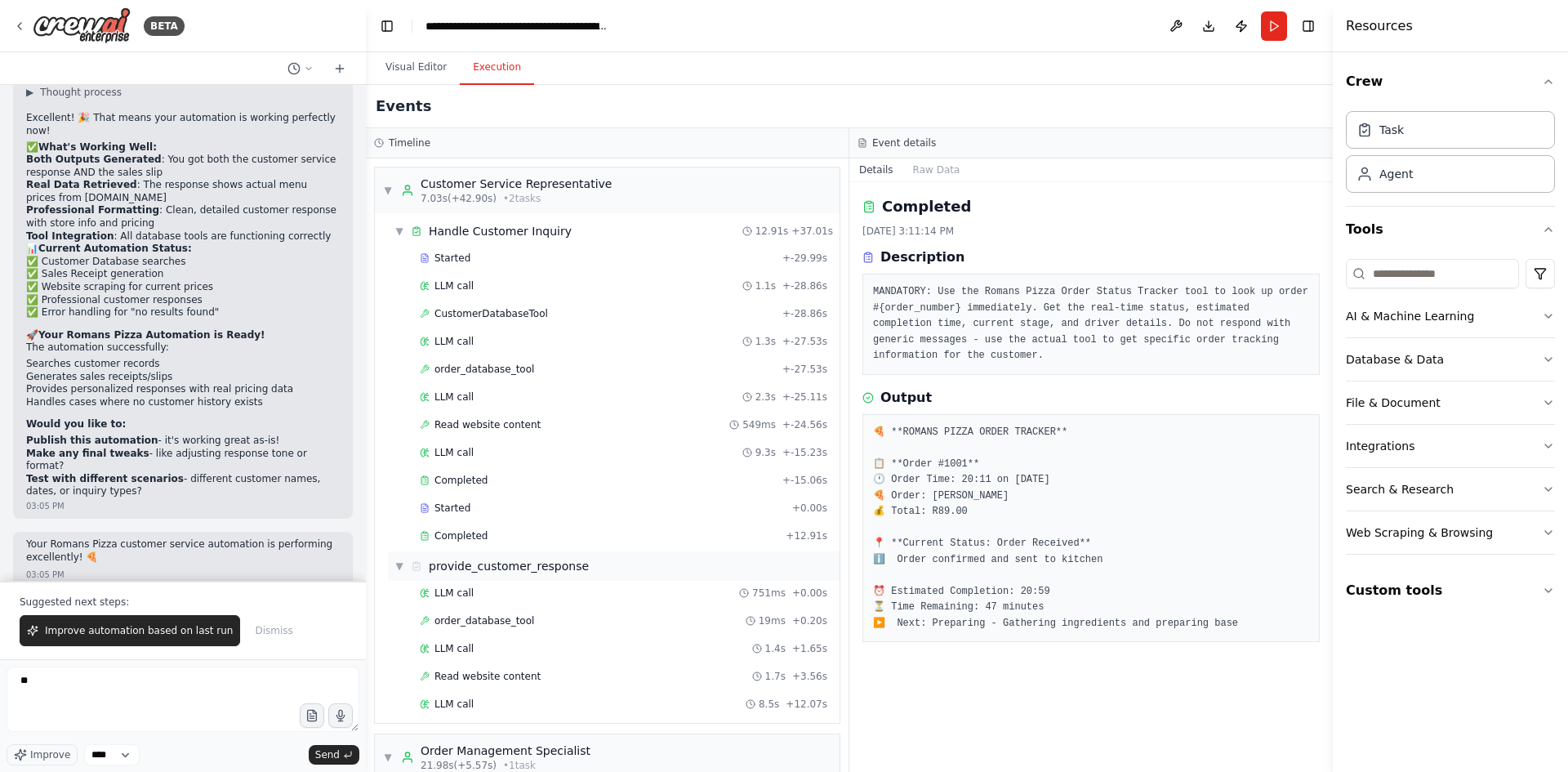
scroll to position [163, 0]
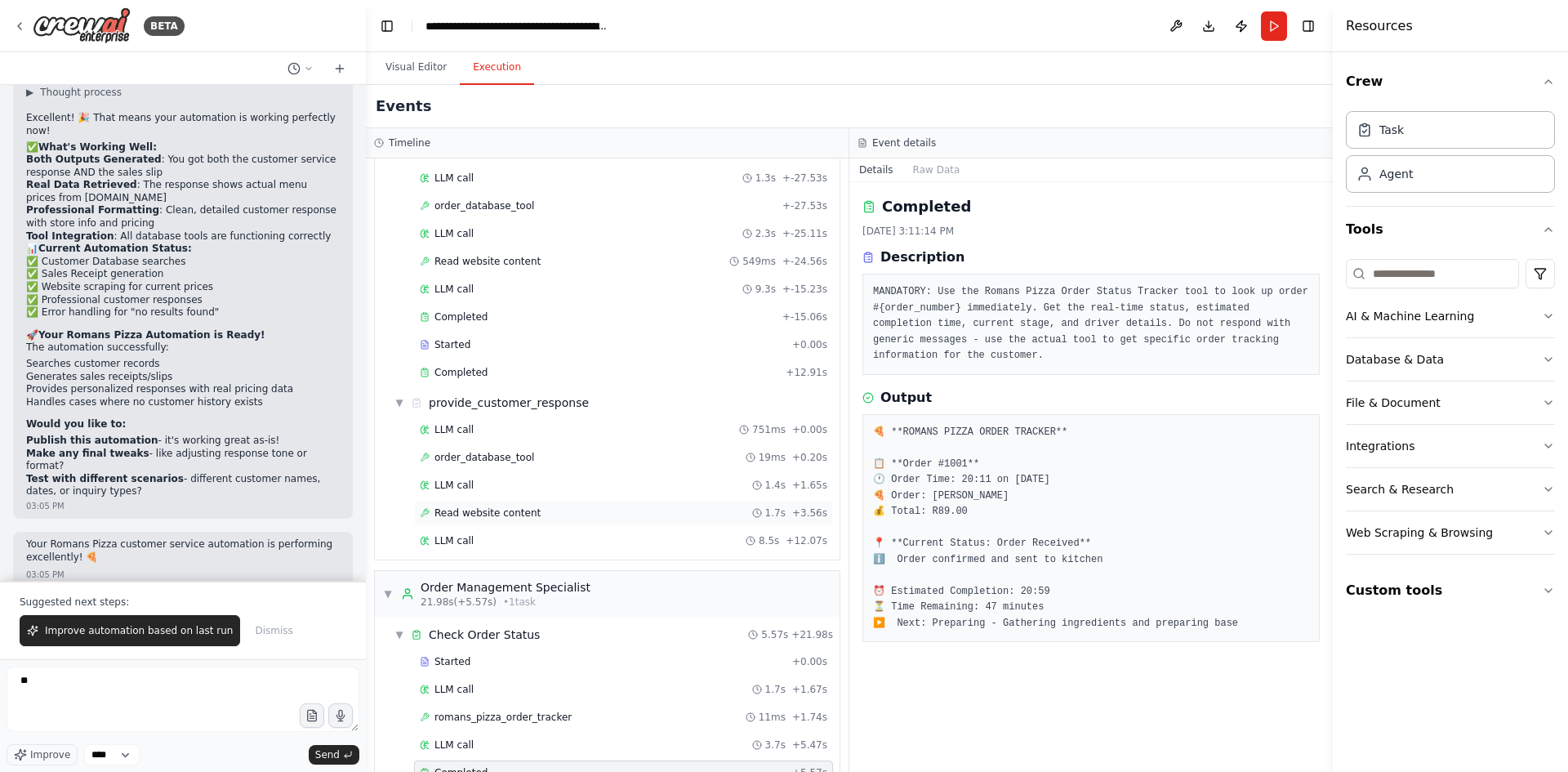
click at [488, 515] on span "Read website content" at bounding box center [488, 512] width 106 height 13
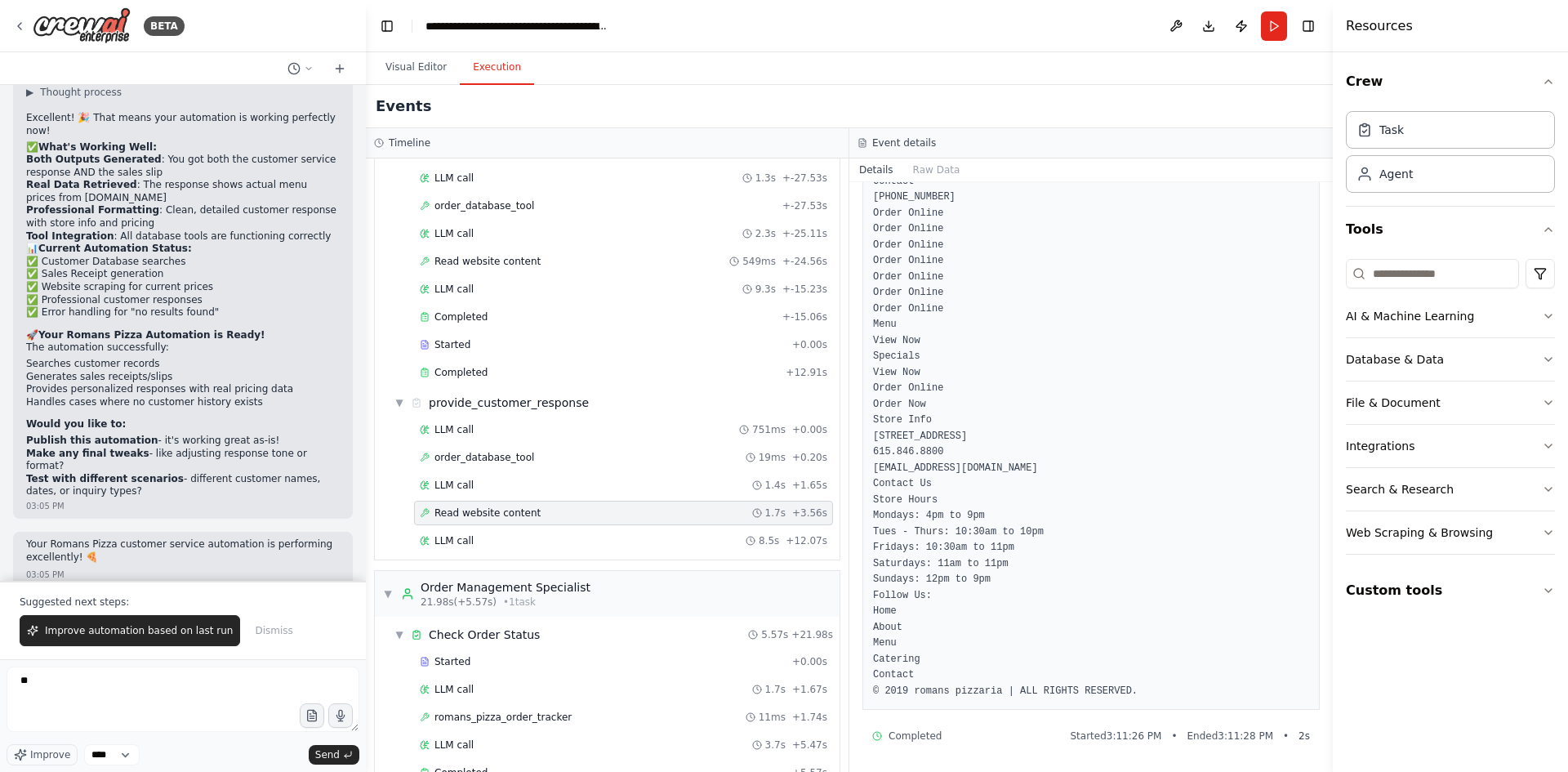
scroll to position [334, 0]
drag, startPoint x: 969, startPoint y: 470, endPoint x: 876, endPoint y: 470, distance: 93.0
click at [876, 470] on pre "The following text is scraped website content: Romans Pizzaria Home About Menu …" at bounding box center [1091, 389] width 437 height 622
click at [1019, 473] on pre "The following text is scraped website content: Romans Pizzaria Home About Menu …" at bounding box center [1091, 389] width 437 height 622
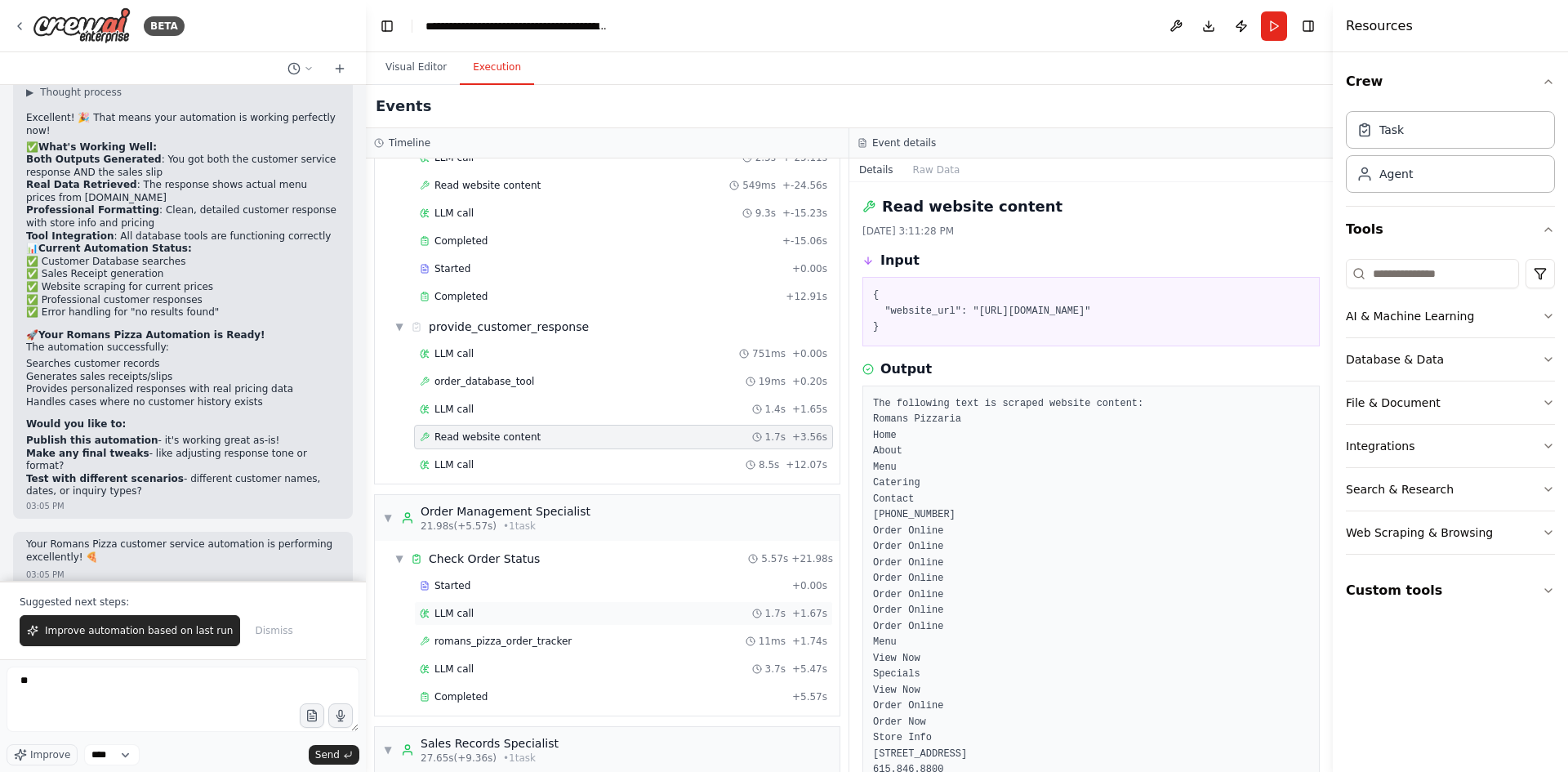
scroll to position [327, 0]
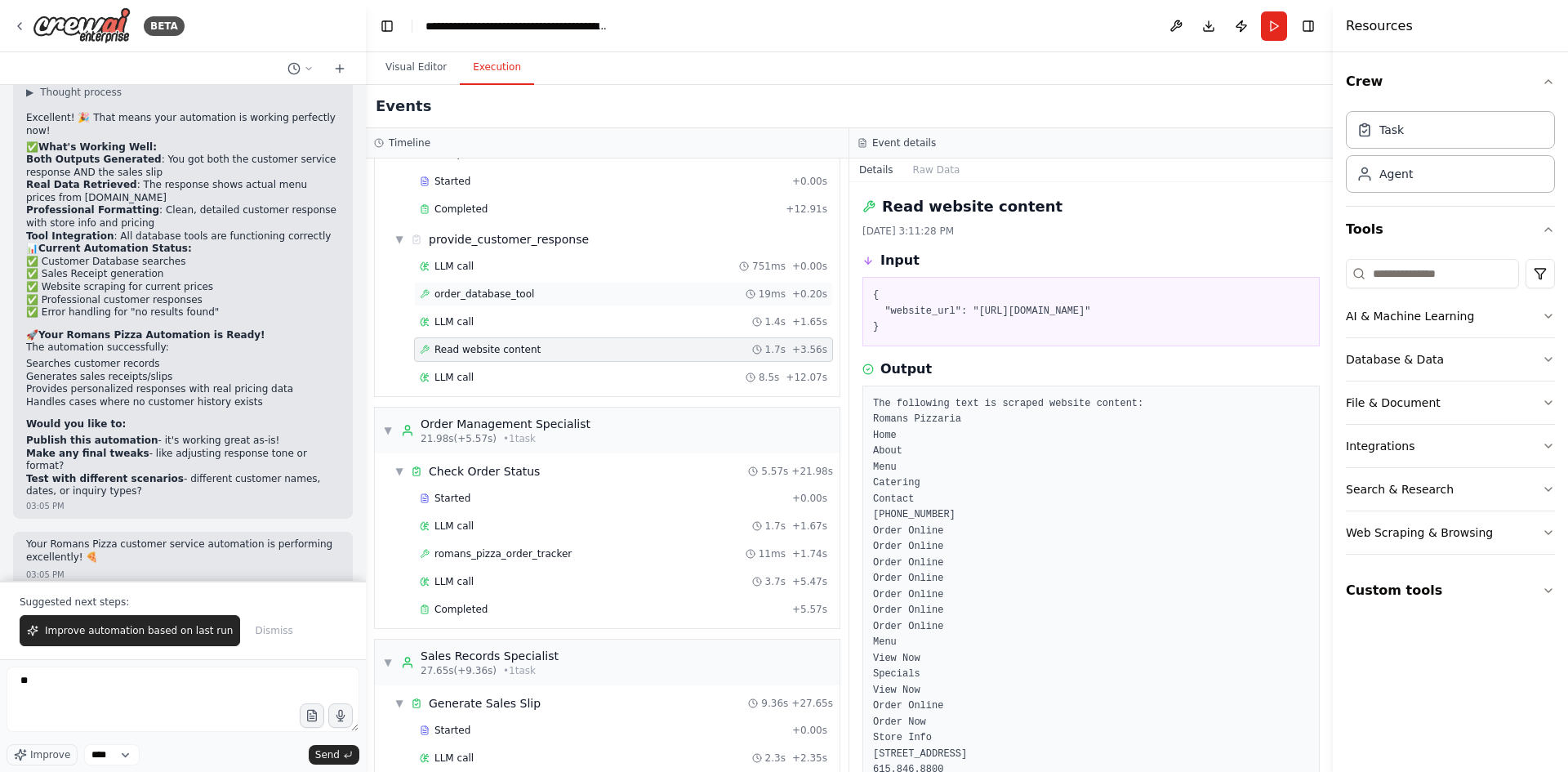
click at [495, 295] on span "order_database_tool" at bounding box center [484, 294] width 100 height 13
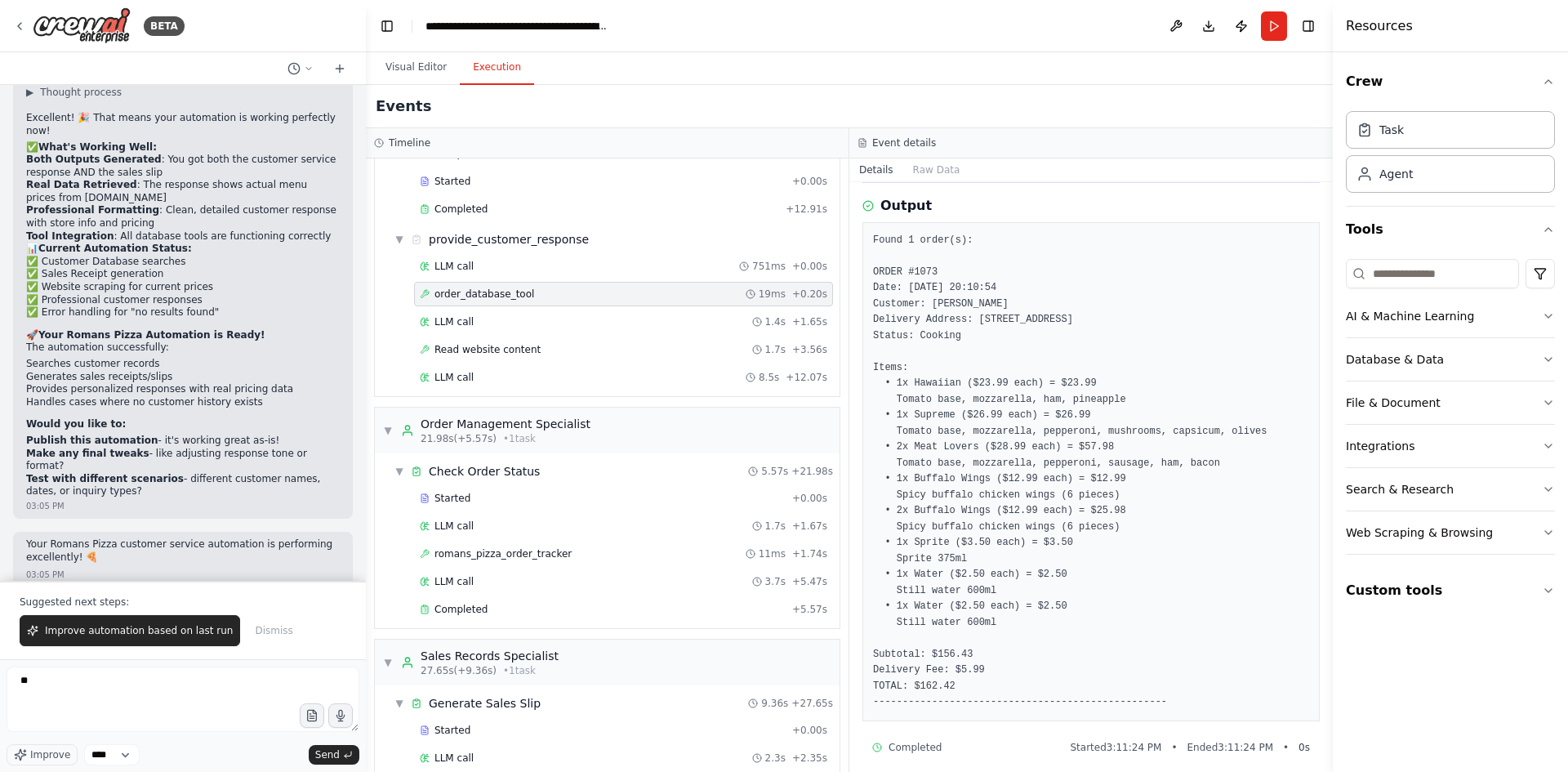
scroll to position [190, 0]
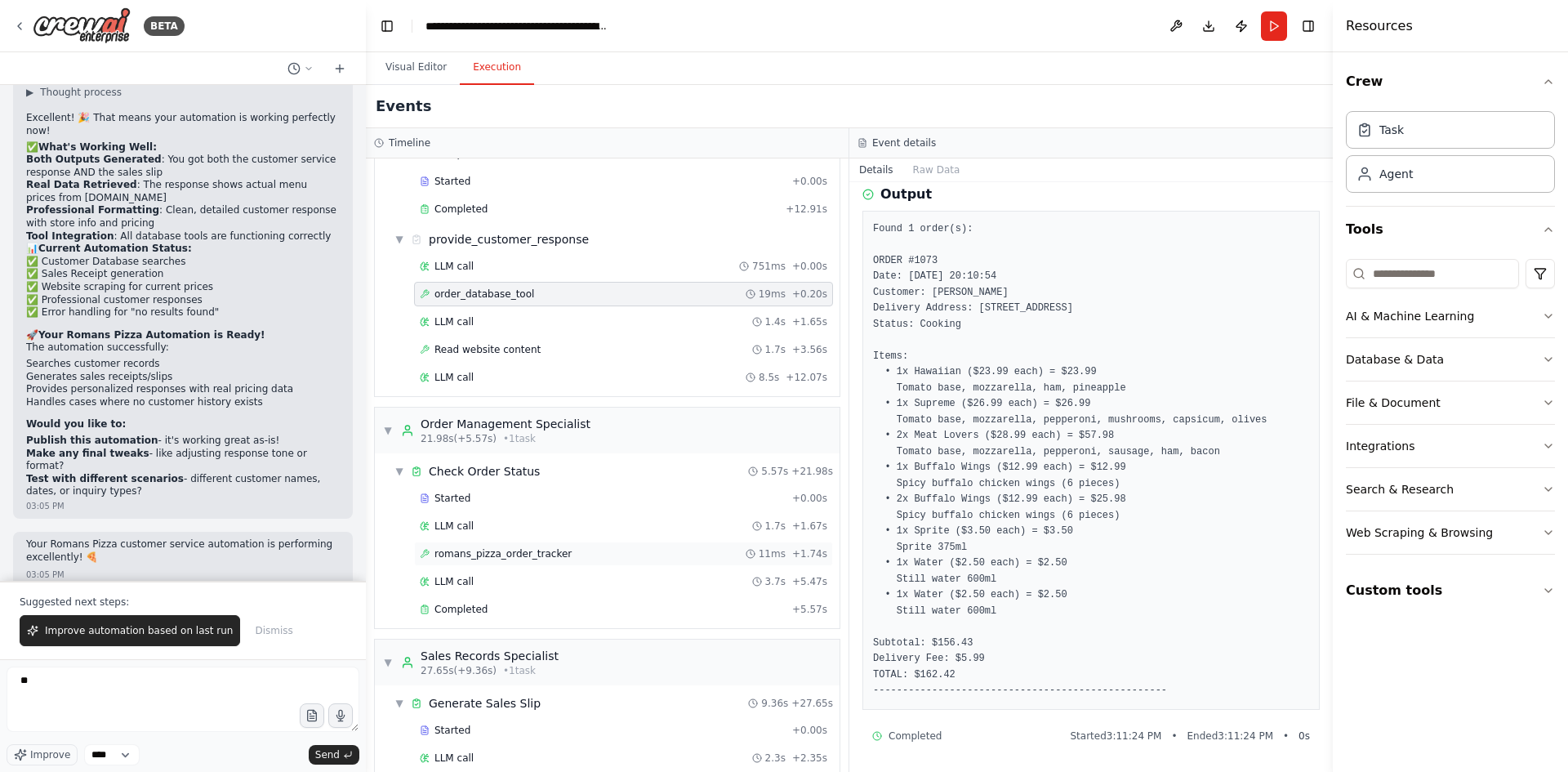
drag, startPoint x: 524, startPoint y: 550, endPoint x: 547, endPoint y: 554, distance: 23.3
click at [524, 552] on span "romans_pizza_order_tracker" at bounding box center [504, 553] width 137 height 13
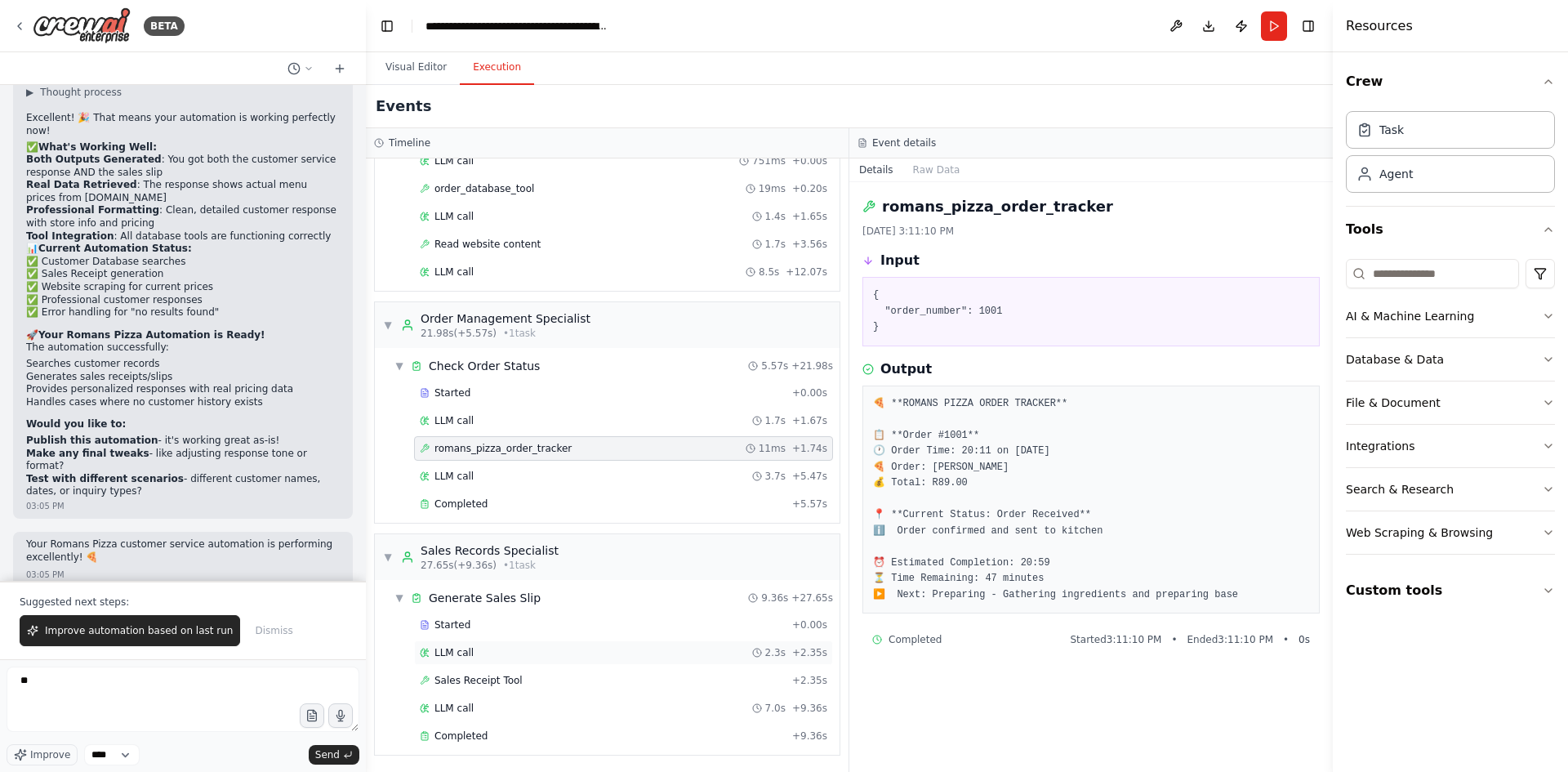
scroll to position [434, 0]
click at [498, 674] on span "Sales Receipt Tool" at bounding box center [478, 678] width 88 height 13
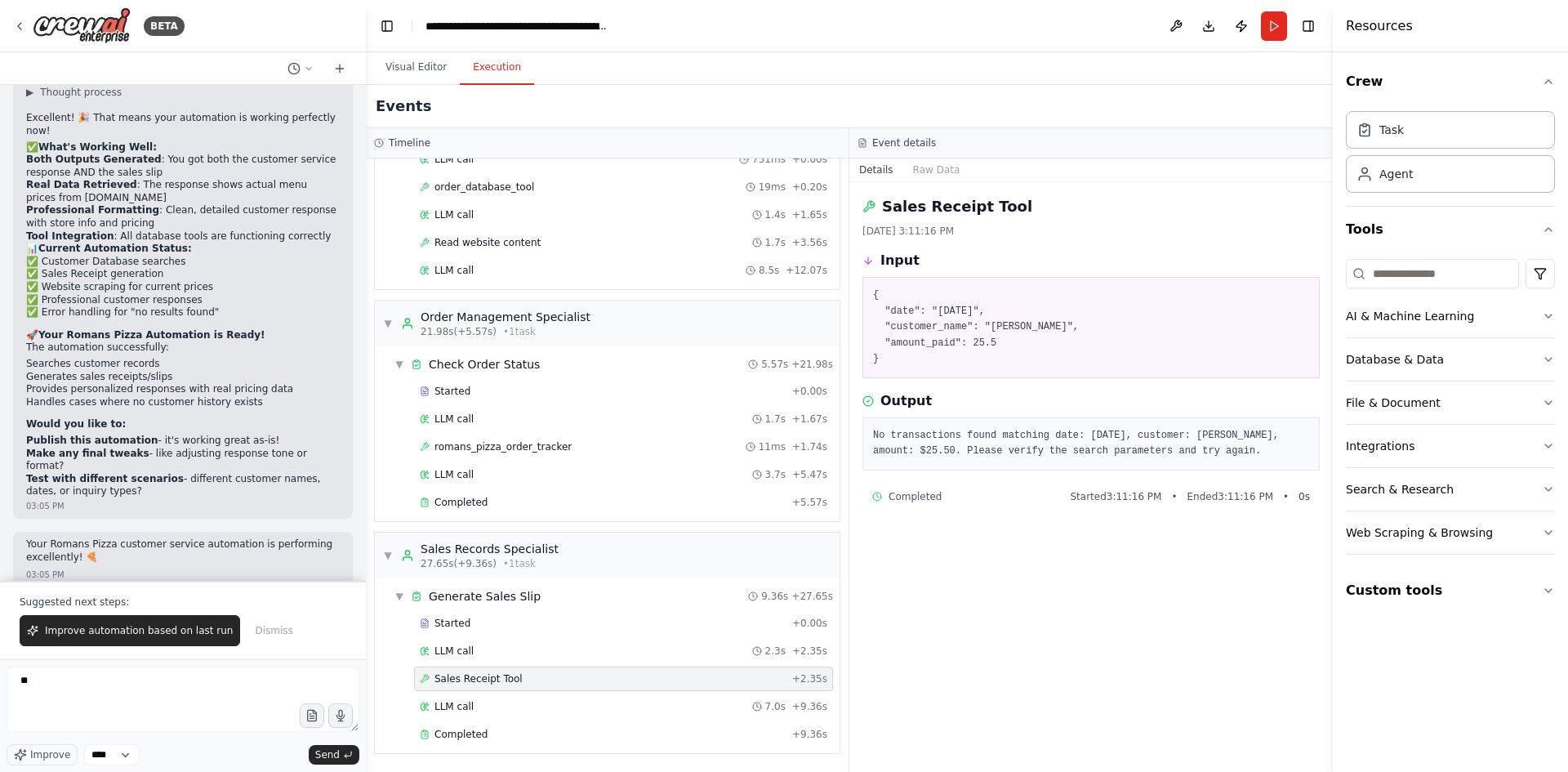
click at [1191, 446] on pre "No transactions found matching date: [DATE], customer: [PERSON_NAME], amount: $…" at bounding box center [1091, 443] width 437 height 32
click at [485, 729] on div "Completed" at bounding box center [603, 734] width 366 height 13
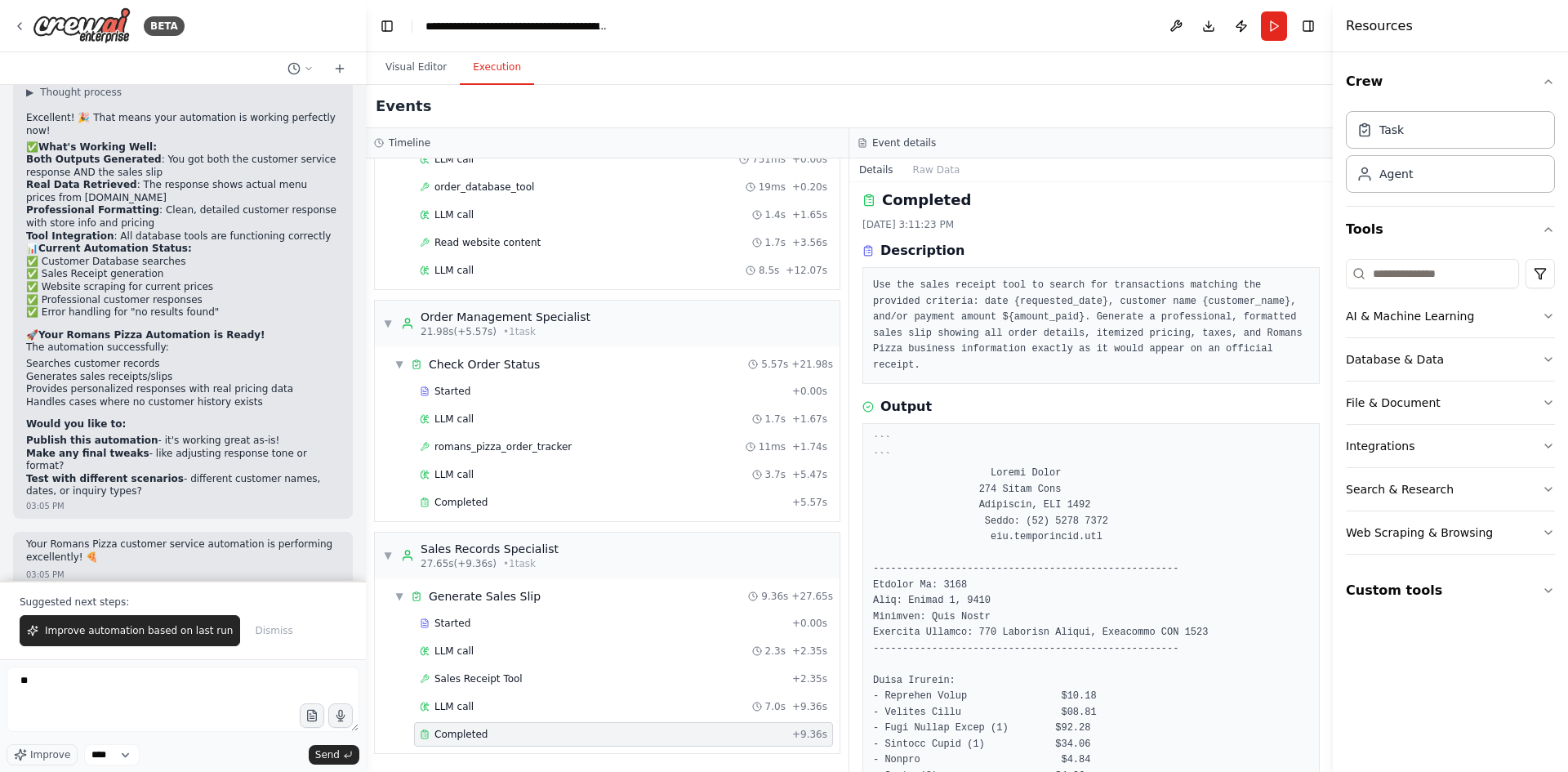
scroll to position [0, 0]
click at [1241, 354] on pre "Use the sales receipt tool to search for transactions matching the provided cri…" at bounding box center [1091, 332] width 437 height 96
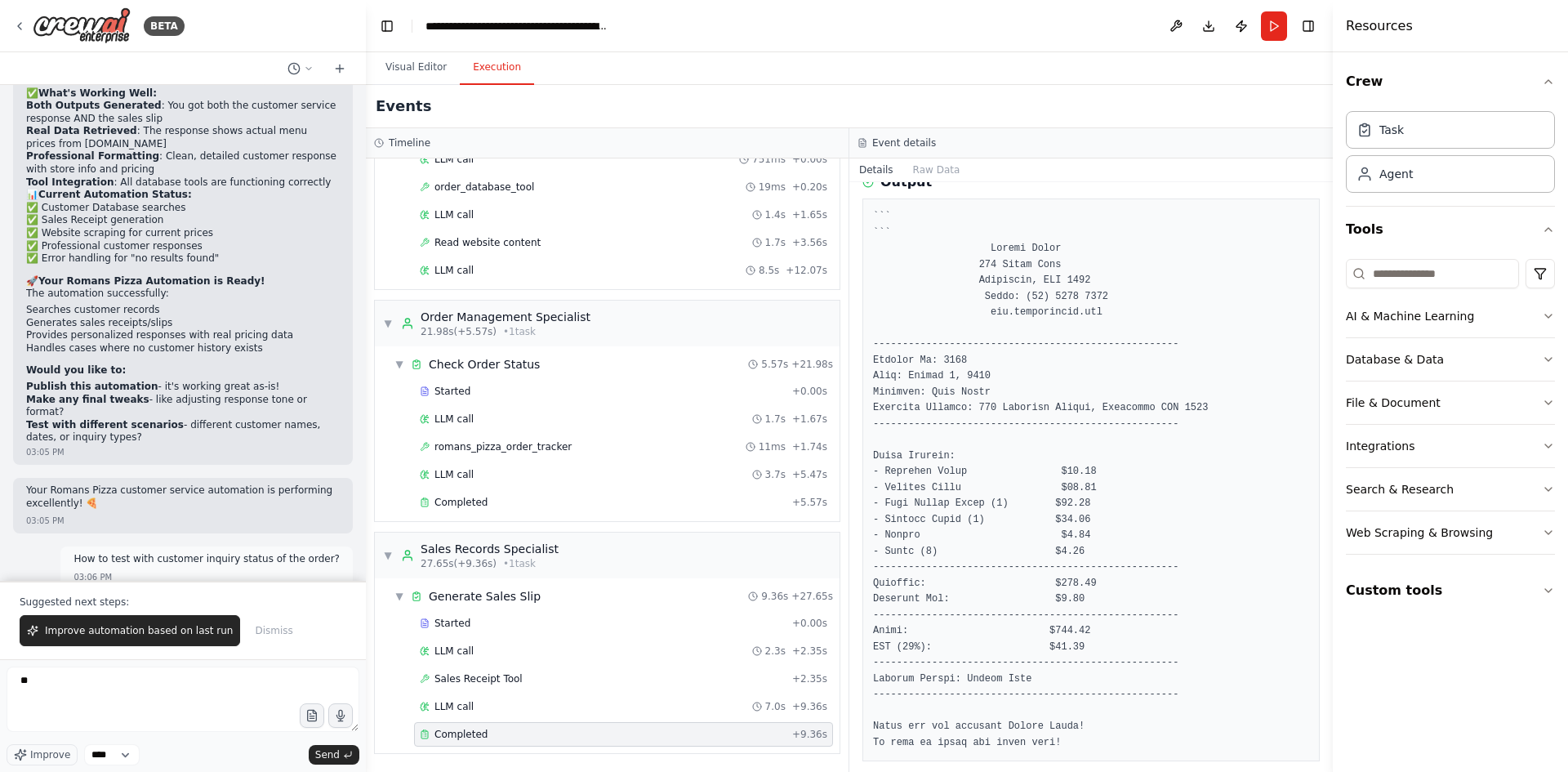
scroll to position [20009, 0]
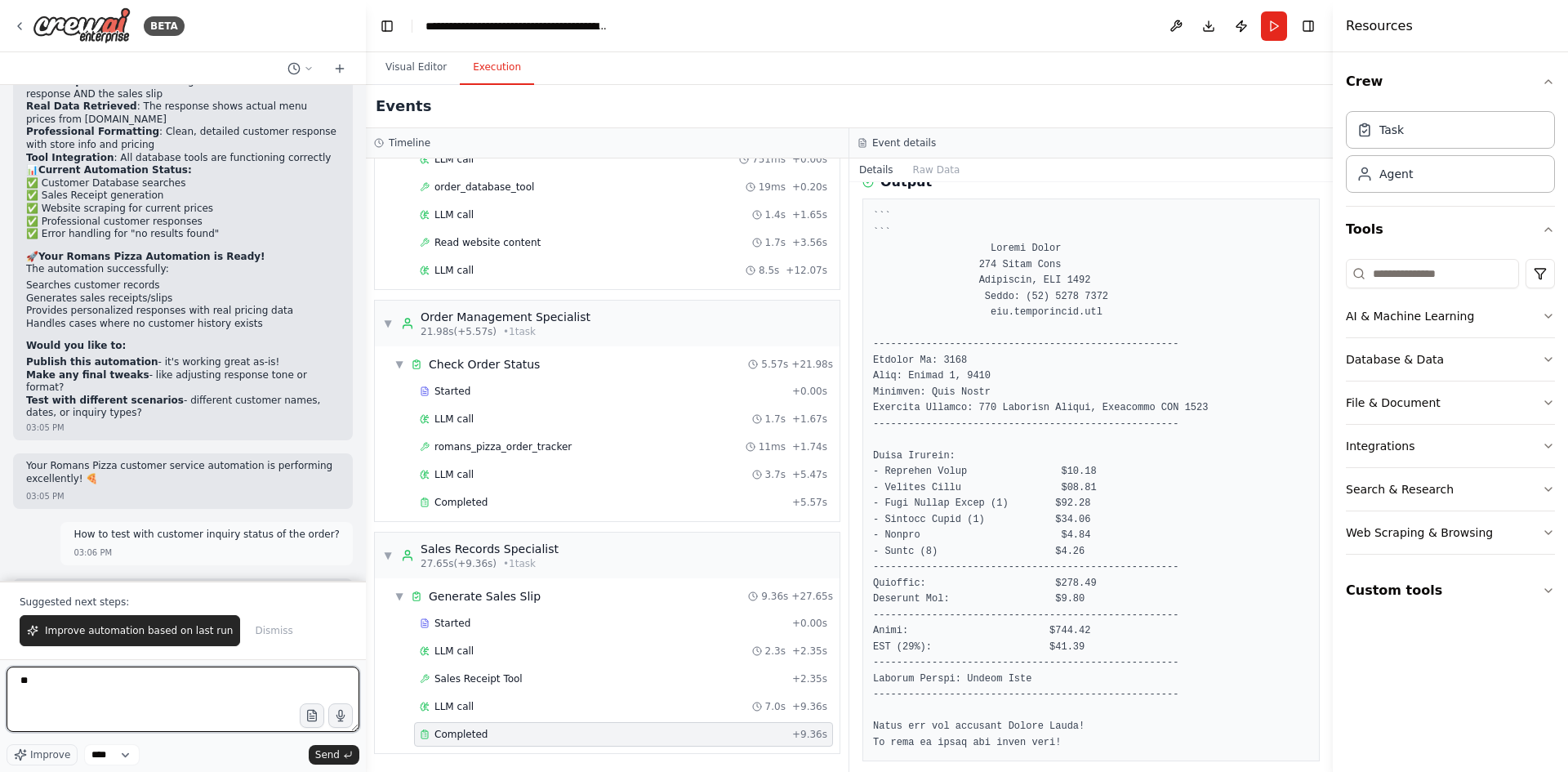
click at [141, 682] on textarea "**" at bounding box center [183, 698] width 353 height 65
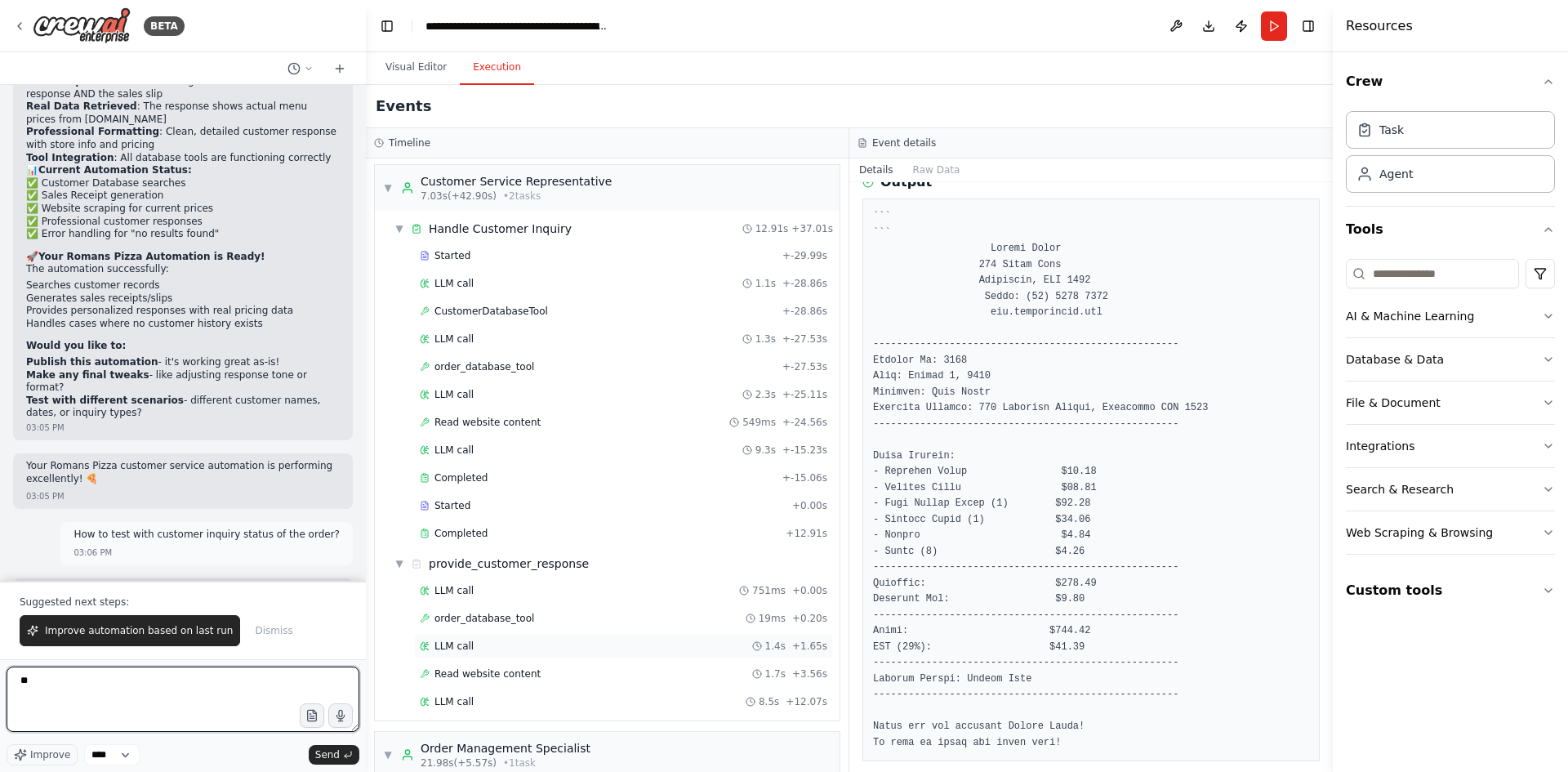
scroll to position [0, 0]
click at [476, 536] on span "Completed" at bounding box center [461, 536] width 53 height 13
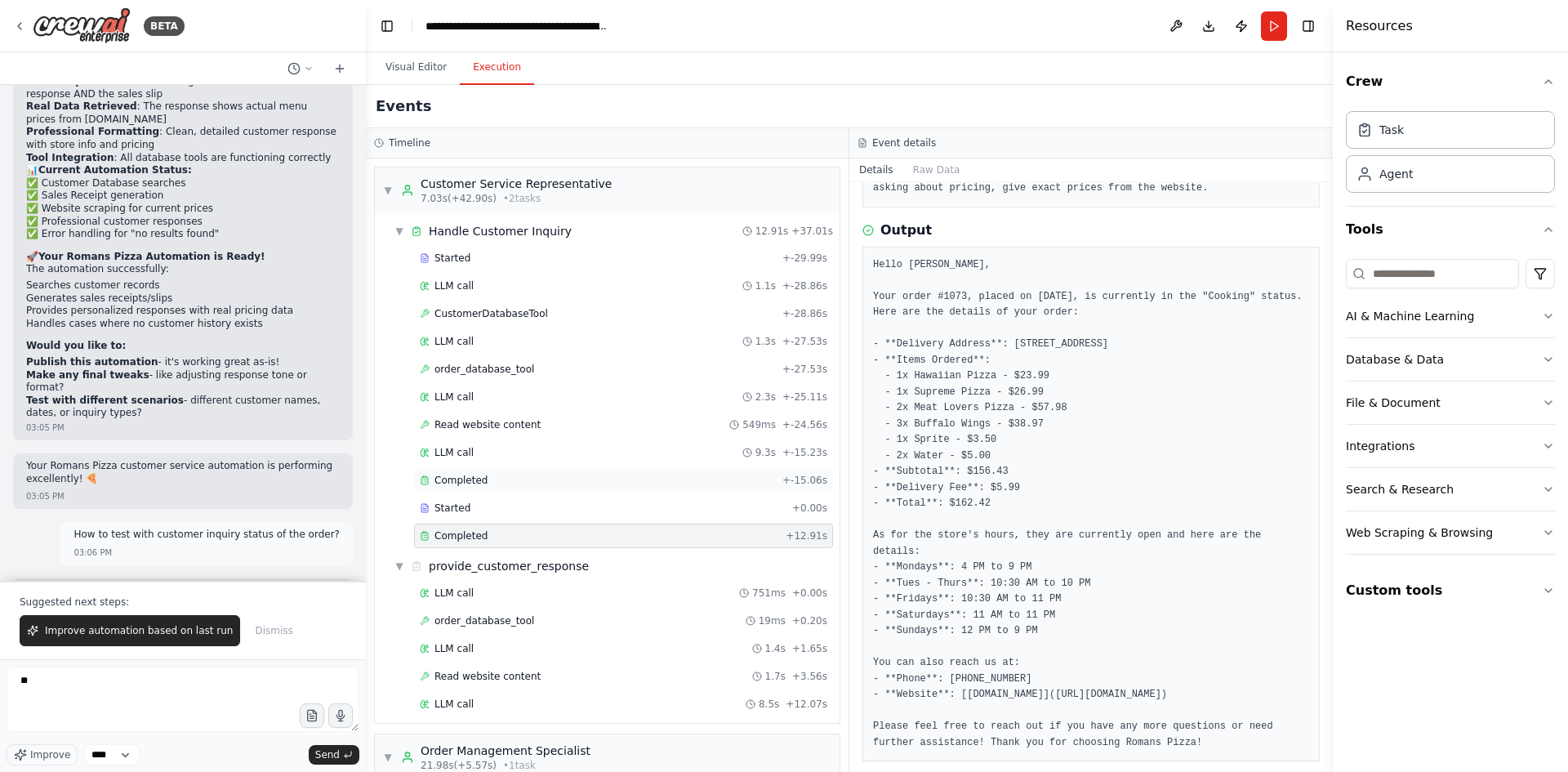
click at [468, 482] on span "Completed" at bounding box center [461, 480] width 53 height 13
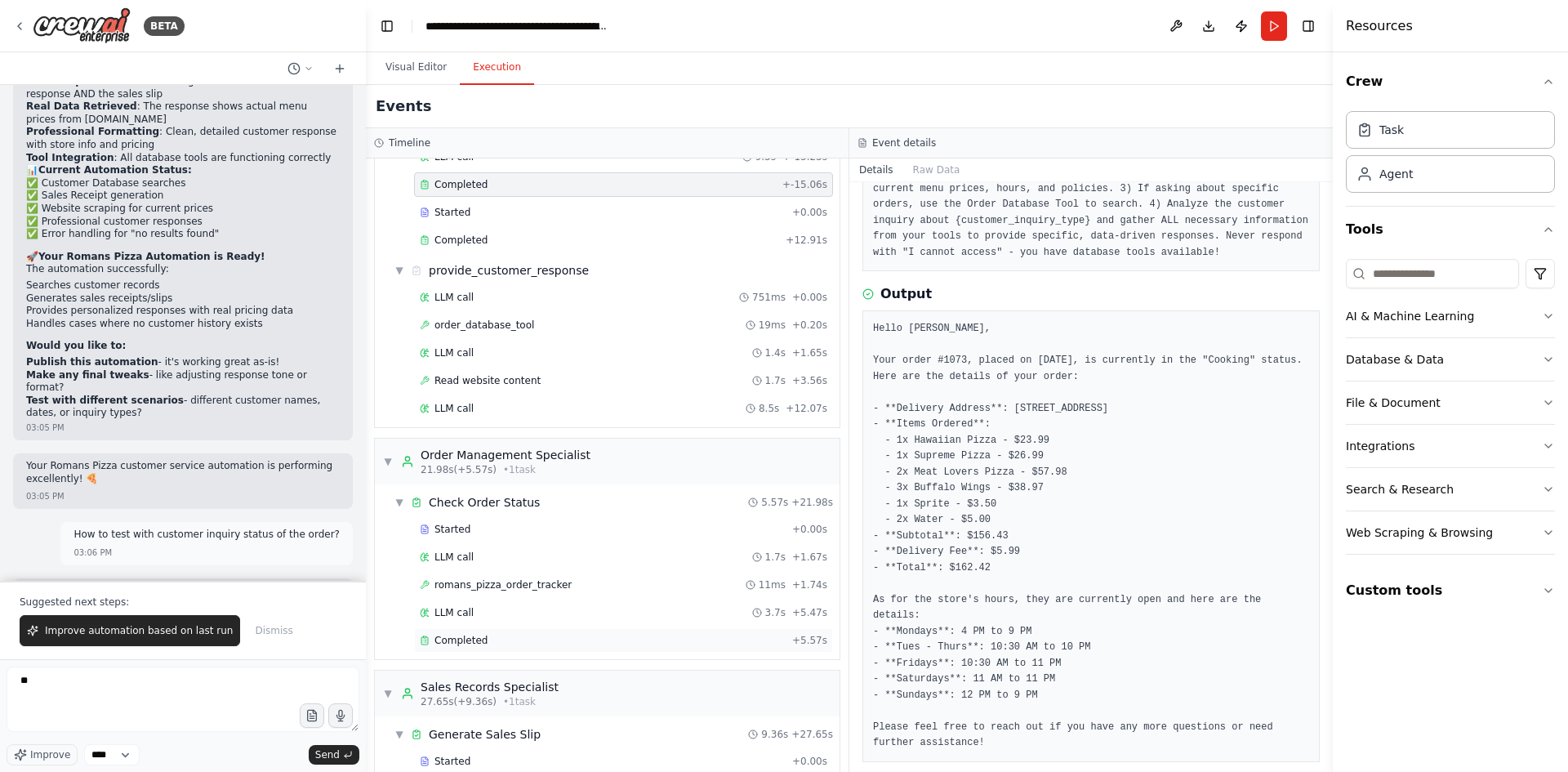
scroll to position [327, 0]
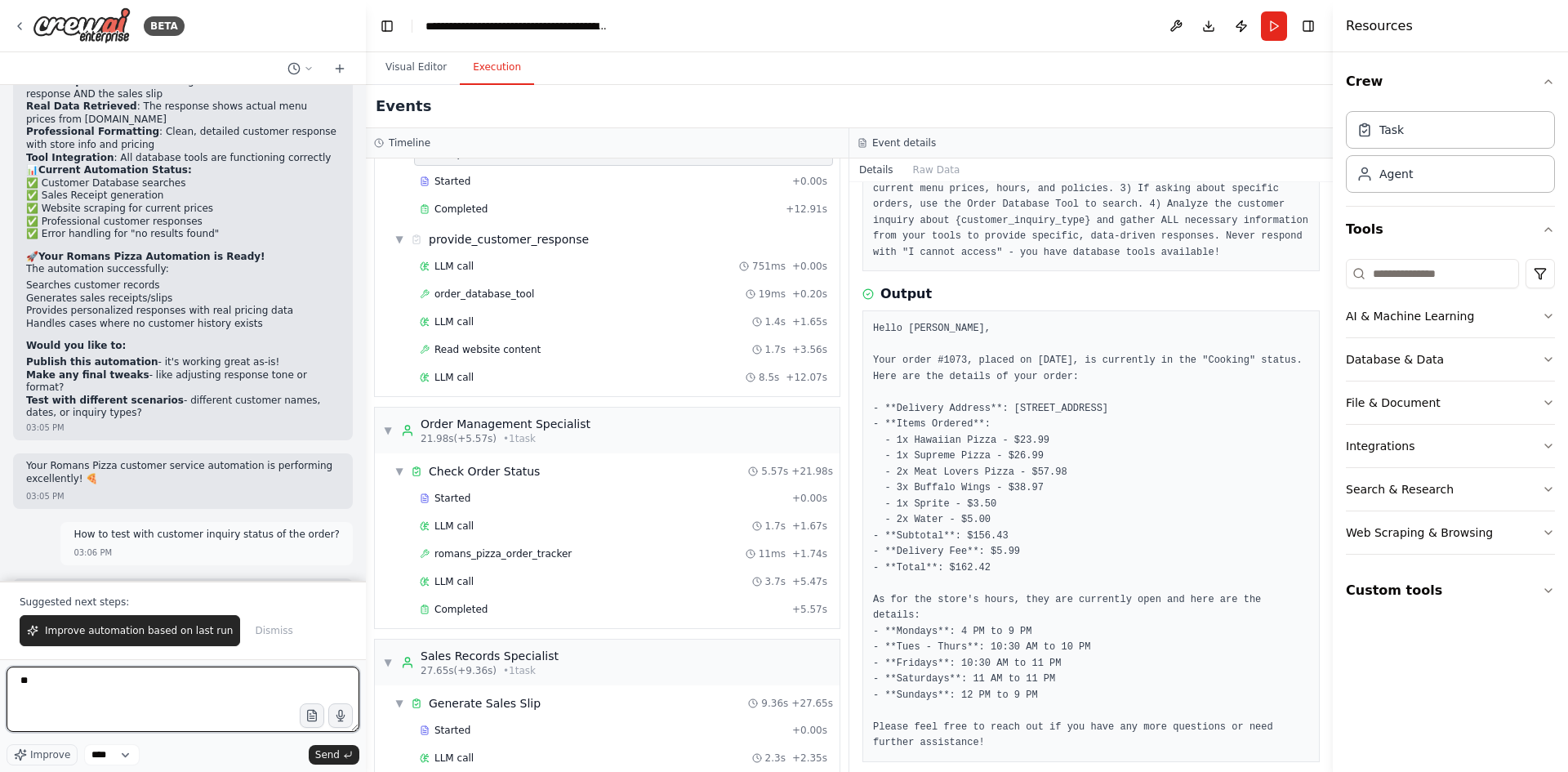
click at [146, 669] on textarea "**" at bounding box center [183, 698] width 353 height 65
type textarea "*"
type textarea "**********"
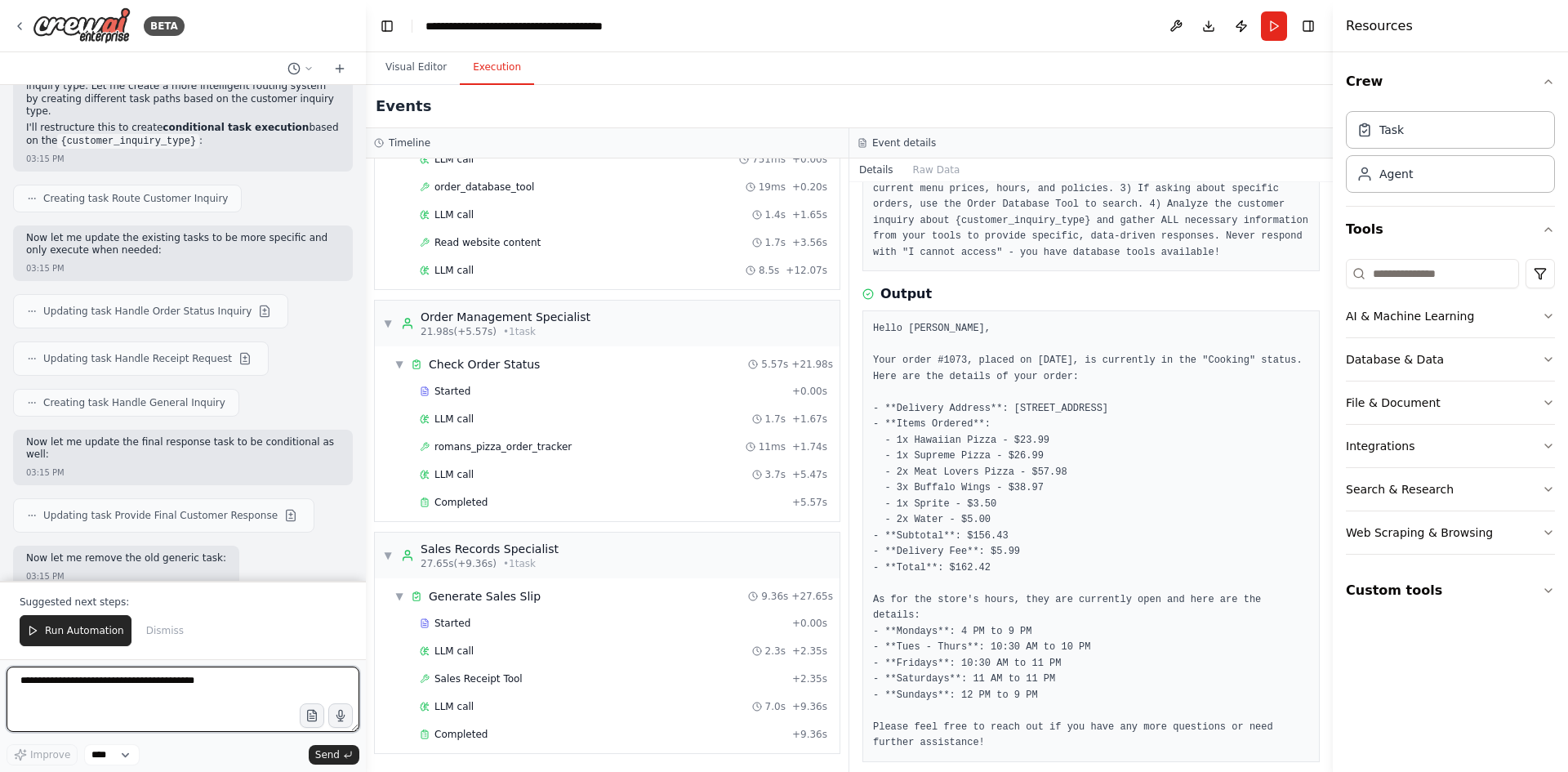
scroll to position [21514, 0]
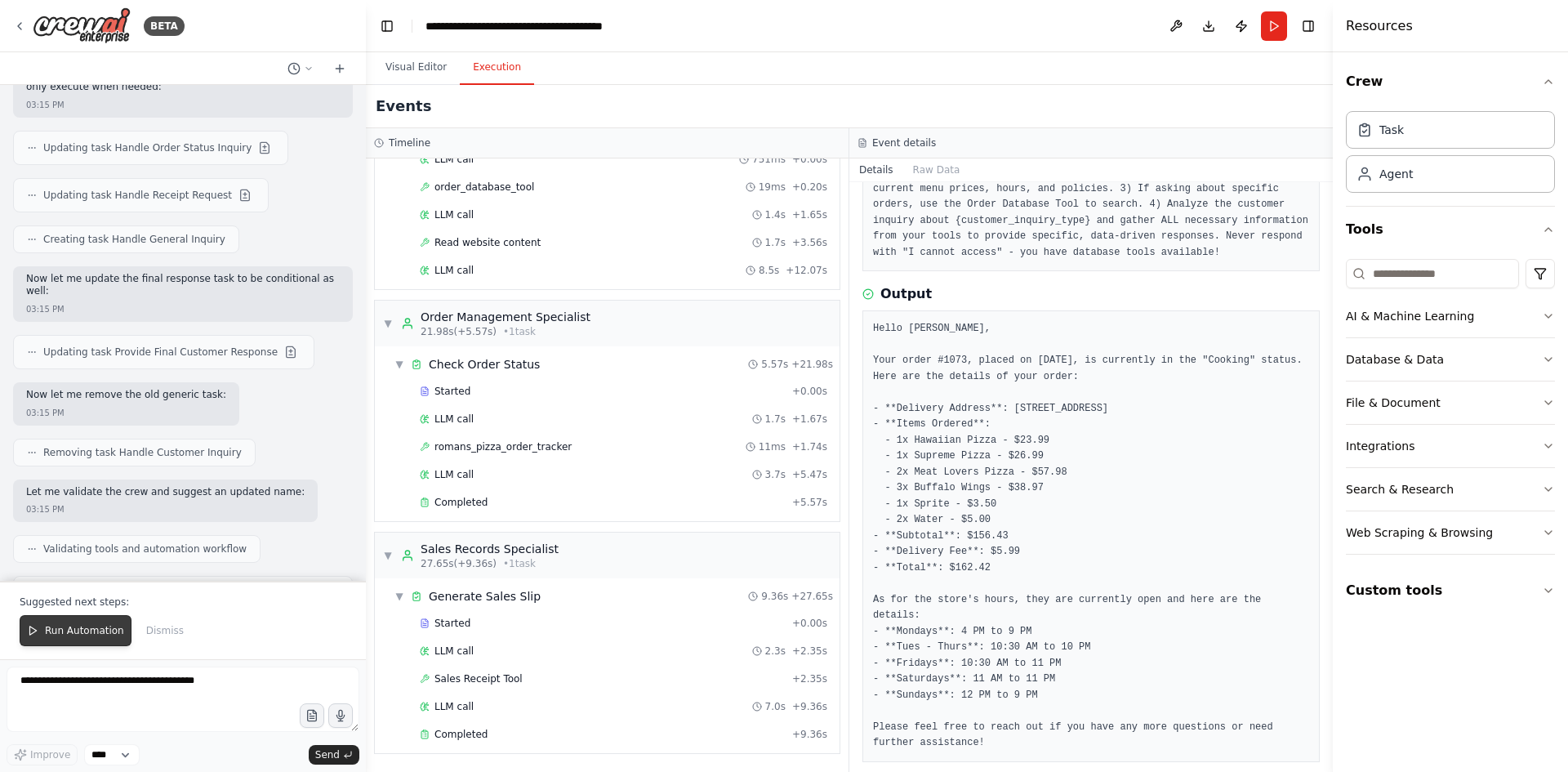
click at [93, 626] on span "Run Automation" at bounding box center [84, 630] width 79 height 13
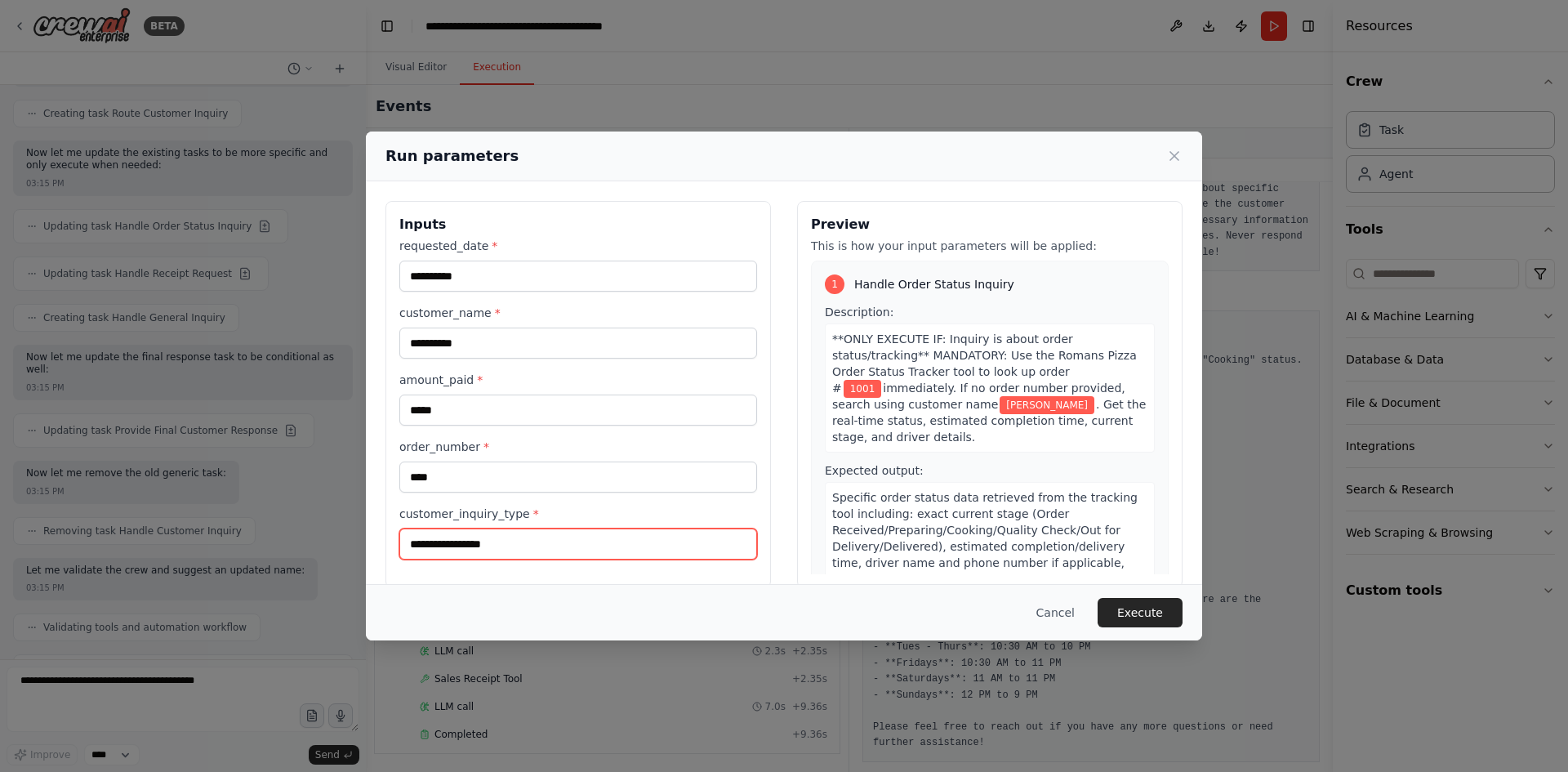
click at [597, 551] on input "**********" at bounding box center [577, 544] width 357 height 31
type input "*"
type input "*******"
click at [1138, 612] on button "Execute" at bounding box center [1140, 612] width 85 height 30
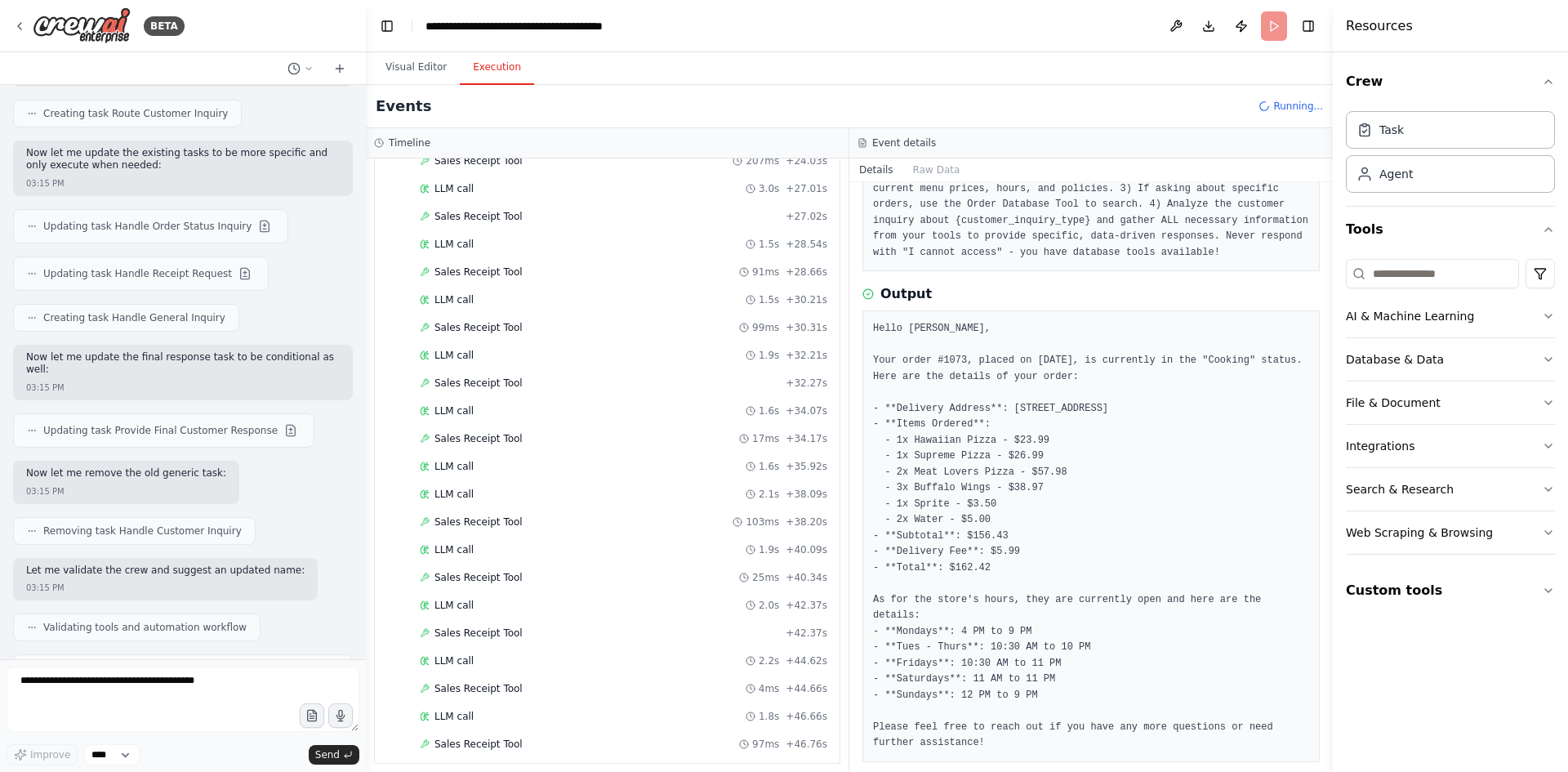
scroll to position [1237, 0]
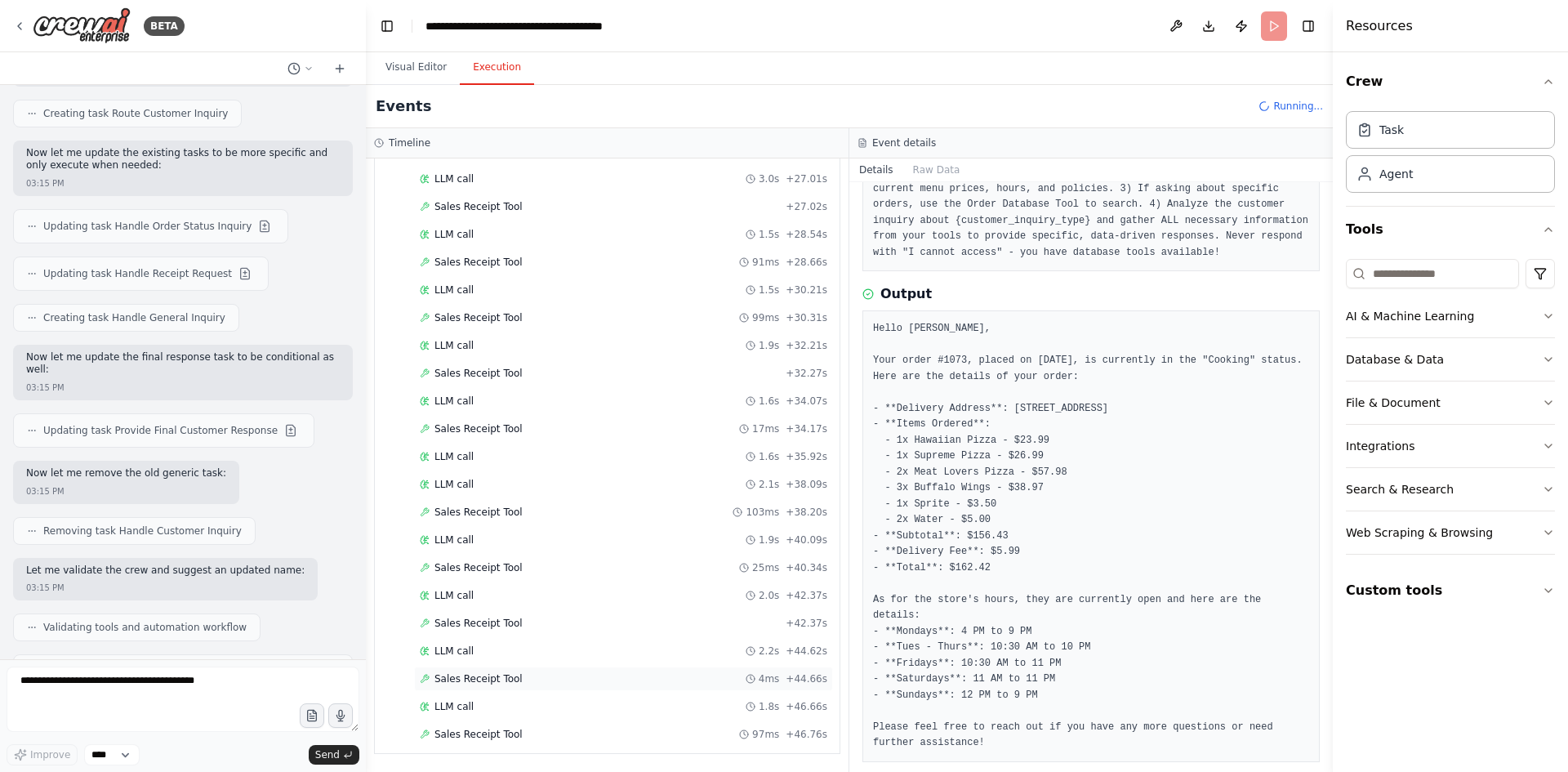
click at [491, 670] on div "Sales Receipt Tool 4ms + 44.66s" at bounding box center [624, 678] width 419 height 24
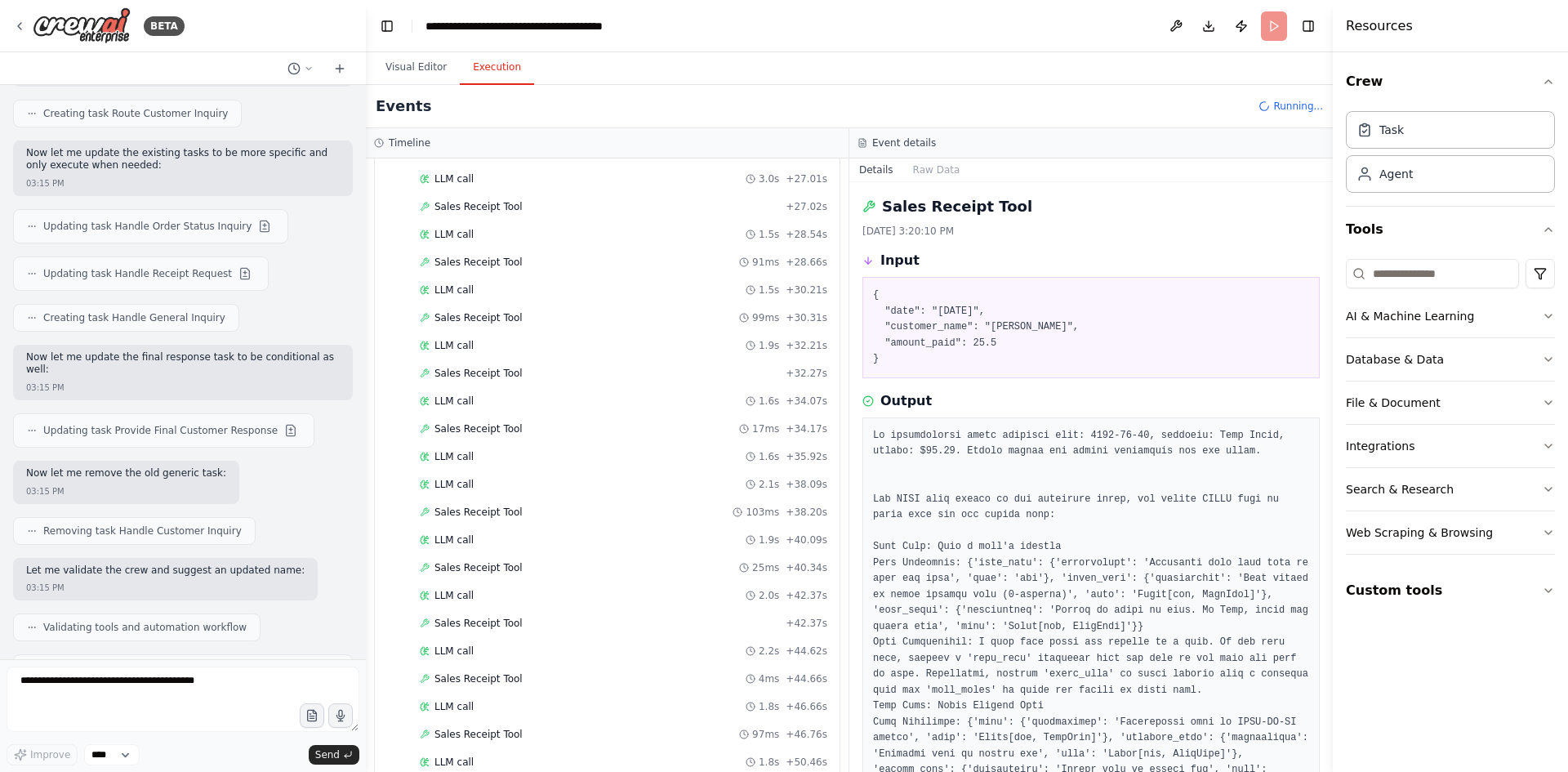
scroll to position [1377, 0]
click at [1209, 469] on pre at bounding box center [1091, 786] width 437 height 717
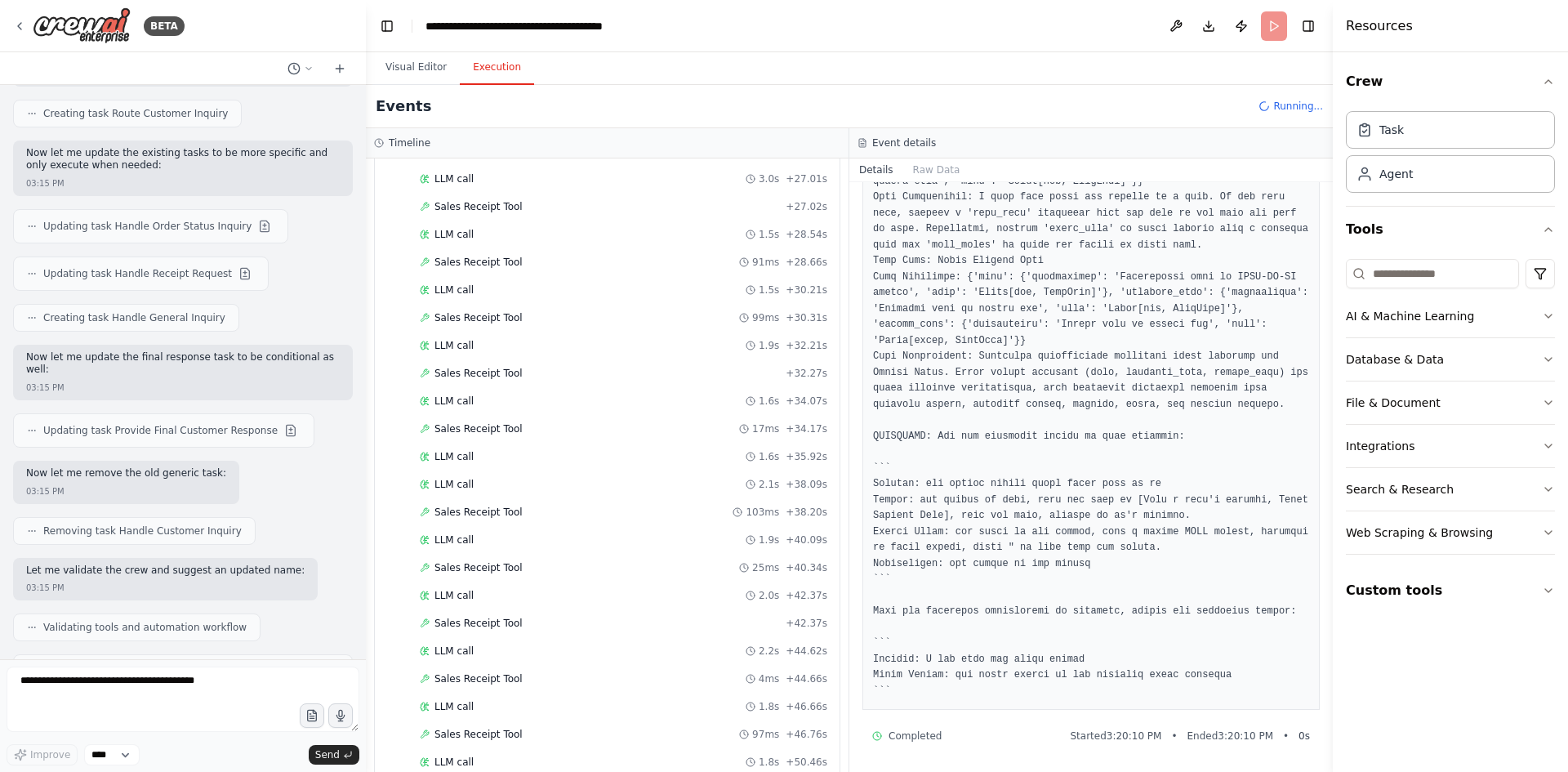
scroll to position [1657, 0]
click at [1155, 651] on pre at bounding box center [1091, 341] width 437 height 717
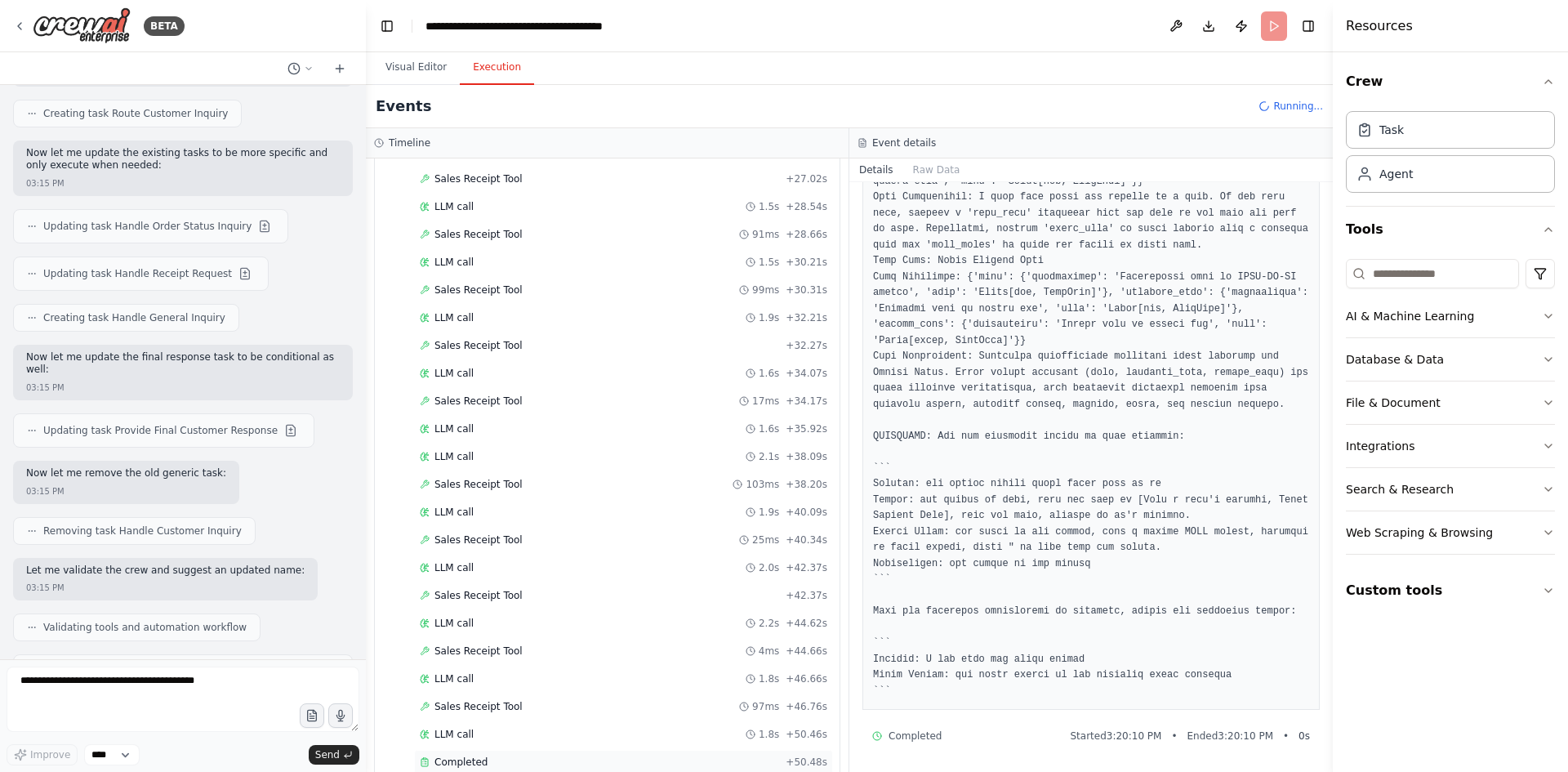
scroll to position [1879, 0]
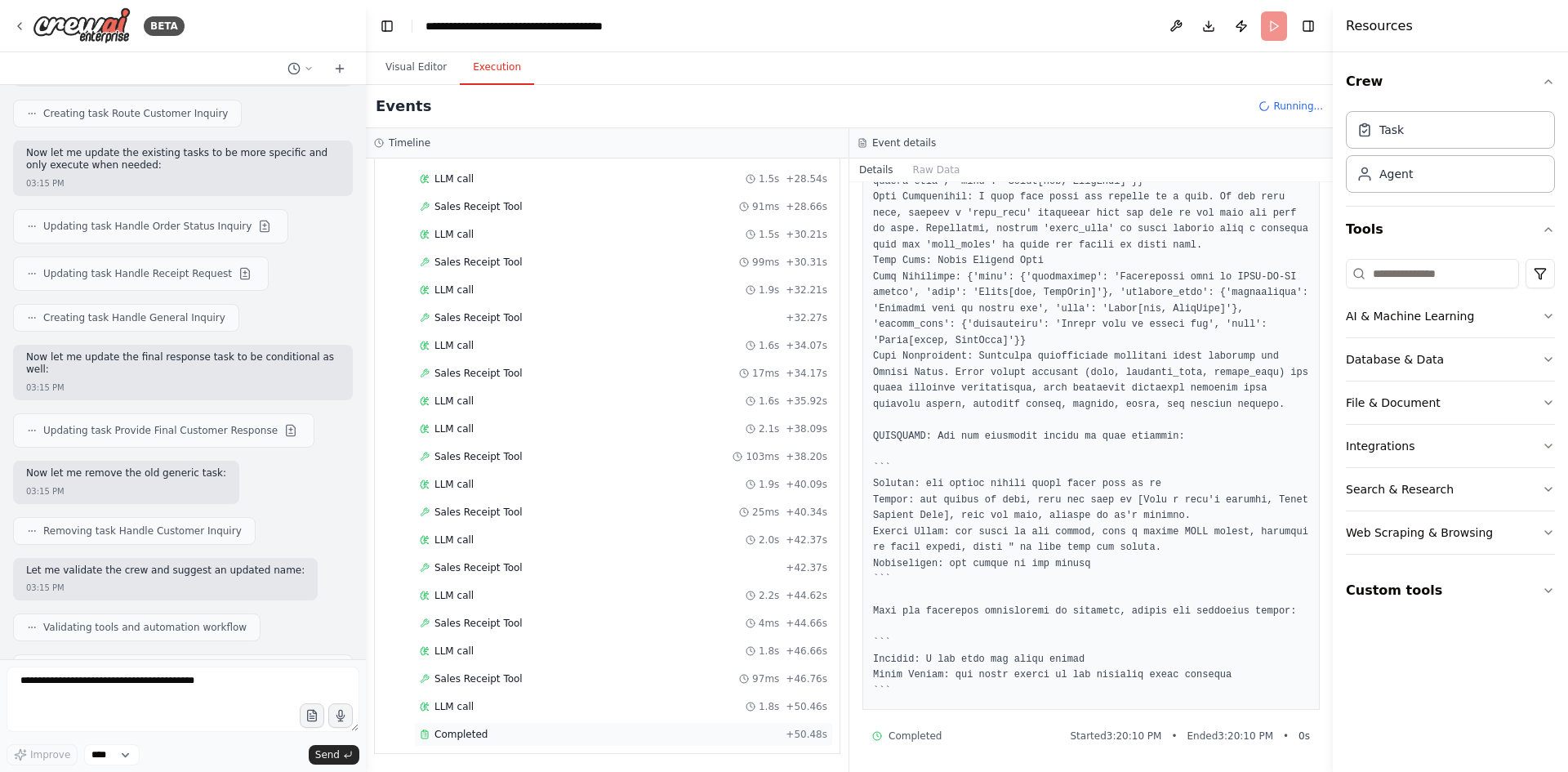
click at [471, 736] on span "Completed" at bounding box center [461, 734] width 53 height 13
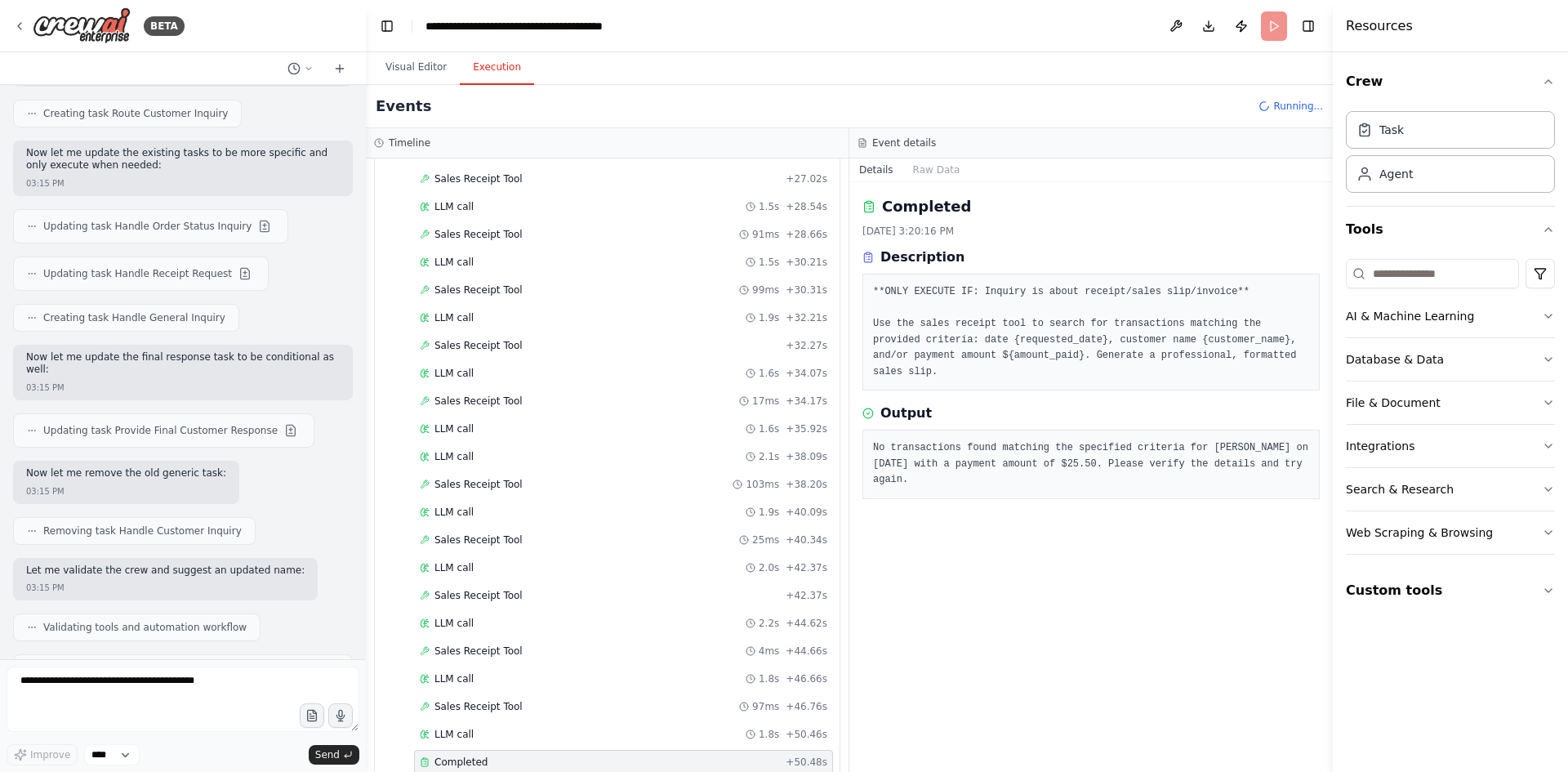
scroll to position [1962, 0]
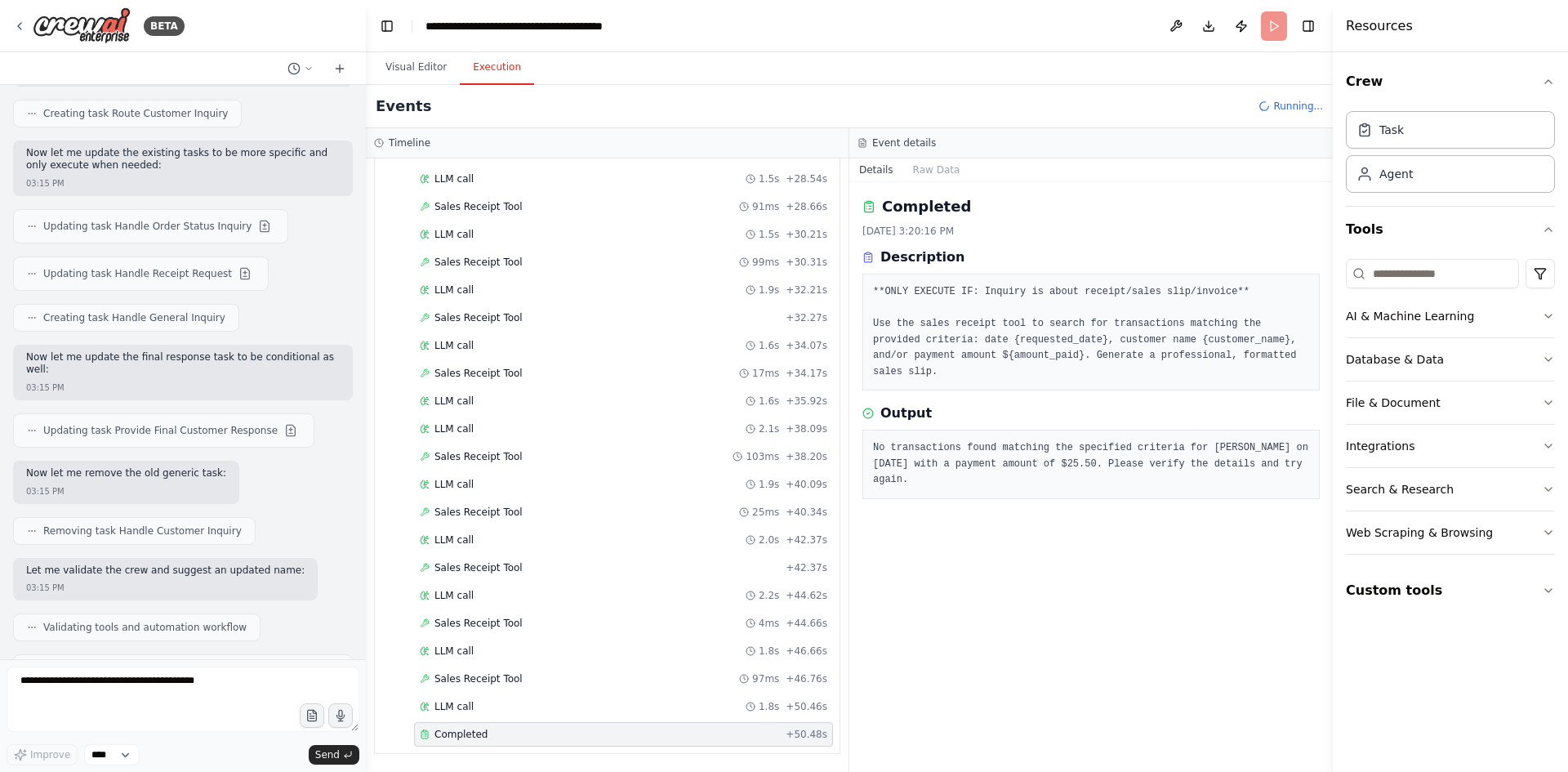
click at [1148, 463] on div "No transactions found matching the specified criteria for [PERSON_NAME] on [DAT…" at bounding box center [1091, 464] width 457 height 70
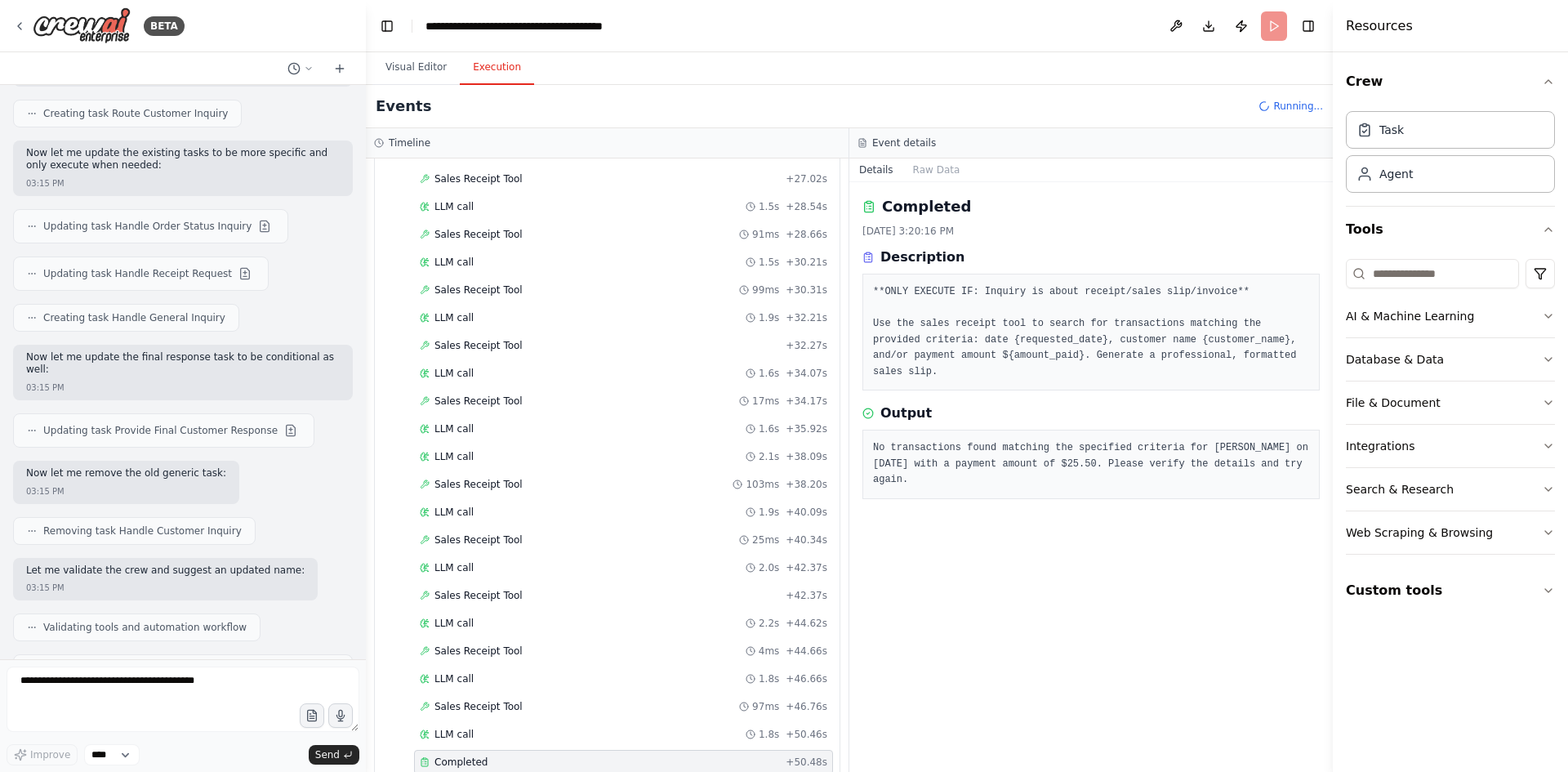
scroll to position [2046, 0]
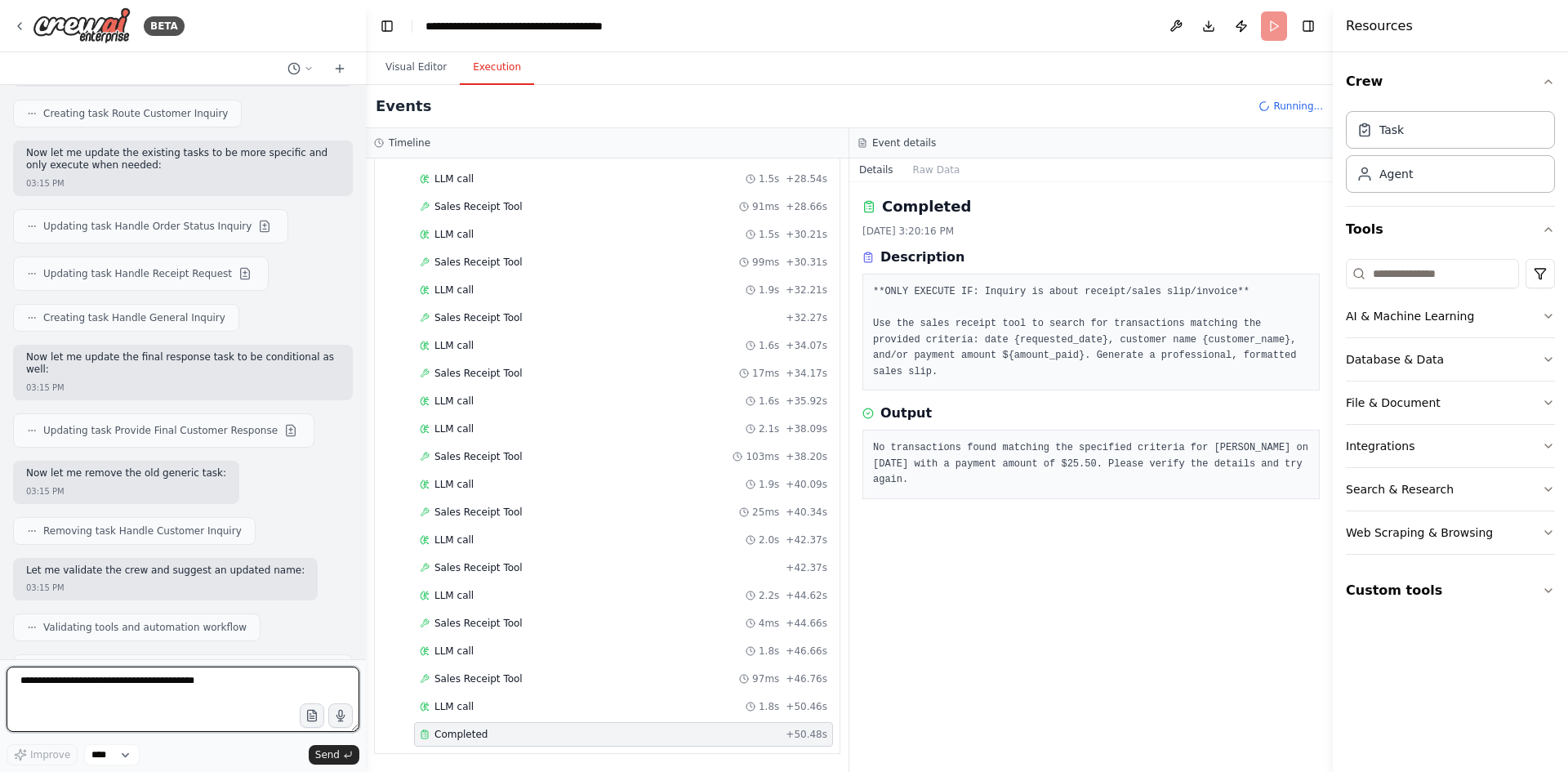
click at [126, 684] on textarea at bounding box center [183, 698] width 353 height 65
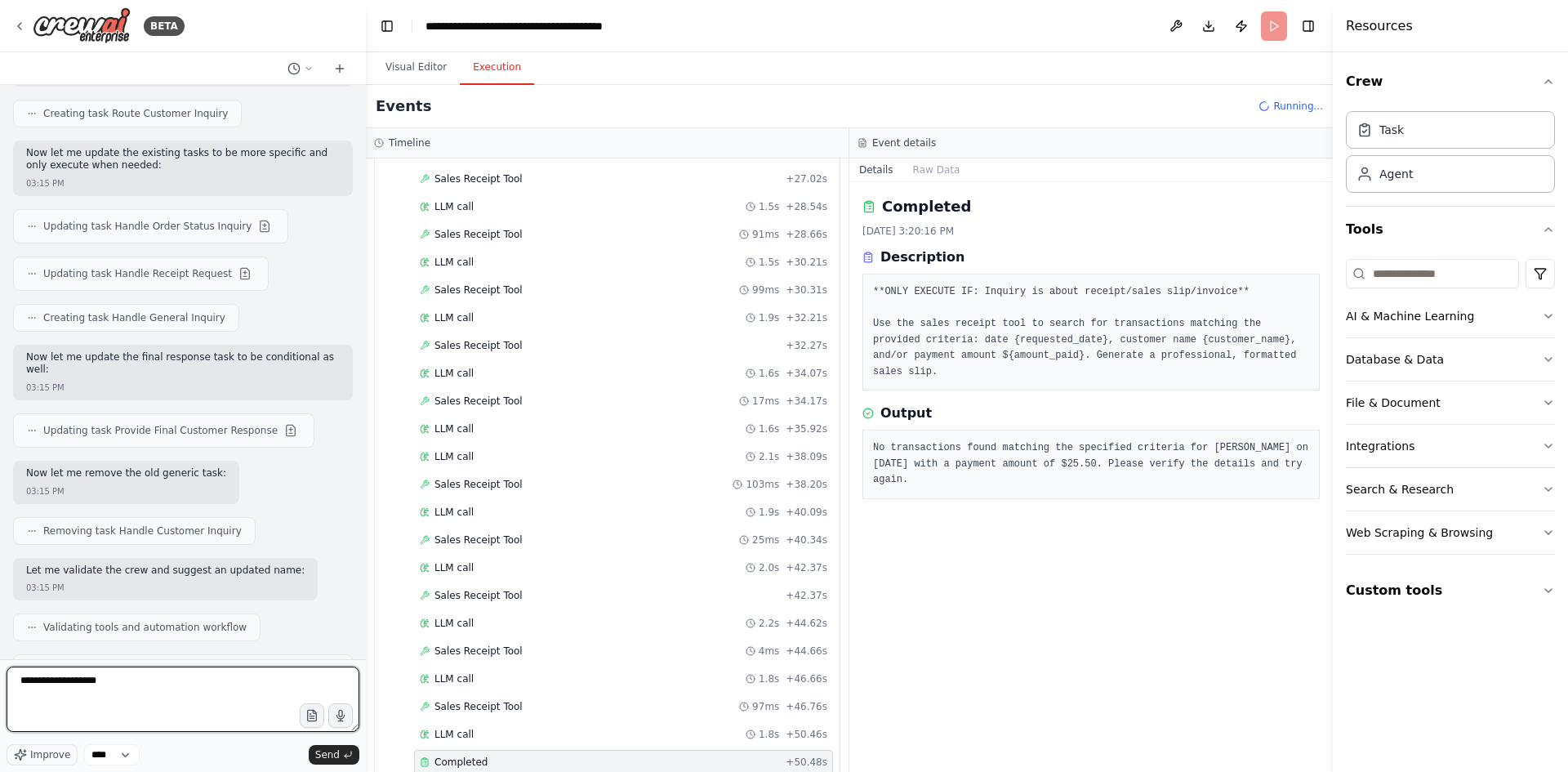
scroll to position [2156, 0]
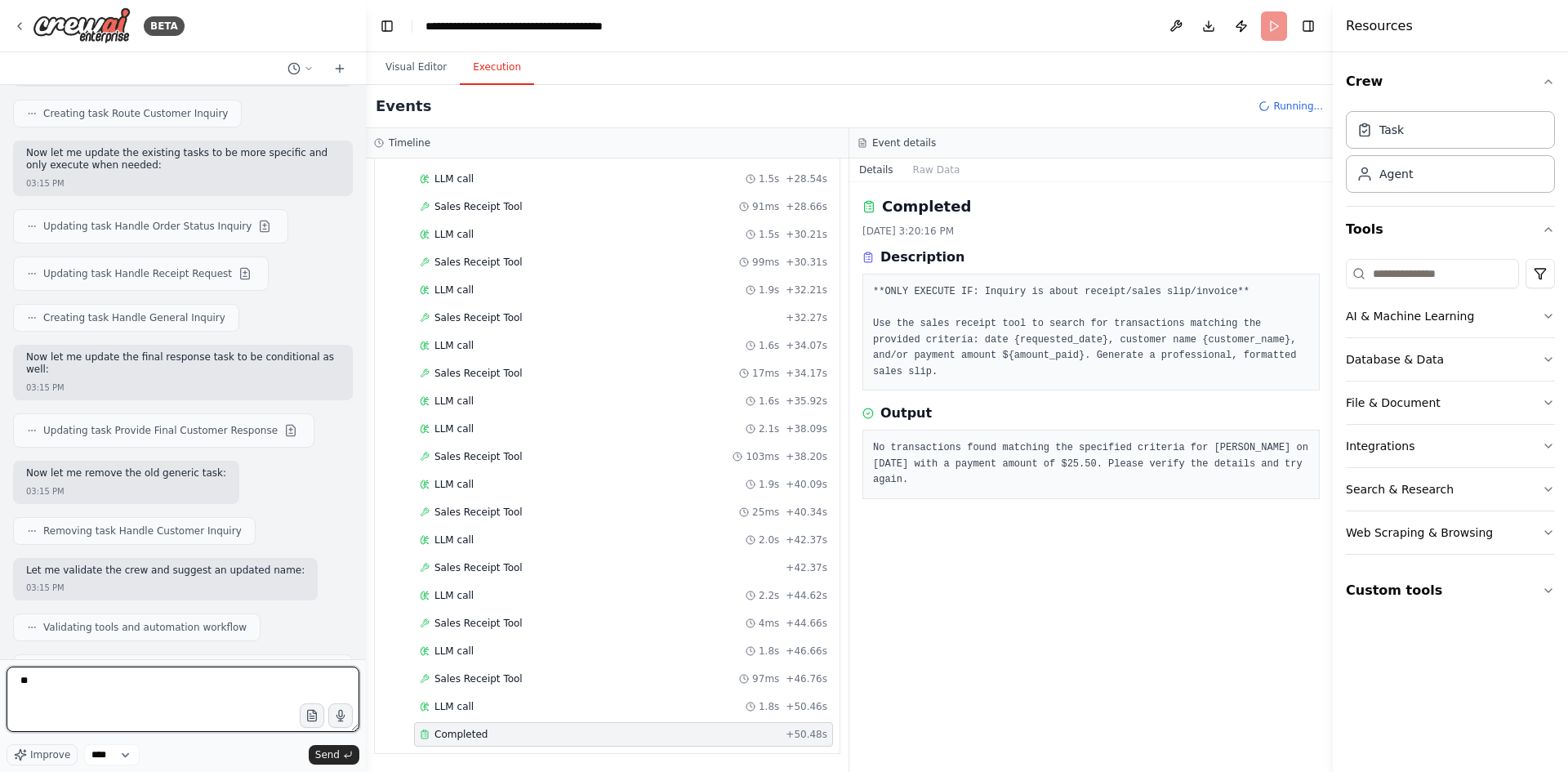
type textarea "*"
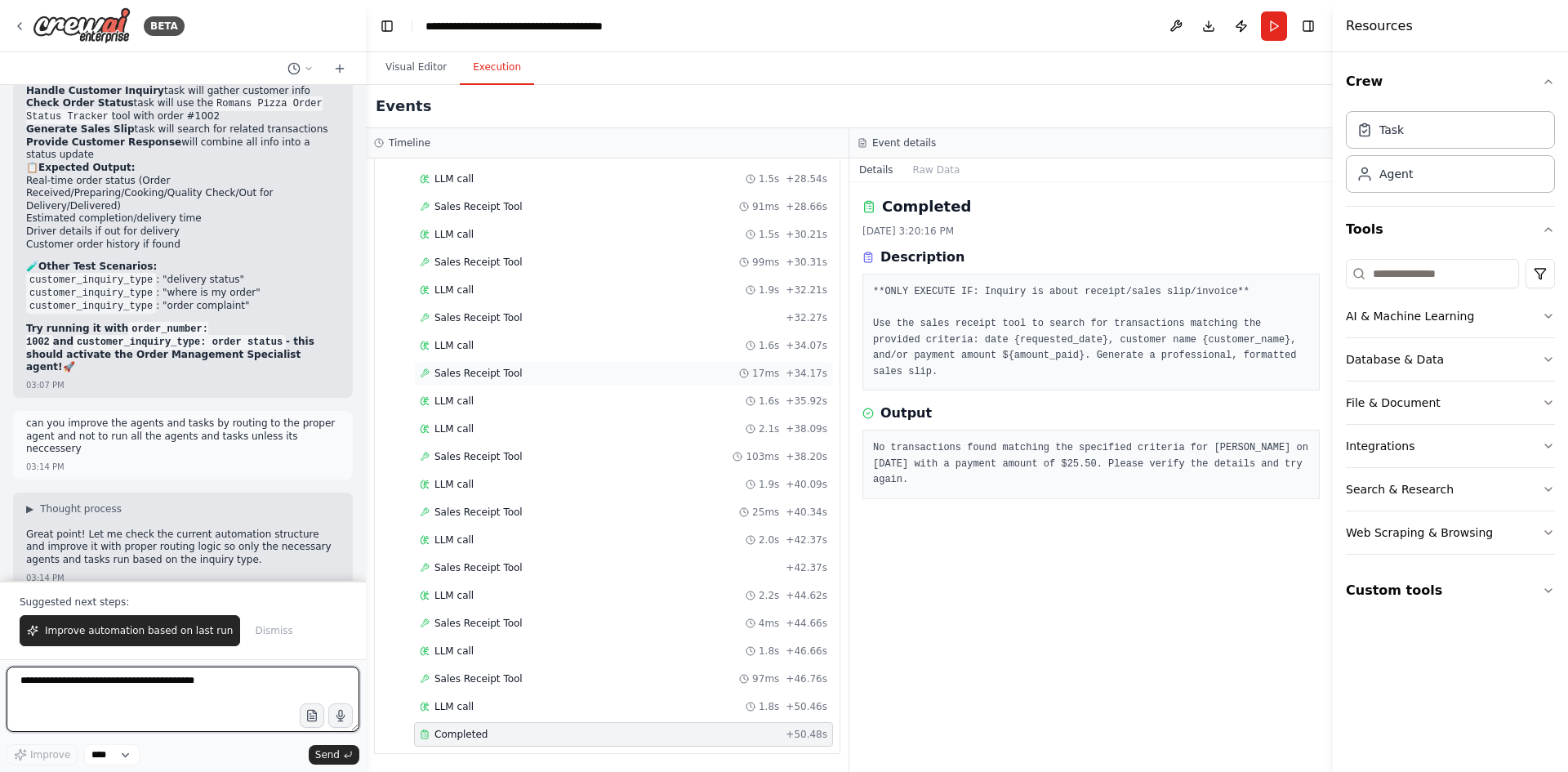
scroll to position [20946, 0]
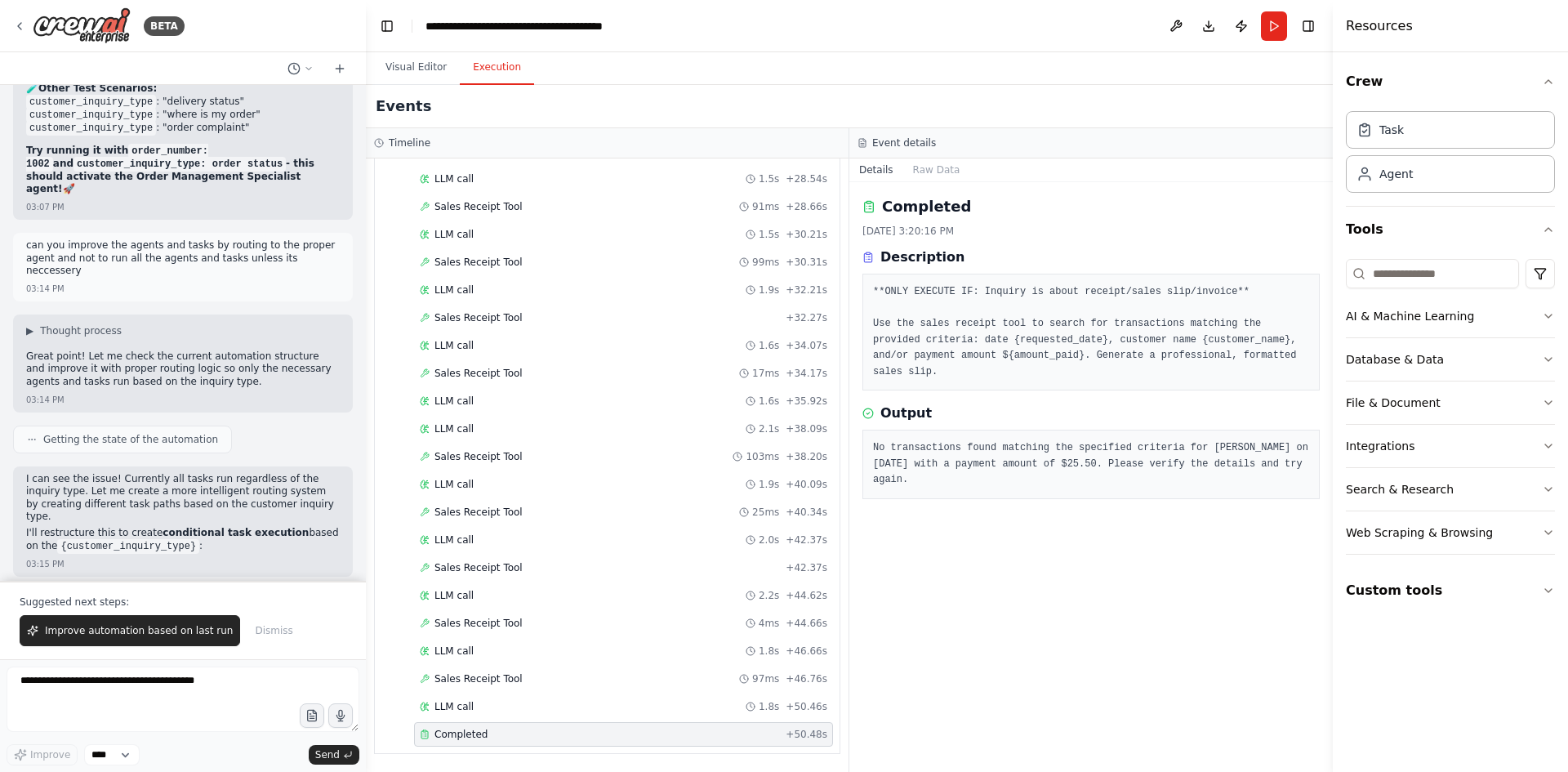
click at [987, 444] on pre "No transactions found matching the specified criteria for [PERSON_NAME] on [DAT…" at bounding box center [1091, 463] width 437 height 48
click at [1068, 324] on pre "**ONLY EXECUTE IF: Inquiry is about receipt/sales slip/invoice** Use the sales …" at bounding box center [1091, 332] width 437 height 96
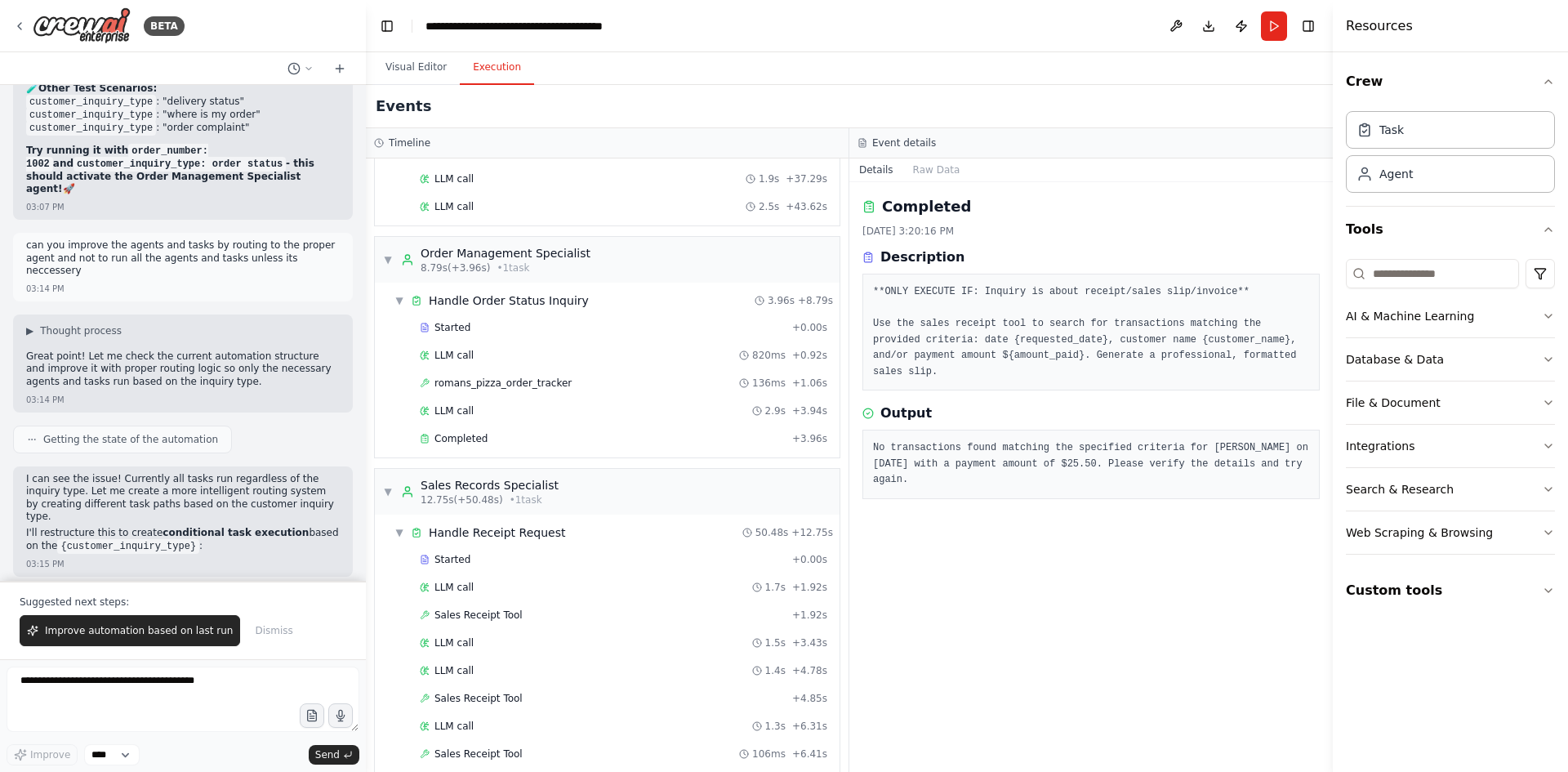
scroll to position [1315, 0]
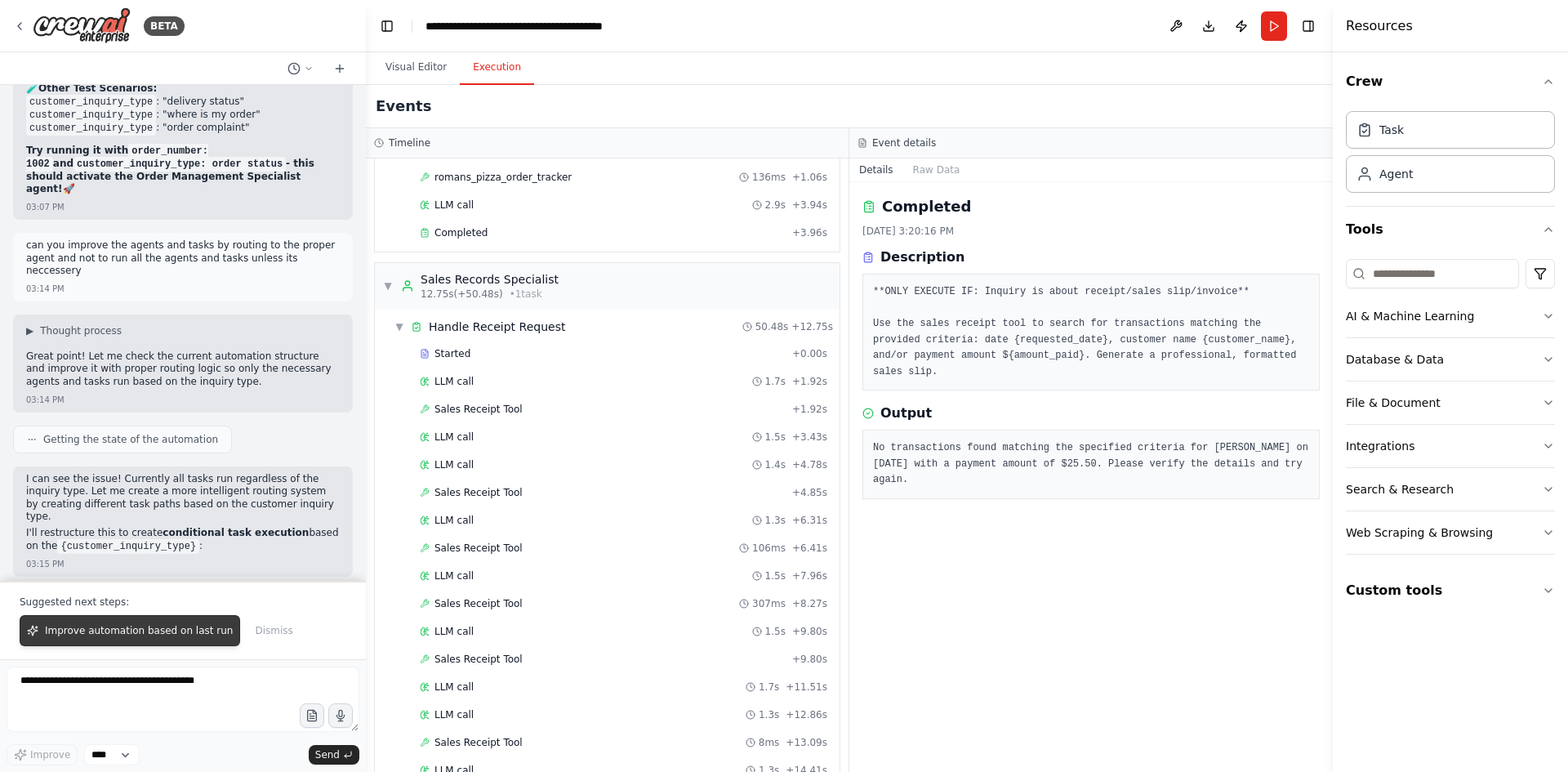
click at [114, 624] on span "Improve automation based on last run" at bounding box center [139, 630] width 188 height 13
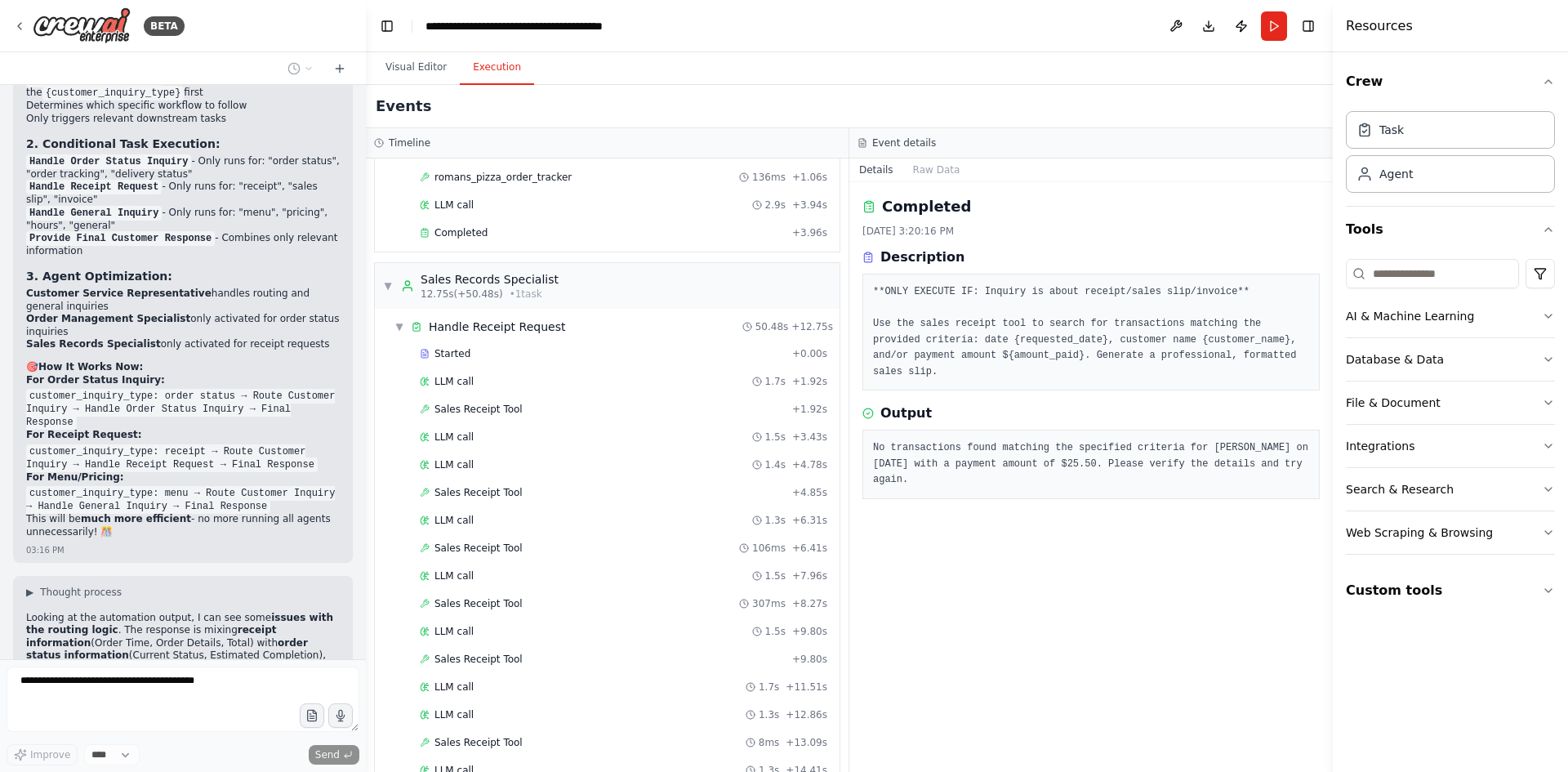
scroll to position [22201, 0]
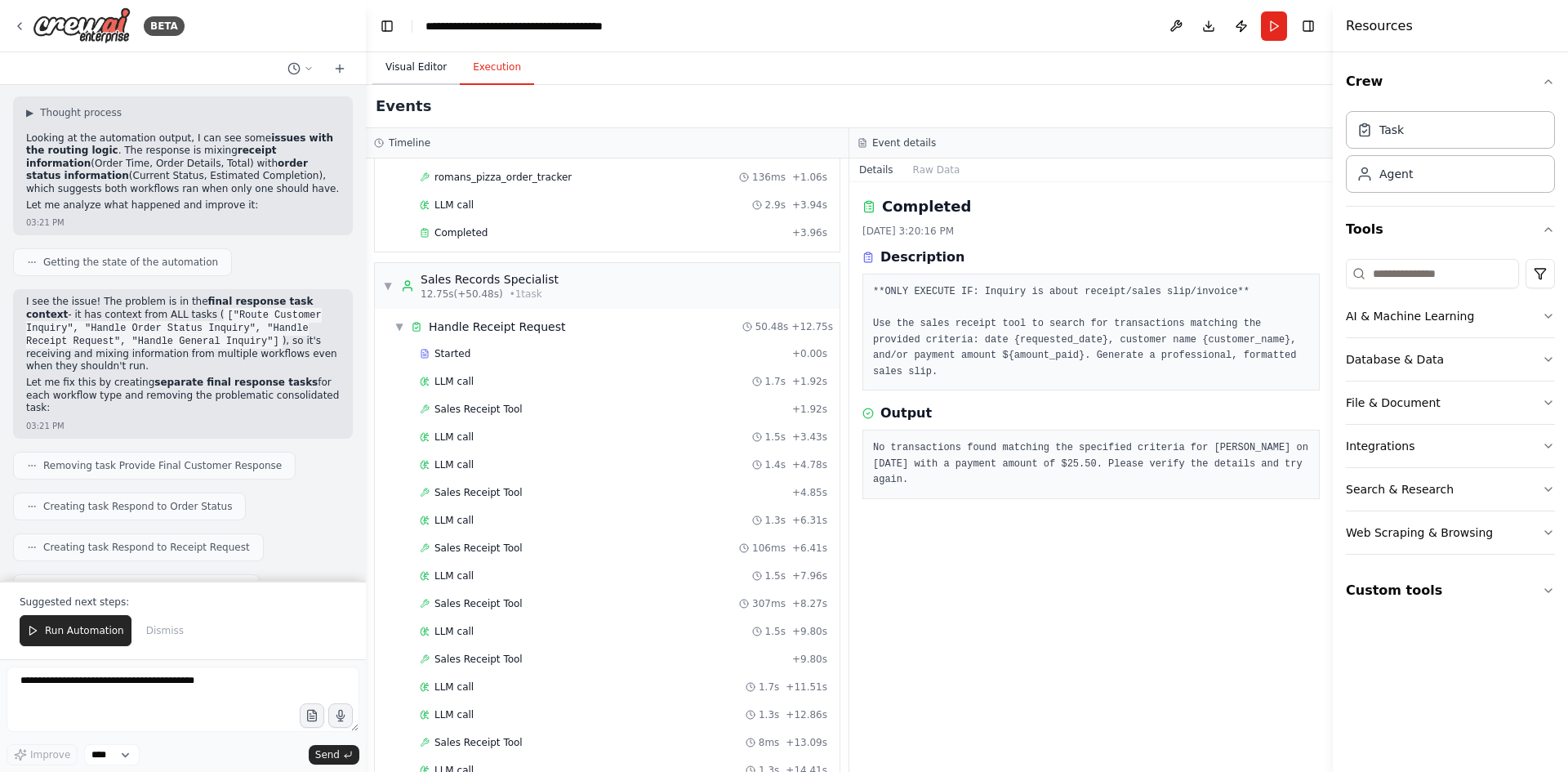
click at [397, 60] on button "Visual Editor" at bounding box center [416, 67] width 87 height 34
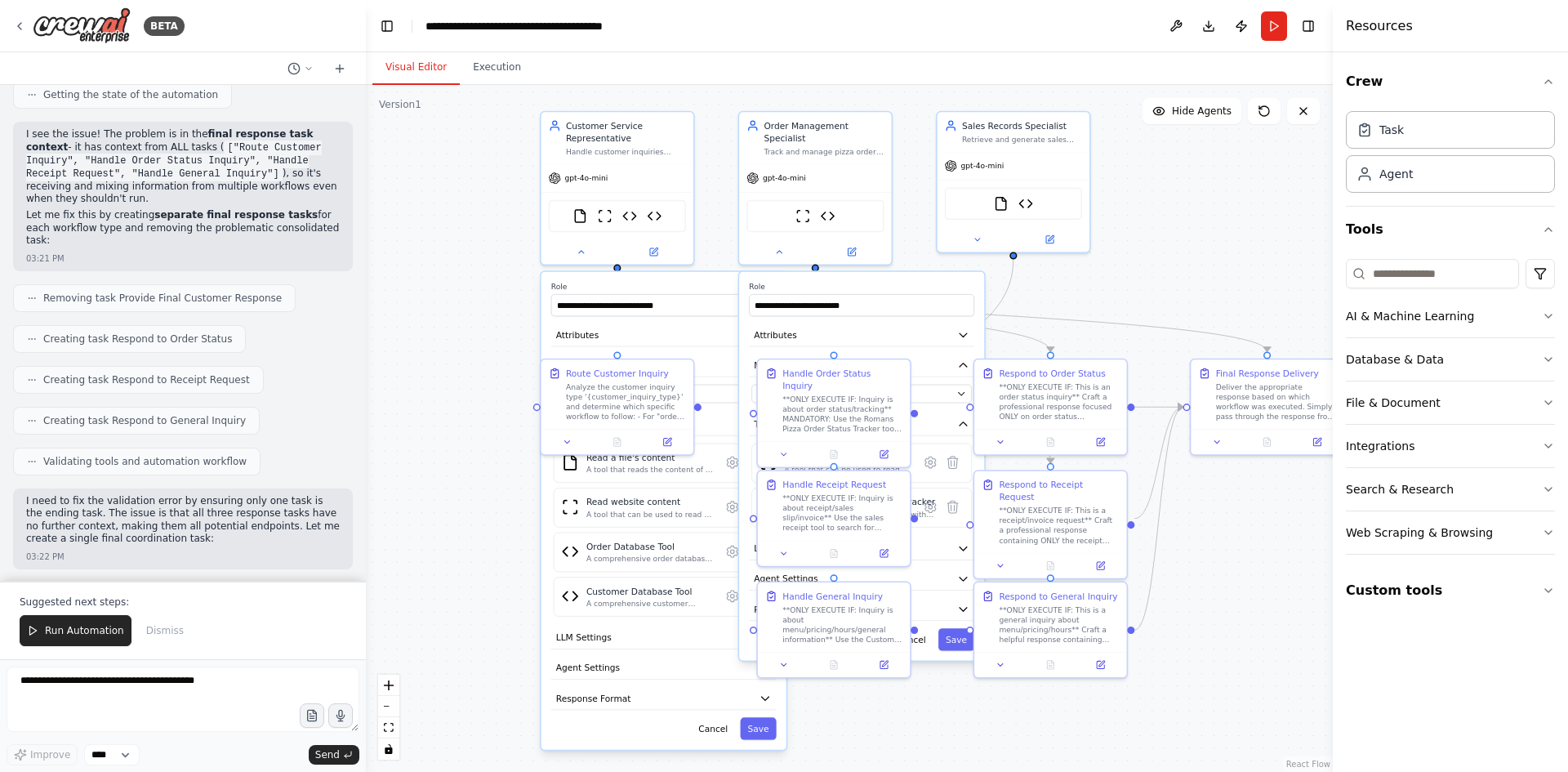
scroll to position [22820, 0]
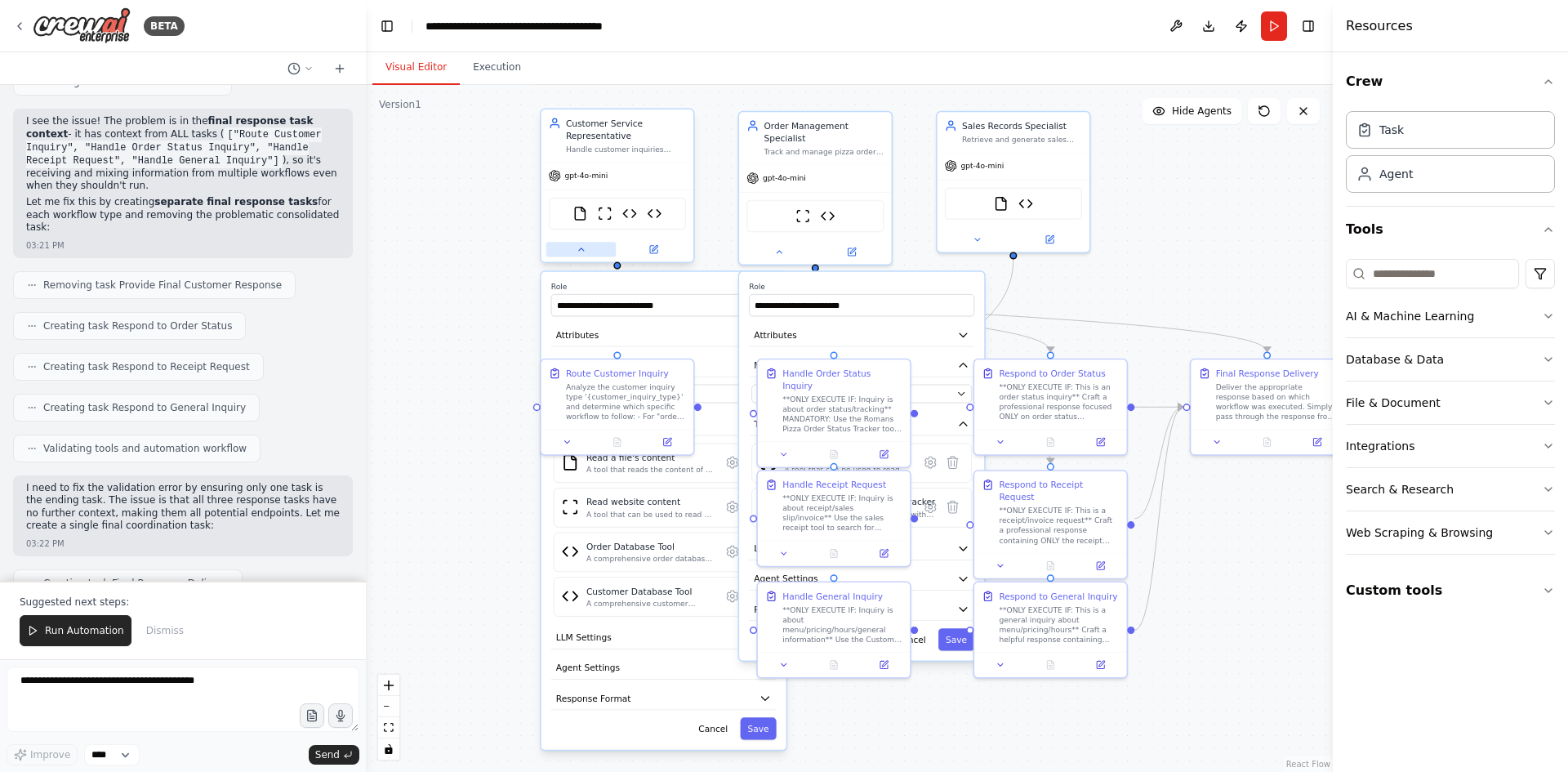
click at [580, 252] on icon at bounding box center [580, 249] width 10 height 10
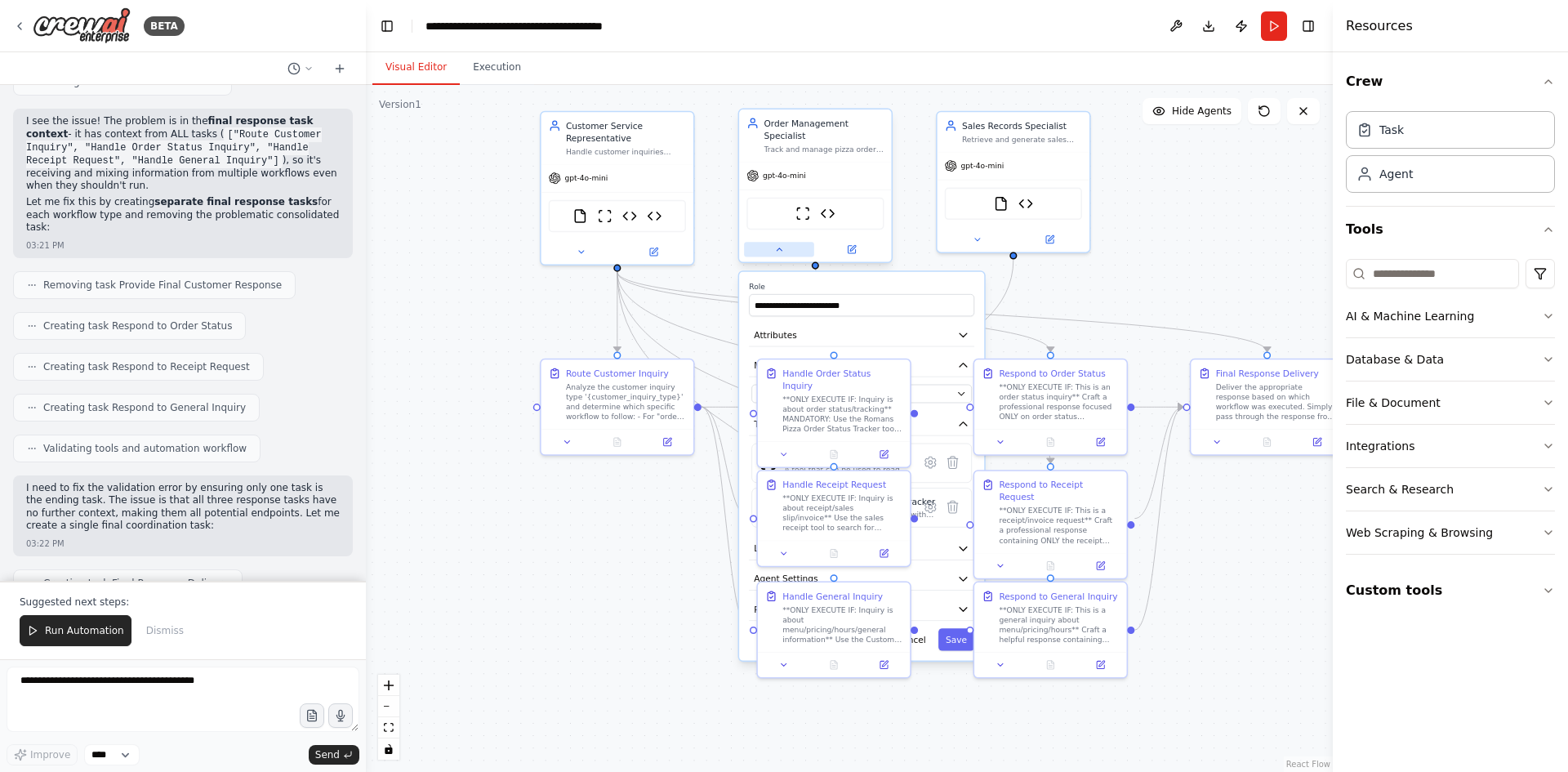
click at [776, 244] on icon at bounding box center [778, 249] width 10 height 10
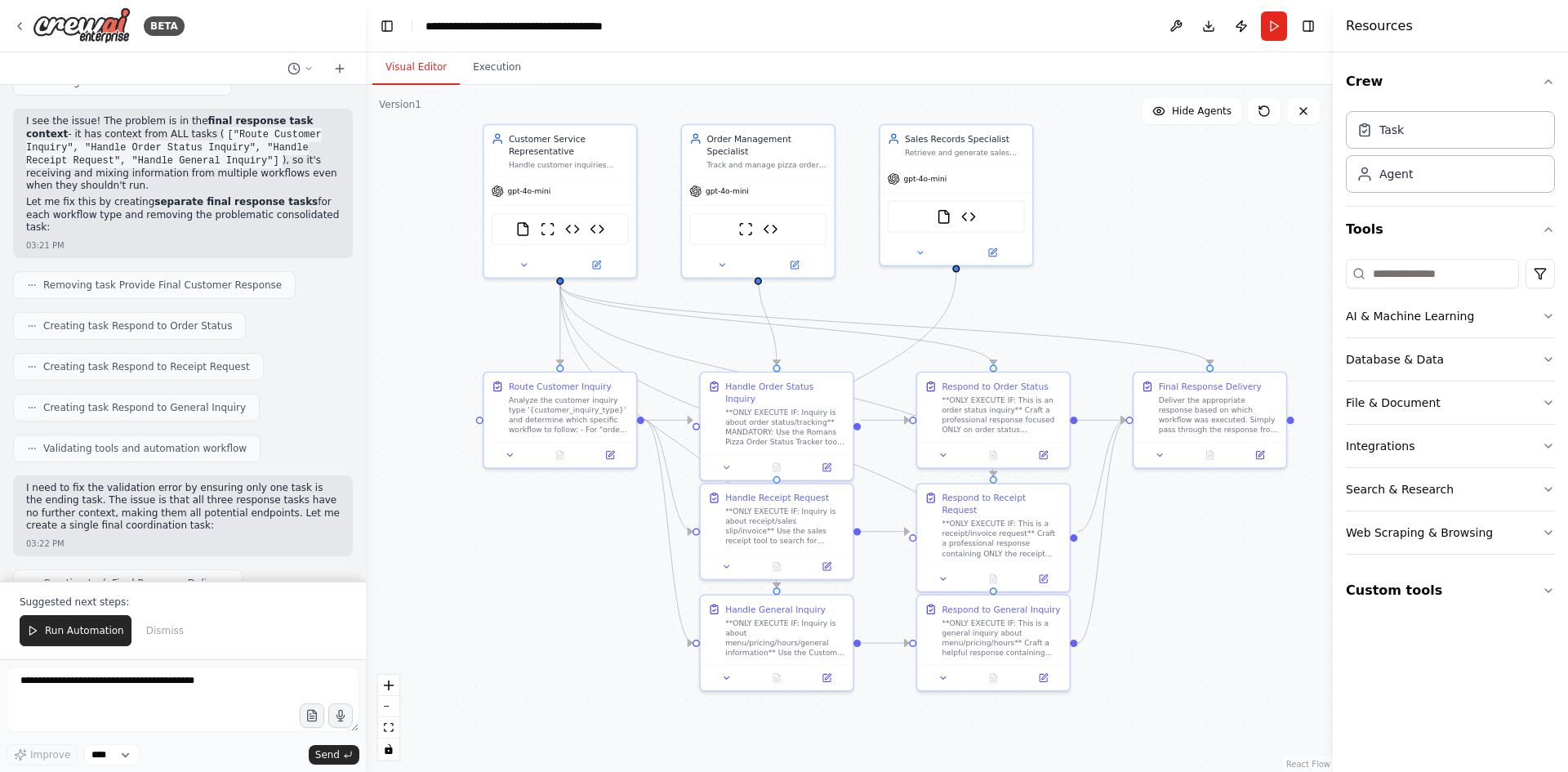
drag, startPoint x: 1196, startPoint y: 246, endPoint x: 1138, endPoint y: 259, distance: 59.4
click at [1138, 259] on div ".deletable-edge-delete-btn { width: 20px; height: 20px; border: 0px solid #ffff…" at bounding box center [850, 429] width 967 height 687
click at [99, 637] on span "Run Automation" at bounding box center [84, 630] width 79 height 13
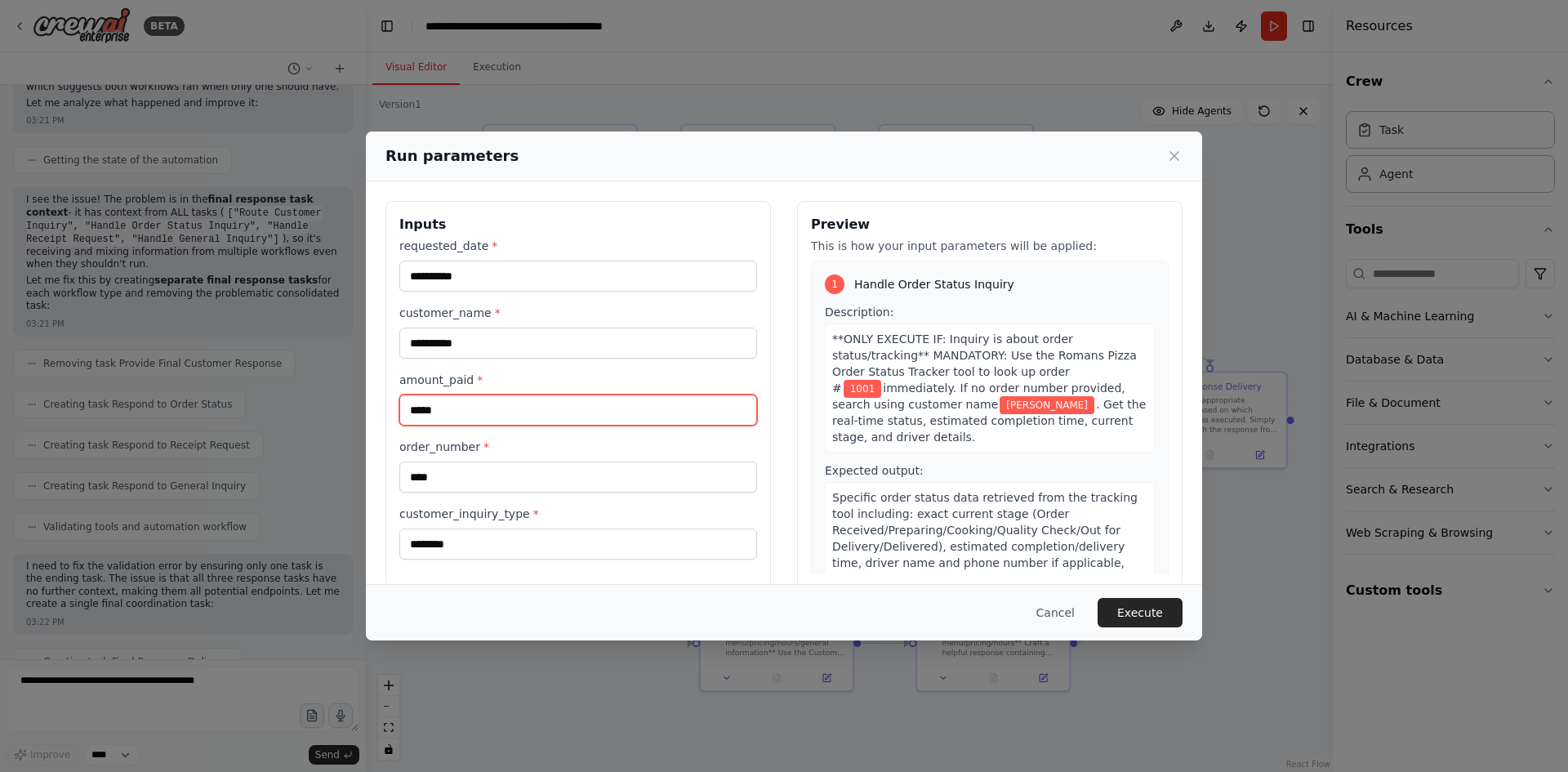
click at [484, 409] on input "*****" at bounding box center [577, 410] width 357 height 31
click at [1138, 616] on button "Execute" at bounding box center [1140, 612] width 85 height 30
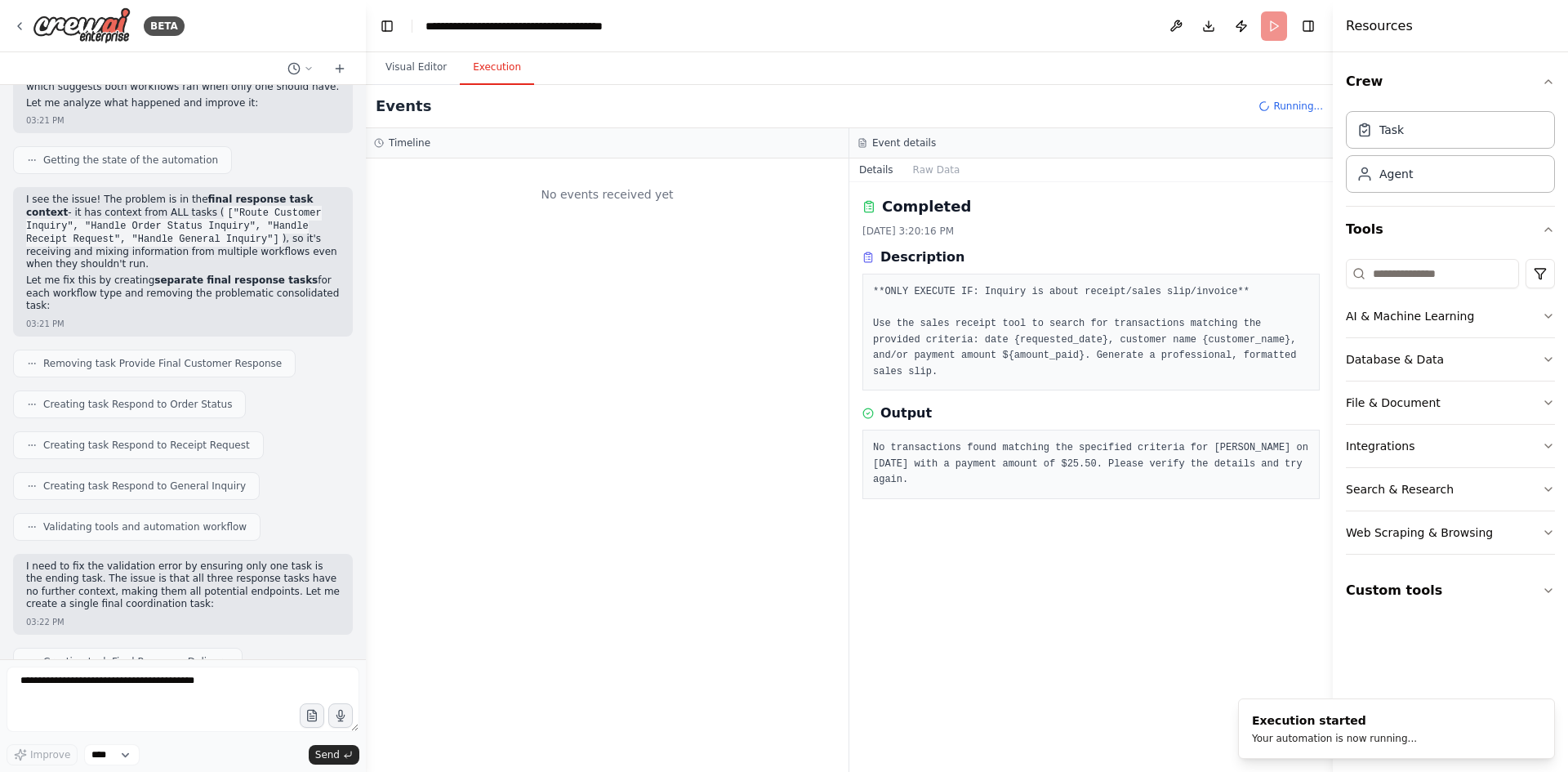
scroll to position [0, 0]
click at [877, 166] on button "Details" at bounding box center [877, 170] width 54 height 23
click at [939, 168] on button "Raw Data" at bounding box center [937, 170] width 67 height 23
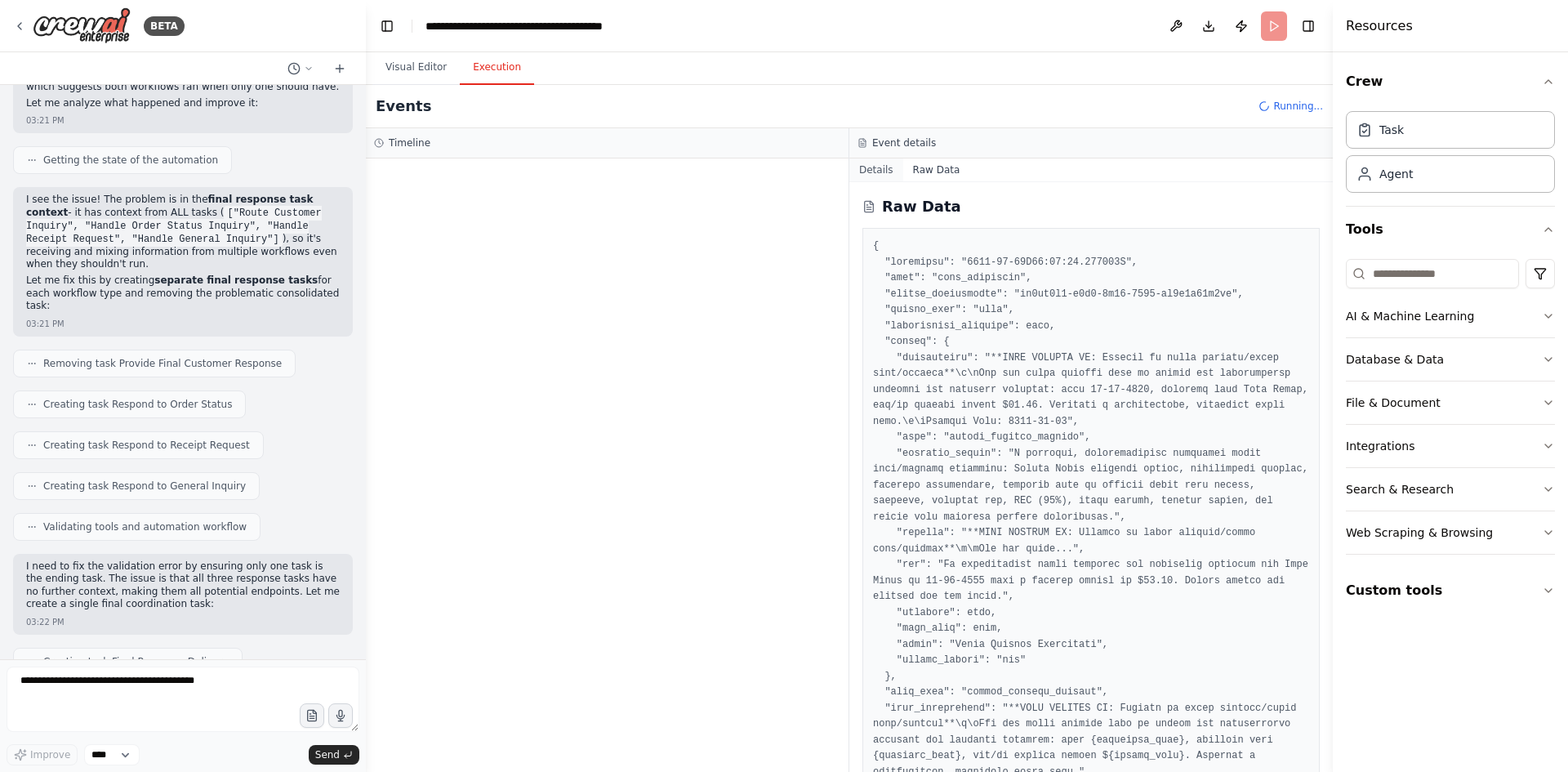
click at [864, 171] on button "Details" at bounding box center [877, 170] width 54 height 23
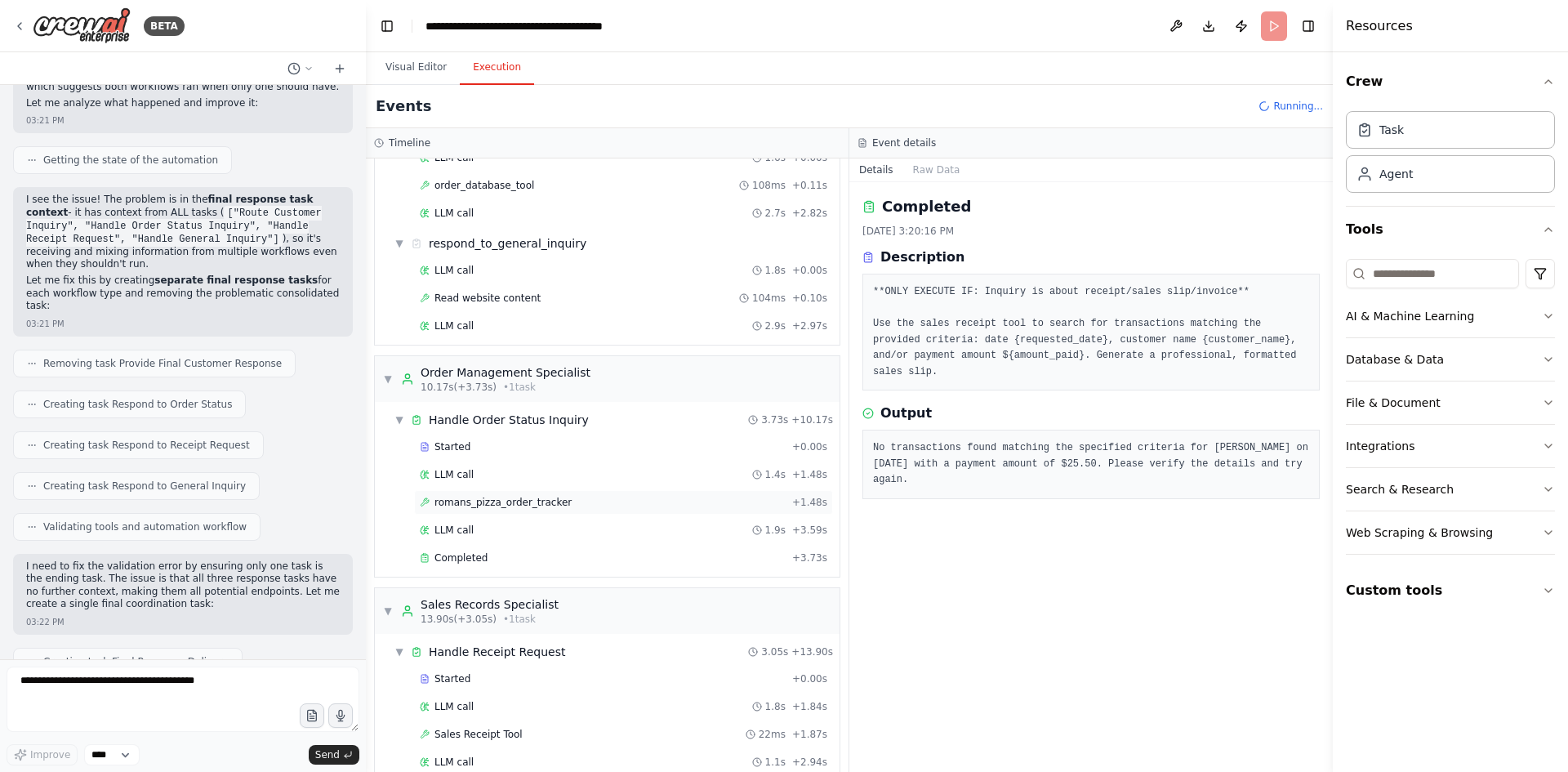
scroll to position [799, 0]
click at [530, 504] on span "romans_pizza_order_tracker" at bounding box center [504, 503] width 137 height 13
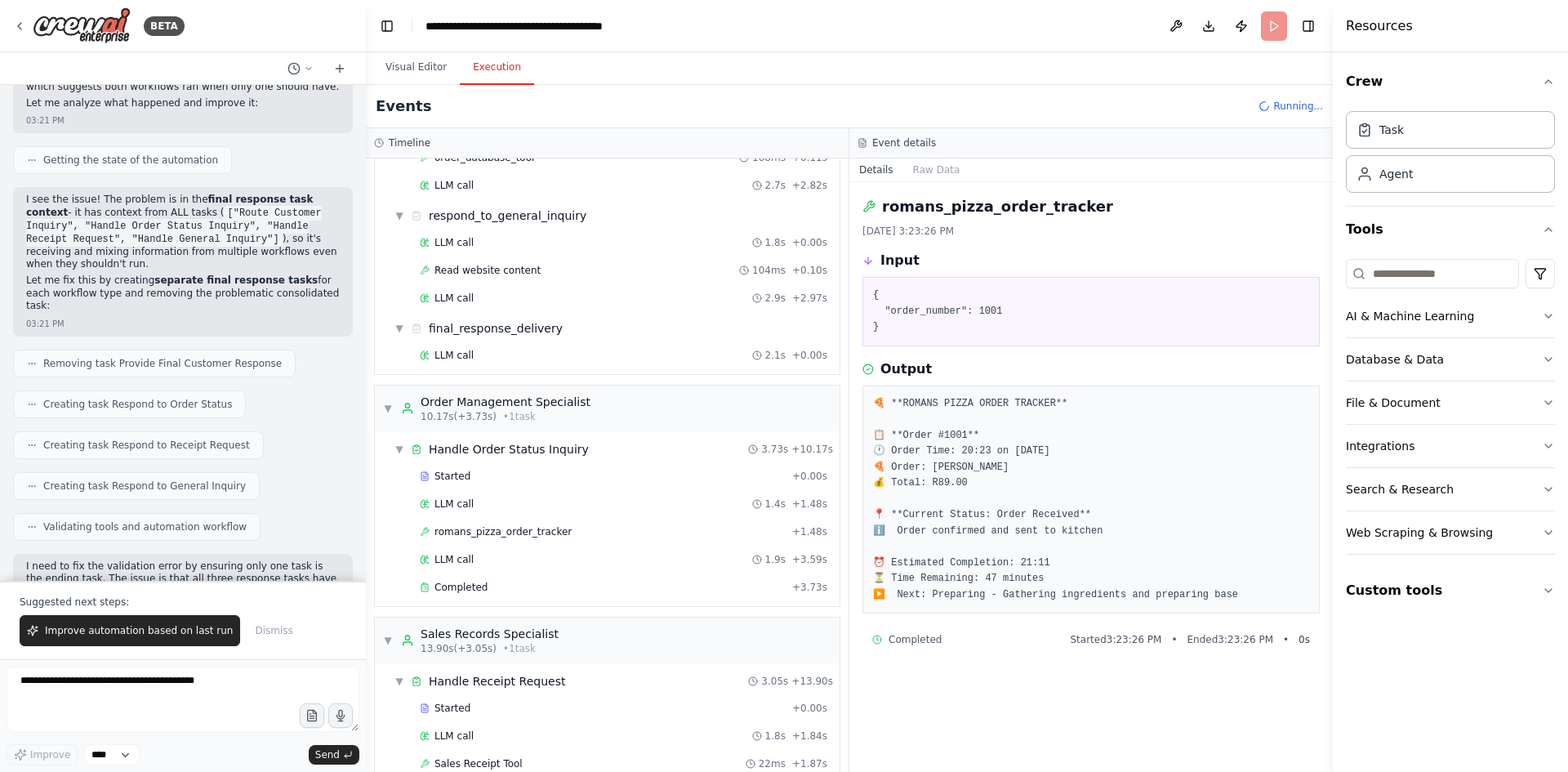
scroll to position [22820, 0]
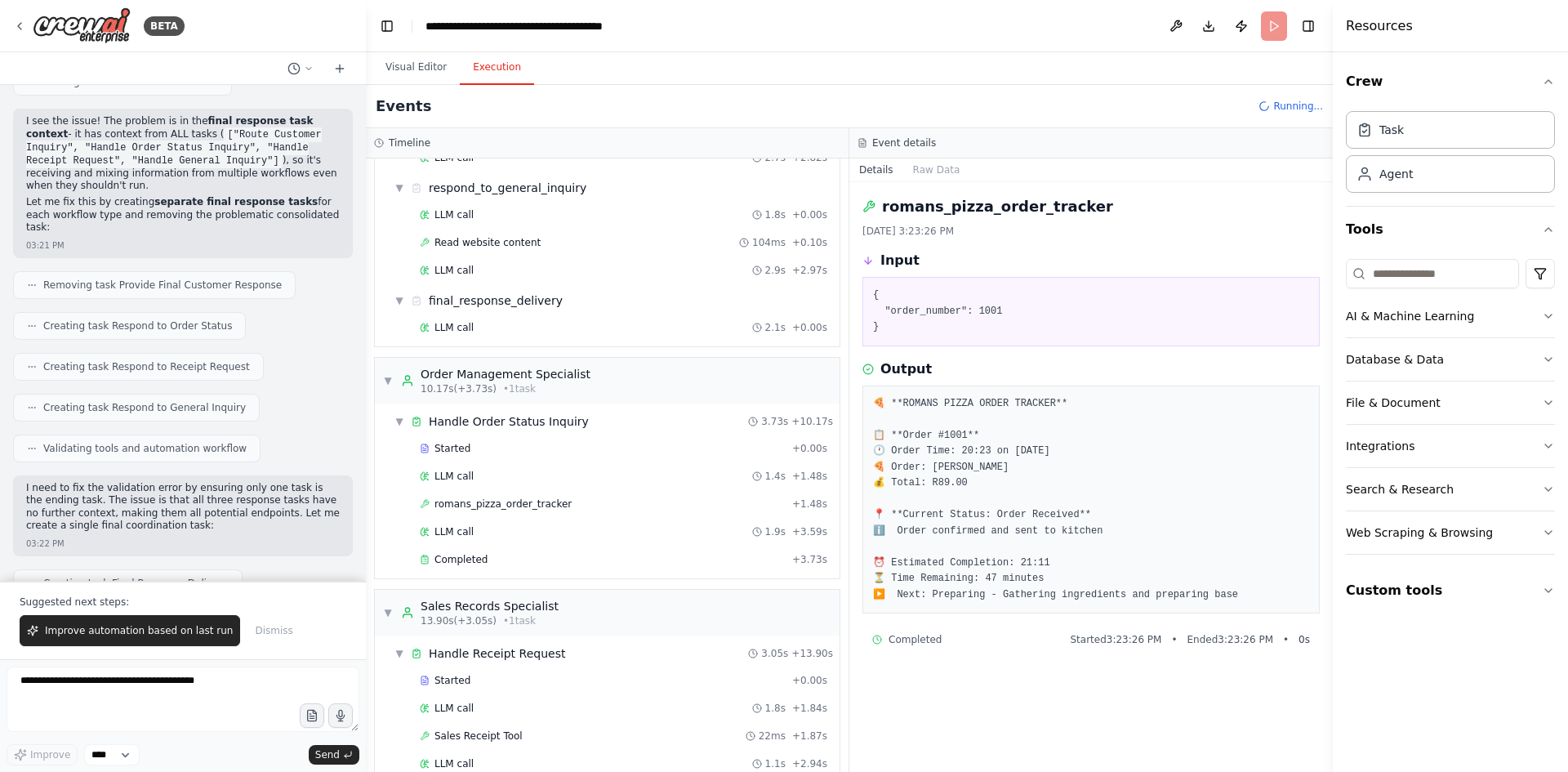
click at [1093, 483] on pre "🍕 **ROMANS PIZZA ORDER TRACKER** 📋 **Order #1001** 🕐 Order Time: 20:23 on [DATE…" at bounding box center [1091, 499] width 437 height 208
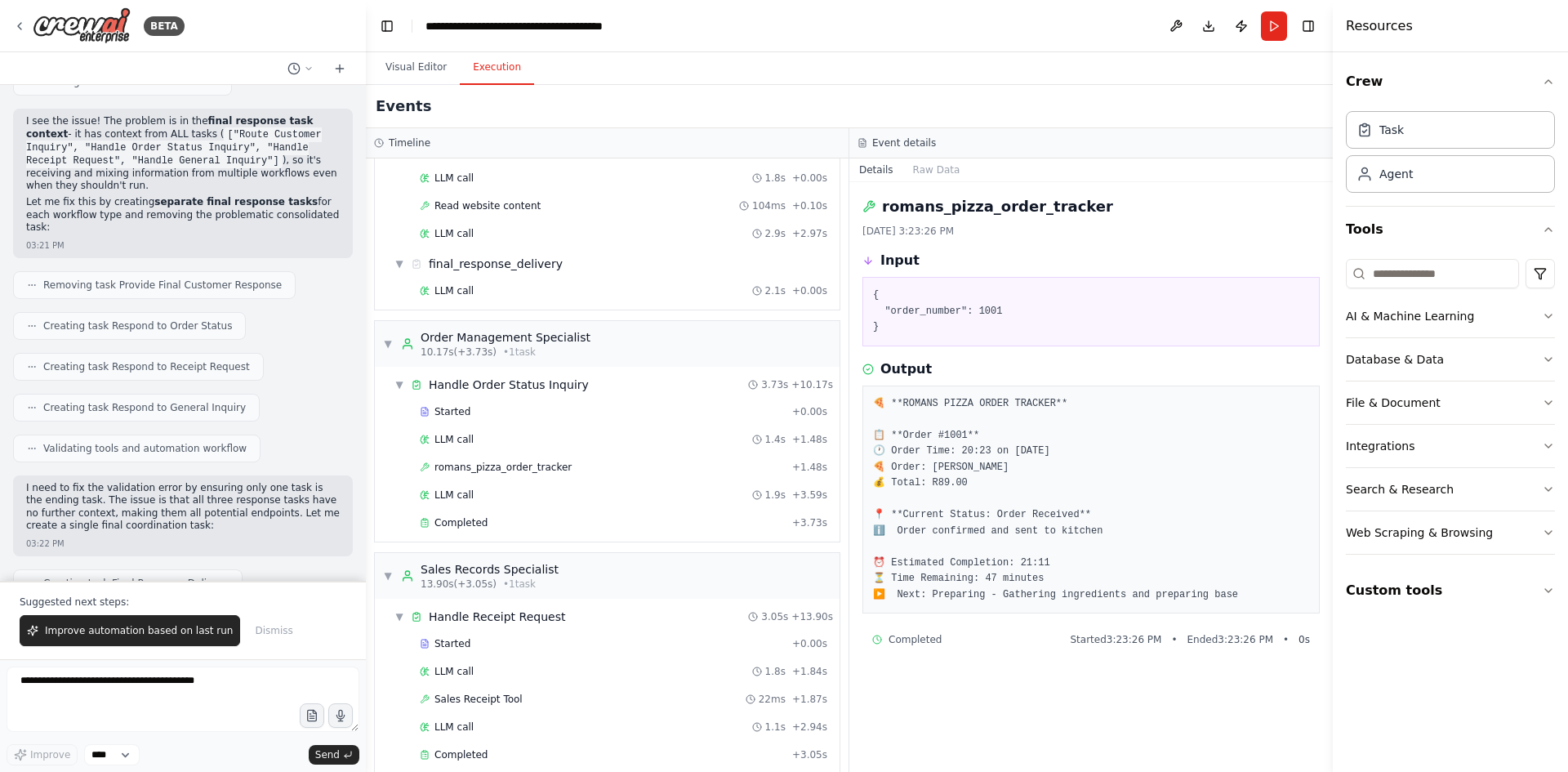
scroll to position [884, 0]
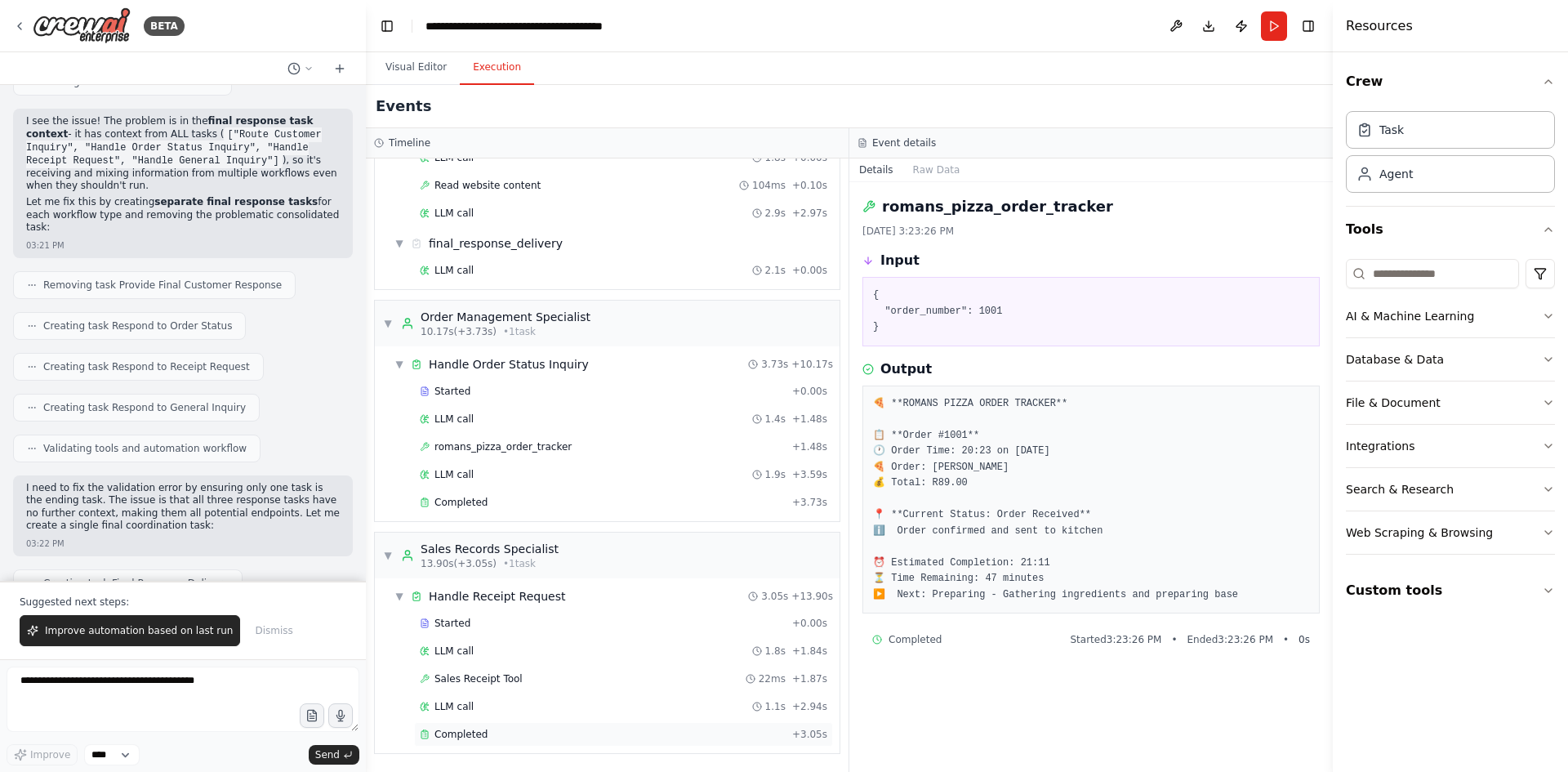
drag, startPoint x: 490, startPoint y: 741, endPoint x: 508, endPoint y: 729, distance: 21.6
click at [490, 742] on div "Completed + 3.05s" at bounding box center [624, 734] width 419 height 24
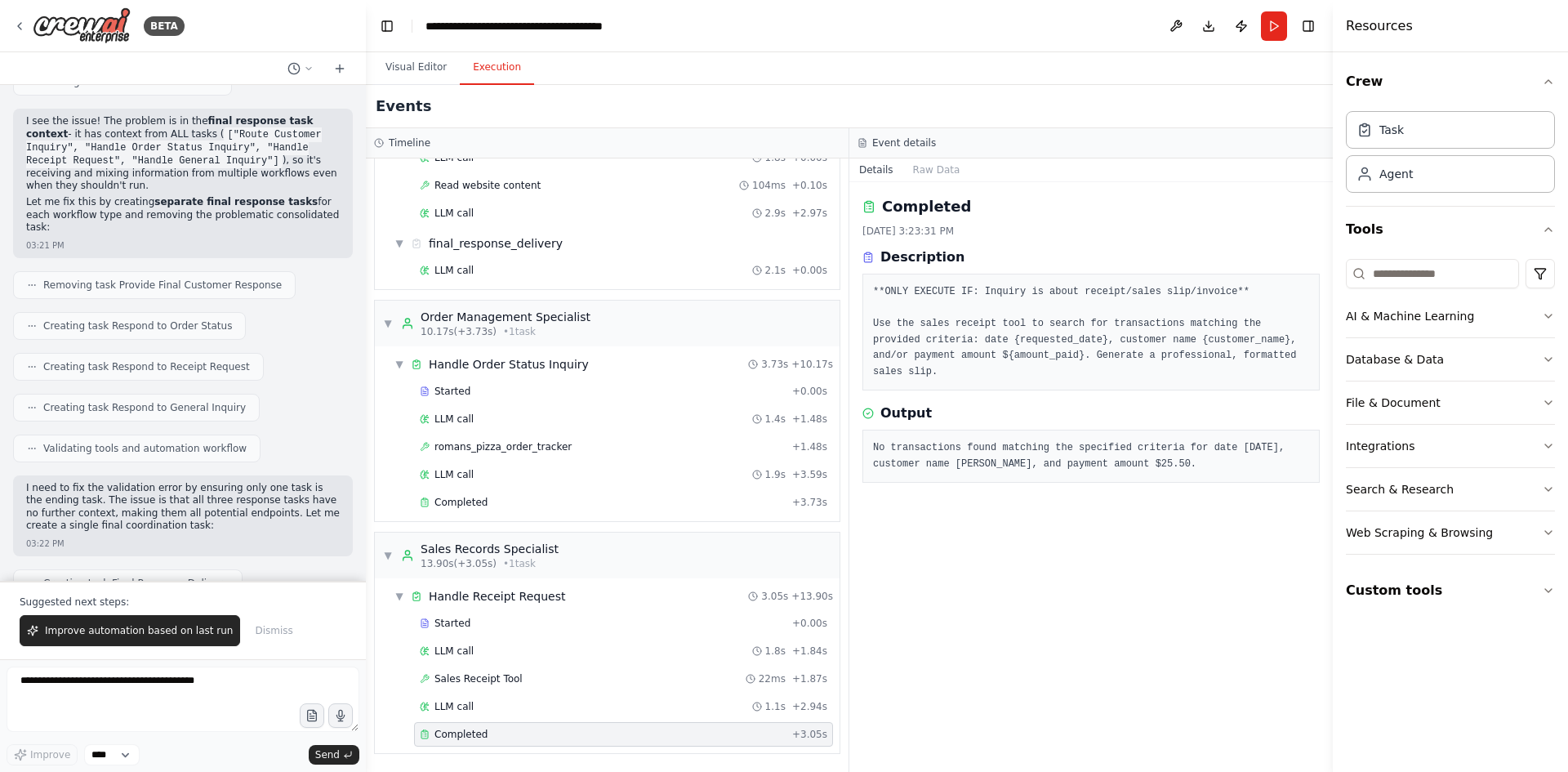
click at [984, 449] on pre "No transactions found matching the specified criteria for date [DATE], customer…" at bounding box center [1091, 456] width 437 height 32
click at [491, 687] on div "Sales Receipt Tool 22ms + 1.87s" at bounding box center [624, 678] width 419 height 24
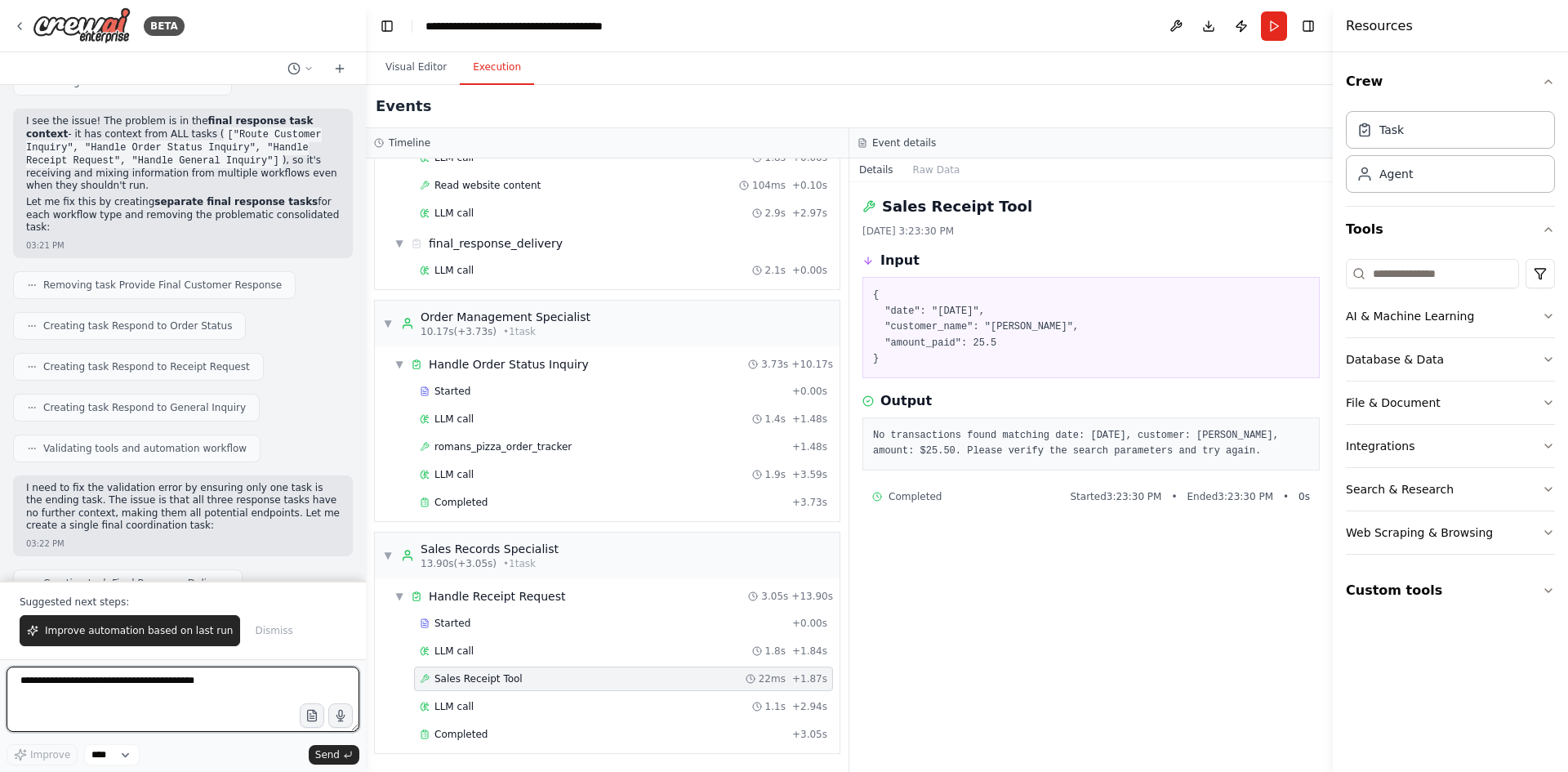
click at [156, 690] on textarea at bounding box center [183, 698] width 353 height 65
type textarea "*"
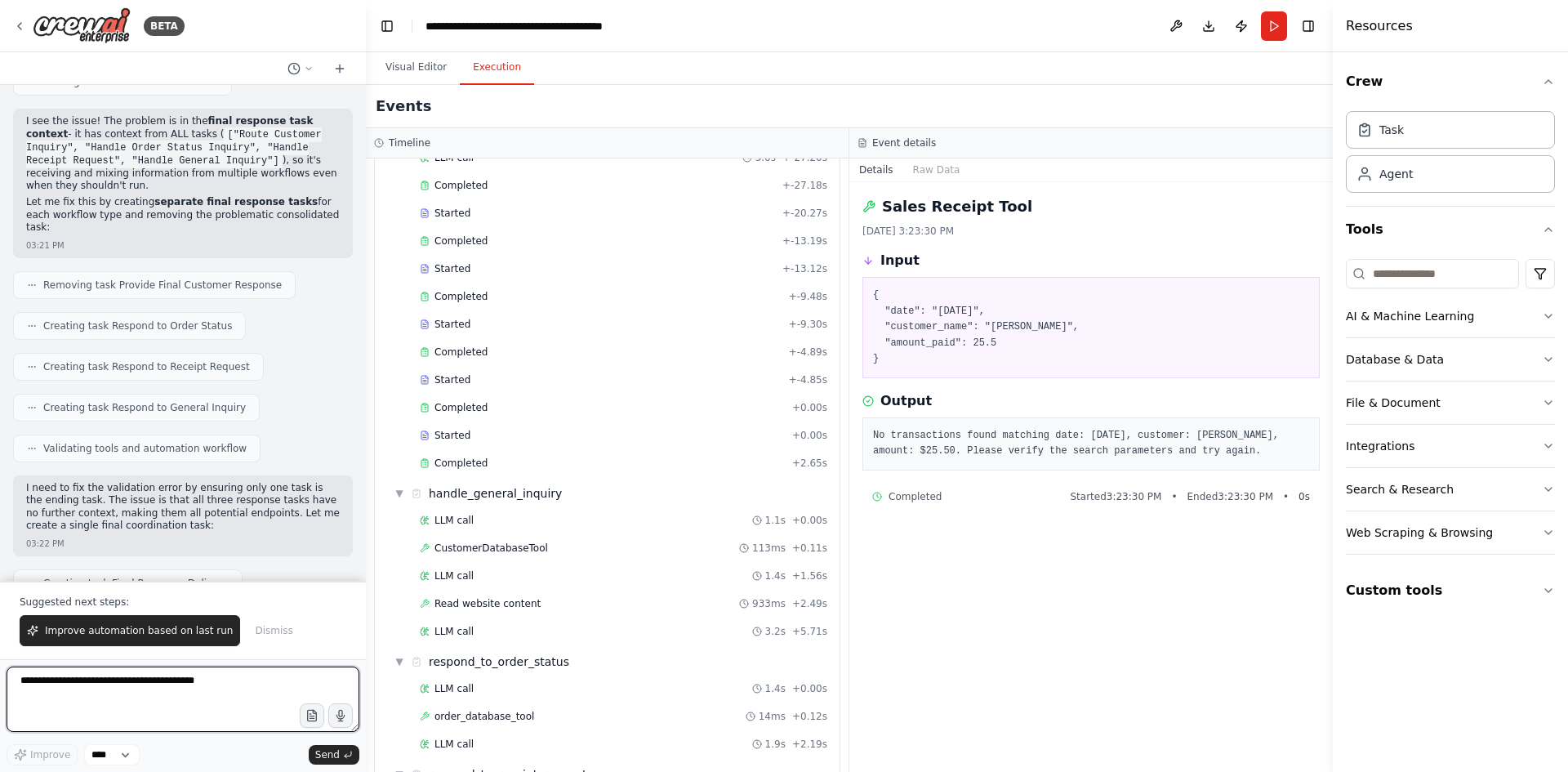
scroll to position [0, 0]
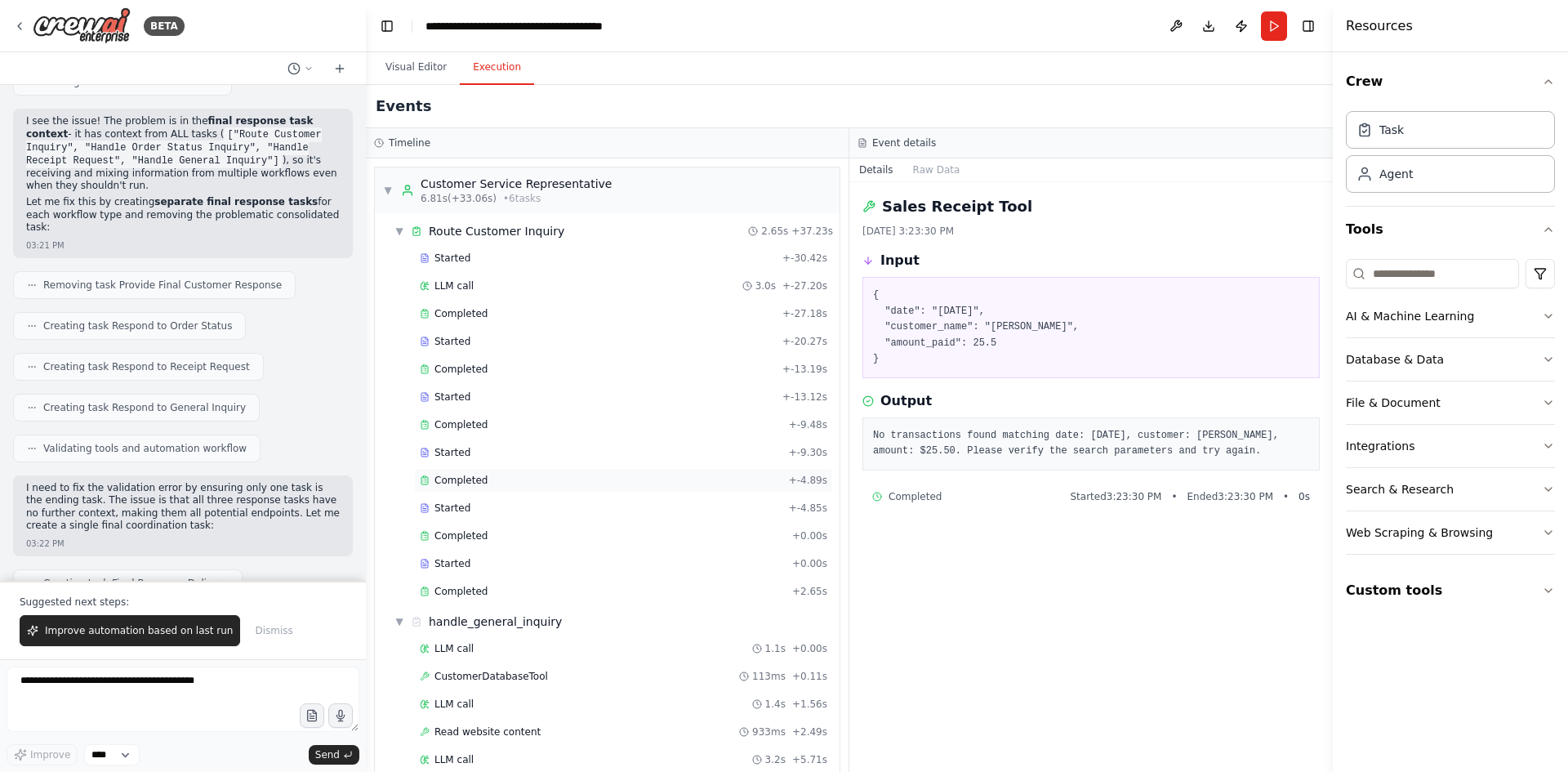
click at [495, 489] on div "Completed + -4.89s" at bounding box center [624, 480] width 419 height 24
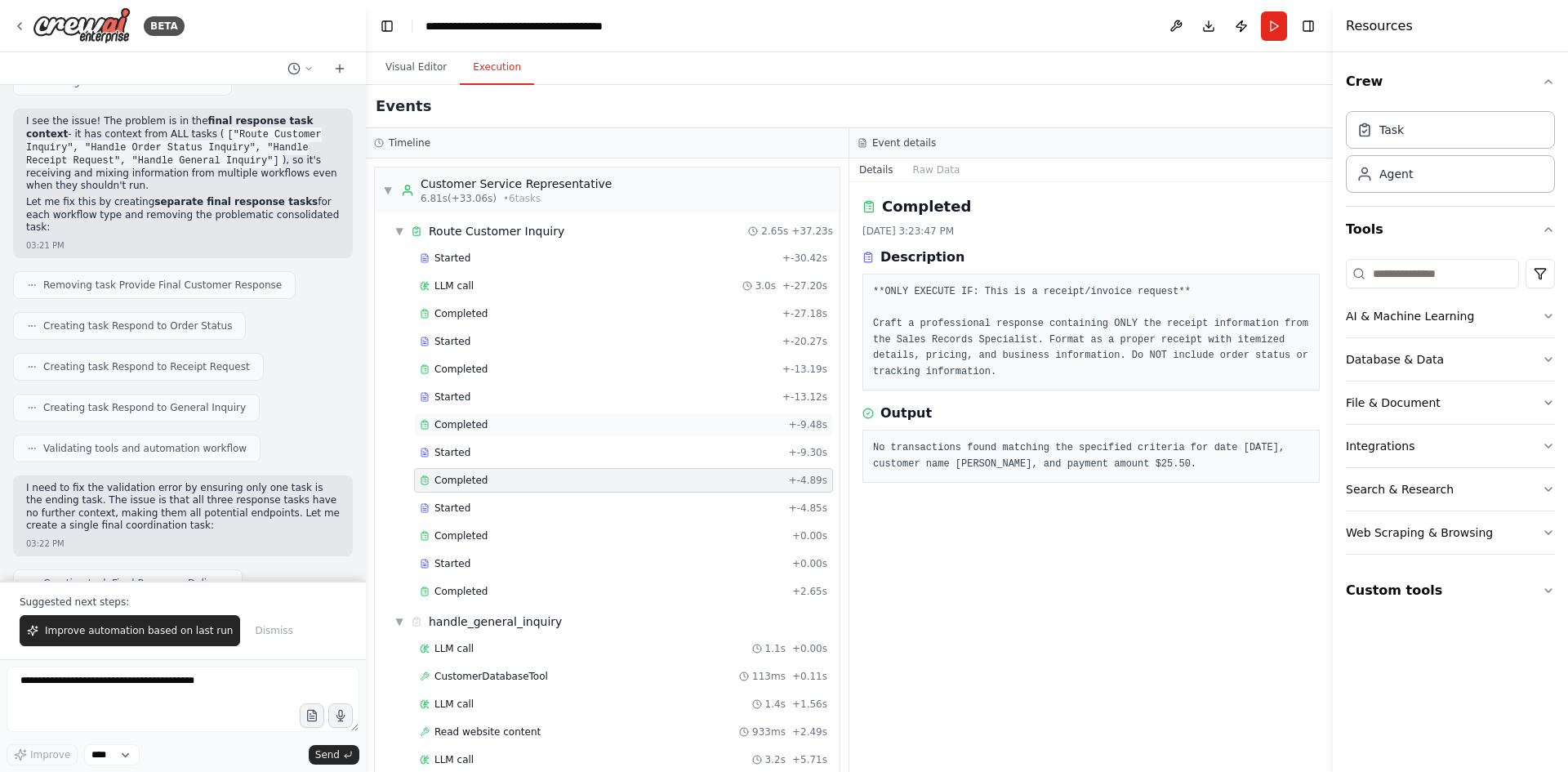
click at [466, 424] on span "Completed" at bounding box center [461, 424] width 53 height 13
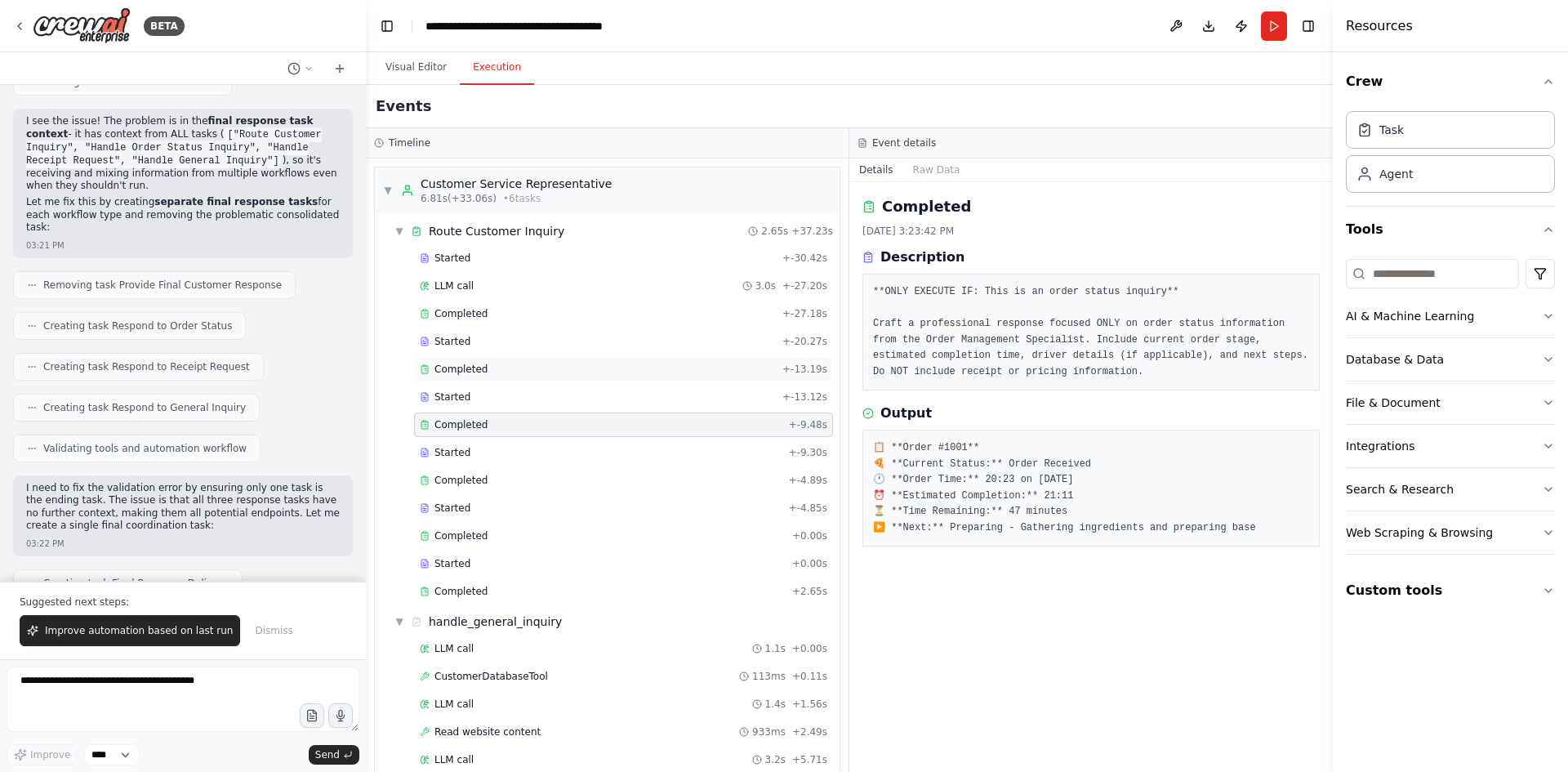
click at [477, 373] on span "Completed" at bounding box center [461, 369] width 53 height 13
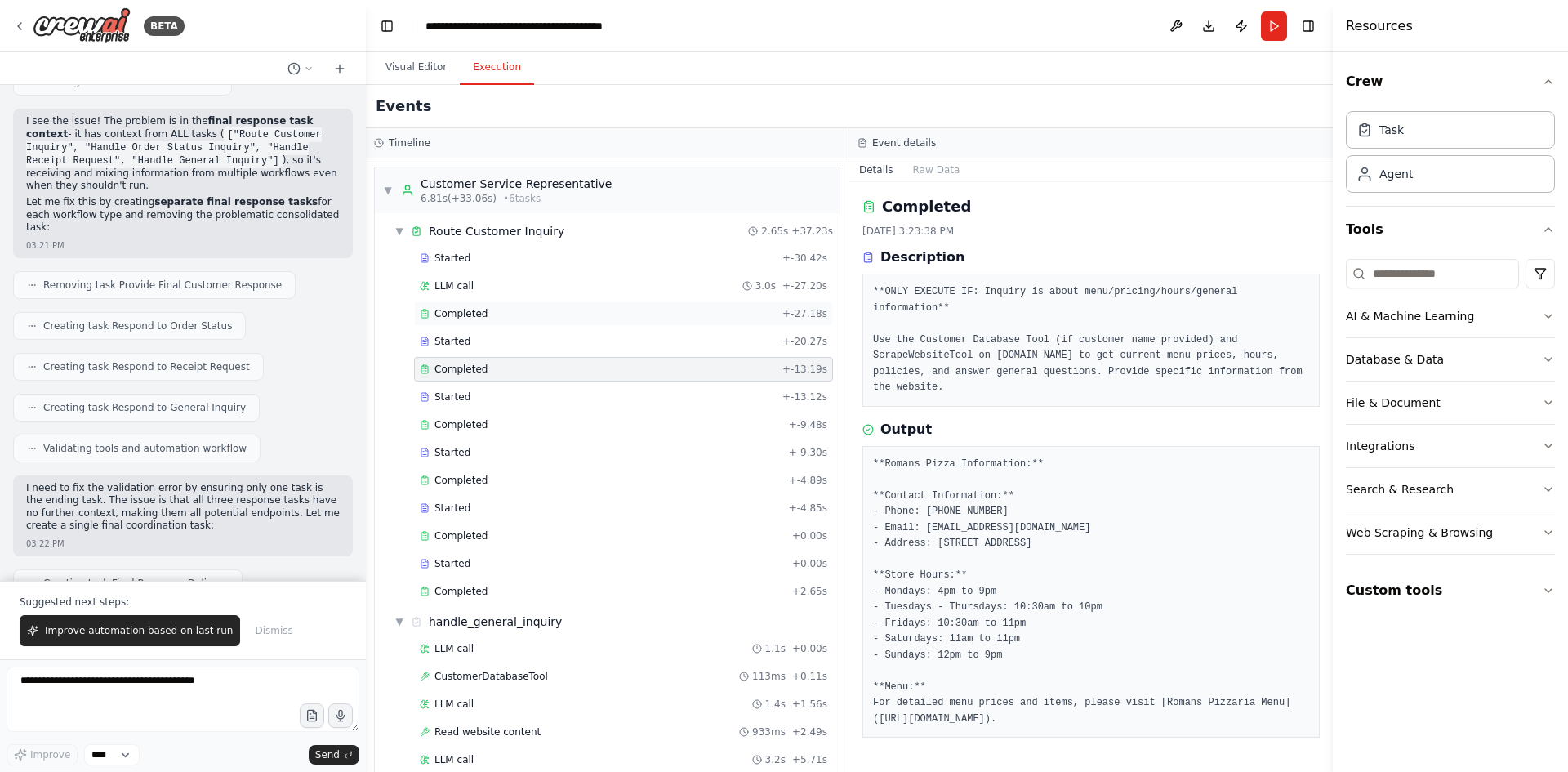
click at [495, 316] on div "Completed" at bounding box center [597, 313] width 356 height 13
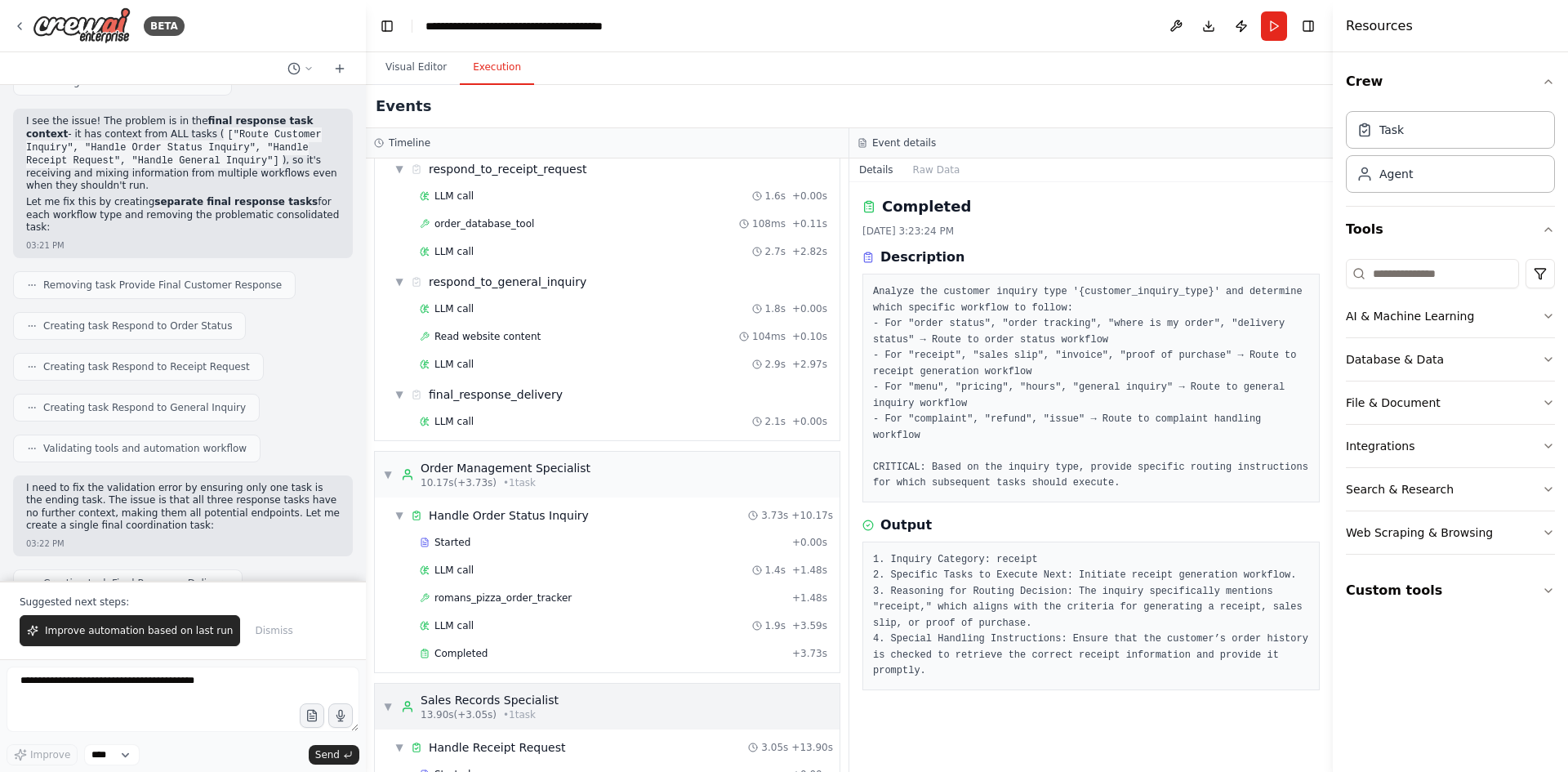
scroll to position [884, 0]
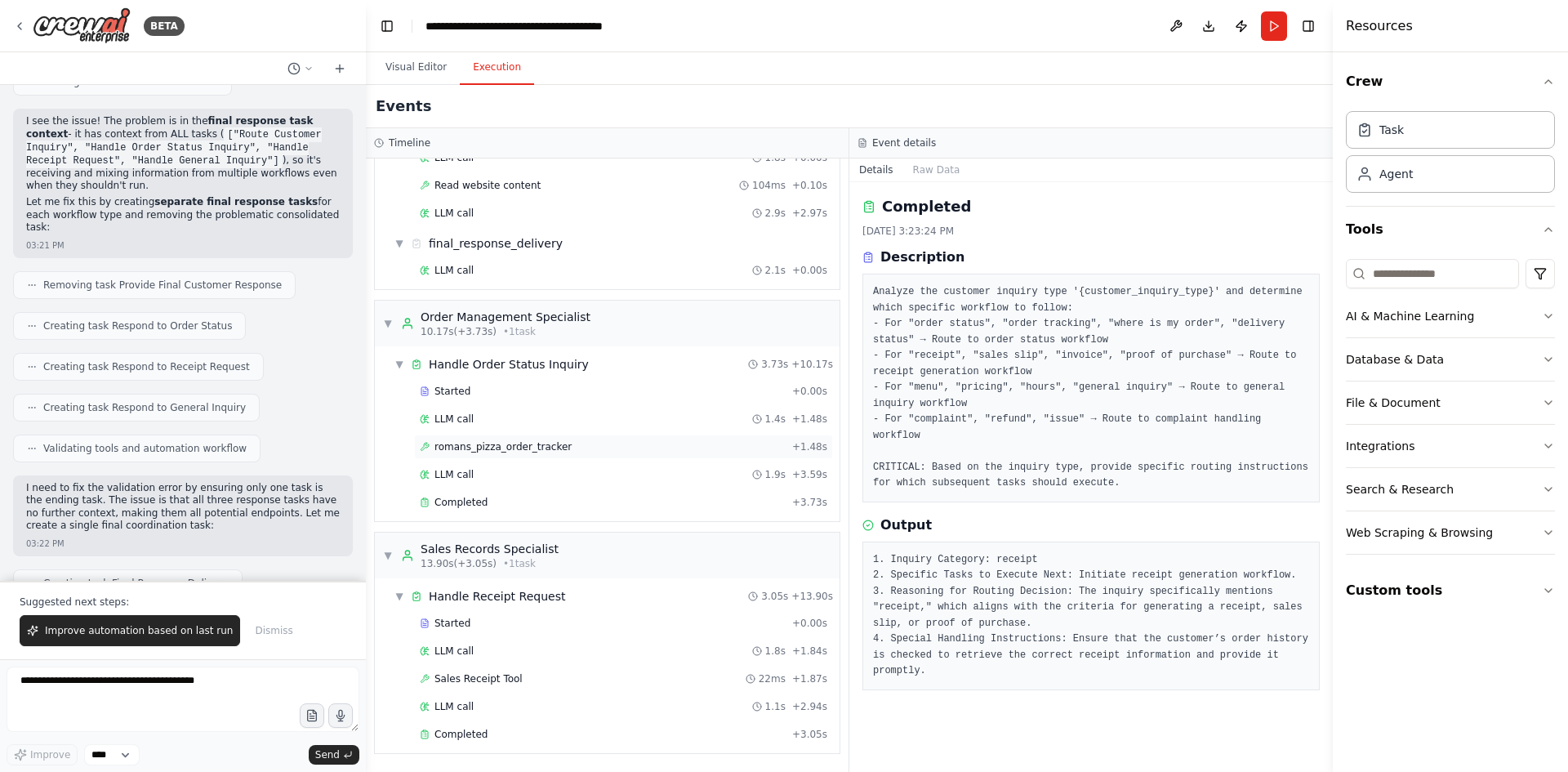
click at [507, 449] on span "romans_pizza_order_tracker" at bounding box center [504, 446] width 137 height 13
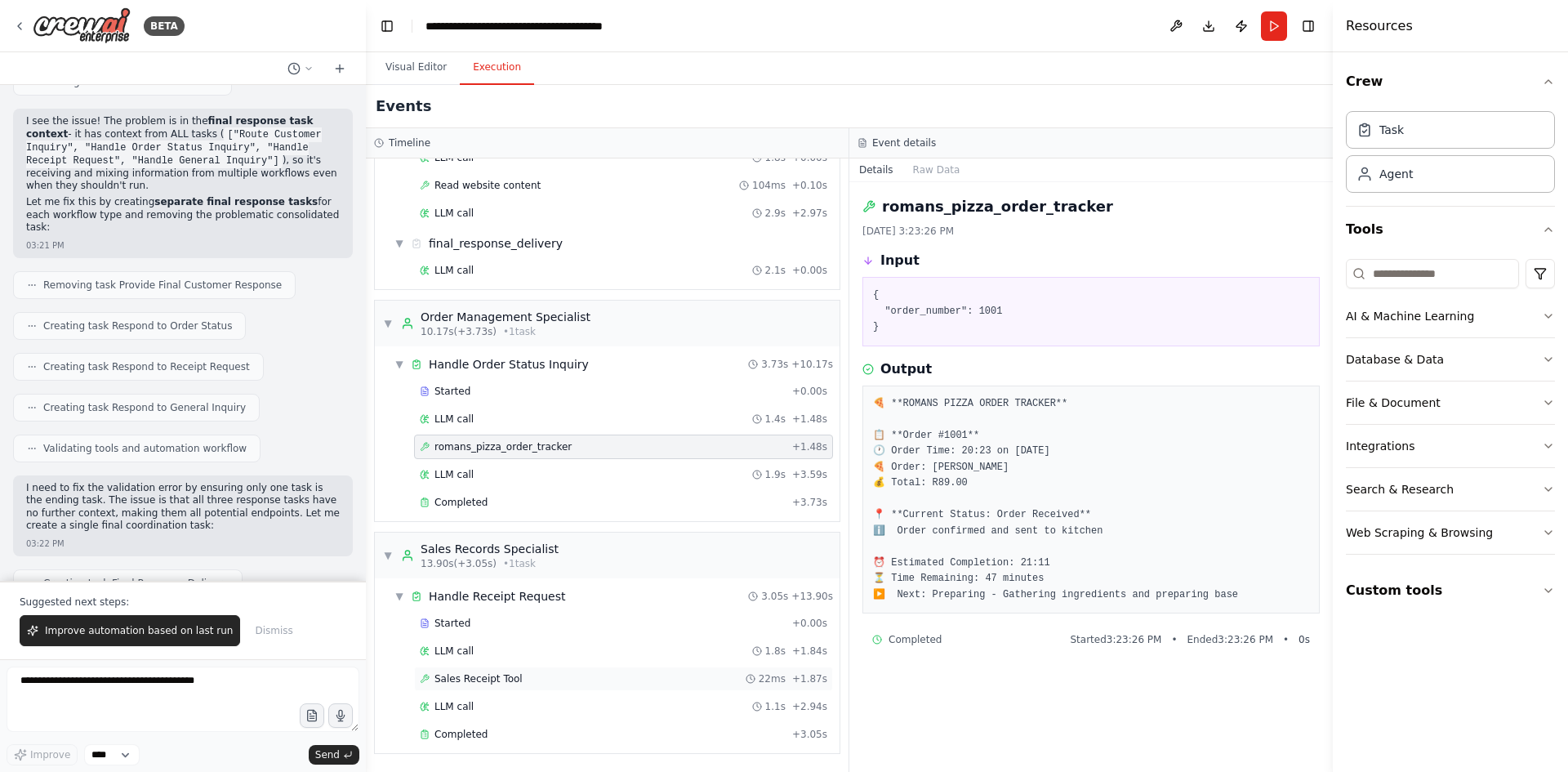
click at [497, 670] on div "Sales Receipt Tool 22ms + 1.87s" at bounding box center [624, 678] width 419 height 24
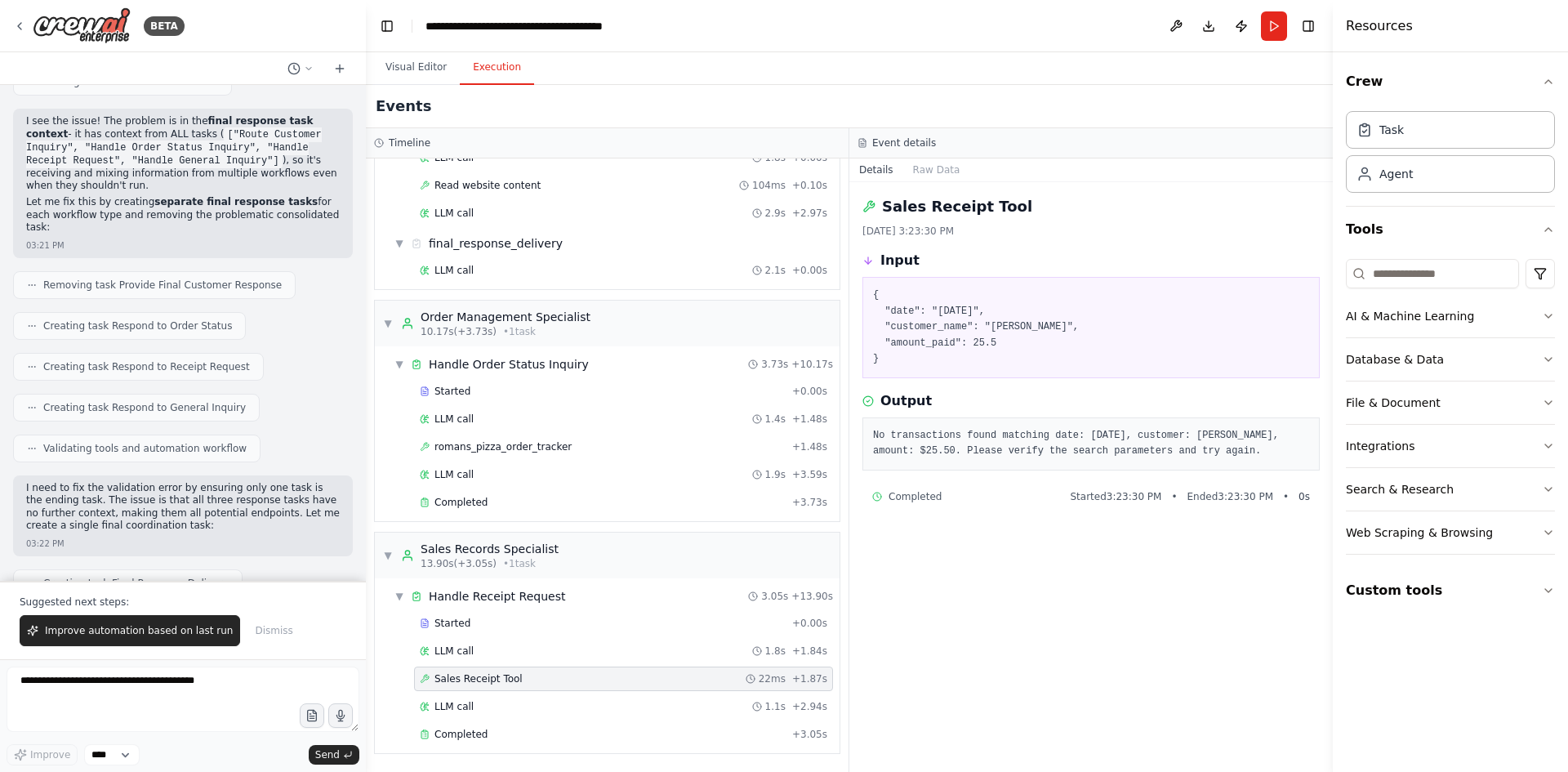
click at [948, 577] on div "Sales Receipt Tool [DATE] 3:23:30 PM Input { "date": "[DATE]", "customer_name":…" at bounding box center [1091, 476] width 484 height 589
click at [123, 693] on textarea at bounding box center [183, 698] width 353 height 65
type textarea "**********"
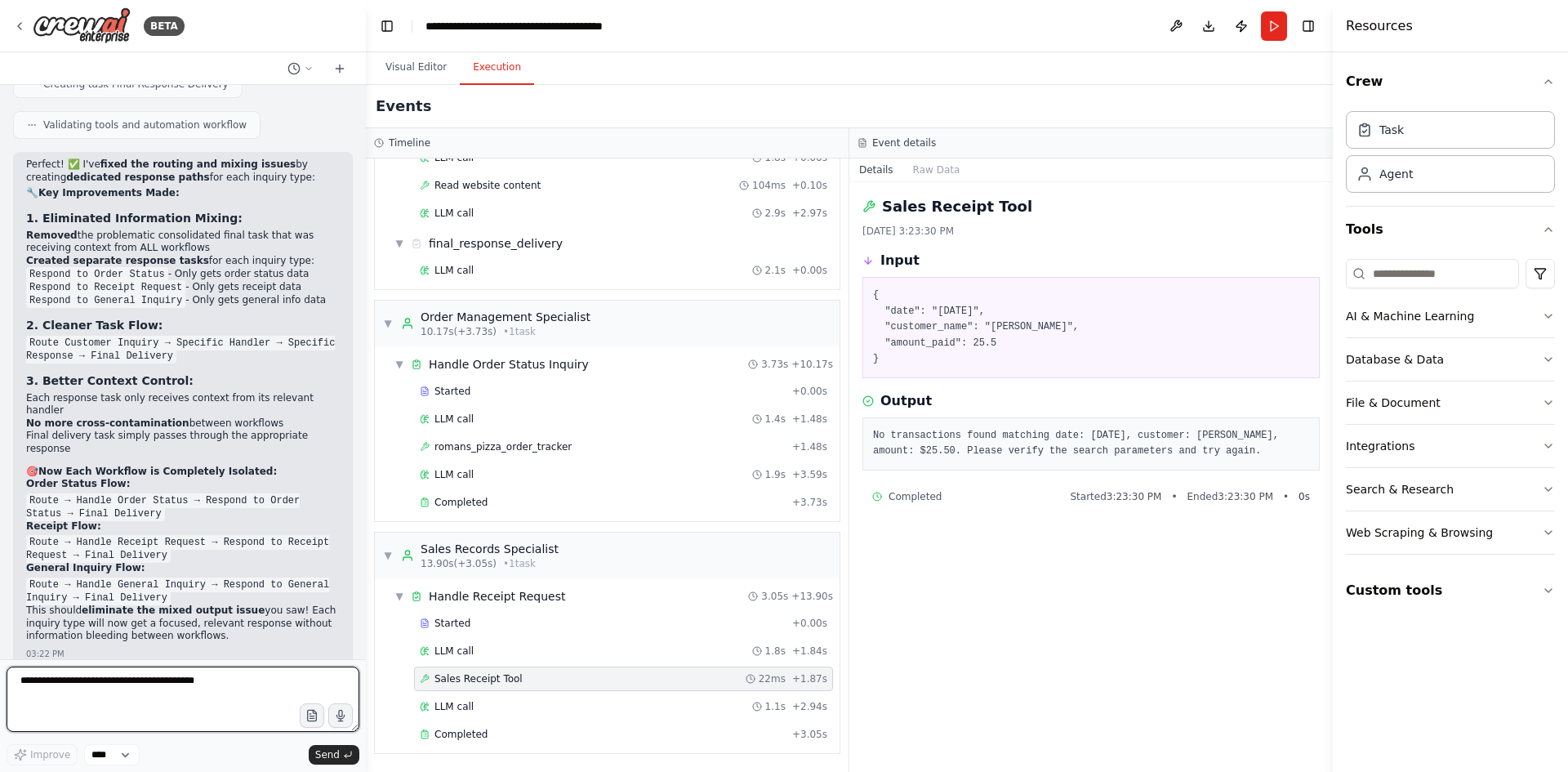
scroll to position [23331, 0]
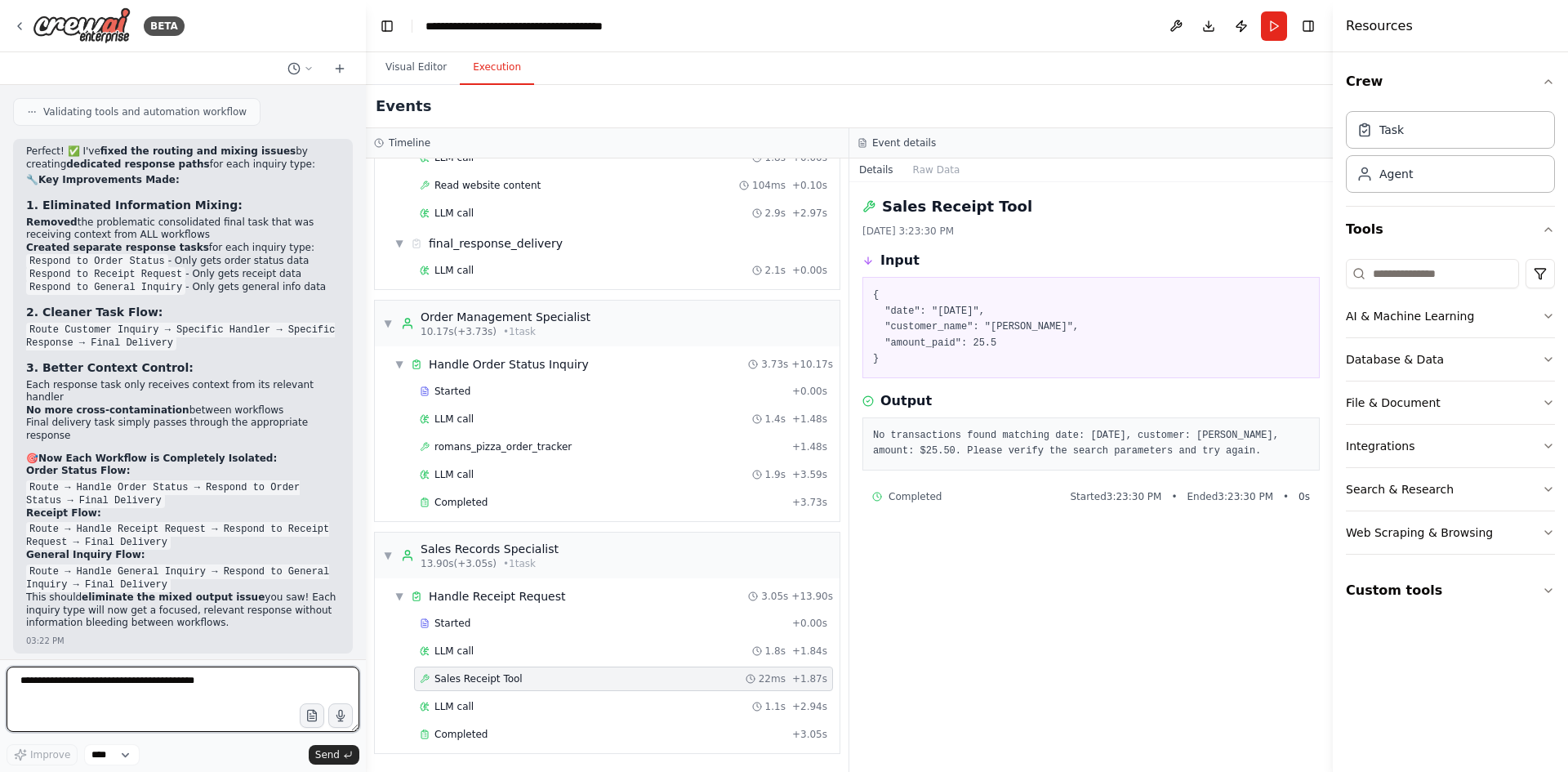
click at [133, 682] on textarea at bounding box center [183, 698] width 353 height 65
type textarea "**********"
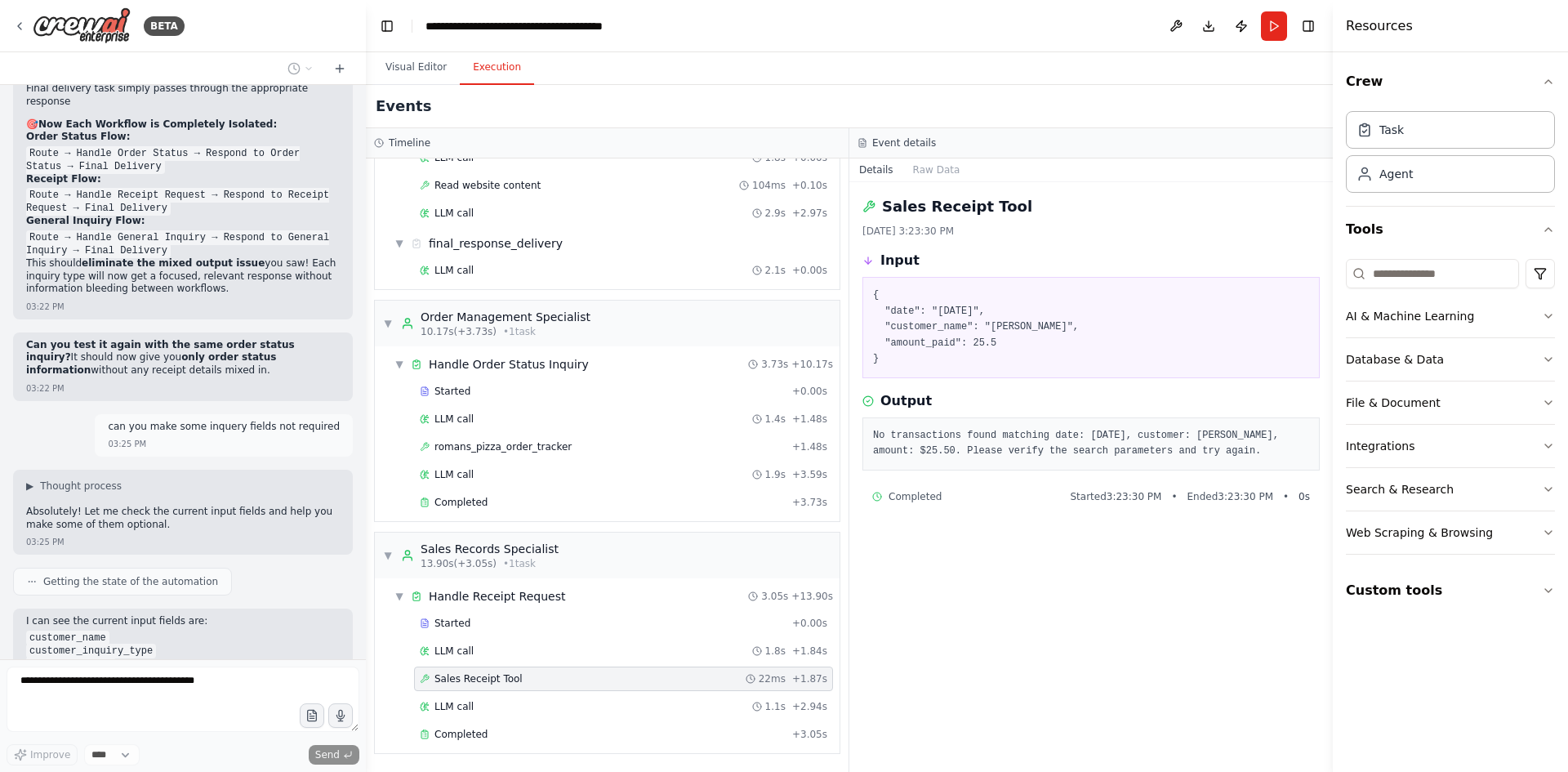
scroll to position [23749, 0]
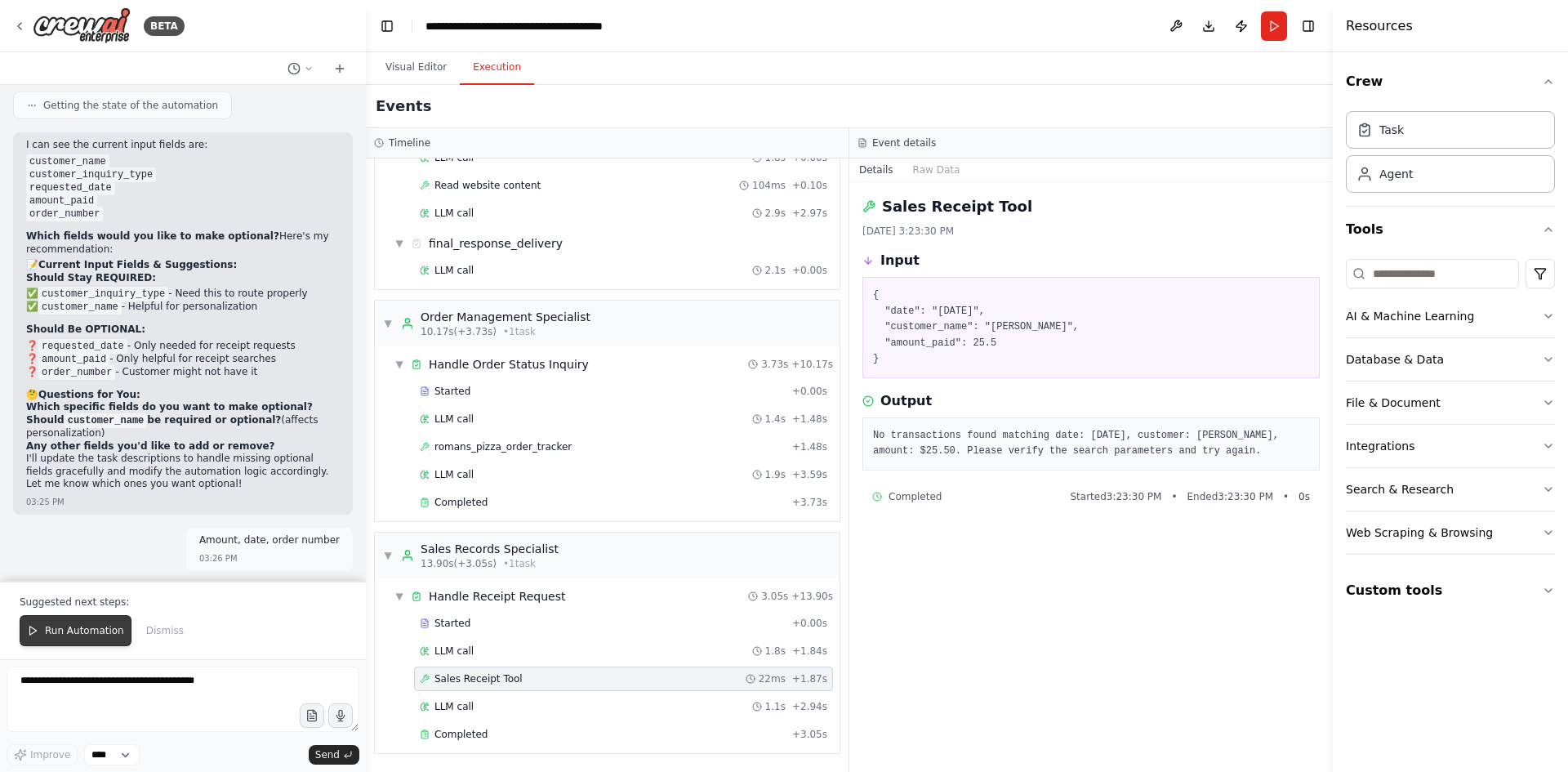
click at [88, 624] on button "Run Automation" at bounding box center [76, 630] width 112 height 31
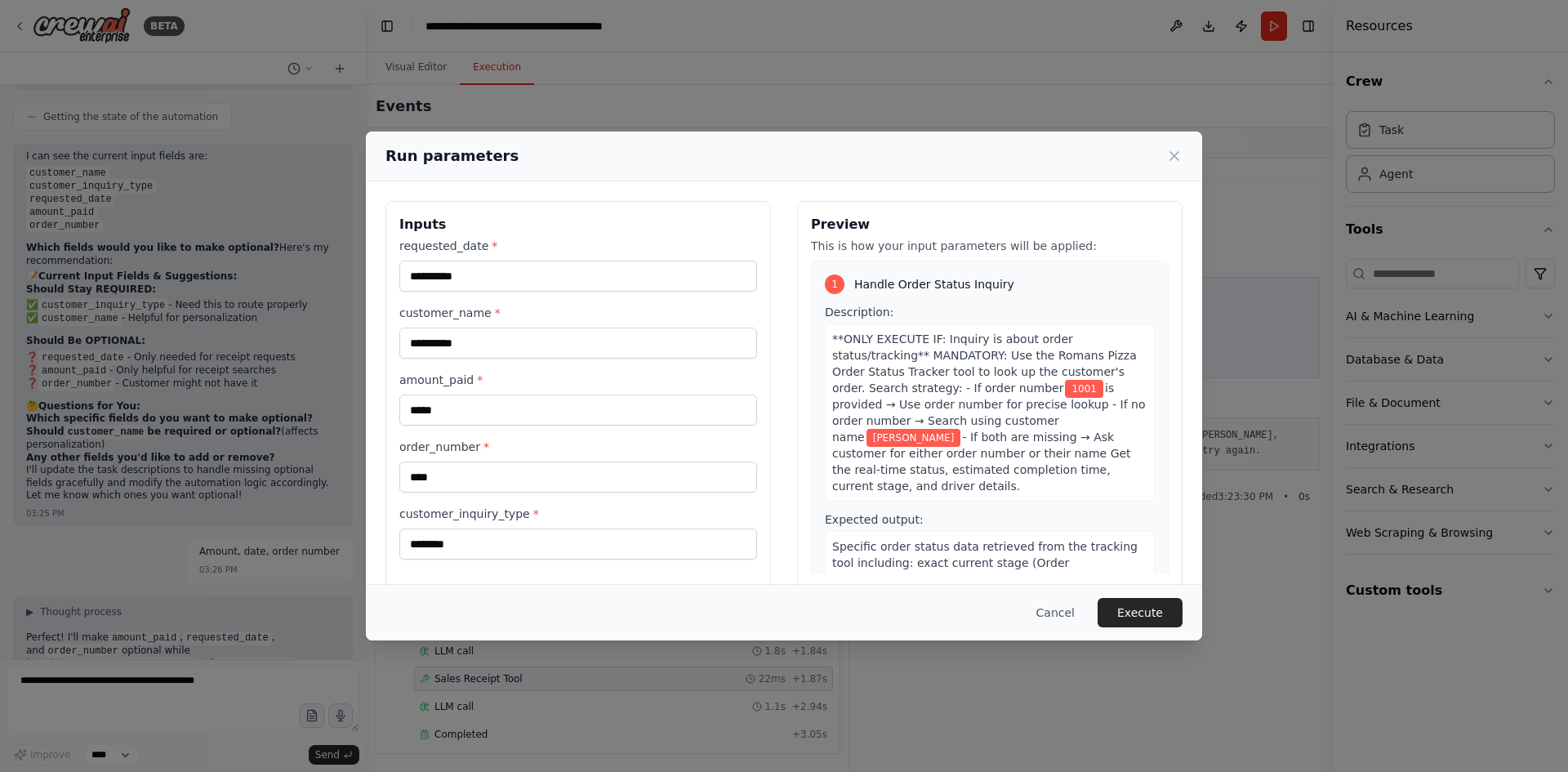
scroll to position [24143, 0]
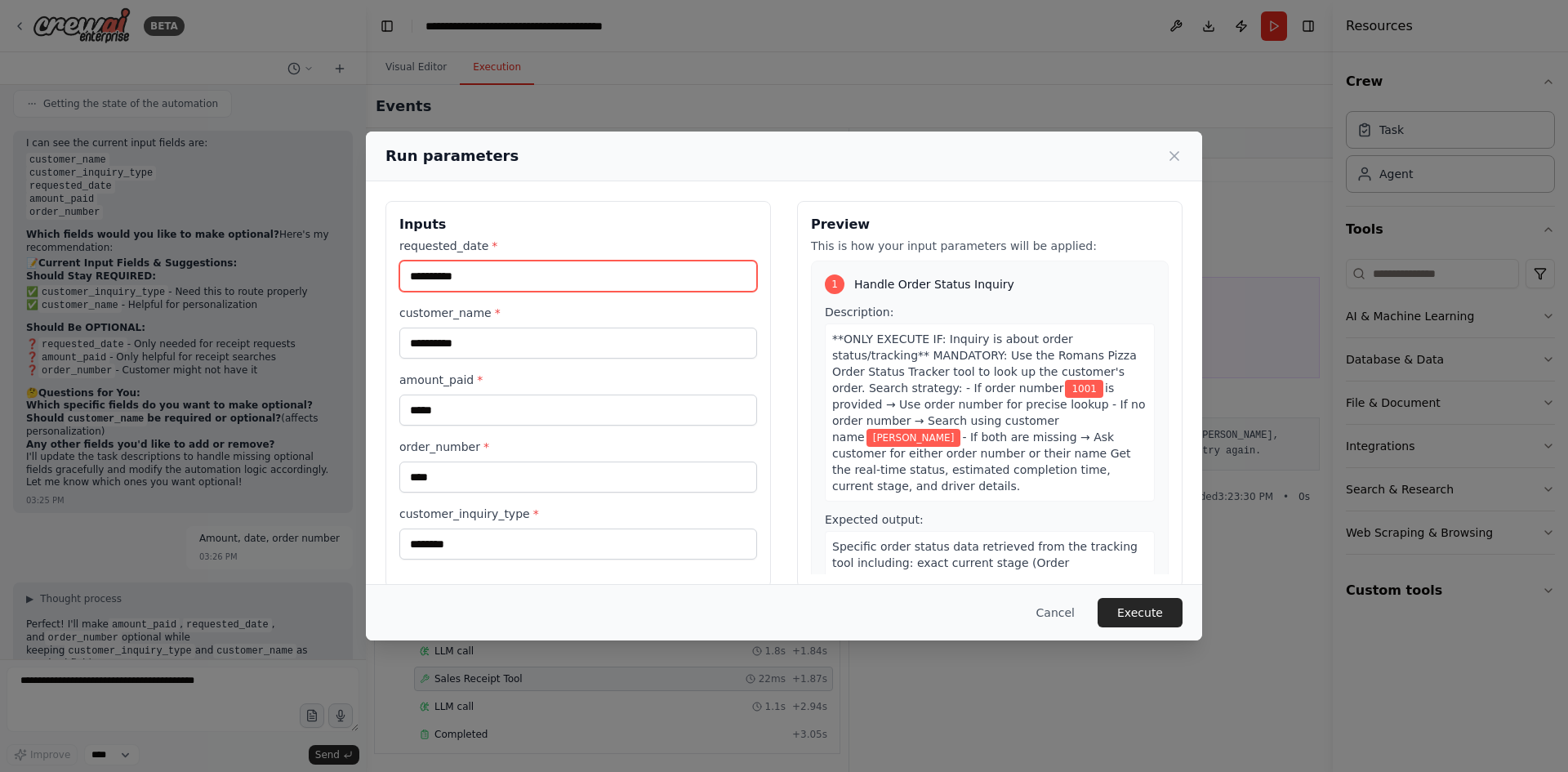
drag, startPoint x: 550, startPoint y: 271, endPoint x: 378, endPoint y: 287, distance: 172.7
click at [378, 287] on div "**********" at bounding box center [784, 394] width 837 height 426
click at [618, 211] on div "**********" at bounding box center [577, 394] width 385 height 387
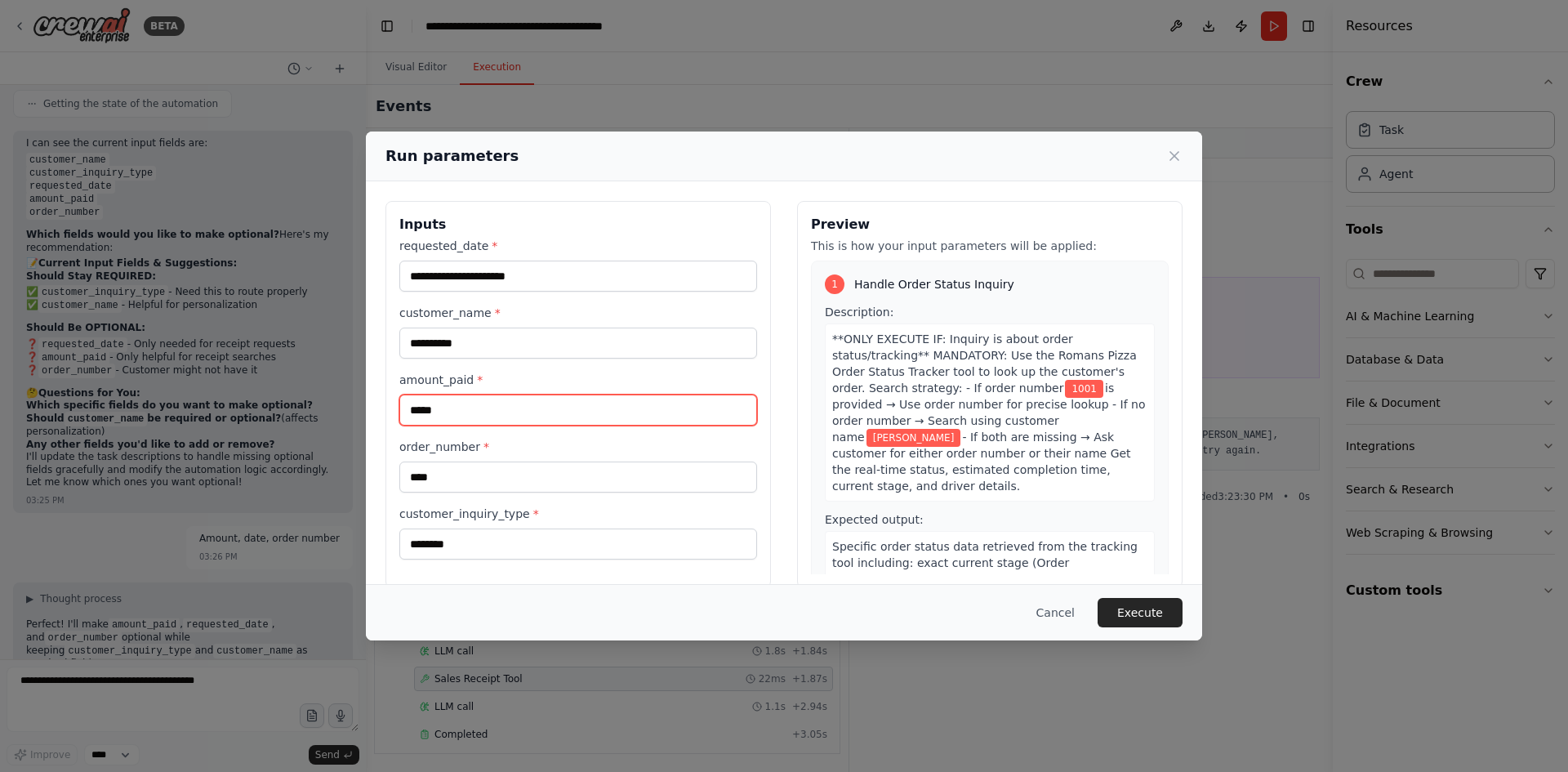
drag, startPoint x: 481, startPoint y: 415, endPoint x: 344, endPoint y: 415, distance: 137.0
click at [344, 415] on div "**********" at bounding box center [784, 386] width 1568 height 772
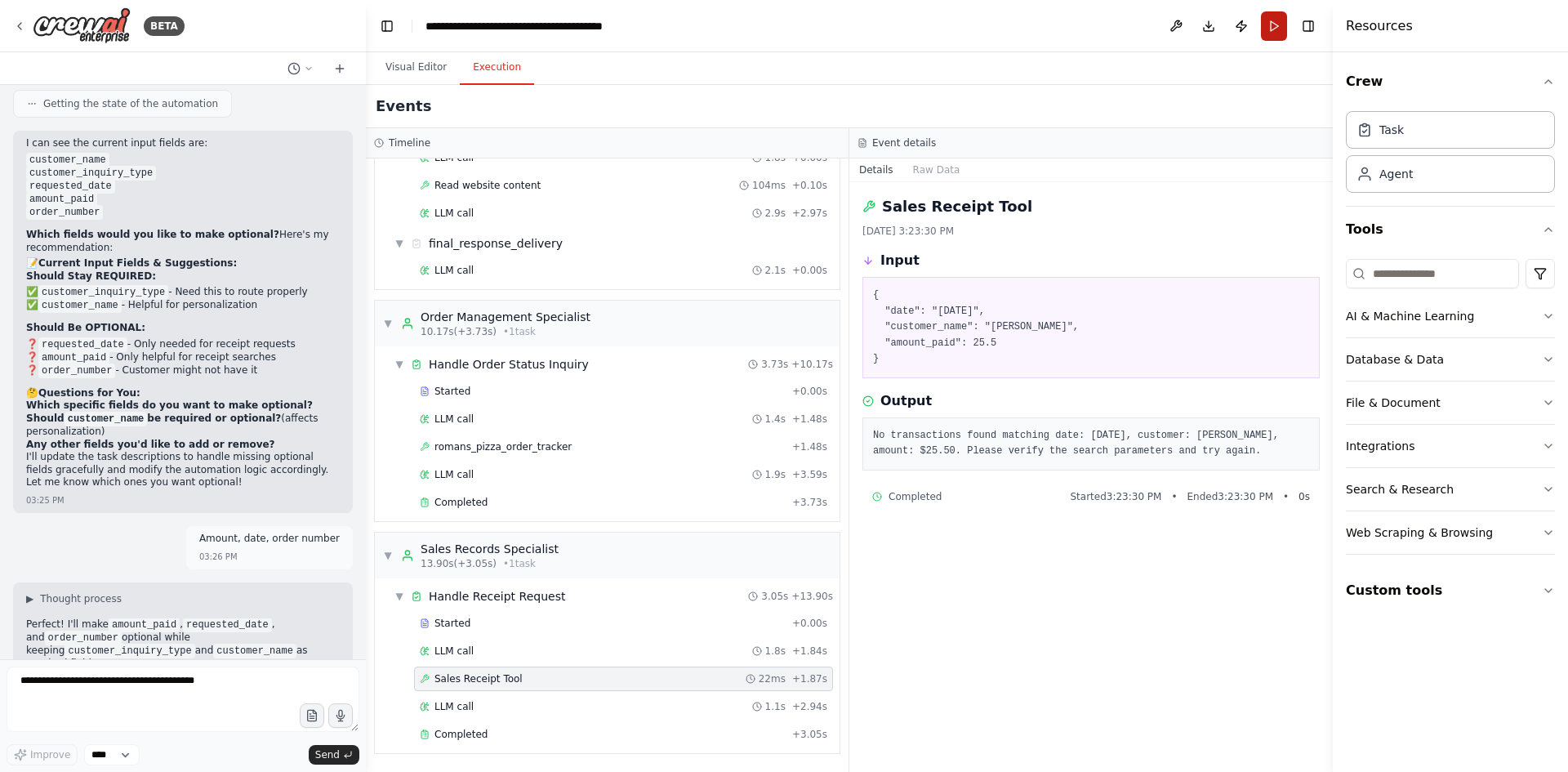
click at [1274, 27] on button "Run" at bounding box center [1274, 26] width 26 height 30
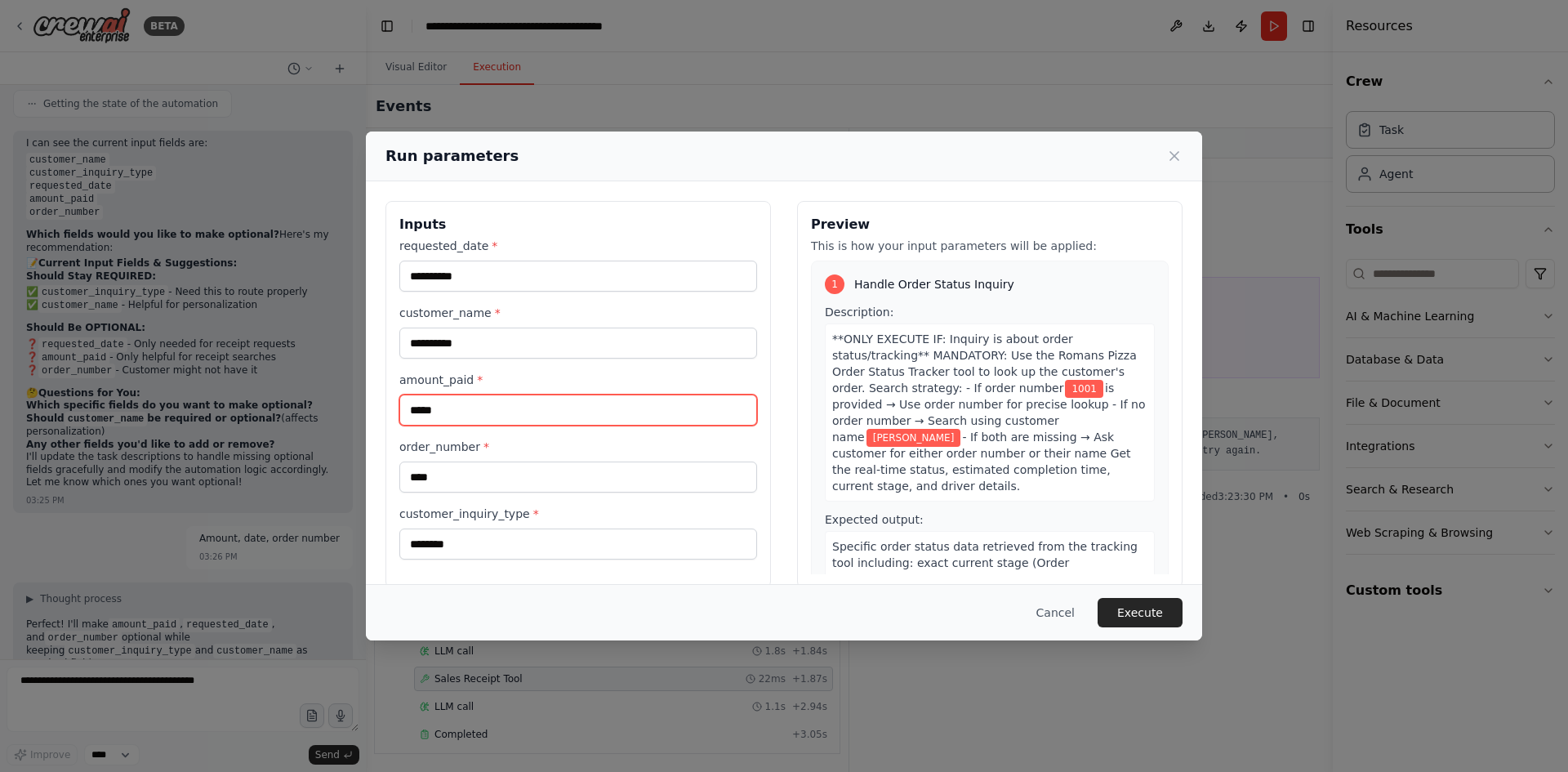
drag, startPoint x: 469, startPoint y: 414, endPoint x: 406, endPoint y: 416, distance: 63.0
click at [406, 416] on input "*****" at bounding box center [577, 410] width 357 height 31
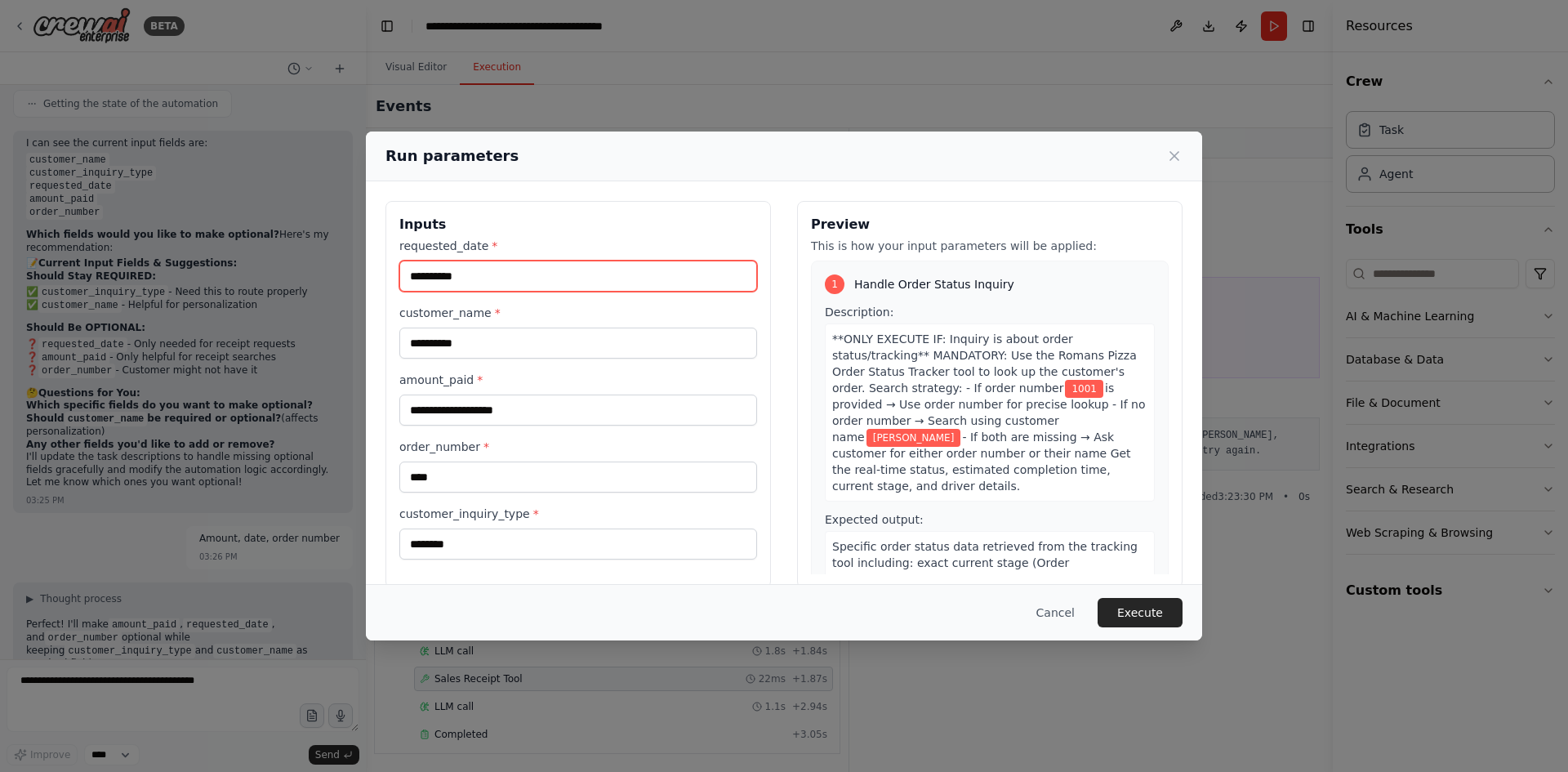
drag, startPoint x: 490, startPoint y: 279, endPoint x: 413, endPoint y: 279, distance: 77.0
click at [413, 279] on input "**********" at bounding box center [577, 276] width 357 height 31
type input "*"
click at [1147, 621] on button "Execute" at bounding box center [1140, 612] width 85 height 30
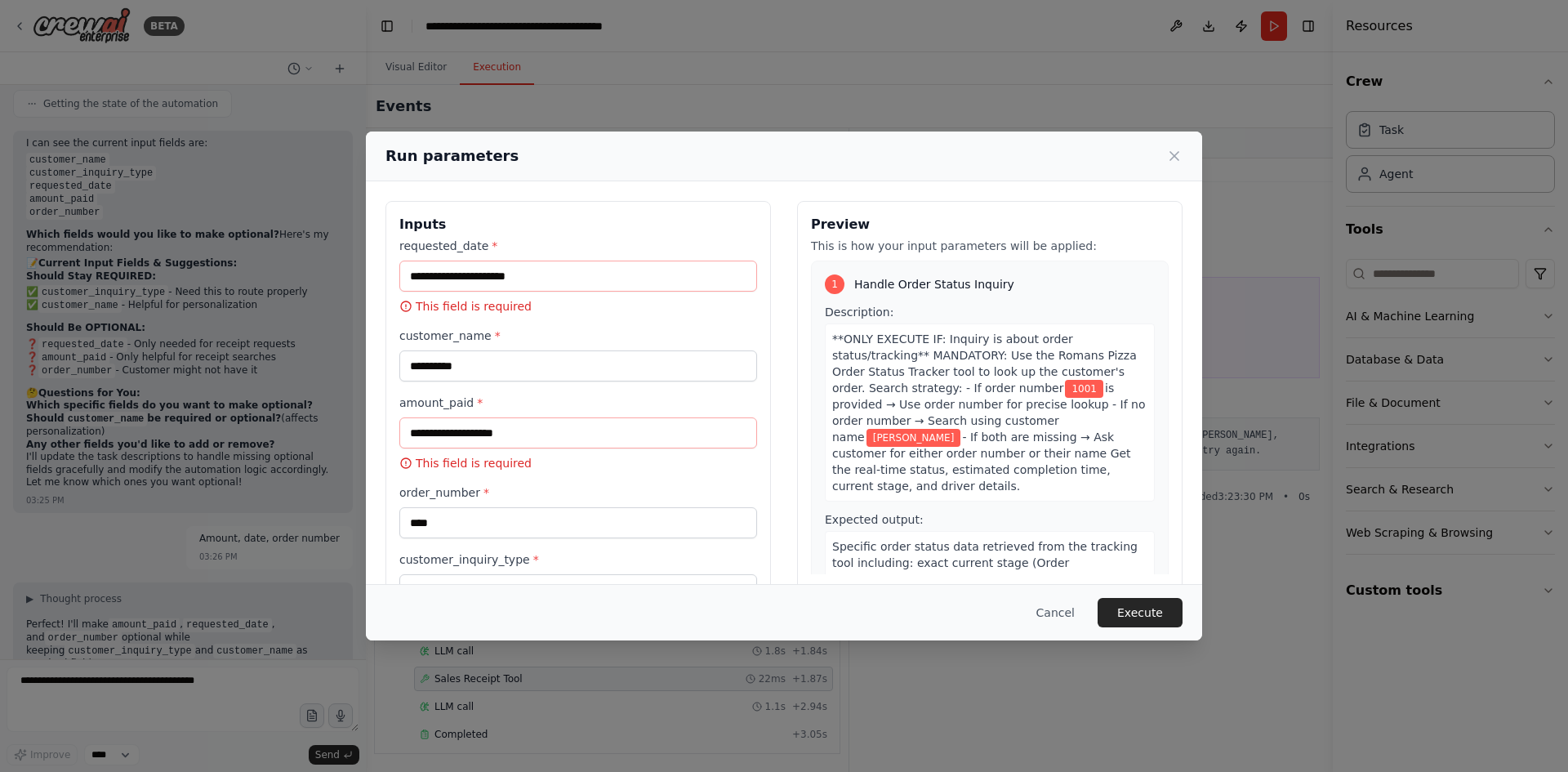
click at [130, 673] on div "**********" at bounding box center [784, 386] width 1568 height 772
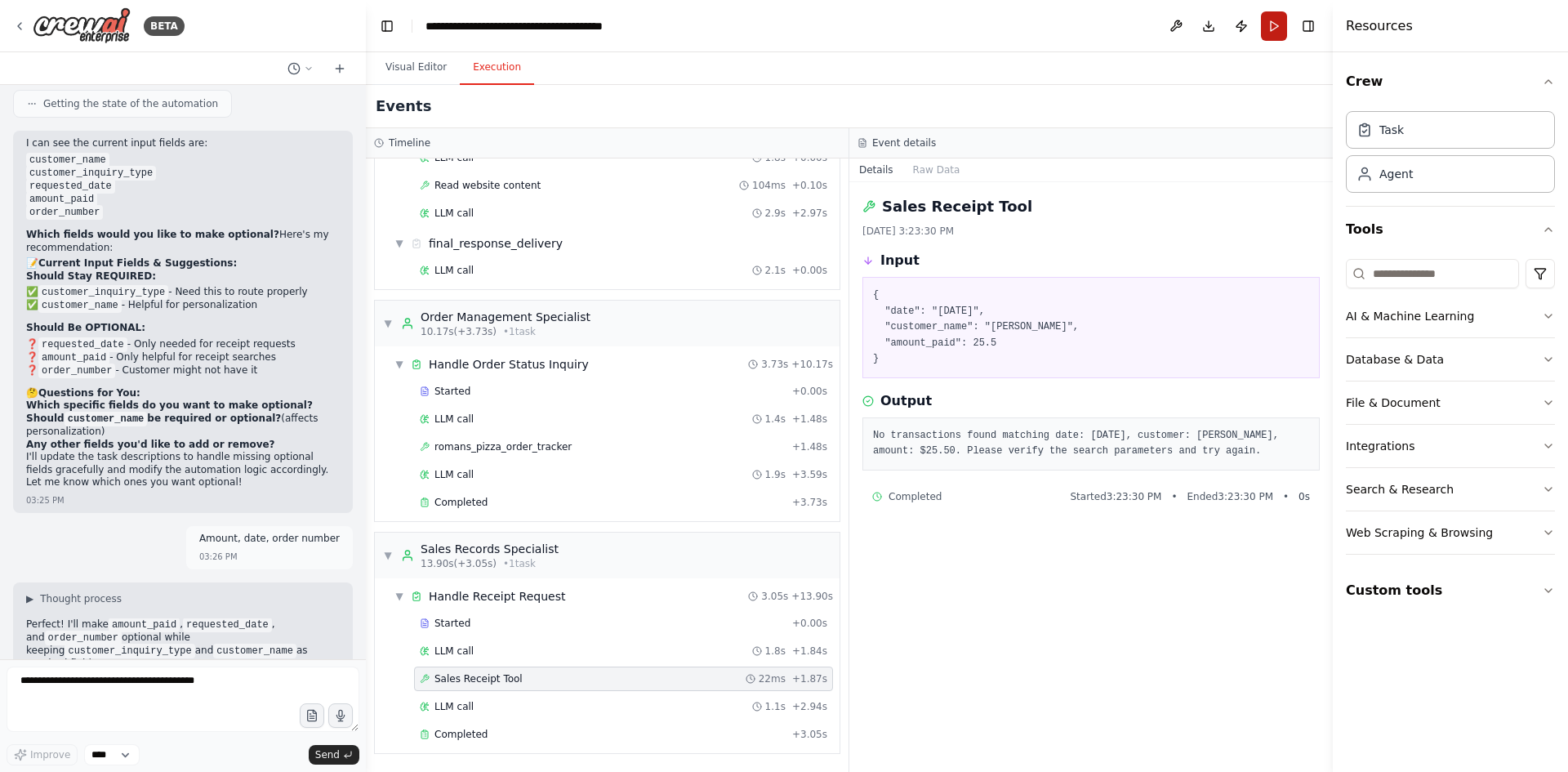
click at [1273, 31] on button "Run" at bounding box center [1274, 26] width 26 height 30
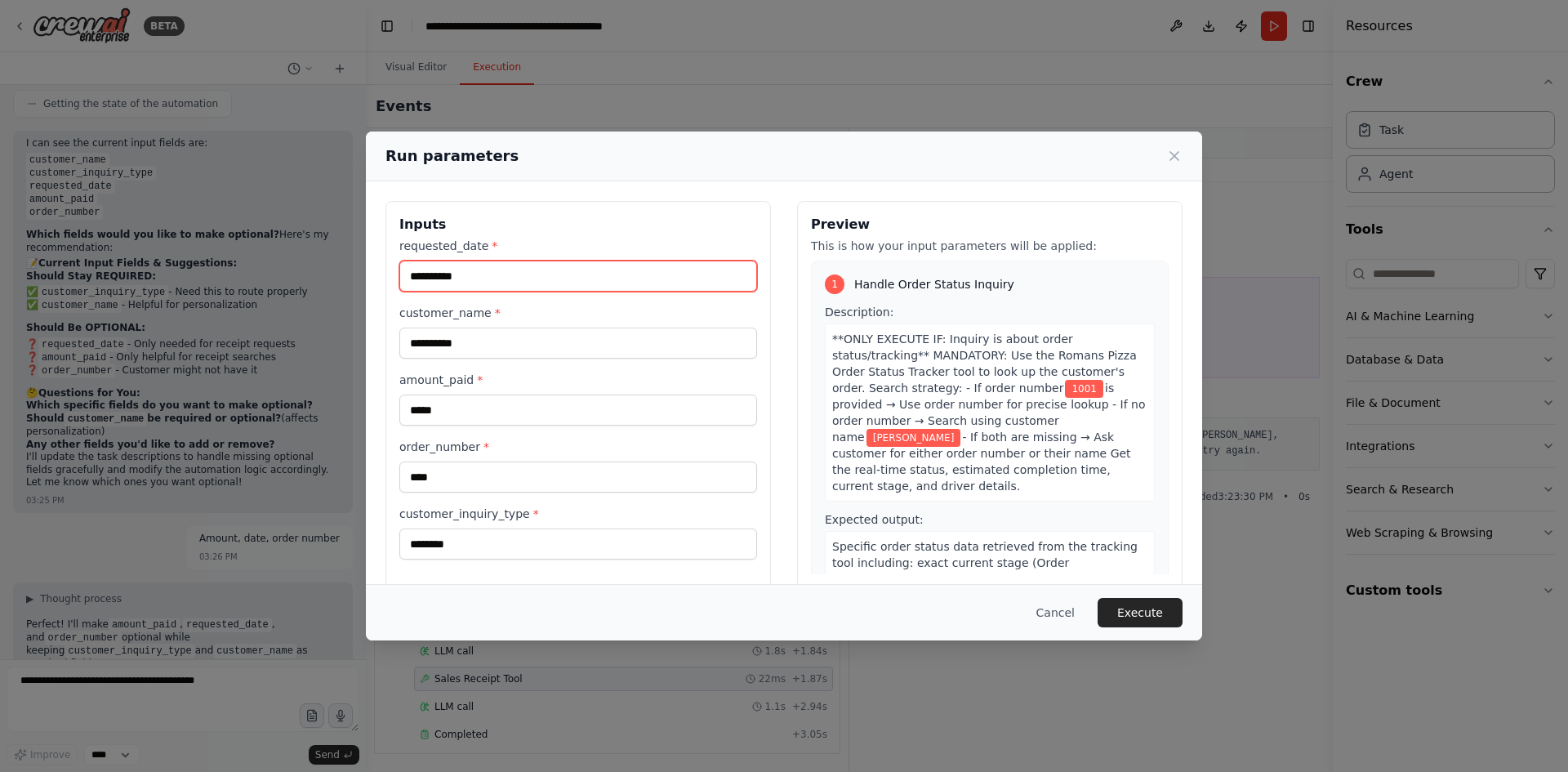
click at [542, 274] on input "**********" at bounding box center [577, 276] width 357 height 31
drag, startPoint x: 476, startPoint y: 273, endPoint x: 409, endPoint y: 280, distance: 67.4
click at [409, 280] on input "**********" at bounding box center [577, 276] width 357 height 31
click at [598, 312] on label "customer_name *" at bounding box center [577, 312] width 357 height 17
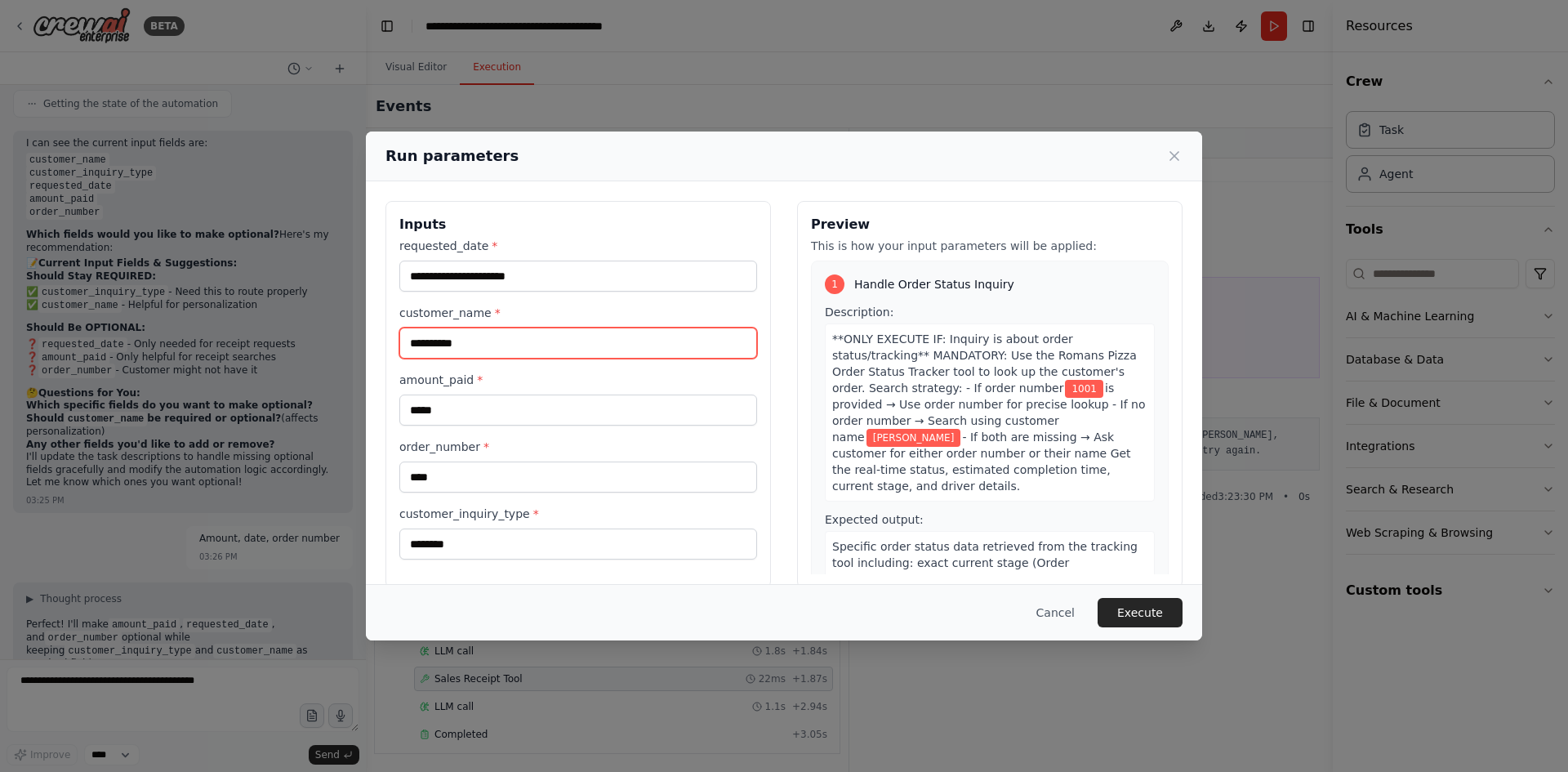
click at [598, 328] on input "**********" at bounding box center [577, 343] width 357 height 31
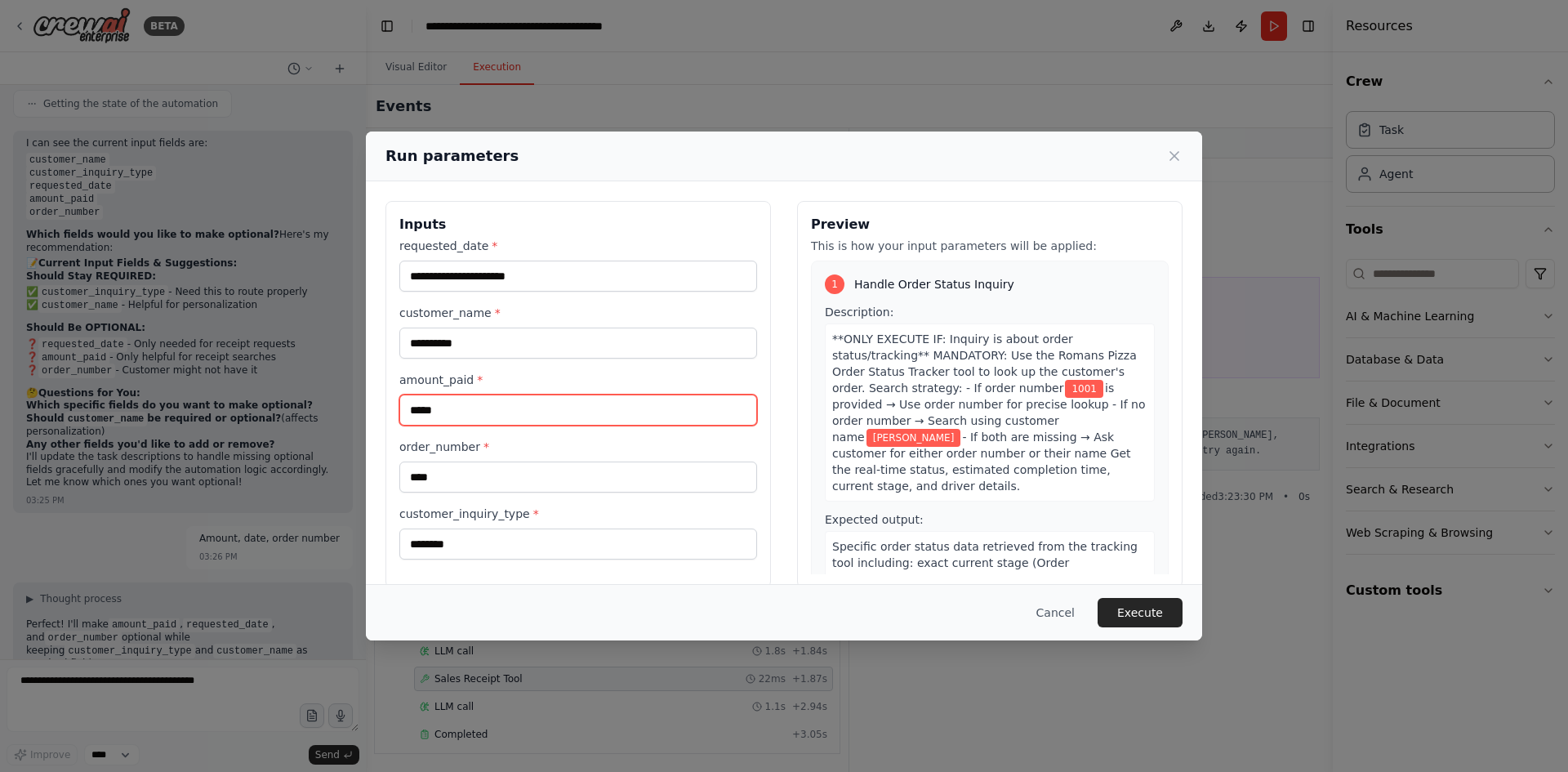
drag, startPoint x: 451, startPoint y: 412, endPoint x: 404, endPoint y: 416, distance: 47.2
click at [404, 416] on input "*****" at bounding box center [577, 410] width 357 height 31
click at [1138, 617] on button "Execute" at bounding box center [1140, 612] width 85 height 30
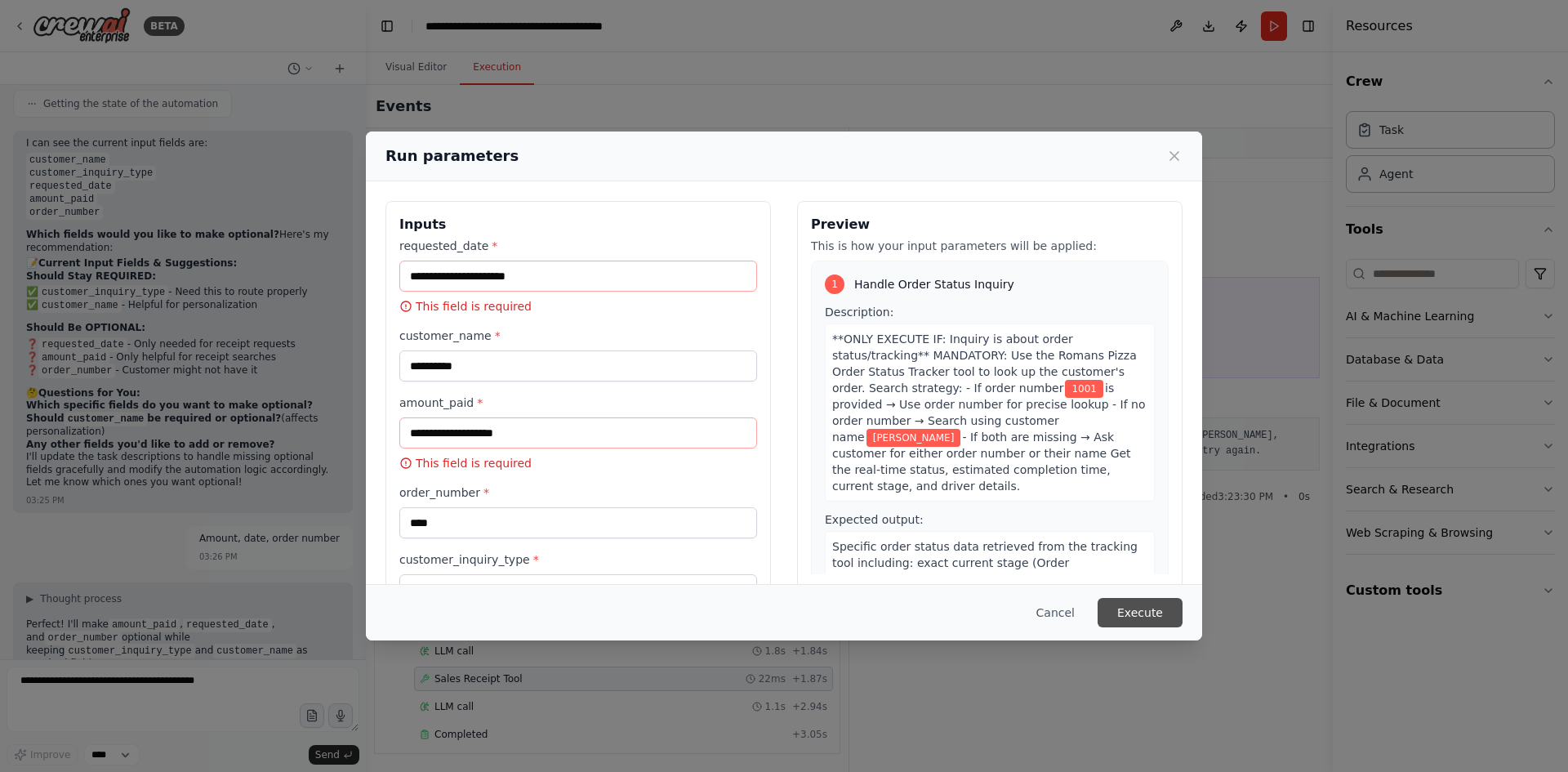
click at [1154, 617] on button "Execute" at bounding box center [1140, 612] width 85 height 30
click at [1139, 615] on button "Execute" at bounding box center [1140, 612] width 85 height 30
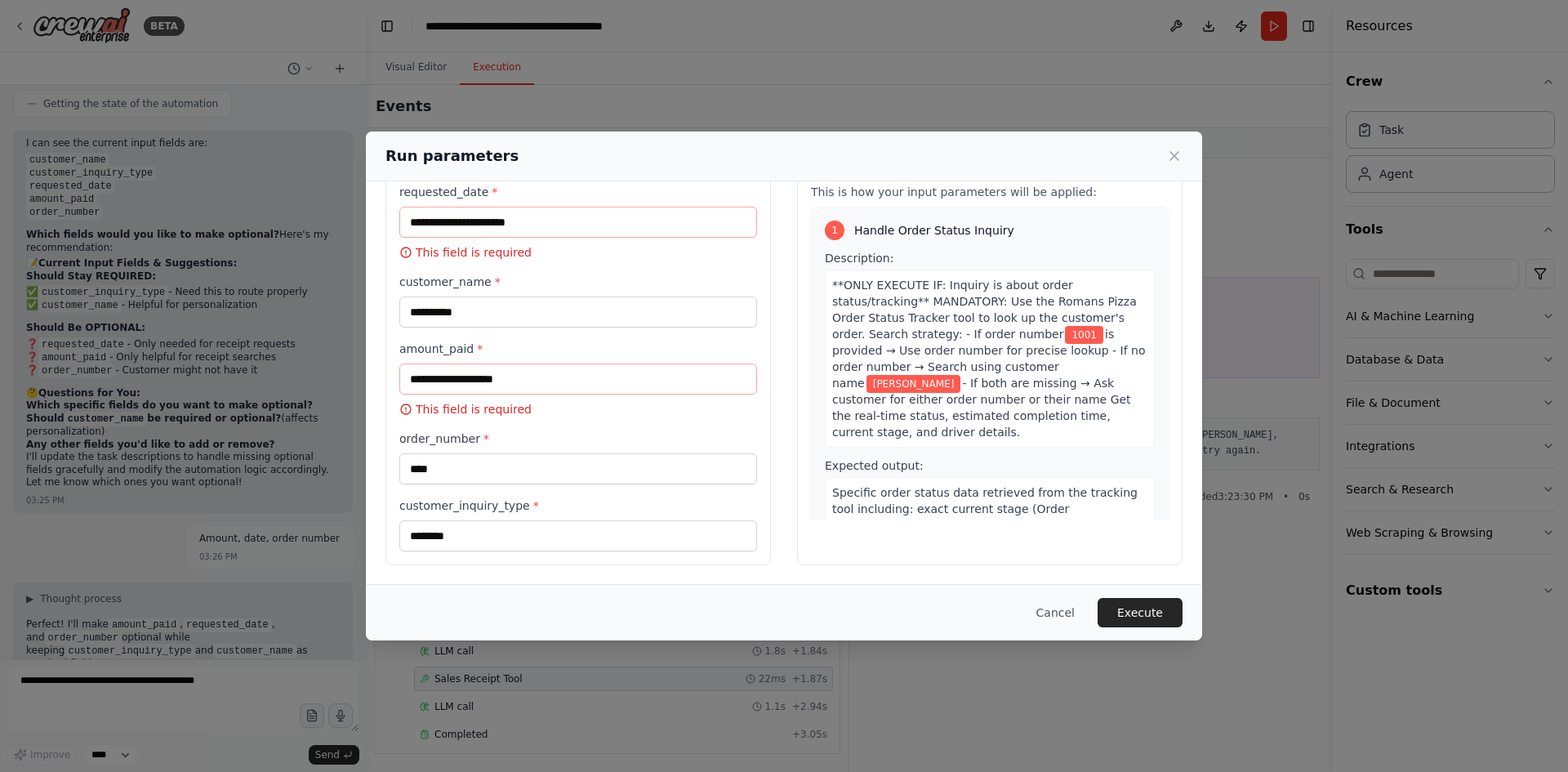
scroll to position [0, 0]
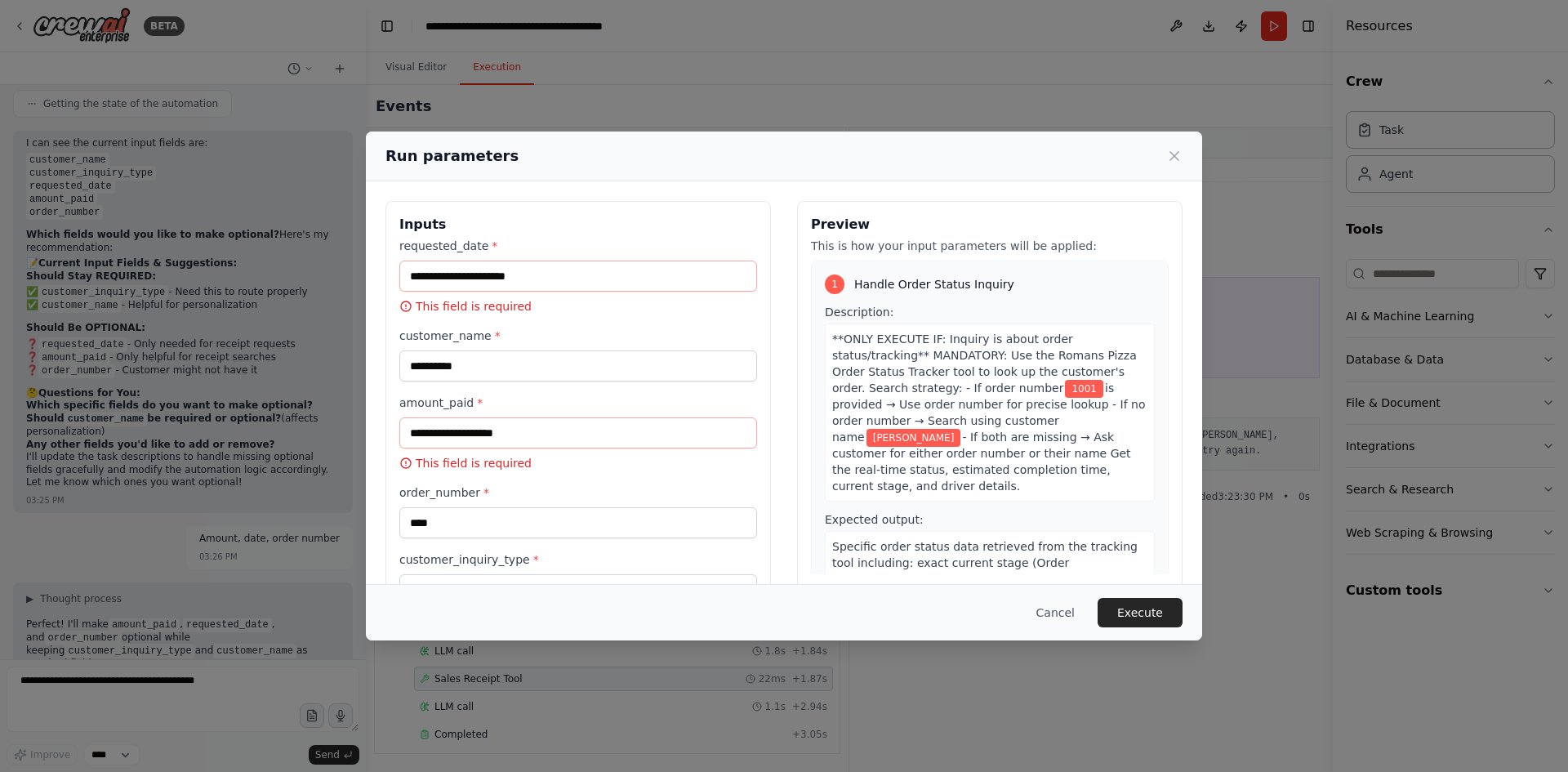
click at [120, 682] on div "**********" at bounding box center [784, 386] width 1568 height 772
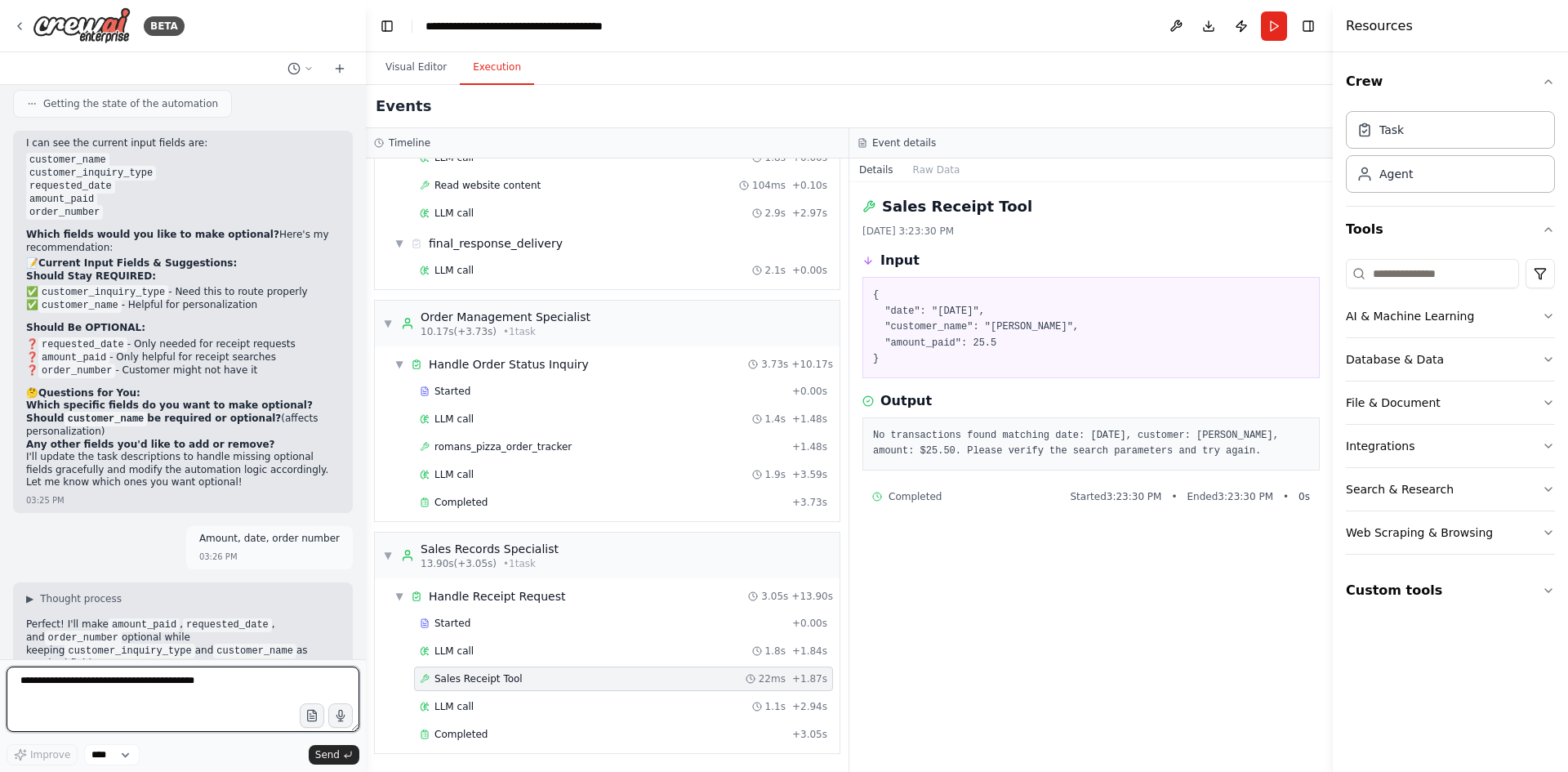
click at [122, 682] on textarea at bounding box center [183, 698] width 353 height 65
type textarea "**********"
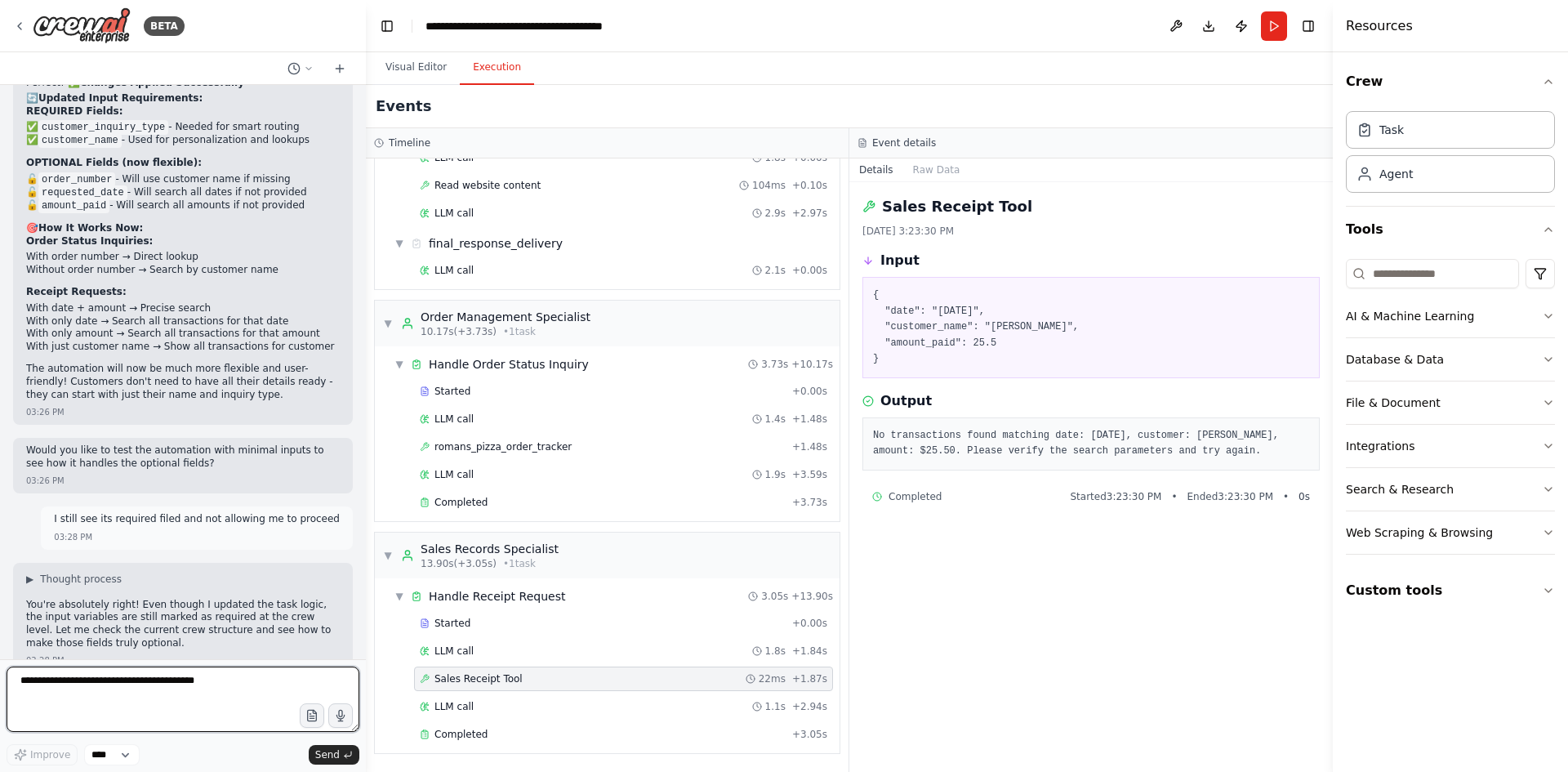
scroll to position [25025, 0]
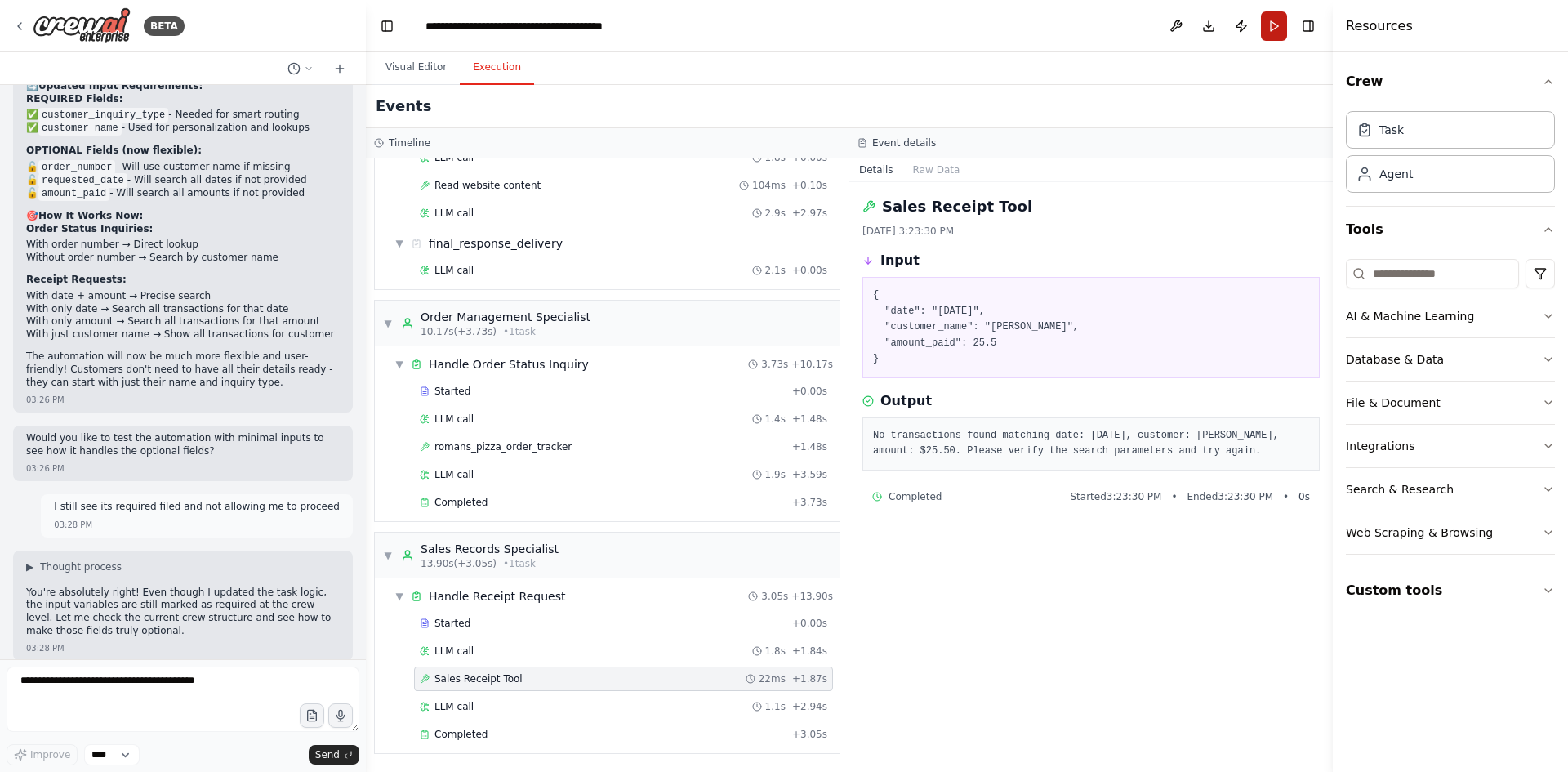
click at [1269, 31] on button "Run" at bounding box center [1274, 26] width 26 height 30
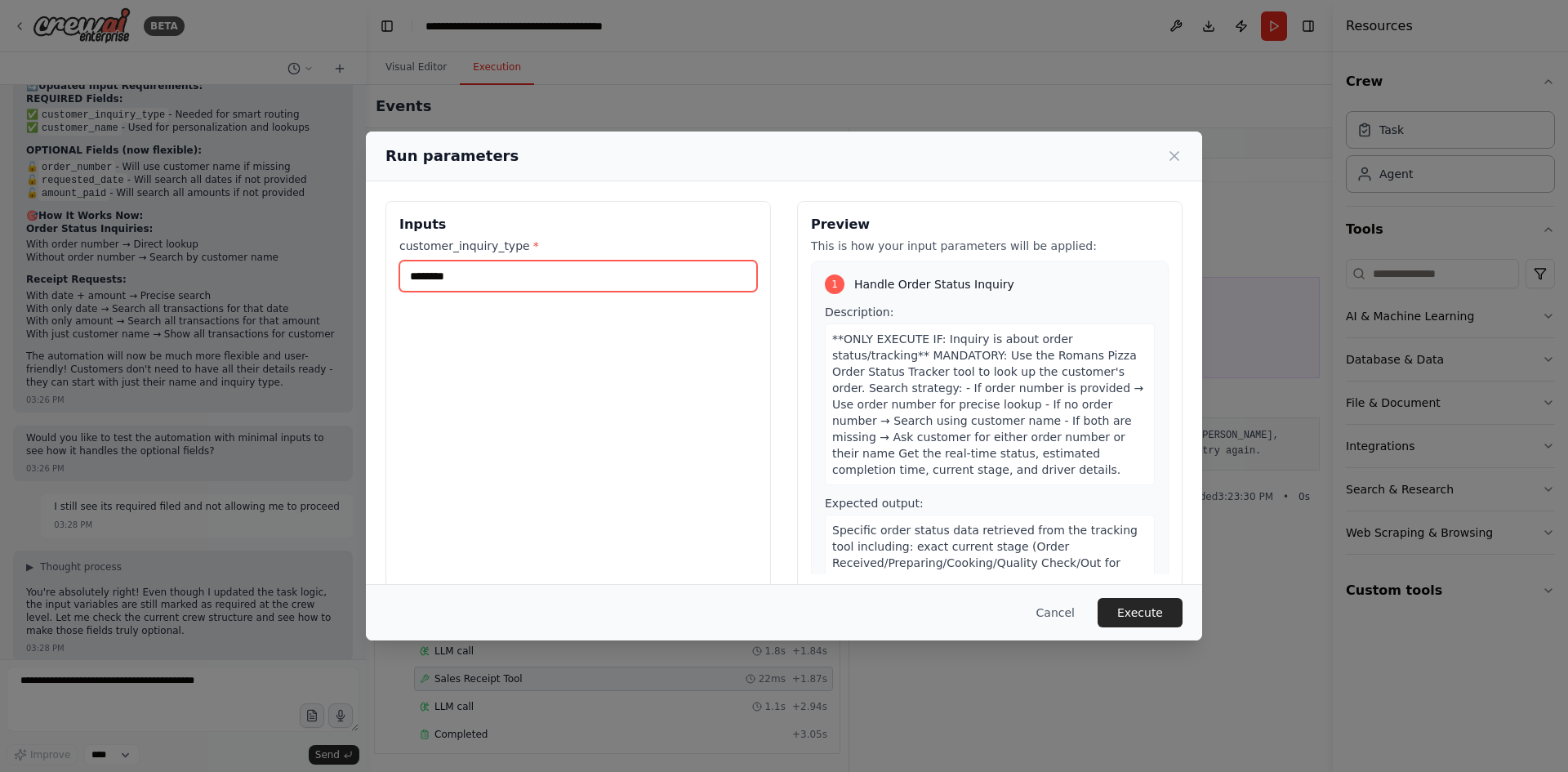
click at [531, 275] on input "*******" at bounding box center [577, 276] width 357 height 31
click at [1137, 614] on button "Execute" at bounding box center [1140, 612] width 85 height 30
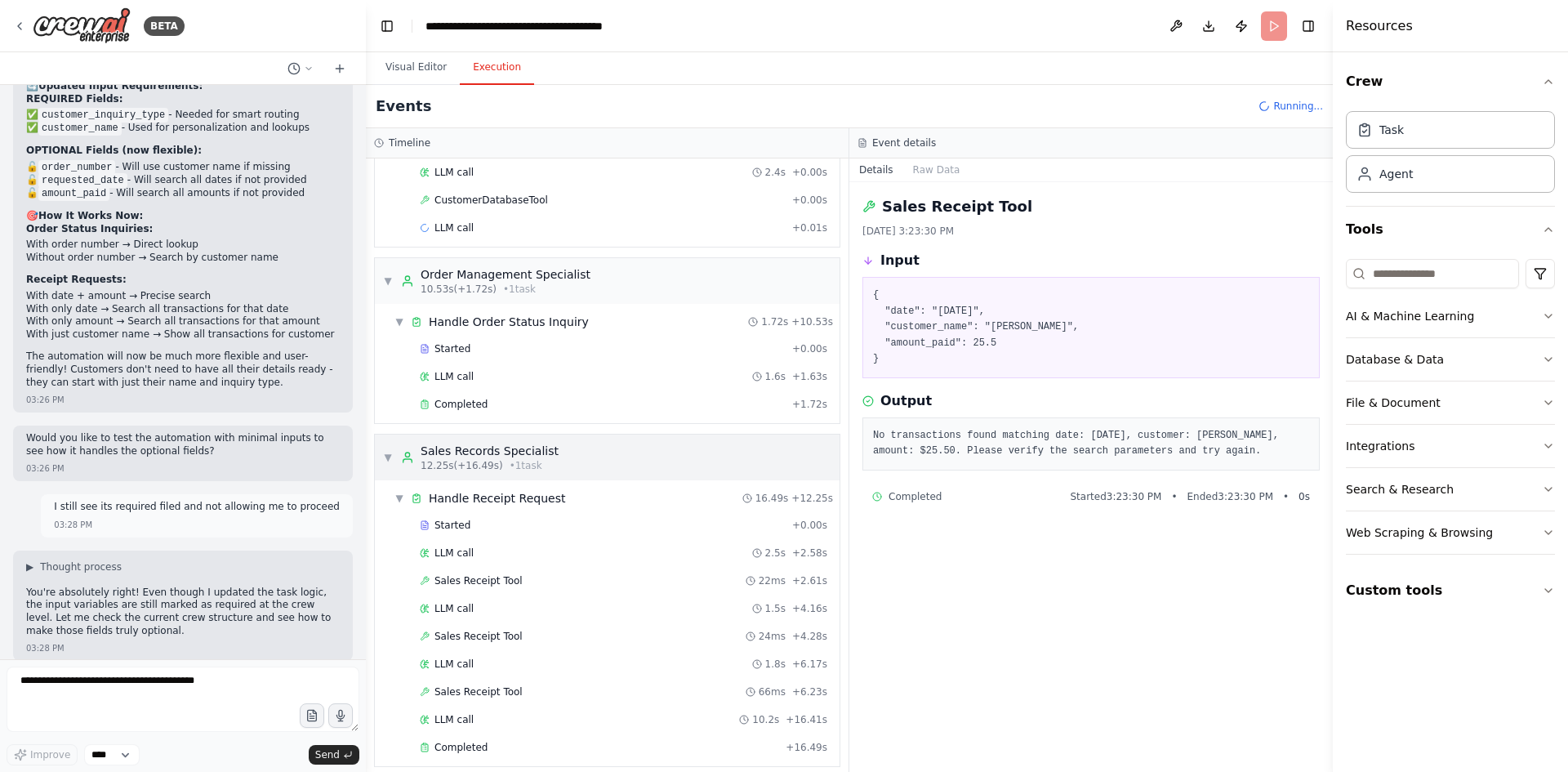
scroll to position [352, 0]
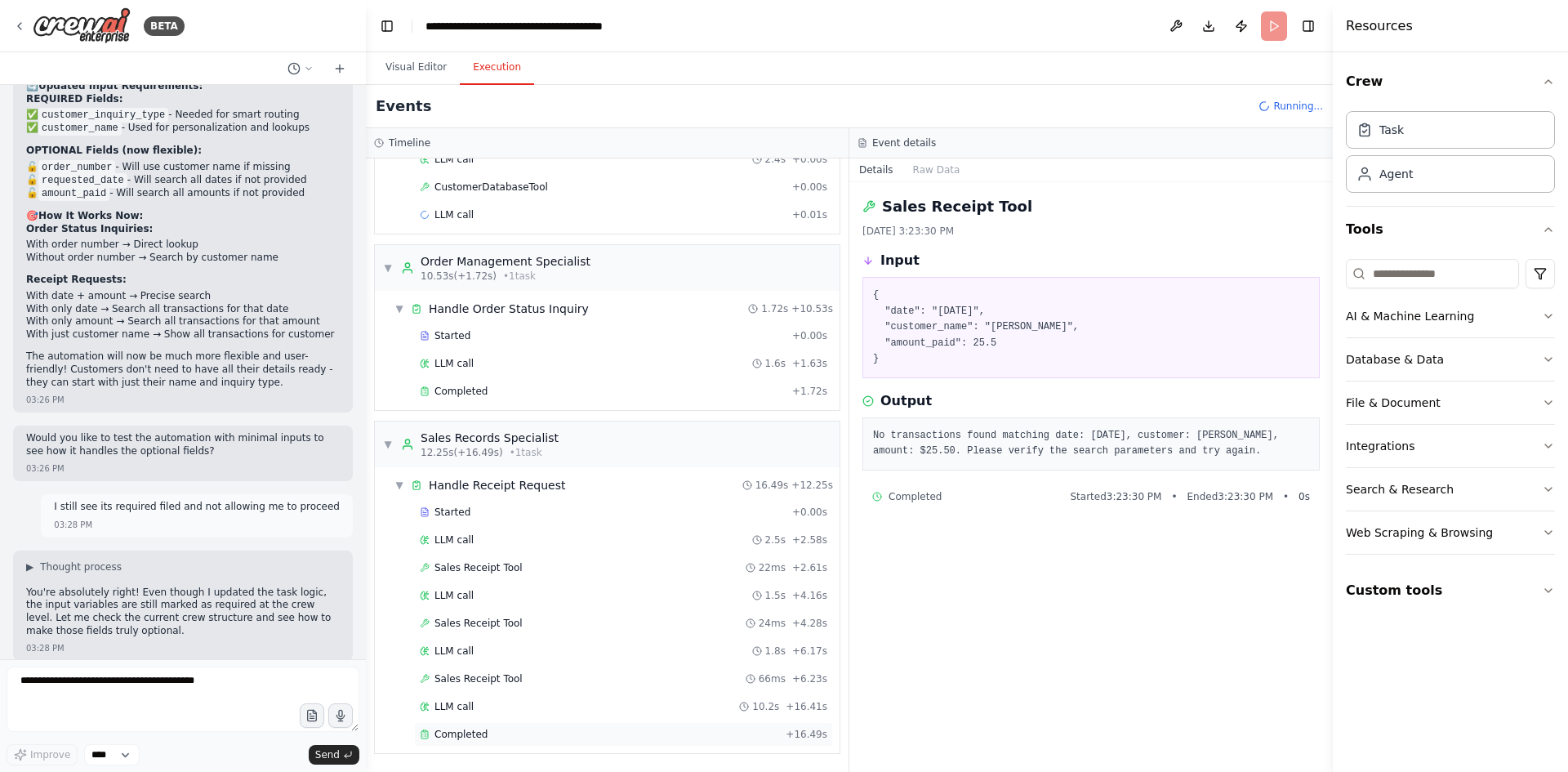
click at [475, 742] on div "Completed + 16.49s" at bounding box center [624, 734] width 419 height 24
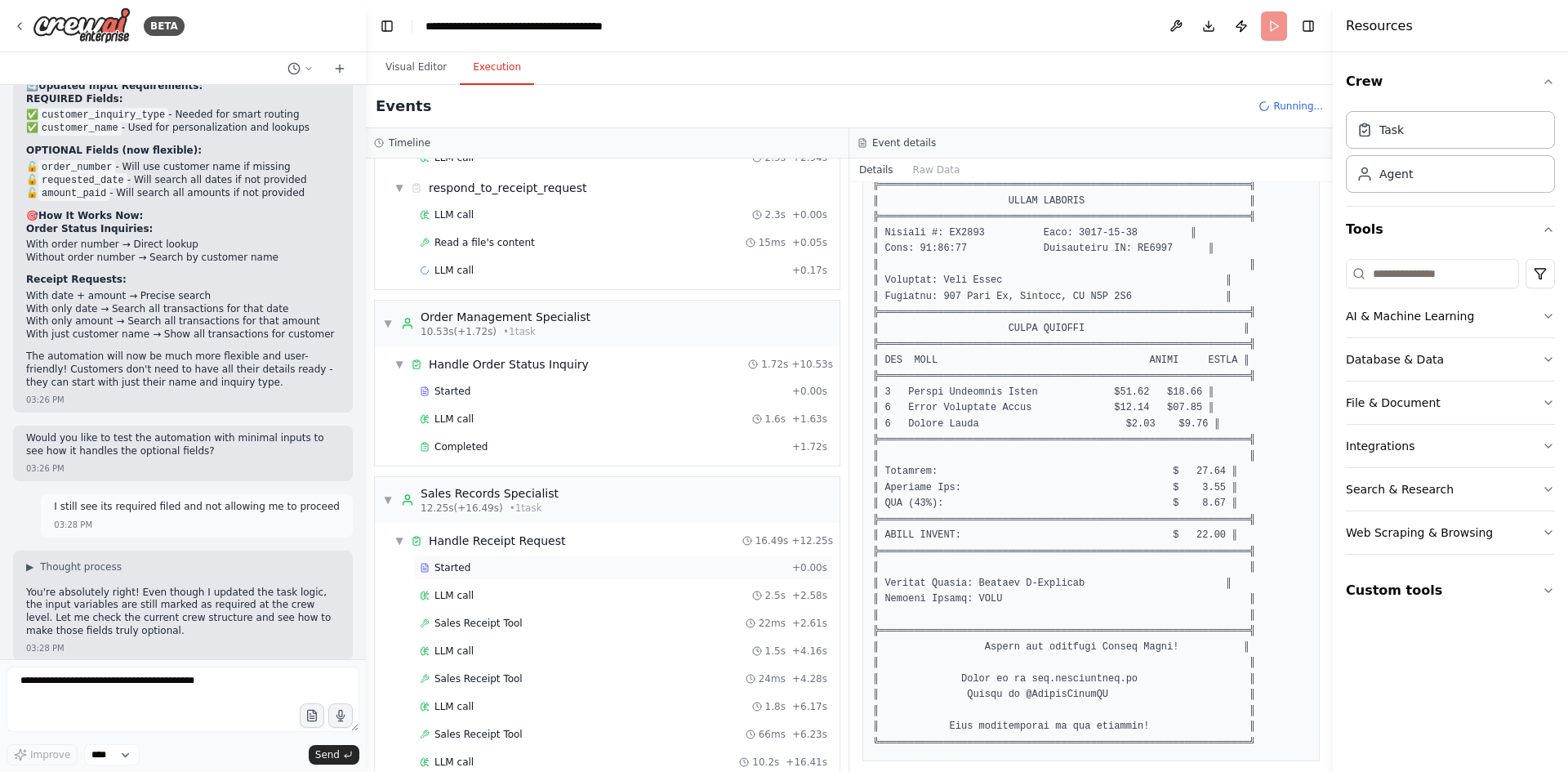
scroll to position [520, 0]
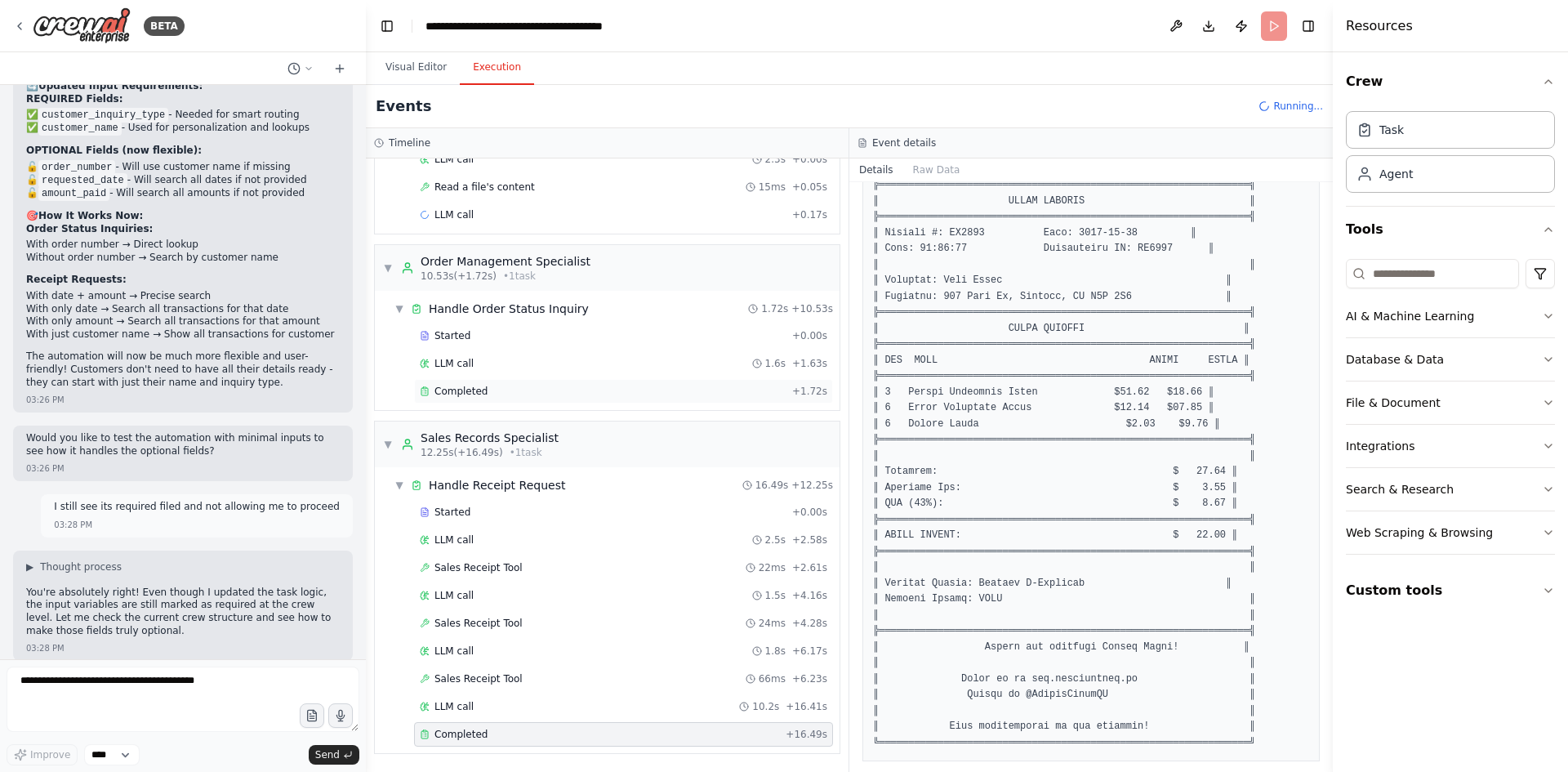
click at [459, 396] on span "Completed" at bounding box center [461, 390] width 53 height 13
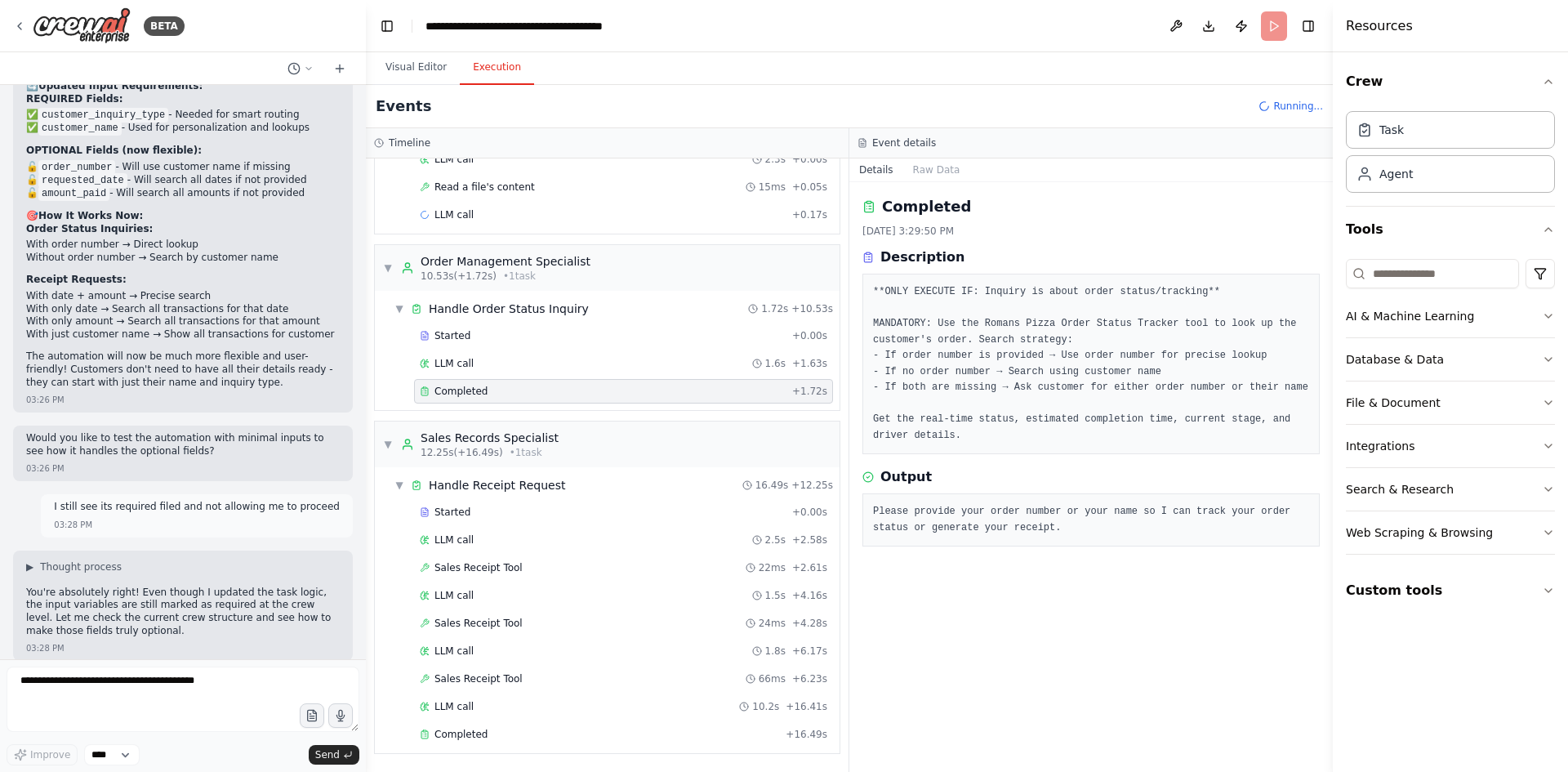
scroll to position [0, 0]
click at [459, 396] on span "Completed" at bounding box center [461, 390] width 53 height 13
click at [1067, 536] on div "Please provide your order number or your name so I can track your order status …" at bounding box center [1091, 519] width 457 height 53
click at [487, 729] on div "Completed" at bounding box center [599, 734] width 359 height 13
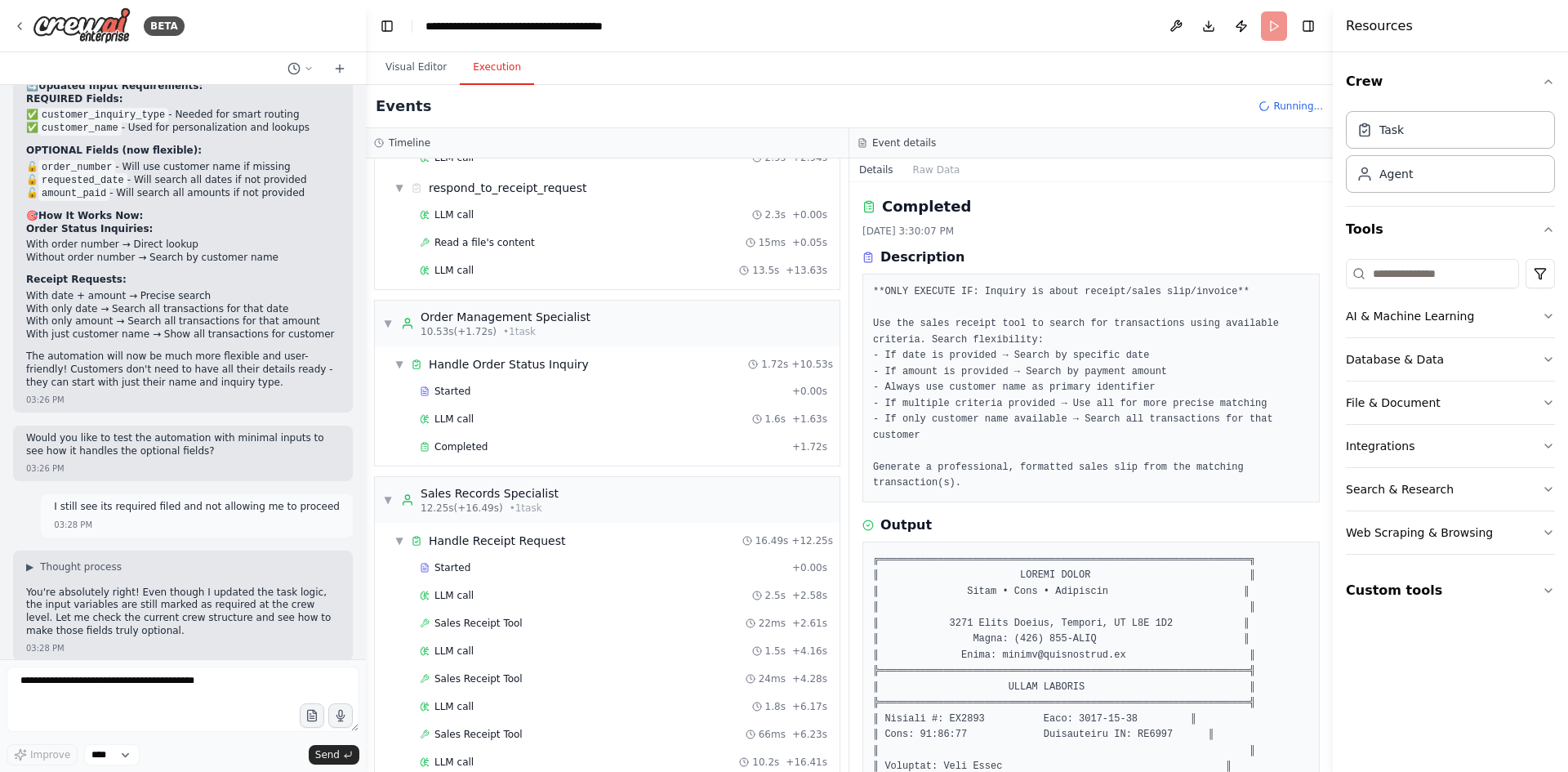
scroll to position [576, 0]
click at [1022, 516] on div "Output" at bounding box center [1091, 525] width 457 height 20
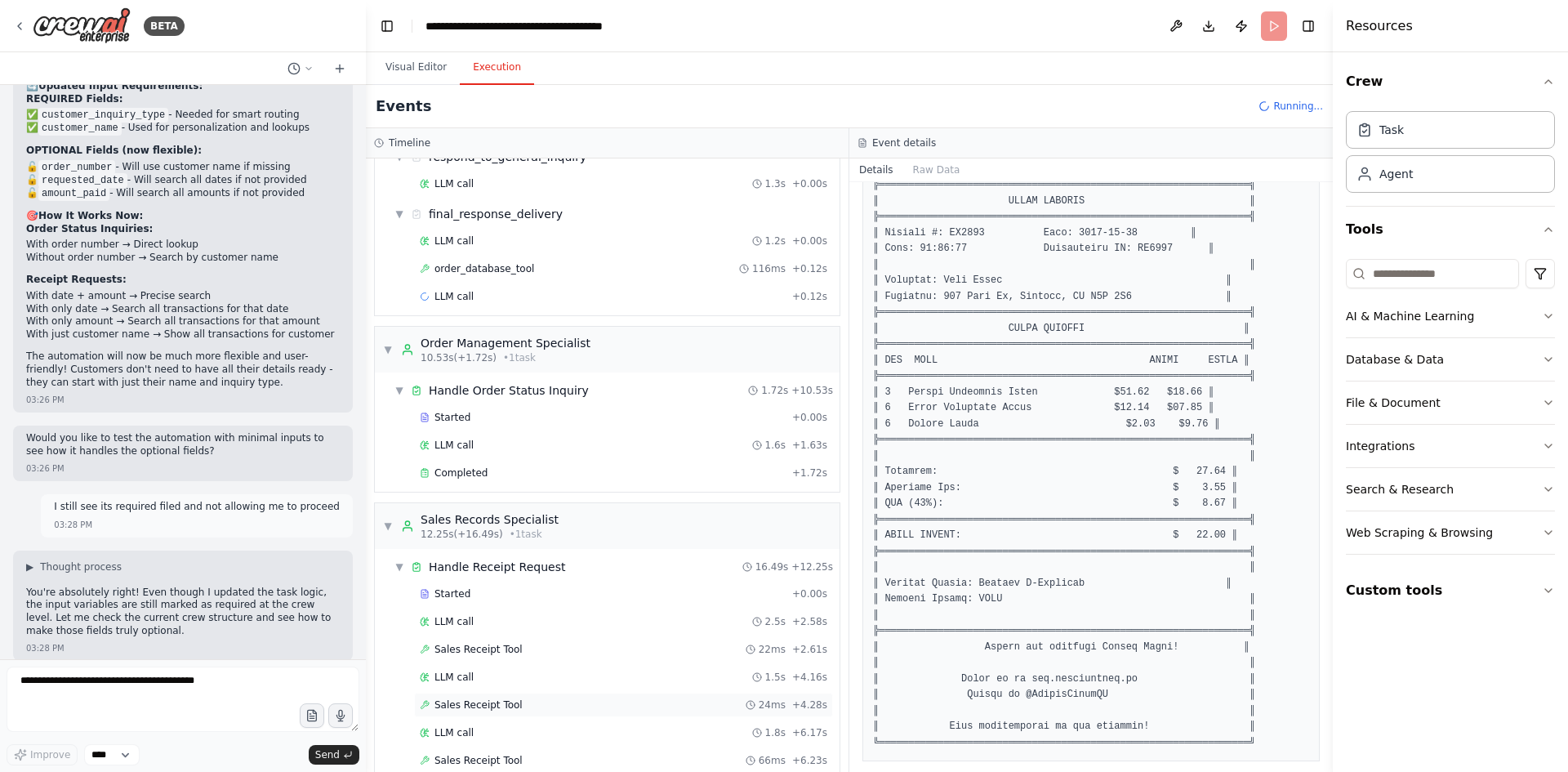
scroll to position [801, 0]
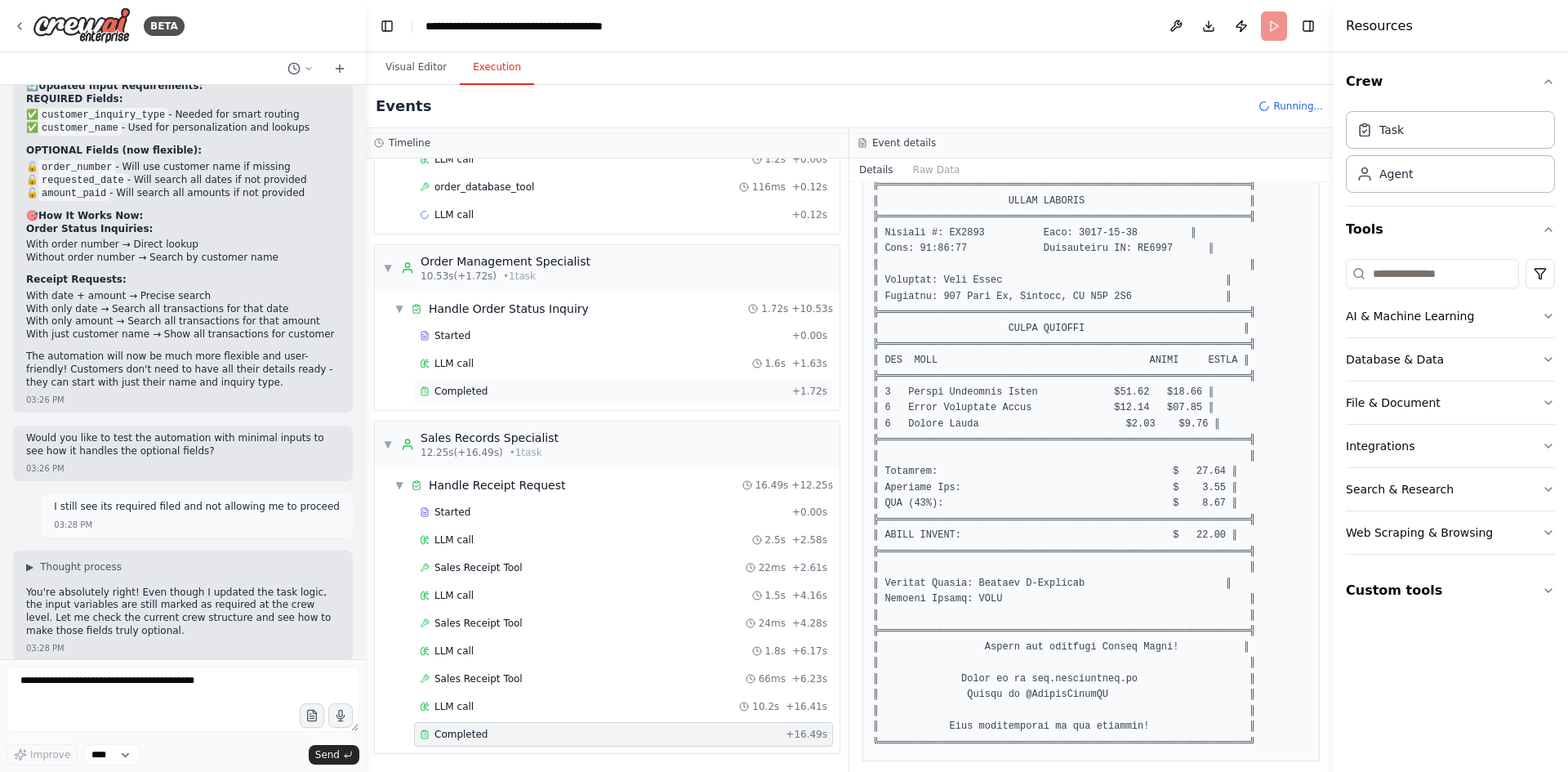
click at [468, 395] on span "Completed" at bounding box center [461, 390] width 53 height 13
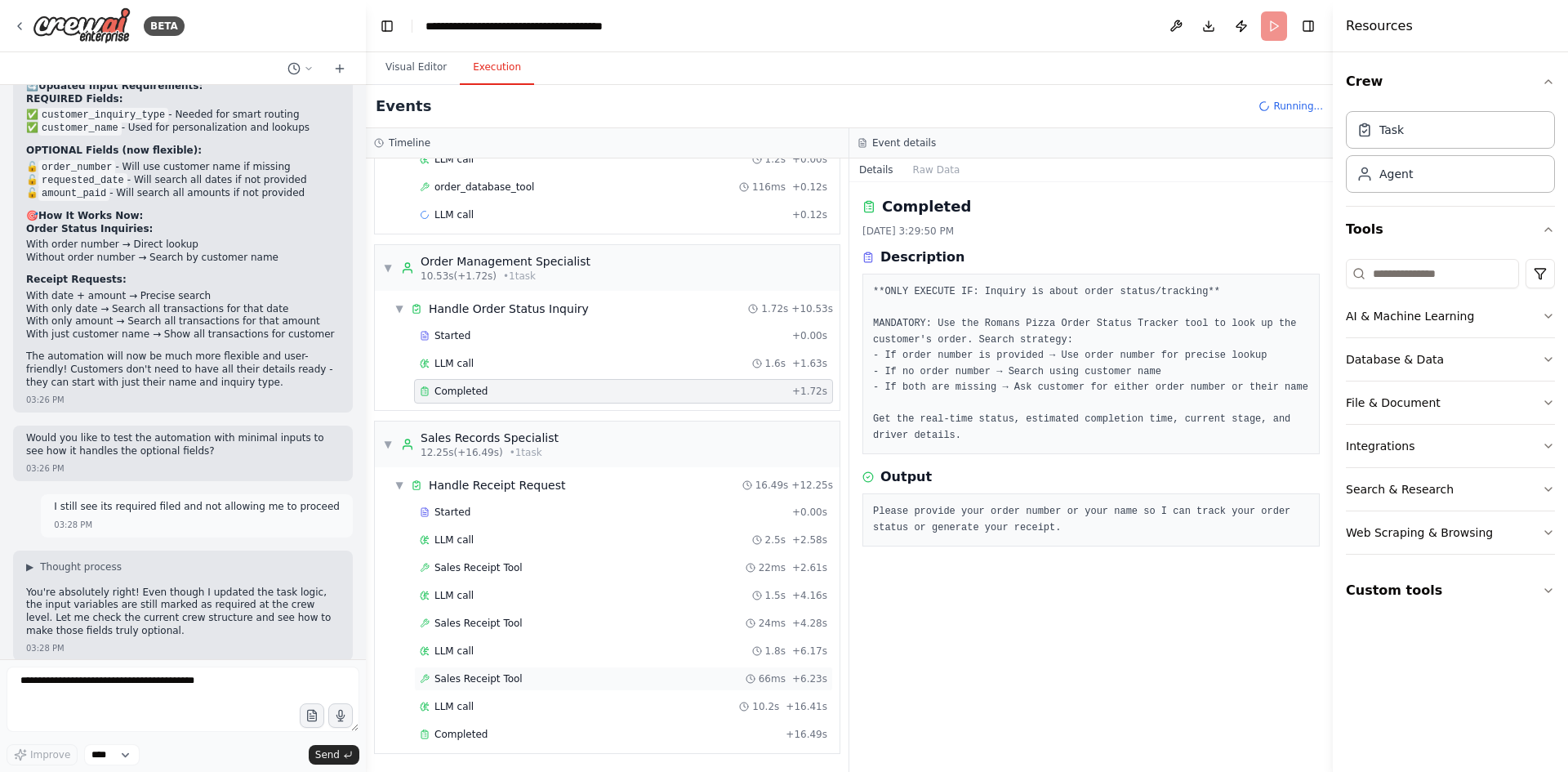
scroll to position [829, 0]
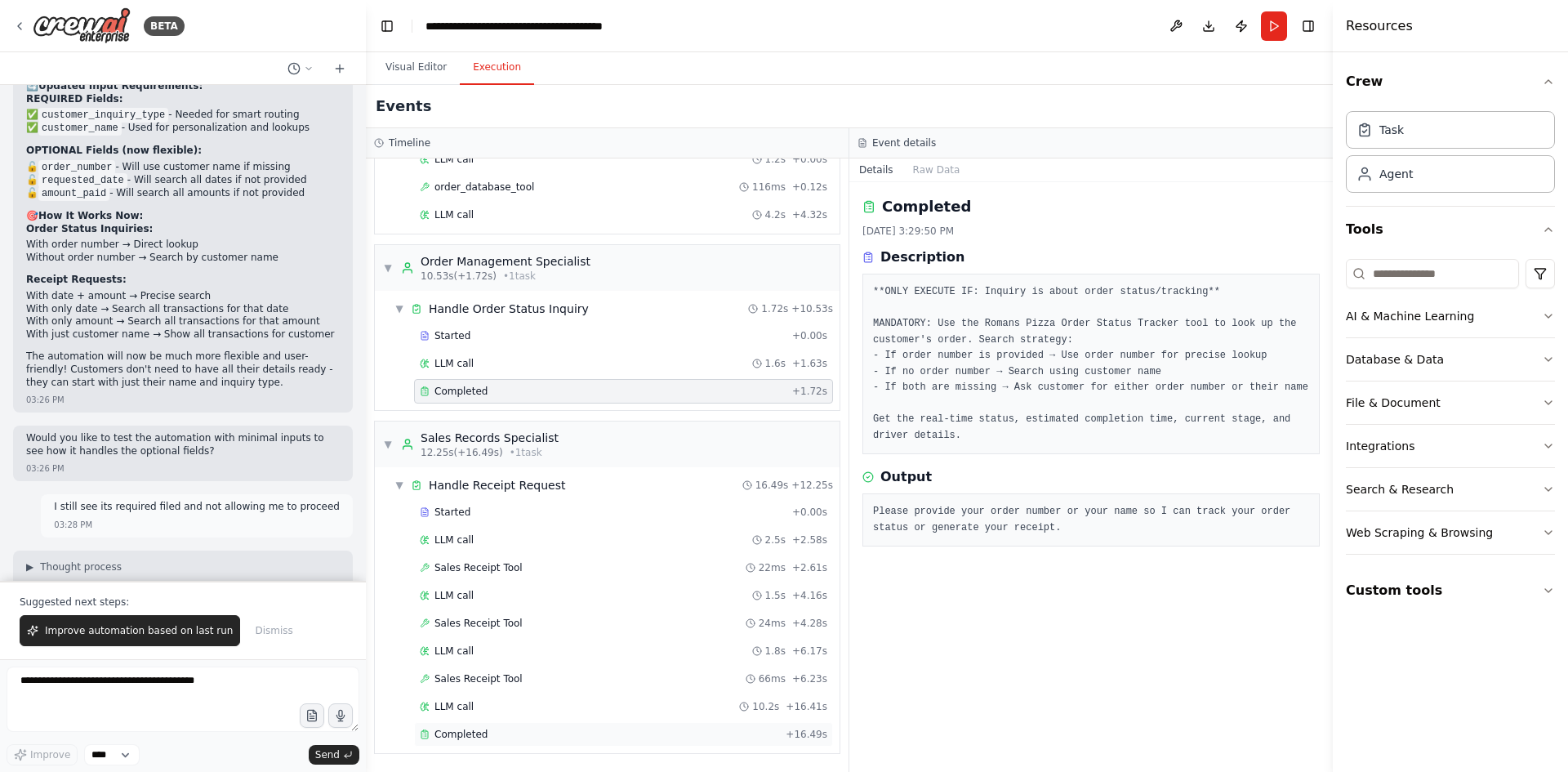
click at [464, 738] on span "Completed" at bounding box center [461, 734] width 53 height 13
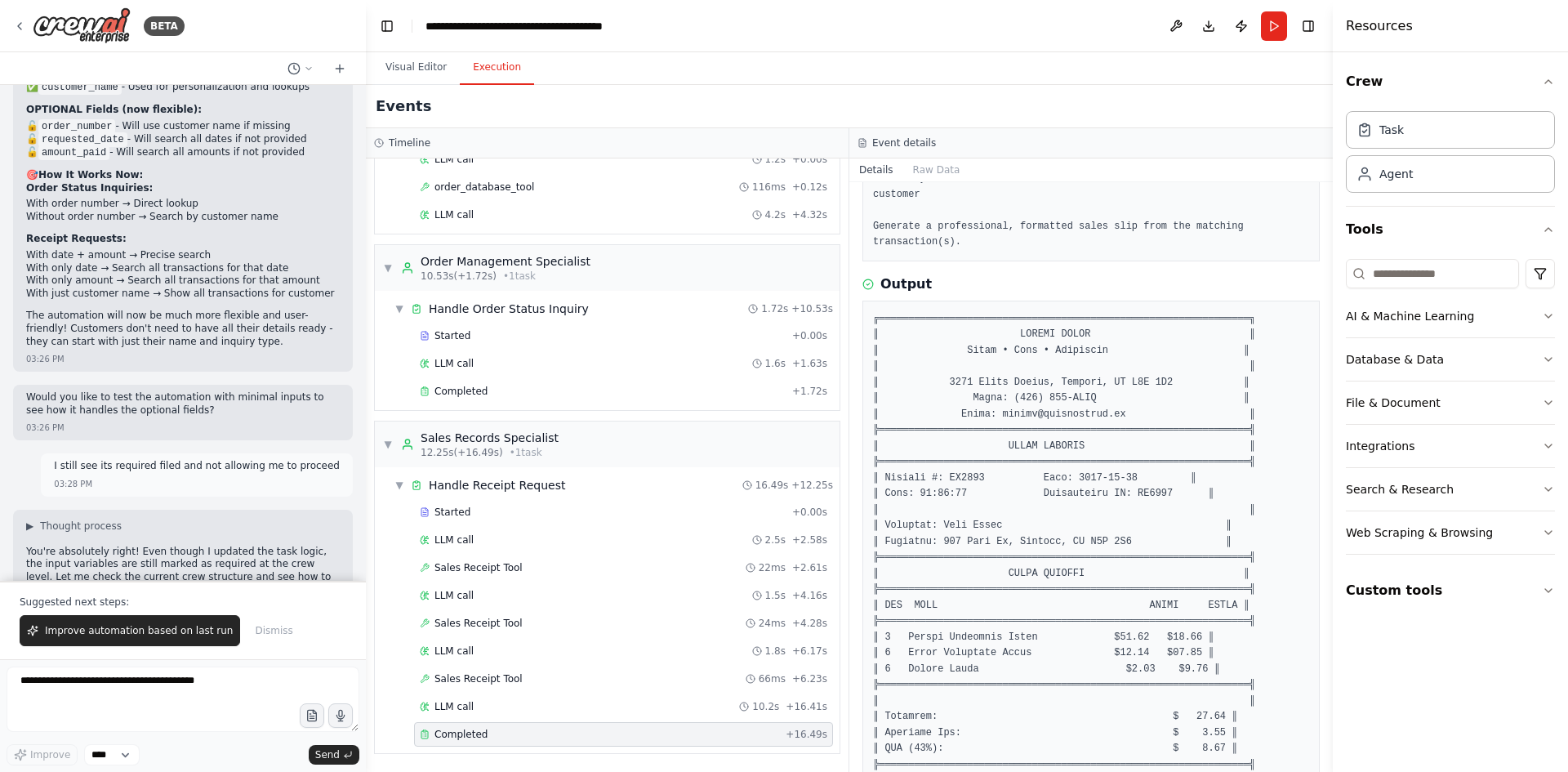
scroll to position [25103, 0]
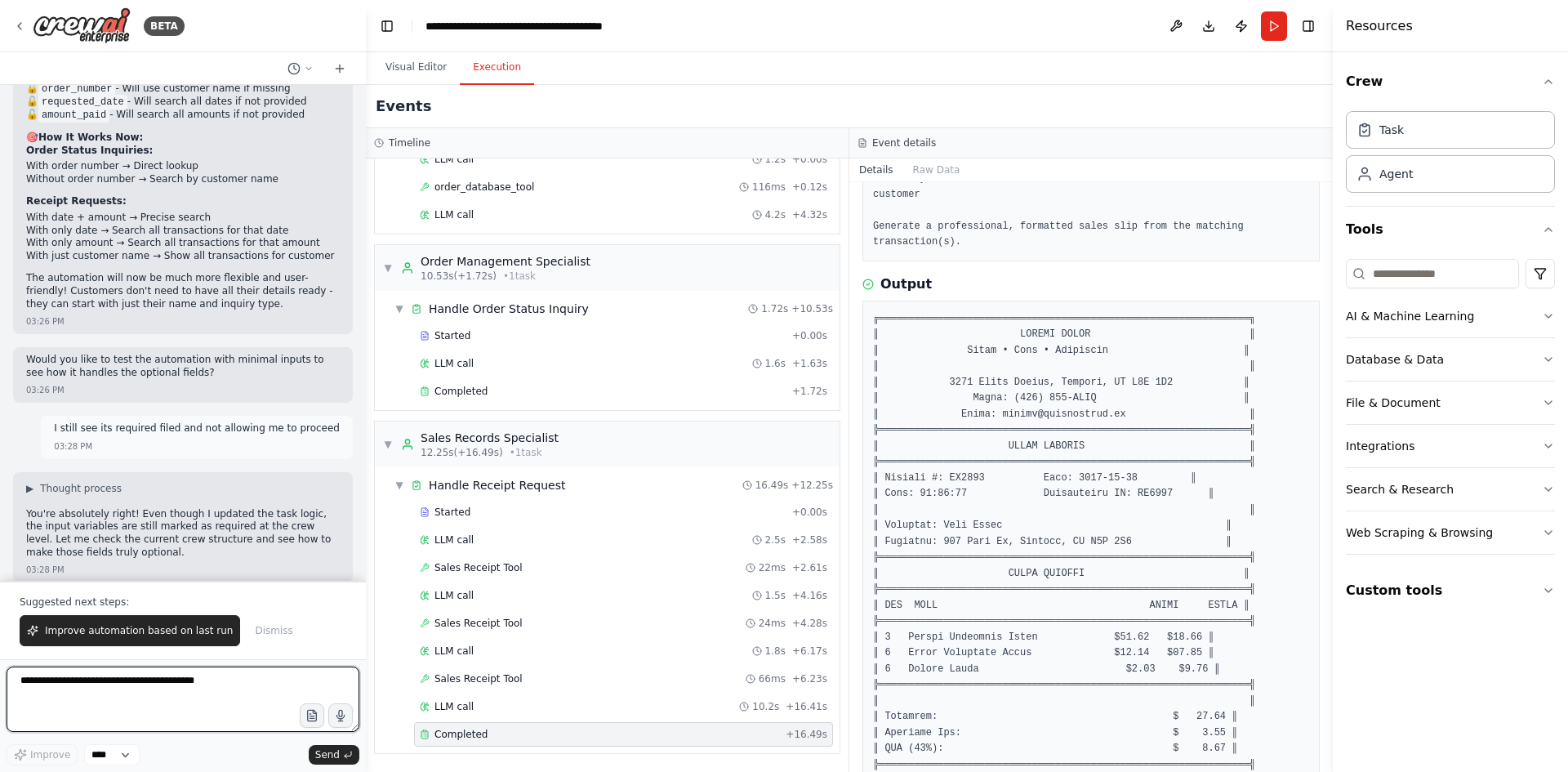
click at [128, 682] on textarea at bounding box center [183, 698] width 353 height 65
type textarea "***"
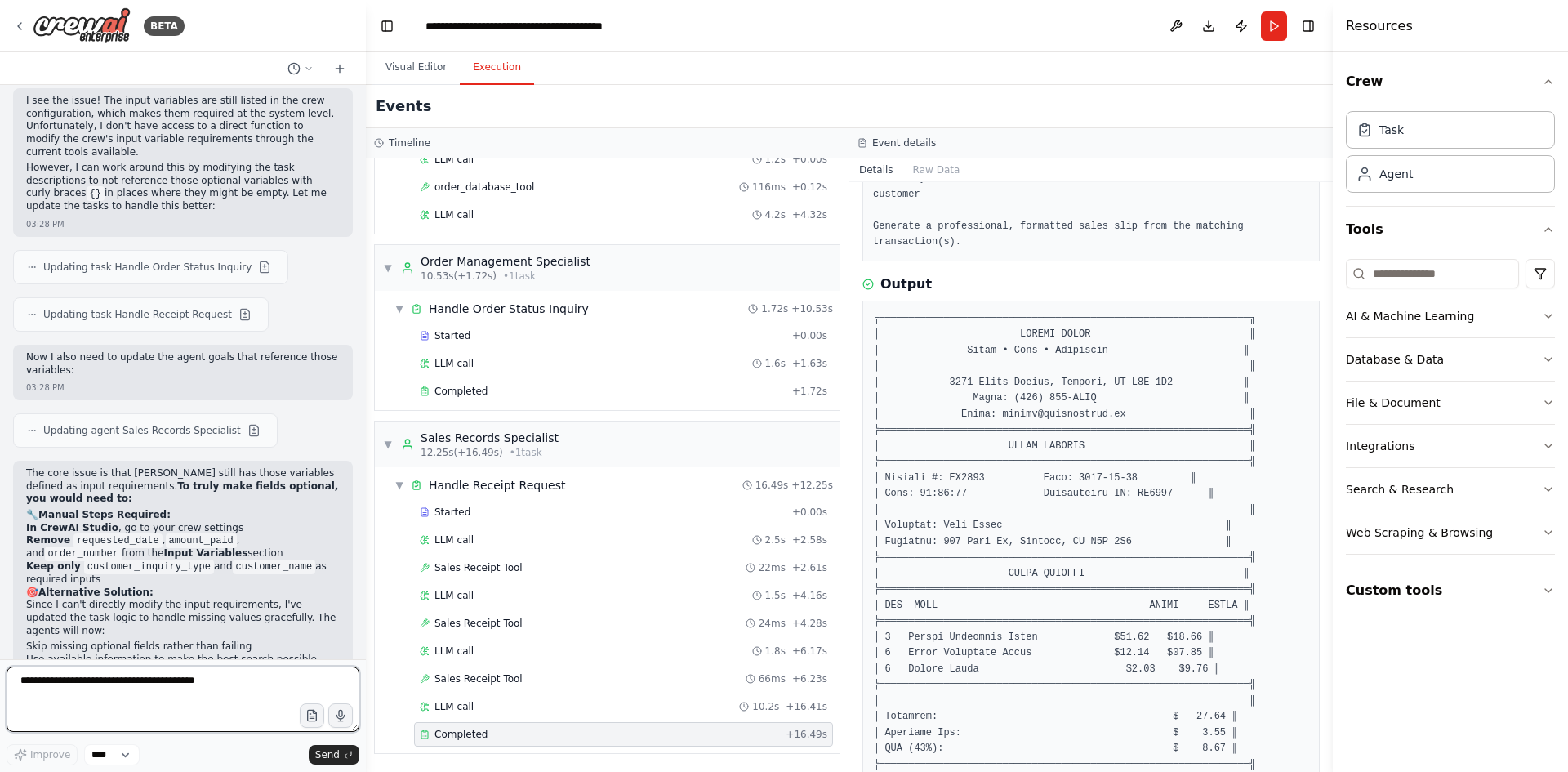
scroll to position [25652, 0]
